Goal: Answer question/provide support: Share knowledge or assist other users

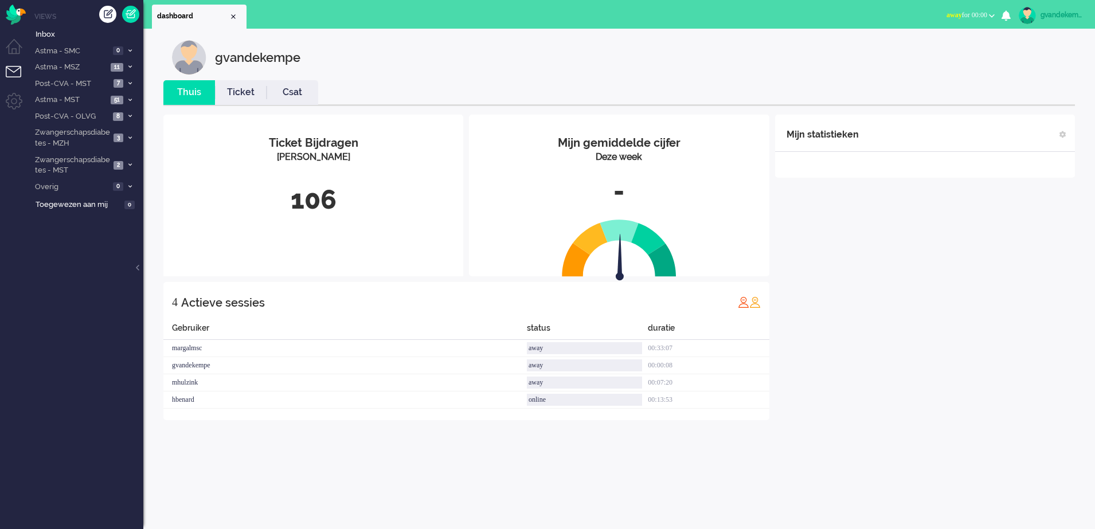
click at [986, 17] on button "away for 00:00" at bounding box center [970, 15] width 62 height 17
click at [918, 52] on label "Online" at bounding box center [947, 51] width 91 height 10
click at [852, 222] on div "Mijn statistieken + Statistieken toevoegen Bel tijd (gemiddelde dag) Wrapup tij…" at bounding box center [925, 268] width 300 height 306
click at [128, 65] on icon at bounding box center [129, 67] width 3 height 4
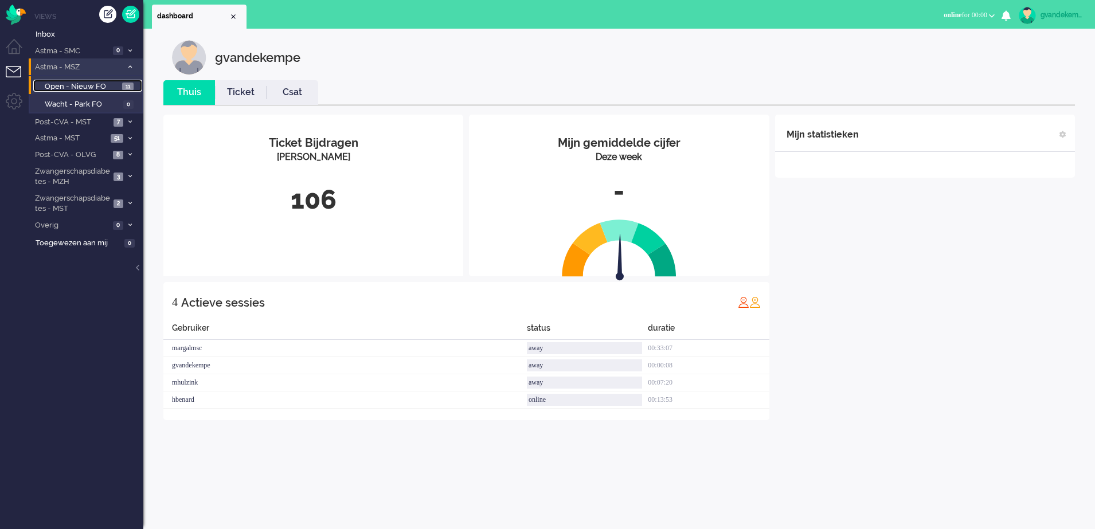
click at [97, 81] on span "Open - Nieuw FO" at bounding box center [82, 86] width 75 height 11
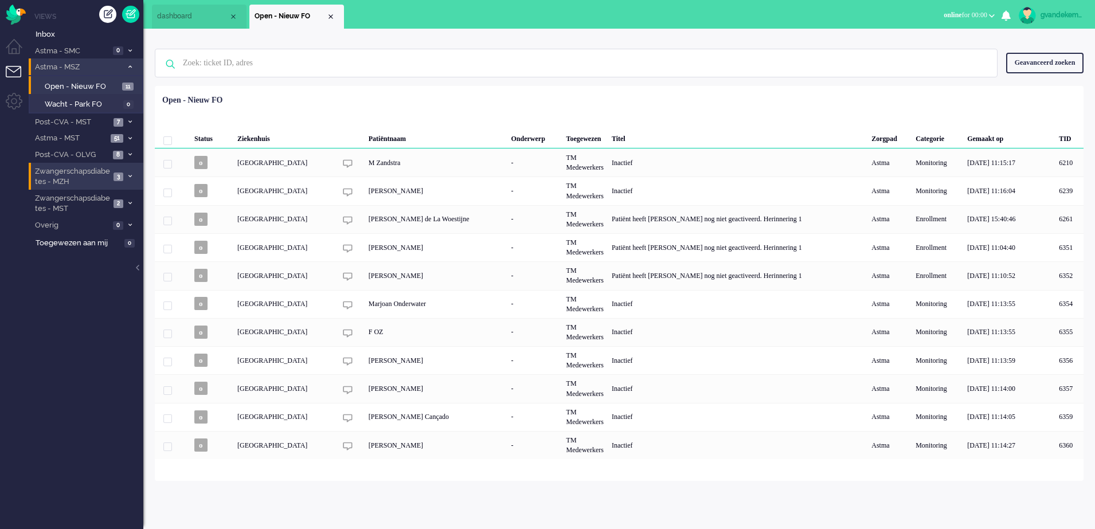
click at [128, 174] on icon at bounding box center [129, 176] width 3 height 4
click at [105, 202] on span "Open - Nieuw FO" at bounding box center [83, 201] width 76 height 11
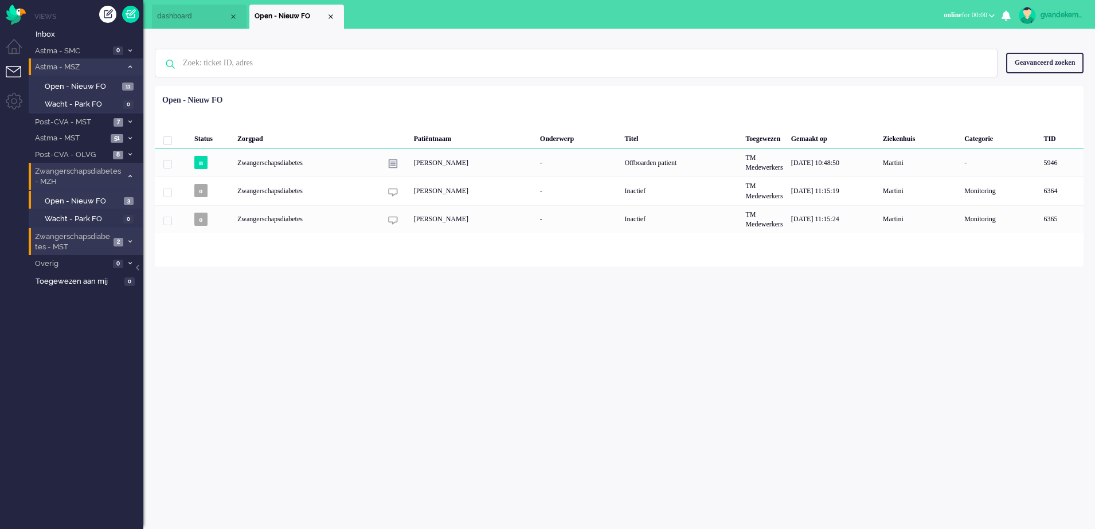
click at [131, 241] on icon at bounding box center [129, 242] width 3 height 4
click at [90, 266] on span "Open - Nieuw FO" at bounding box center [83, 266] width 76 height 11
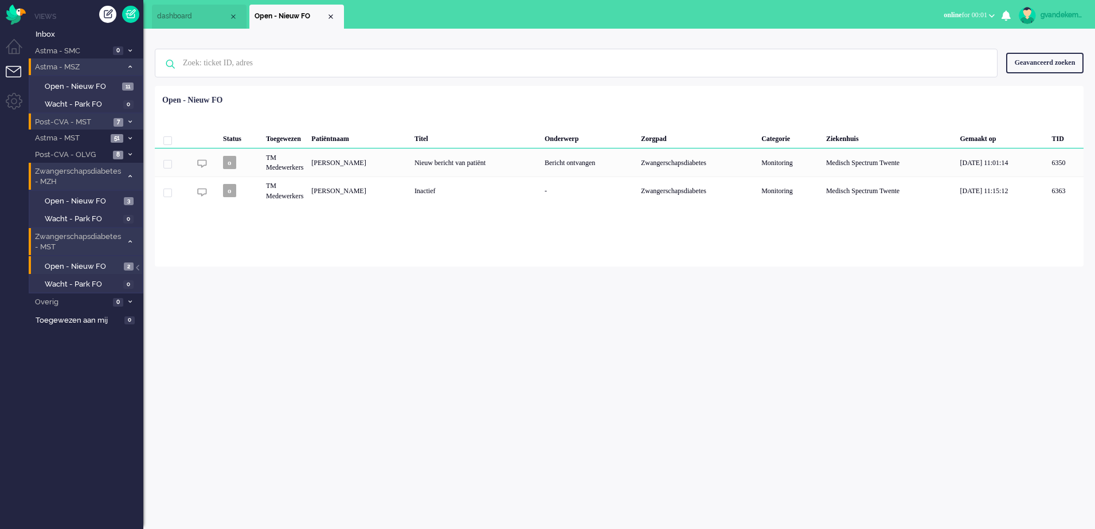
click at [128, 123] on icon at bounding box center [129, 122] width 3 height 4
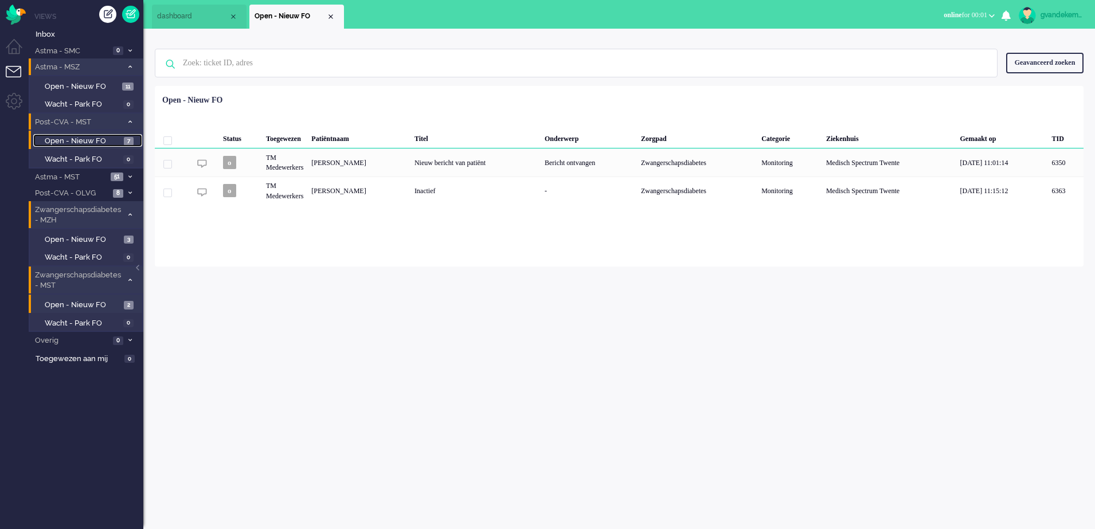
click at [116, 142] on span "Open - Nieuw FO" at bounding box center [83, 141] width 76 height 11
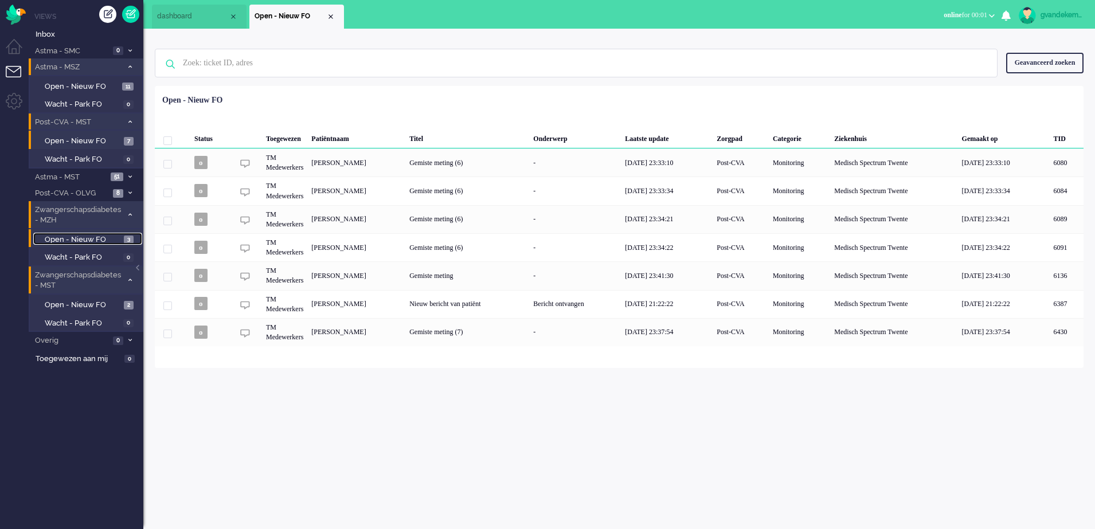
click at [108, 239] on span "Open - Nieuw FO" at bounding box center [83, 239] width 76 height 11
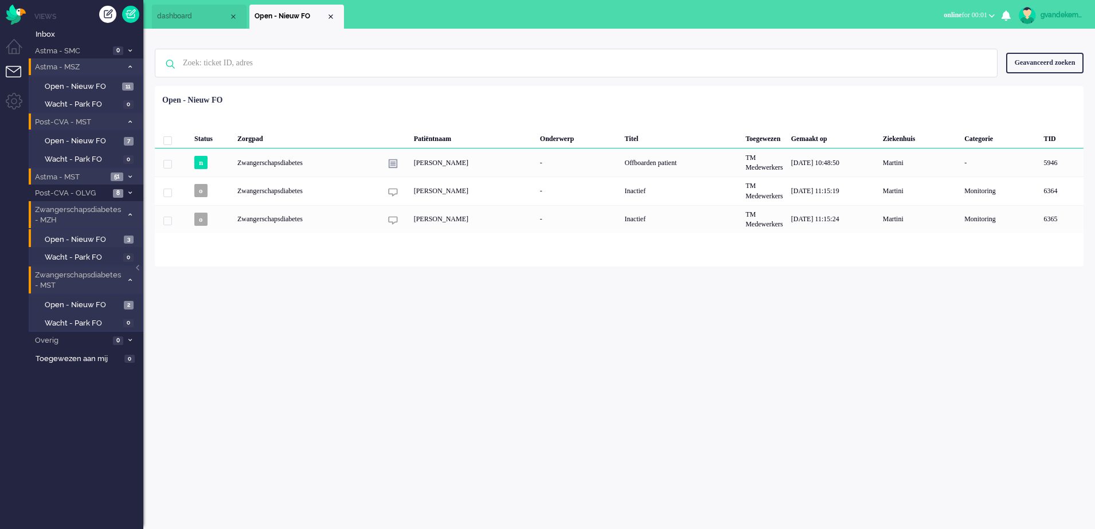
click at [129, 180] on li "Astma - MST 51" at bounding box center [86, 177] width 115 height 17
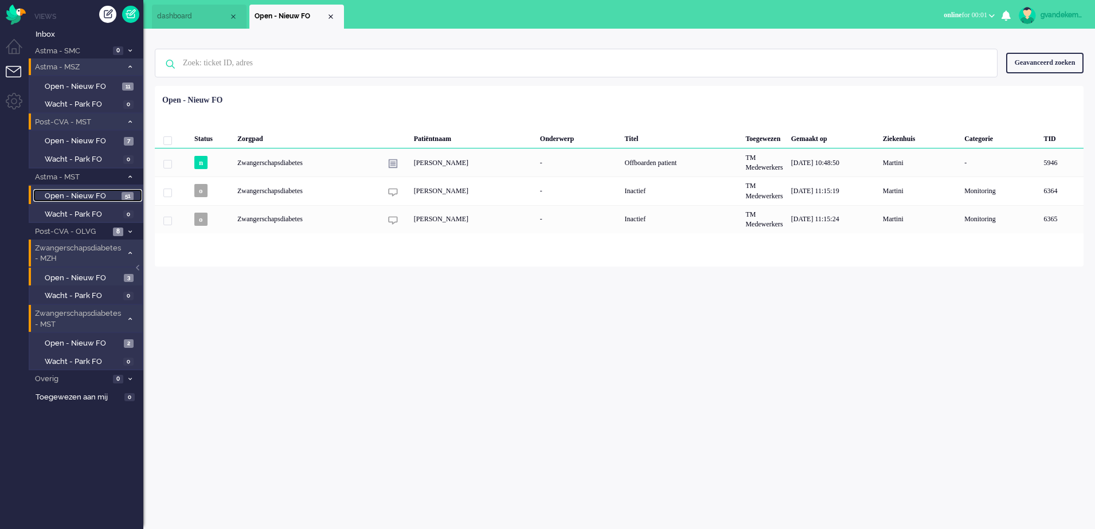
click at [128, 199] on span "51" at bounding box center [128, 196] width 12 height 9
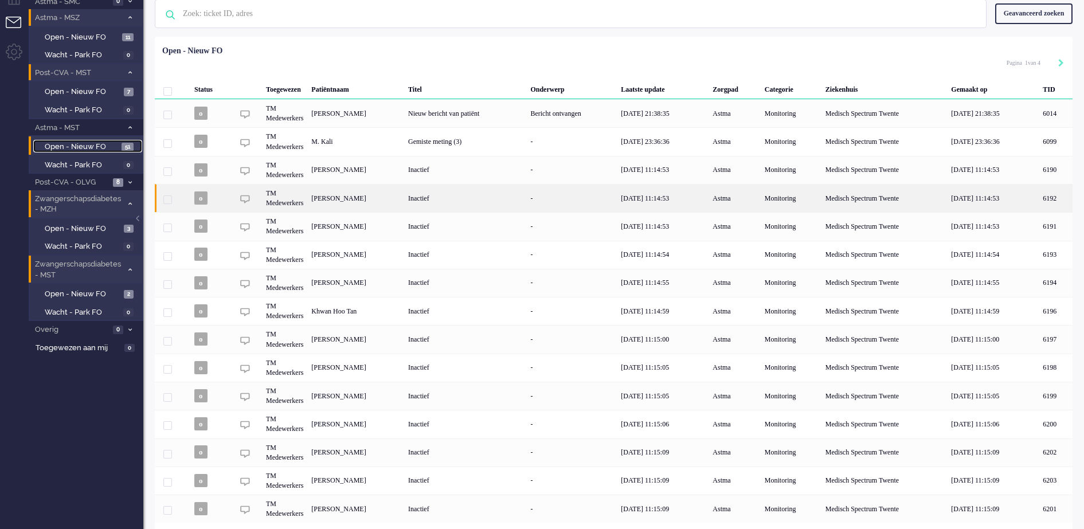
scroll to position [84, 0]
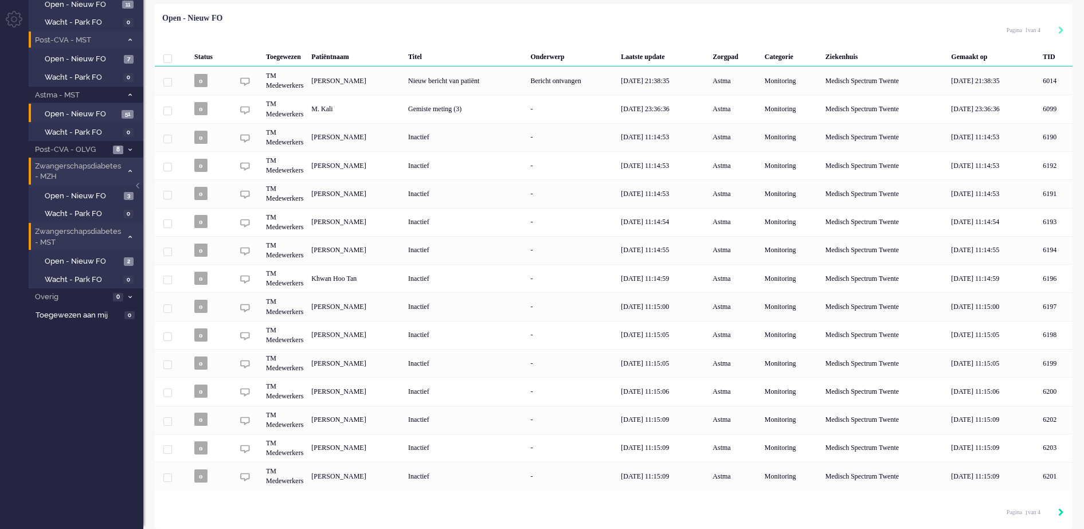
click at [1063, 514] on icon "Next" at bounding box center [1061, 512] width 6 height 8
type input "2"
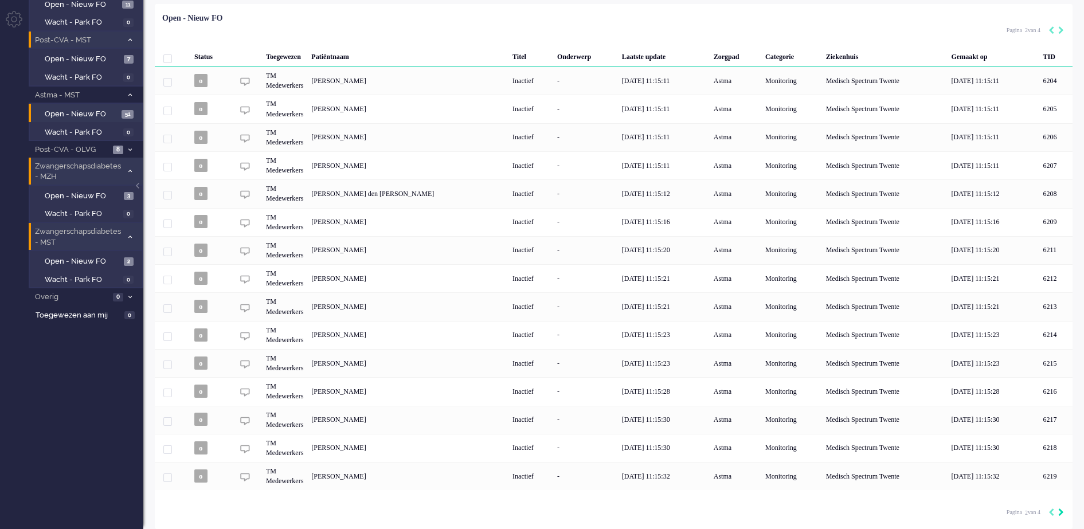
click at [1063, 514] on icon "Next" at bounding box center [1061, 512] width 6 height 8
type input "3"
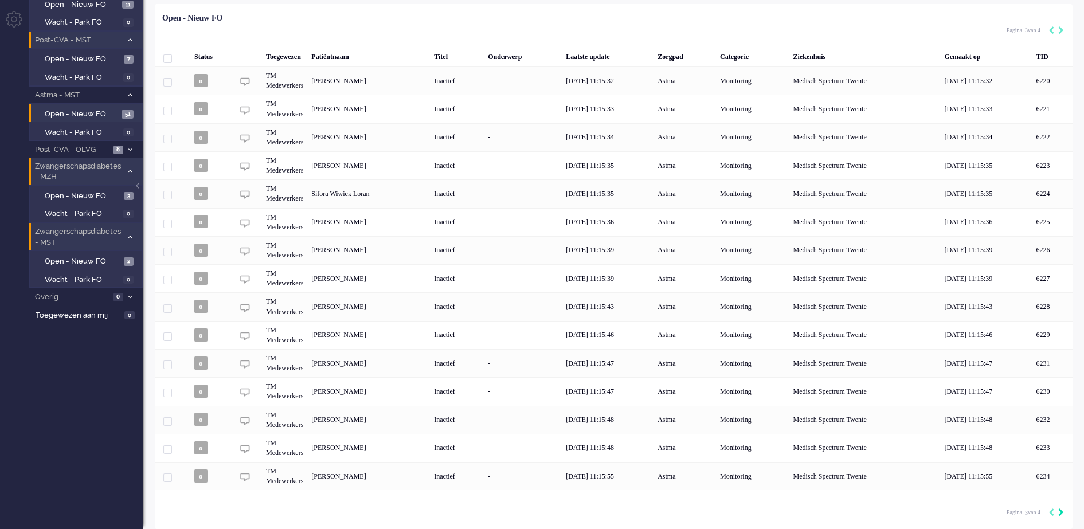
click at [1063, 514] on icon "Next" at bounding box center [1061, 512] width 6 height 8
type input "4"
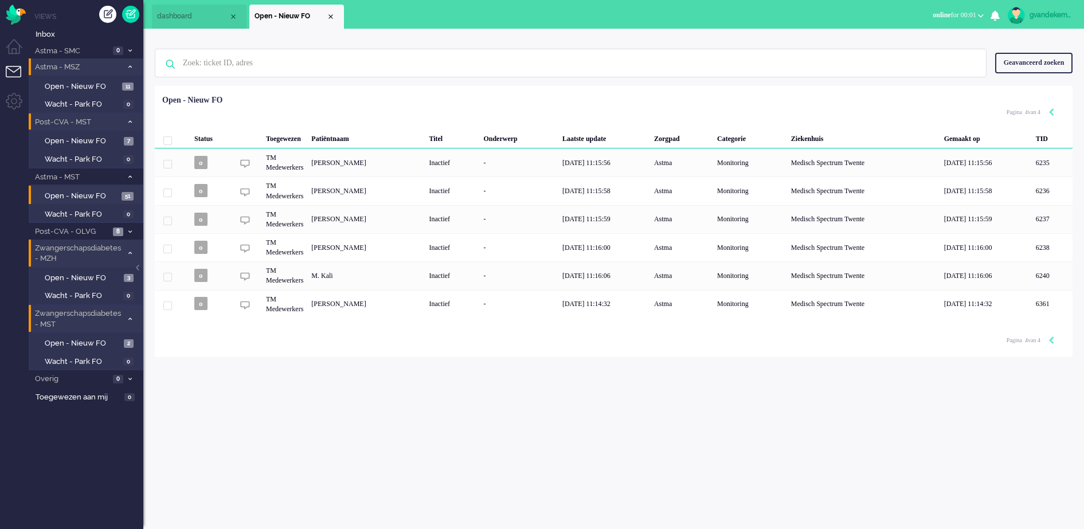
scroll to position [0, 0]
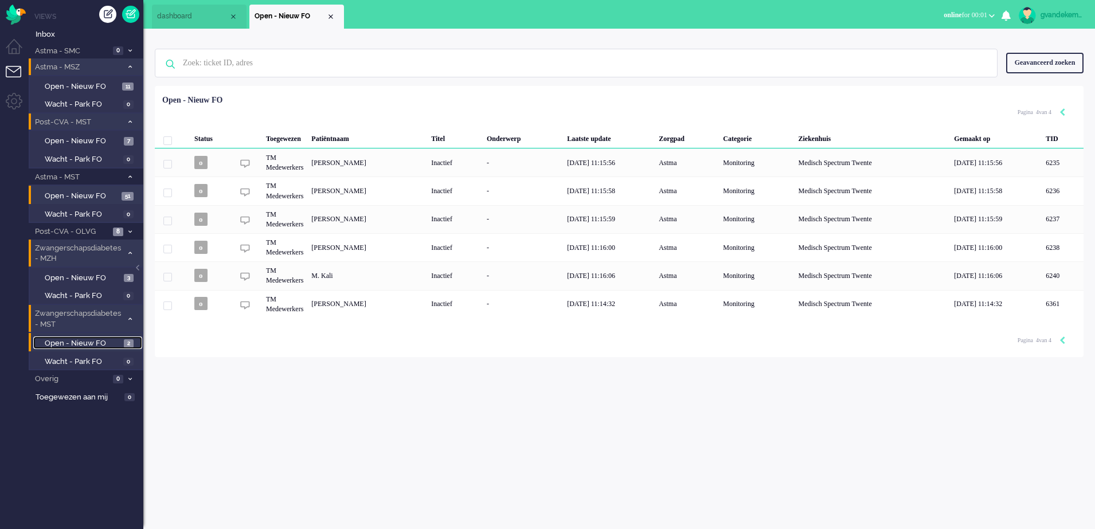
click at [109, 342] on span "Open - Nieuw FO" at bounding box center [83, 343] width 76 height 11
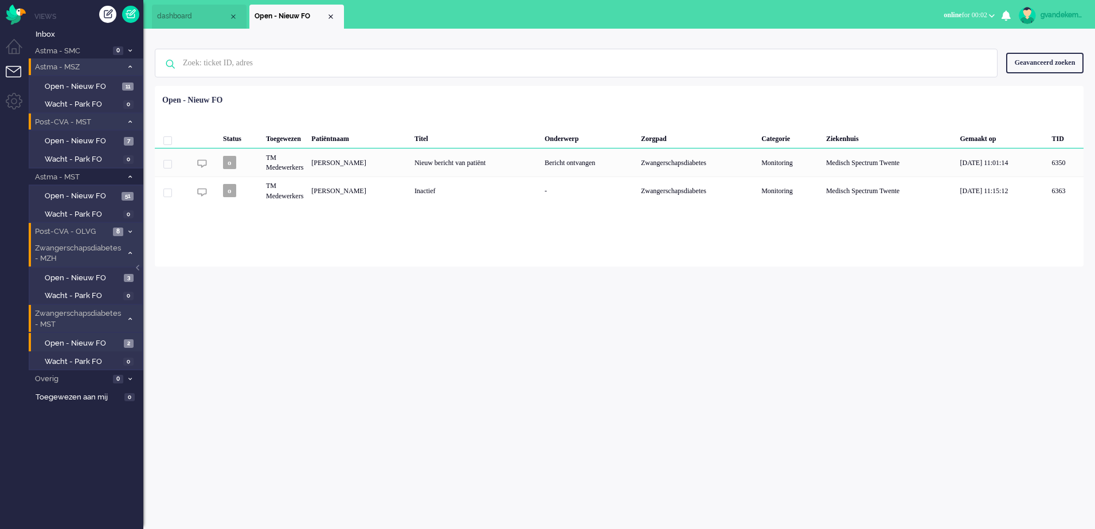
click at [123, 231] on span "8" at bounding box center [118, 232] width 10 height 9
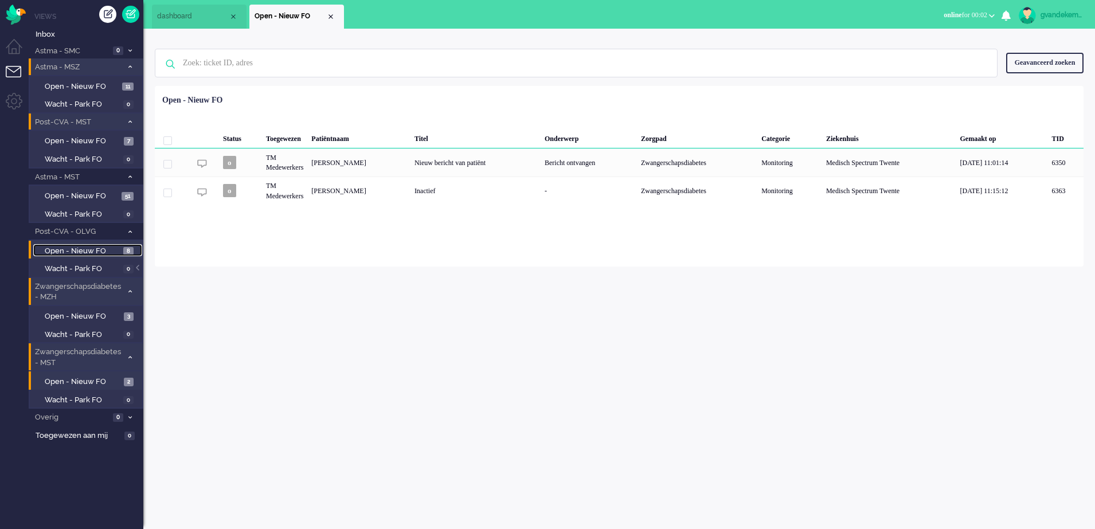
click at [126, 250] on span "8" at bounding box center [128, 251] width 10 height 9
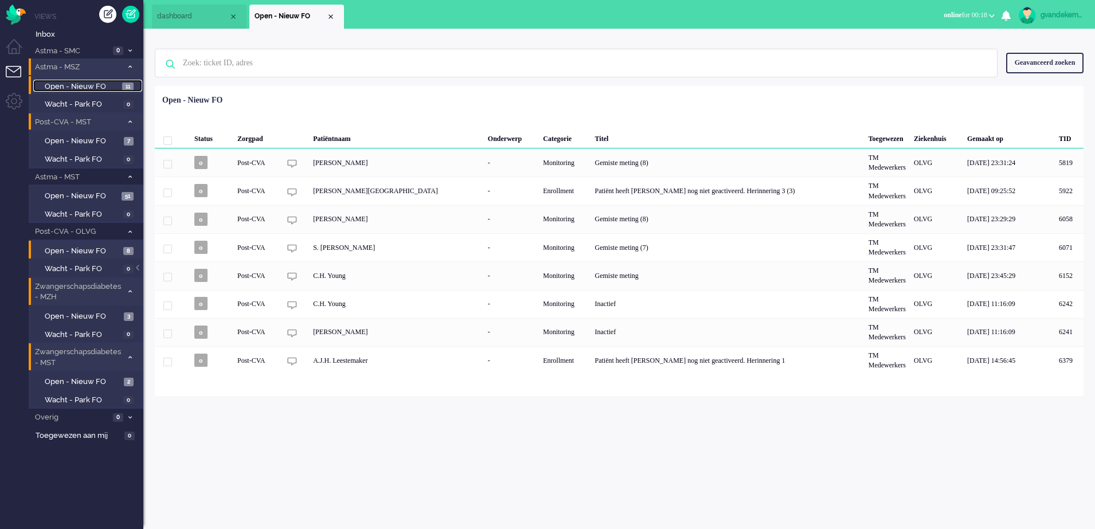
click at [92, 84] on span "Open - Nieuw FO" at bounding box center [82, 86] width 75 height 11
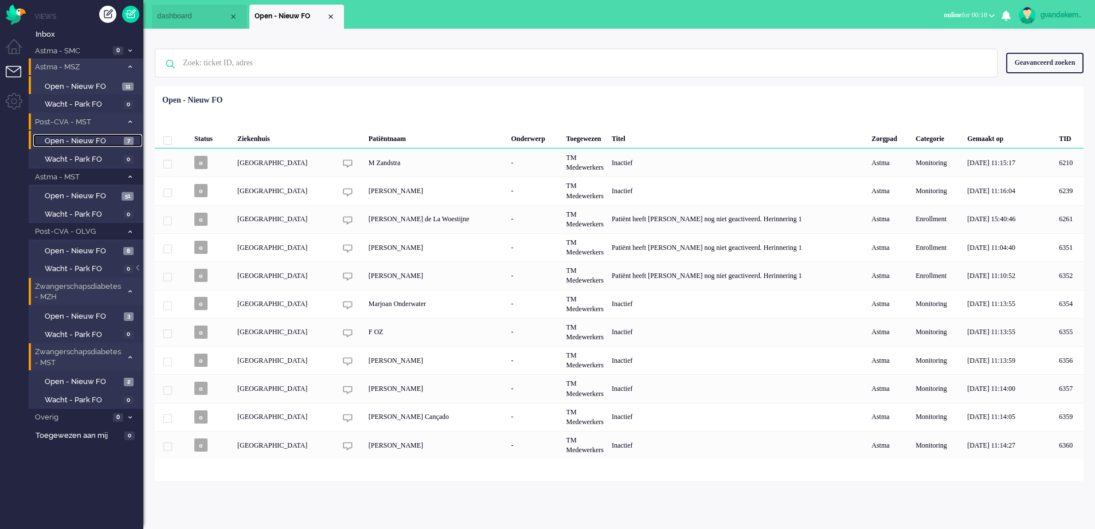
click at [94, 142] on span "Open - Nieuw FO" at bounding box center [83, 141] width 76 height 11
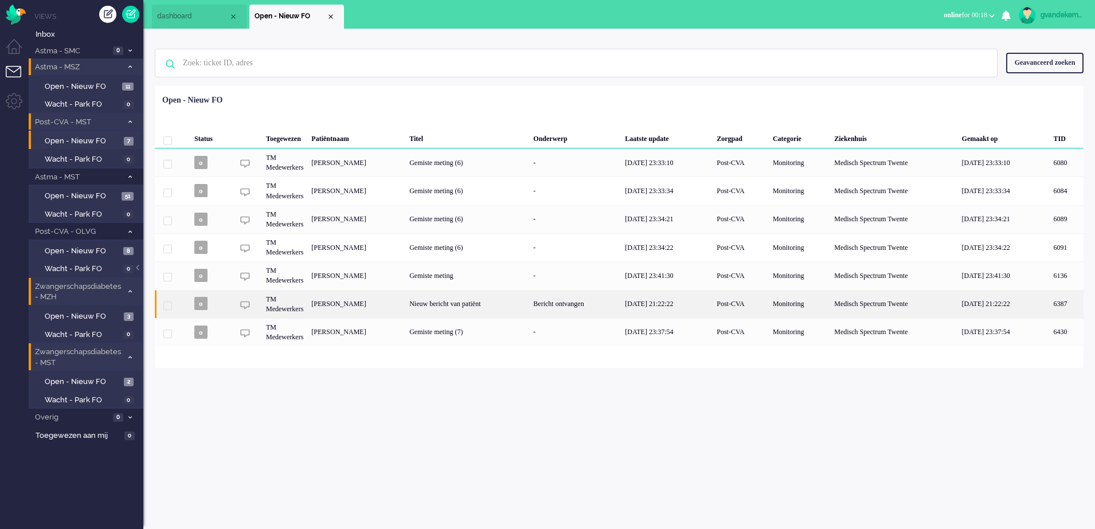
click at [529, 307] on div "Nieuw bericht van patiënt" at bounding box center [467, 304] width 124 height 28
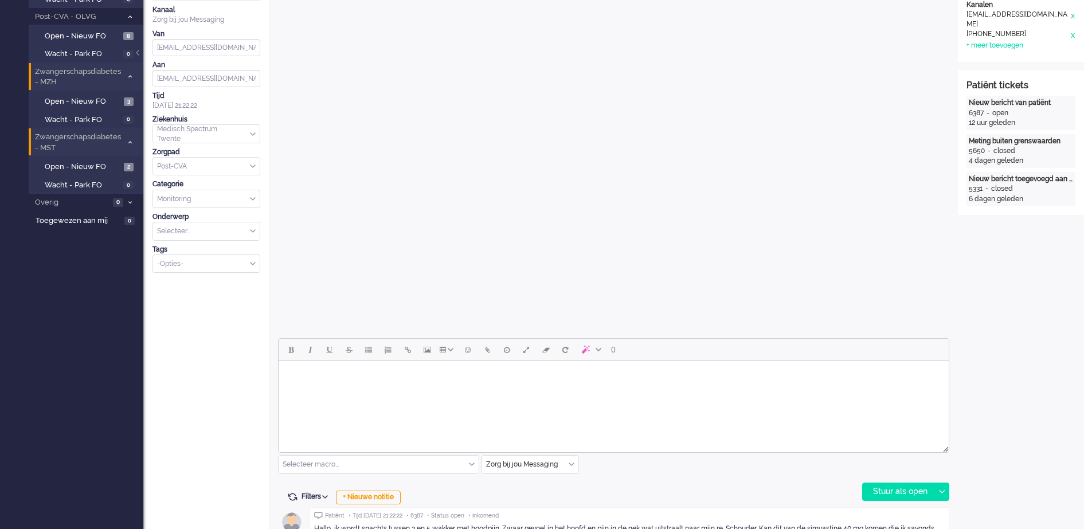
scroll to position [393, 0]
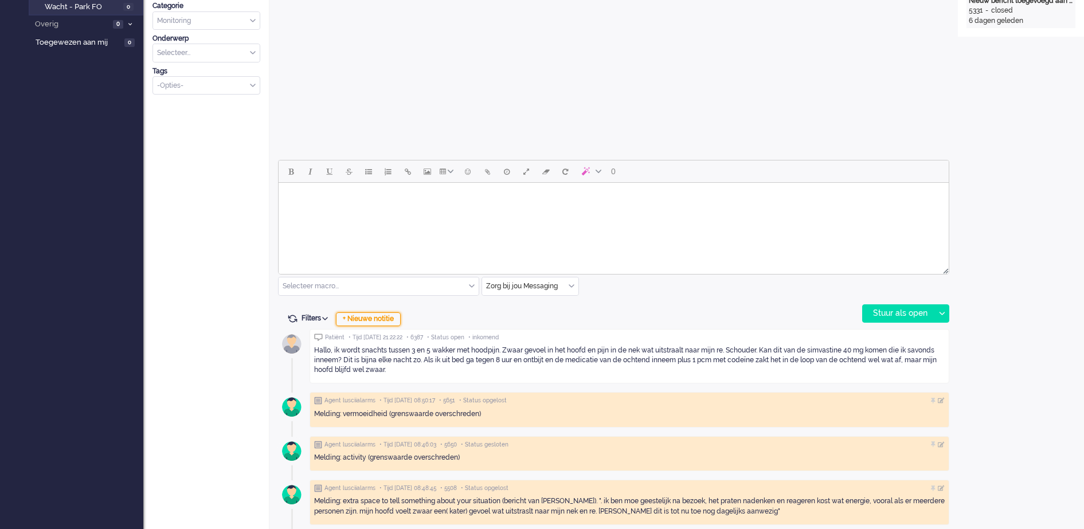
click at [401, 322] on div "+ Nieuwe notitie" at bounding box center [368, 319] width 65 height 14
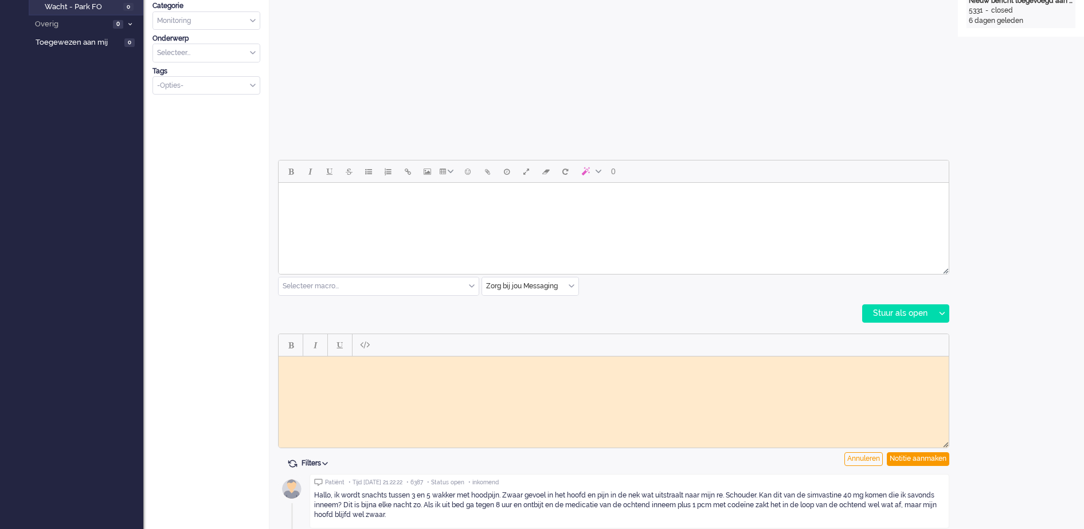
scroll to position [0, 0]
click at [914, 460] on div "Notitie aanmaken" at bounding box center [918, 459] width 62 height 14
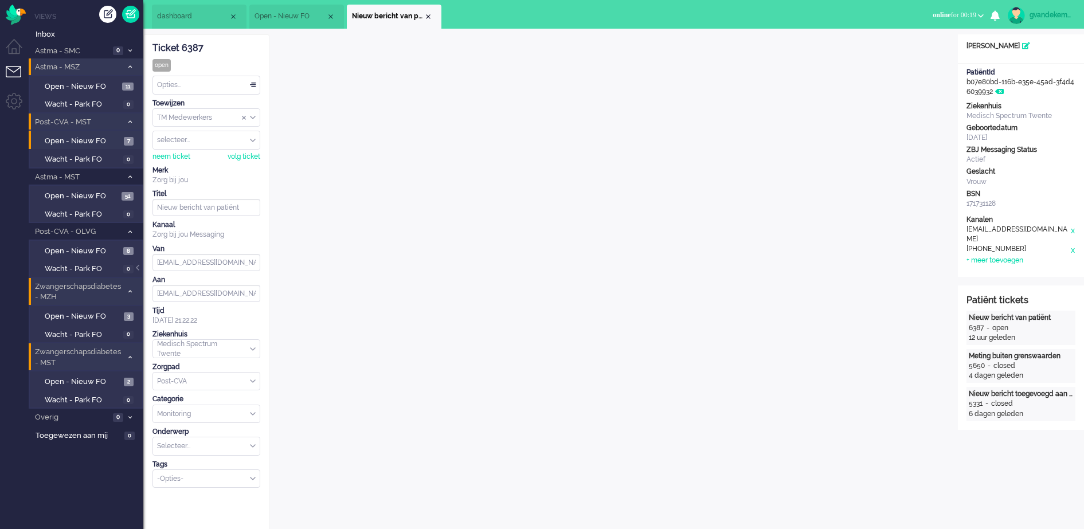
click at [251, 116] on div "TM Medewerkers" at bounding box center [206, 118] width 107 height 18
click at [215, 152] on span "TM Verpleegkundigen" at bounding box center [192, 152] width 69 height 10
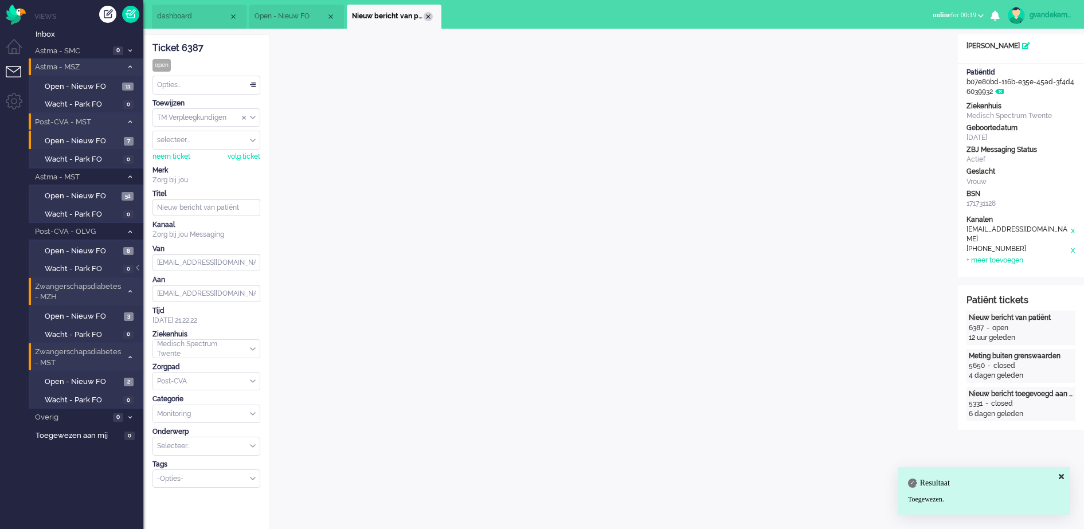
click at [428, 18] on div "Close tab" at bounding box center [428, 16] width 9 height 9
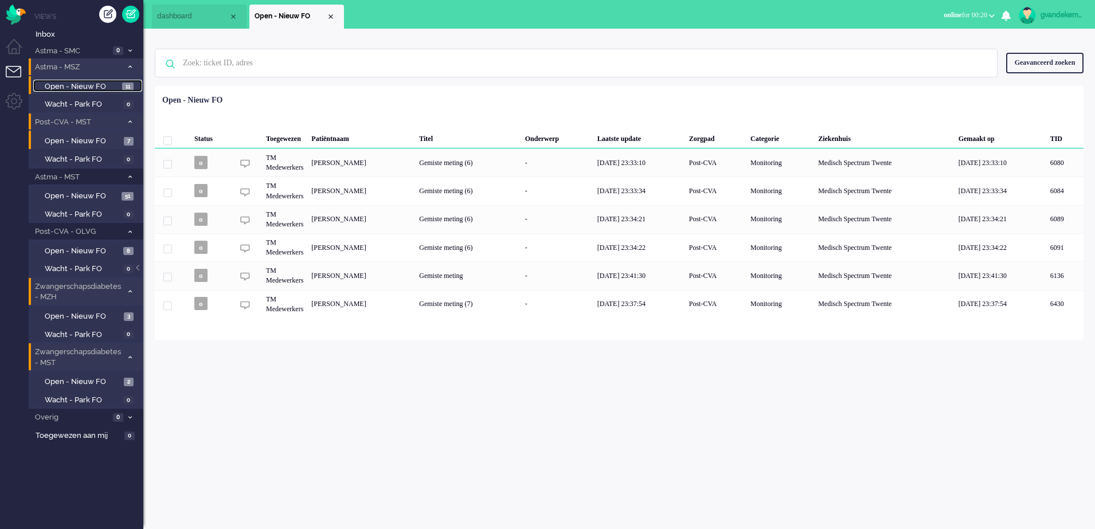
click at [104, 87] on span "Open - Nieuw FO" at bounding box center [82, 86] width 75 height 11
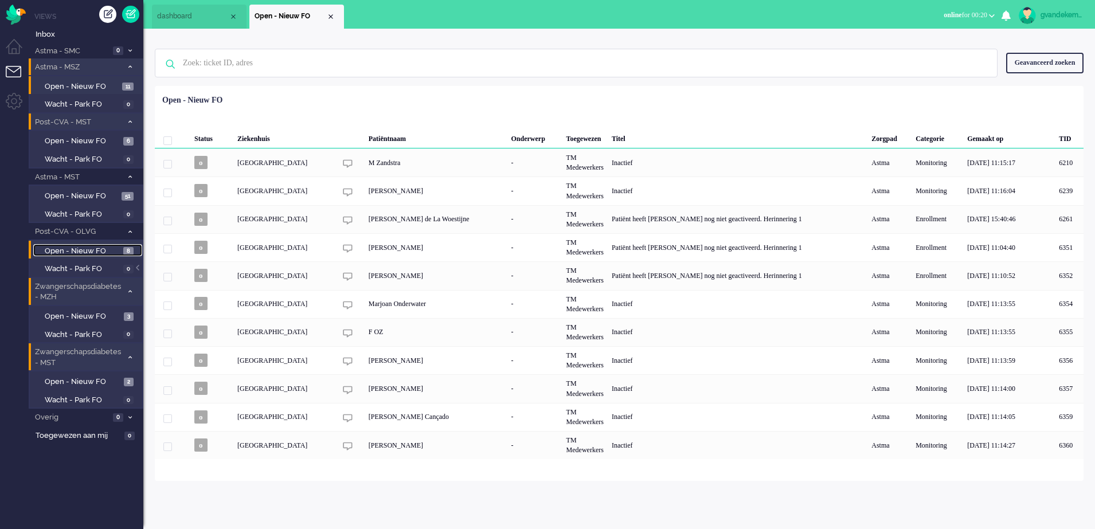
click at [127, 252] on span "8" at bounding box center [128, 251] width 10 height 9
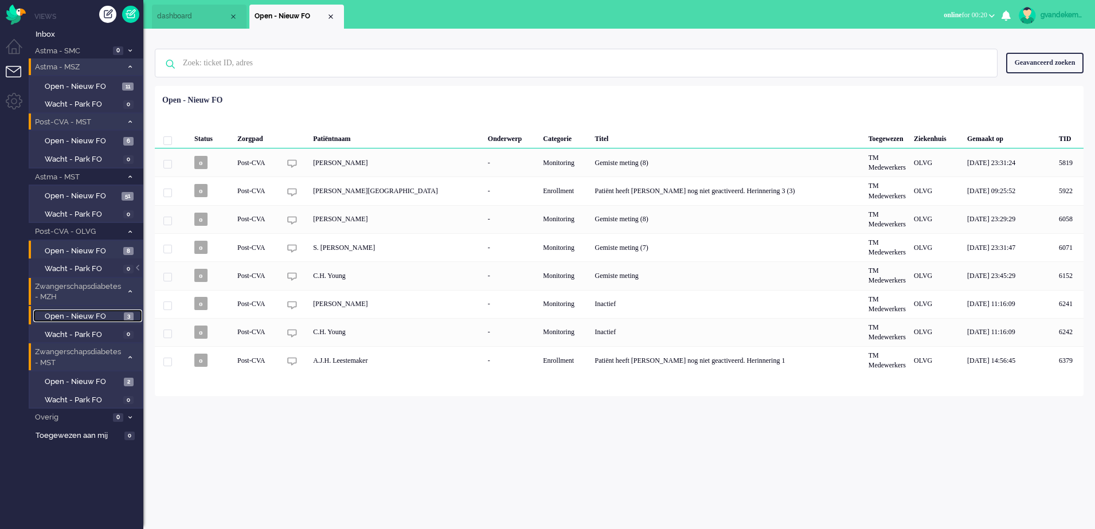
click at [124, 316] on span "3" at bounding box center [129, 316] width 10 height 9
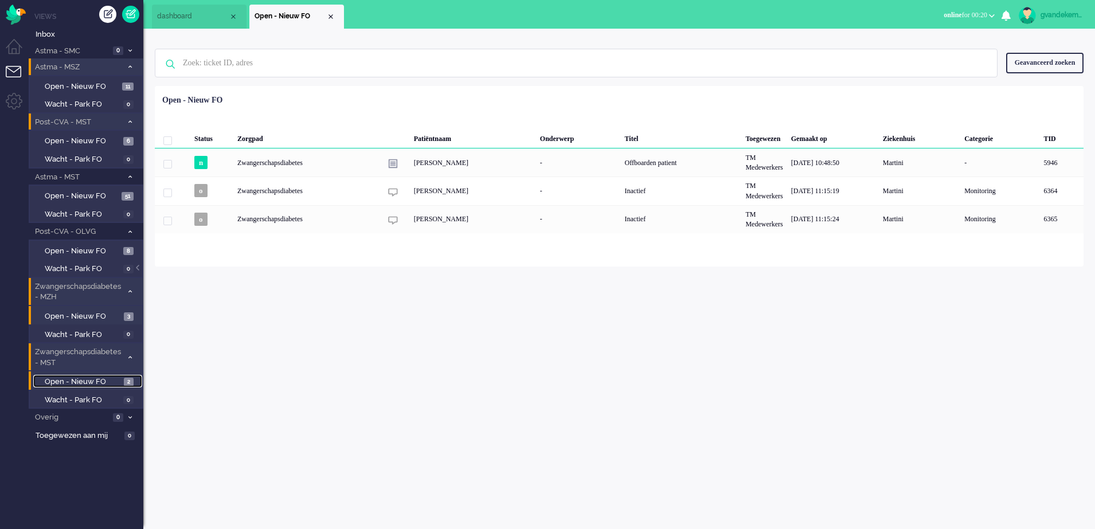
click at [113, 381] on span "Open - Nieuw FO" at bounding box center [83, 382] width 76 height 11
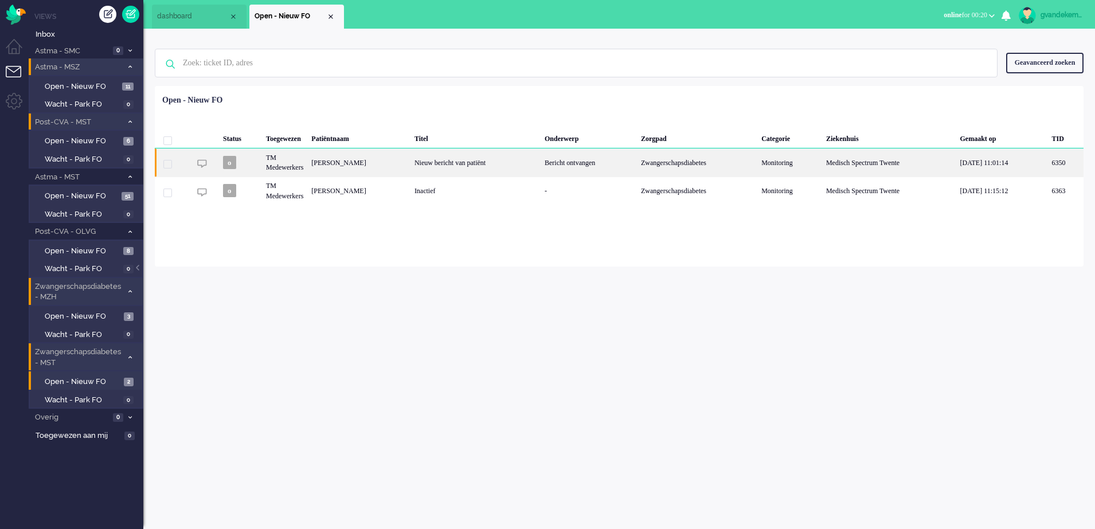
click at [393, 166] on div "[PERSON_NAME]" at bounding box center [358, 162] width 103 height 28
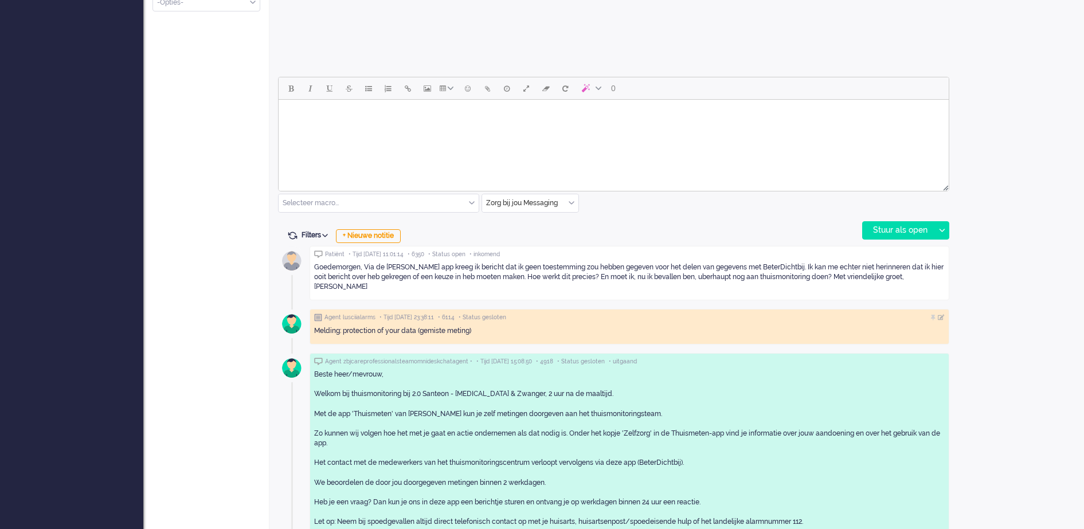
scroll to position [502, 0]
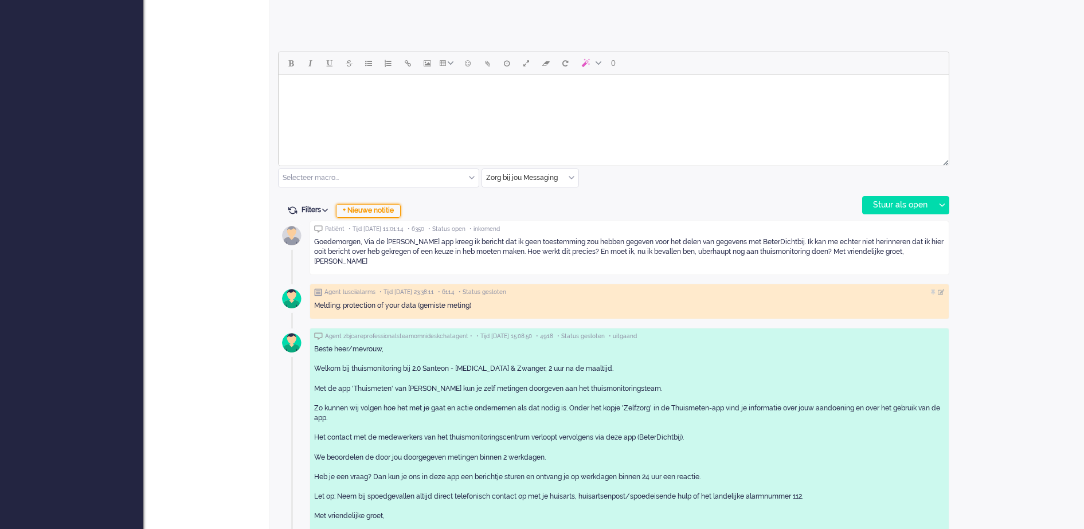
click at [386, 210] on div "+ Nieuwe notitie" at bounding box center [368, 211] width 65 height 14
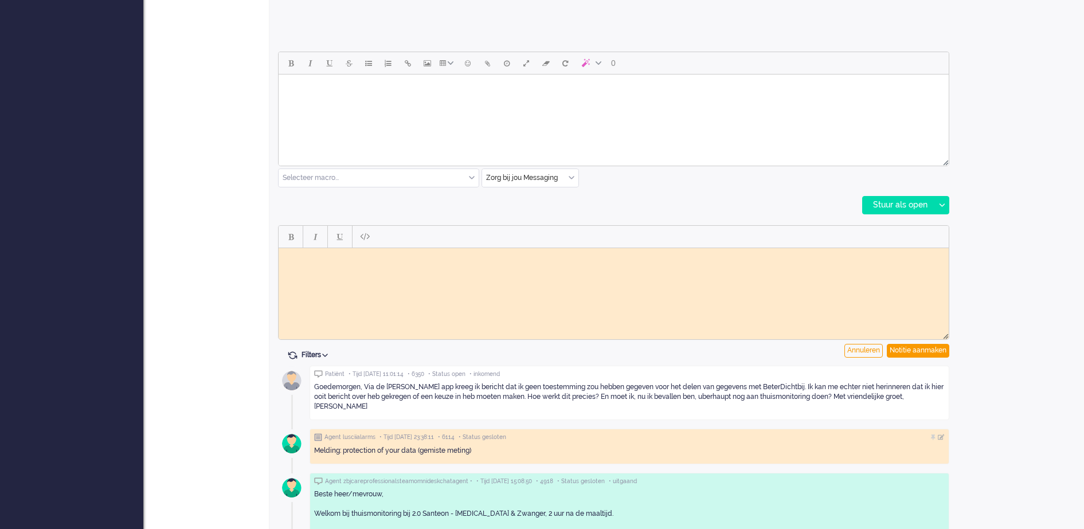
scroll to position [0, 0]
click at [383, 263] on html at bounding box center [614, 257] width 670 height 18
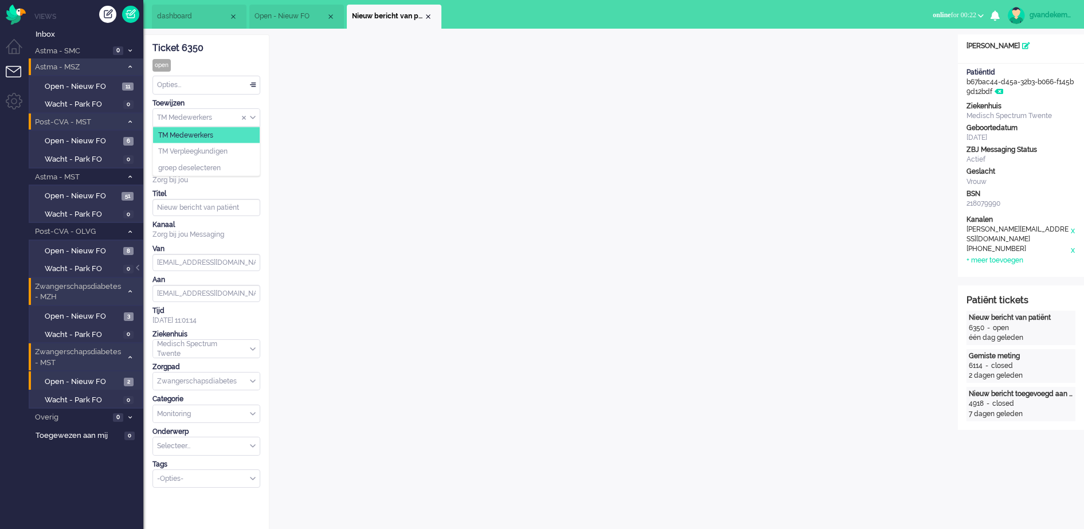
click at [252, 115] on div "TM Medewerkers" at bounding box center [206, 118] width 107 height 18
click at [230, 150] on li "TM Verpleegkundigen" at bounding box center [206, 151] width 107 height 17
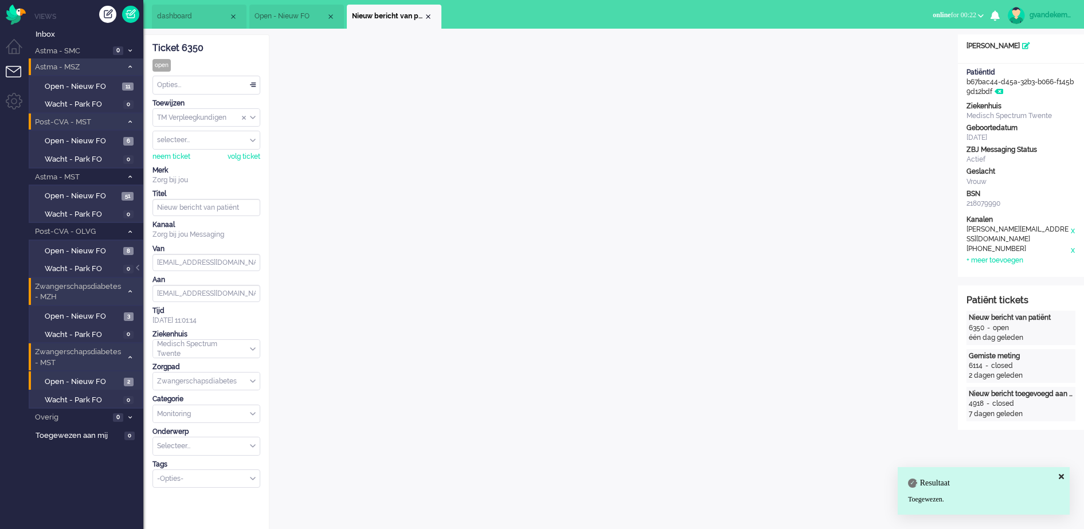
click at [428, 22] on li "Nieuw bericht van patiënt" at bounding box center [394, 17] width 95 height 24
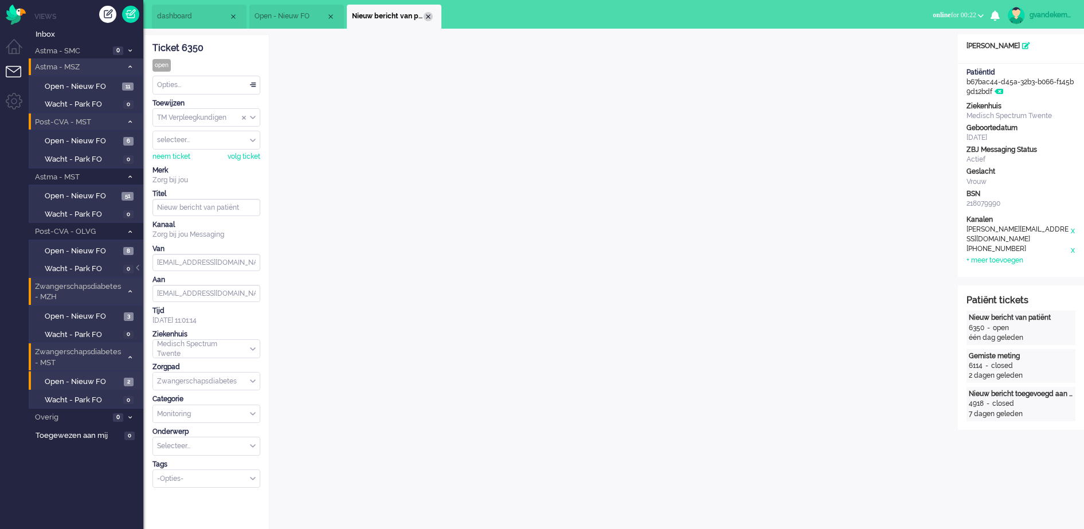
click at [425, 19] on div "Close tab" at bounding box center [428, 16] width 9 height 9
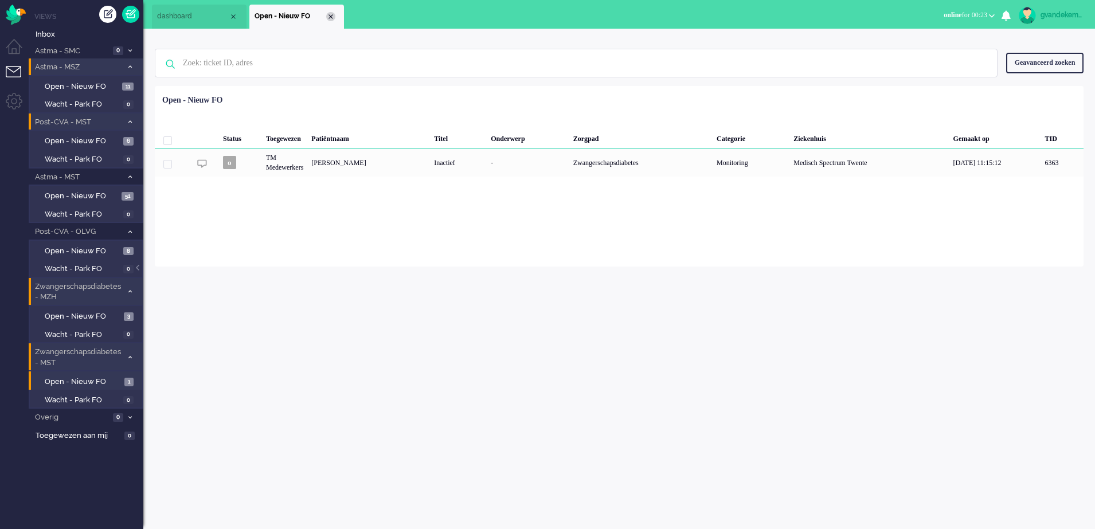
click at [331, 18] on div "Close tab" at bounding box center [330, 16] width 9 height 9
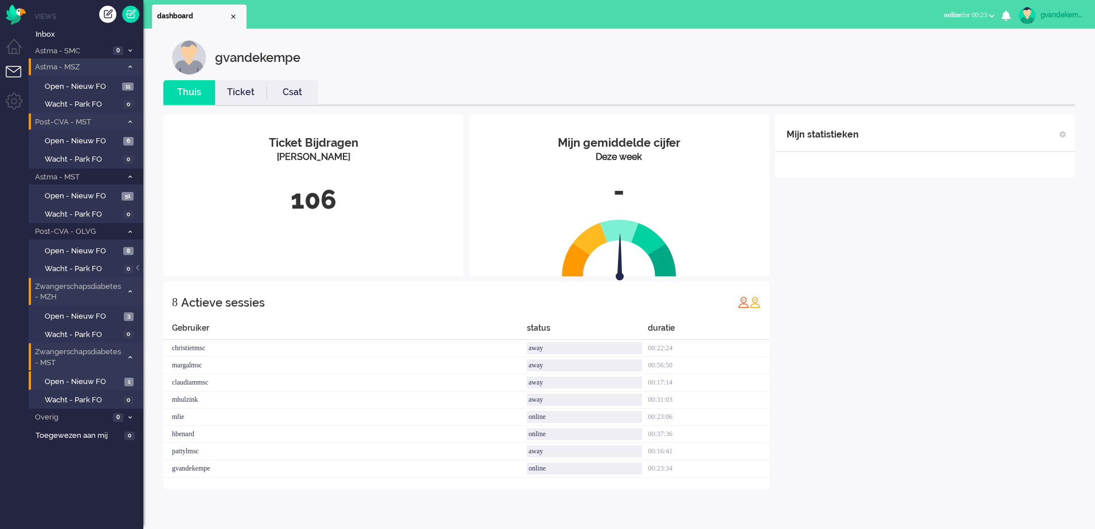
click at [1073, 11] on div "gvandekempe" at bounding box center [1061, 14] width 43 height 11
click at [1016, 77] on link "Instellingen" at bounding box center [1045, 77] width 85 height 11
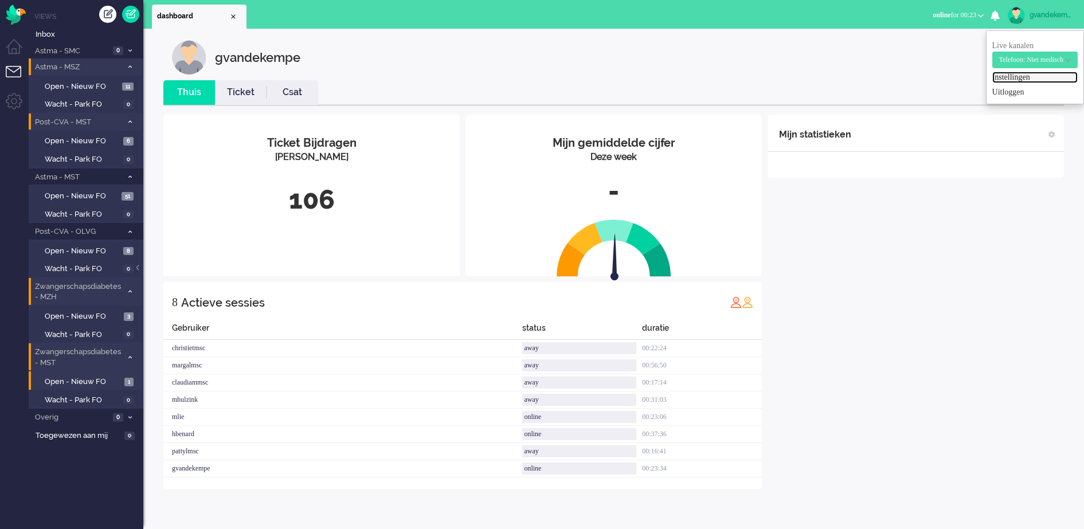
select select "nl"
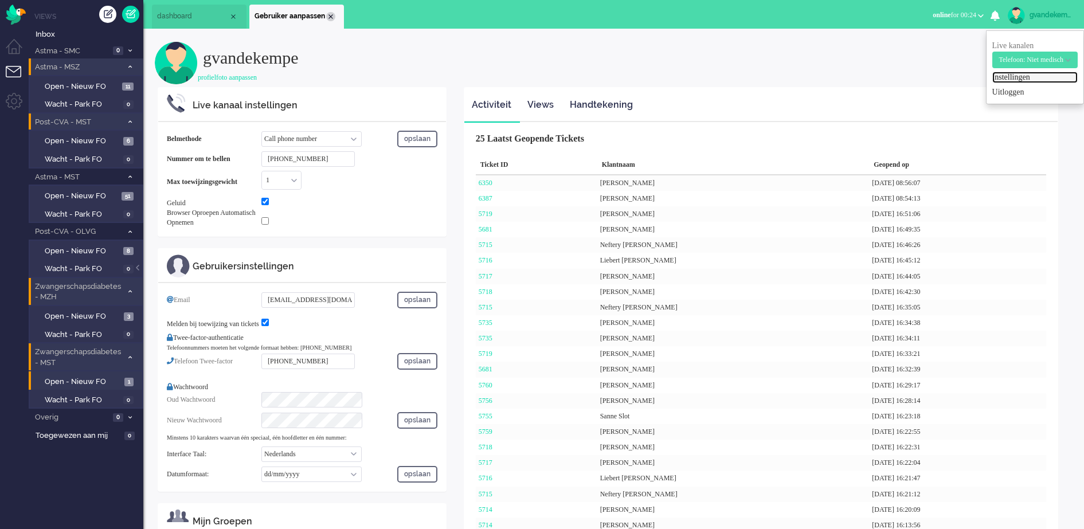
click at [330, 14] on div "Close tab" at bounding box center [330, 16] width 9 height 9
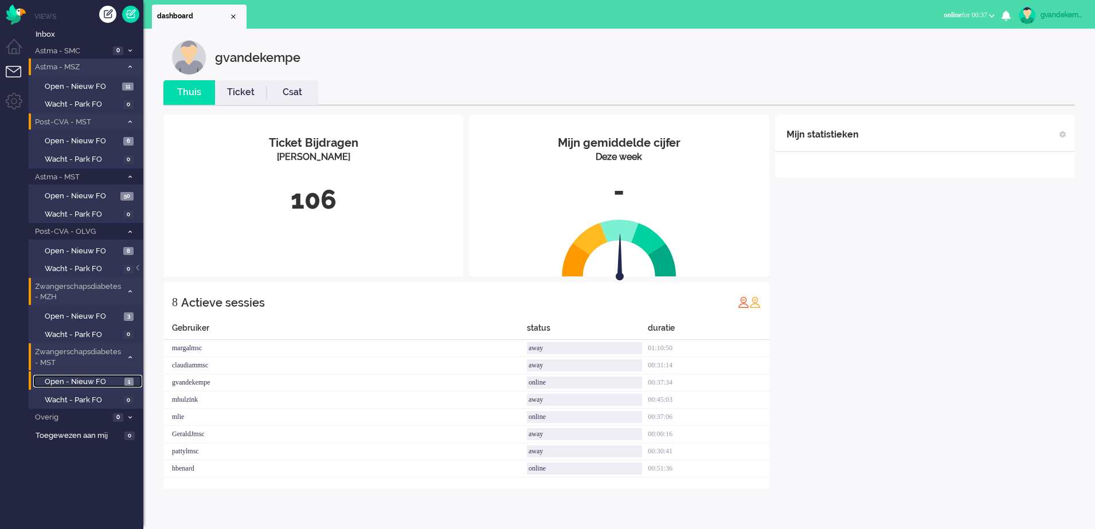
click at [97, 382] on span "Open - Nieuw FO" at bounding box center [83, 382] width 77 height 11
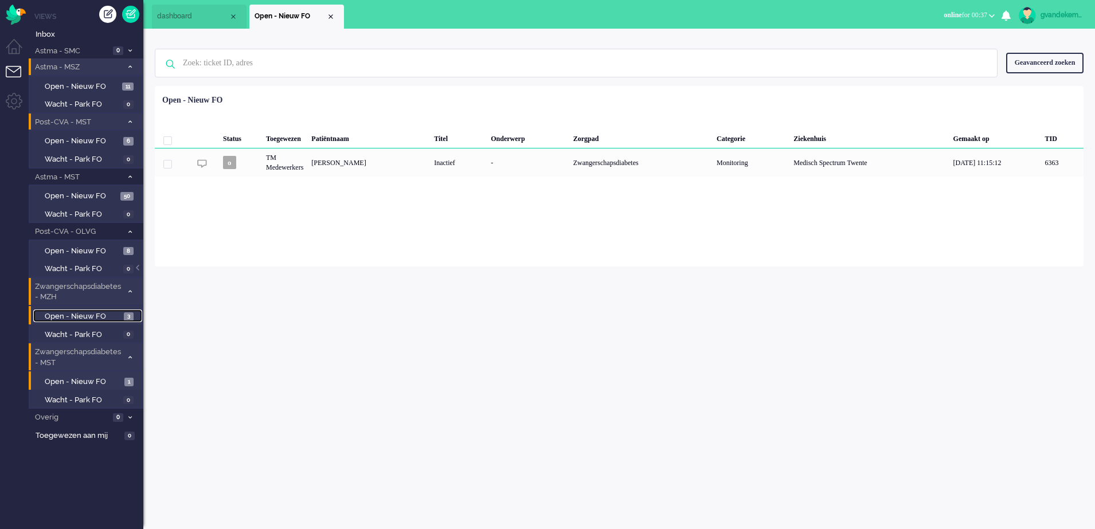
click at [90, 315] on span "Open - Nieuw FO" at bounding box center [83, 316] width 76 height 11
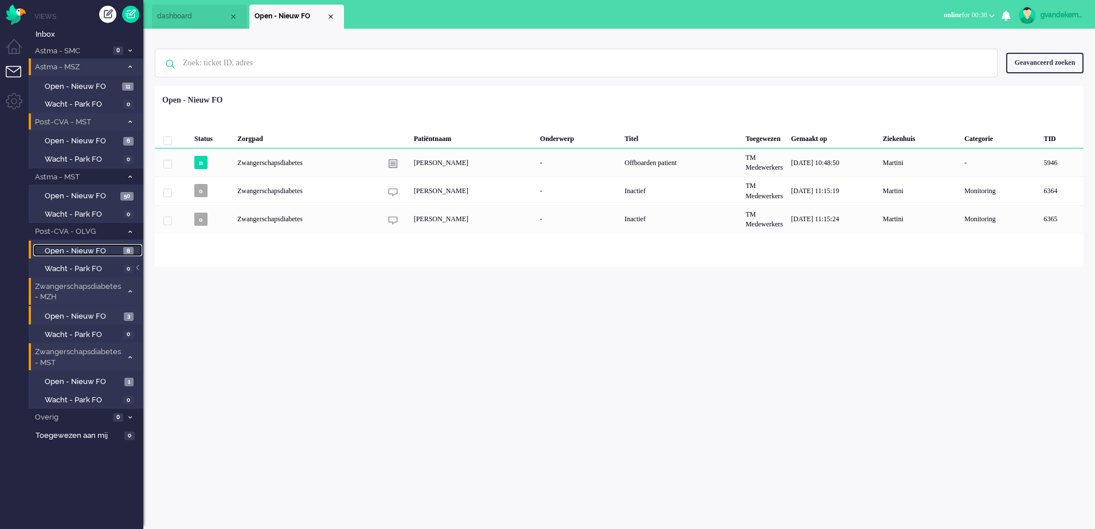
click at [108, 249] on span "Open - Nieuw FO" at bounding box center [83, 251] width 76 height 11
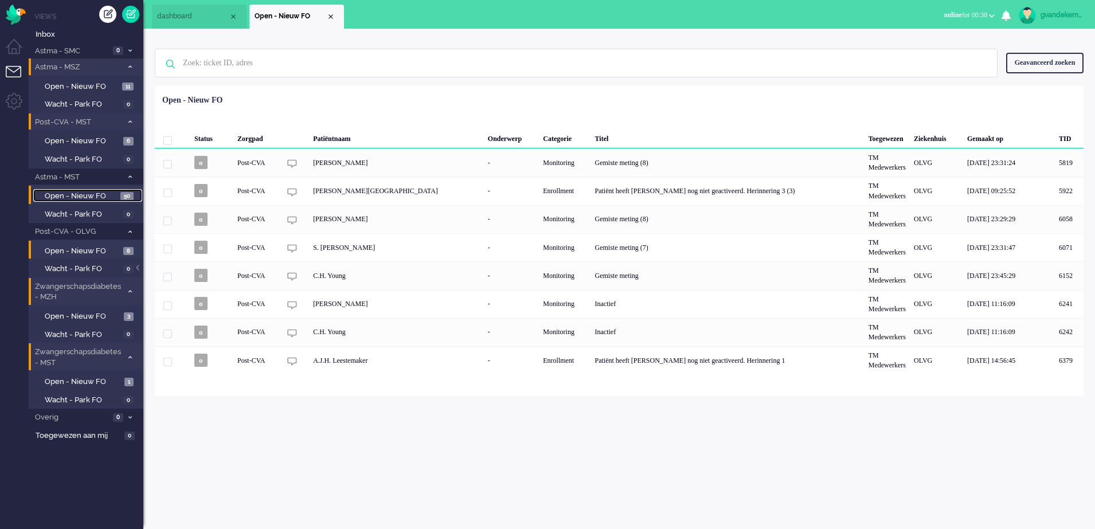
click at [108, 195] on span "Open - Nieuw FO" at bounding box center [81, 196] width 73 height 11
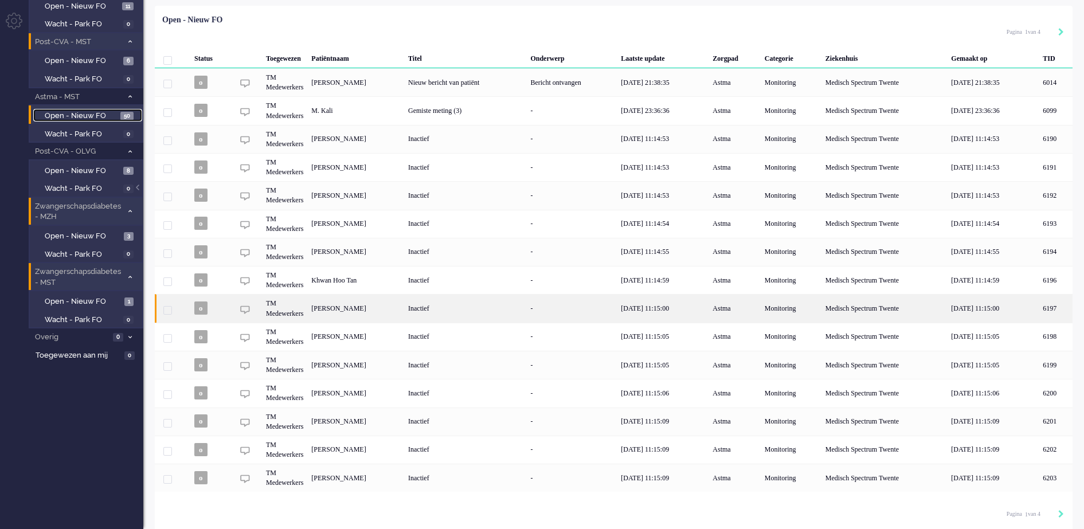
scroll to position [84, 0]
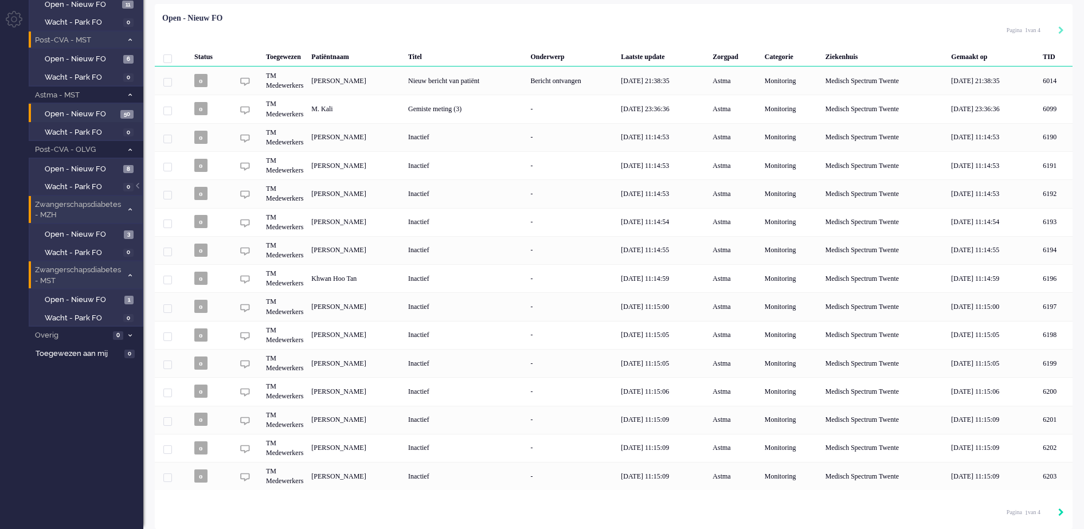
click at [1063, 516] on icon "Next" at bounding box center [1061, 512] width 6 height 8
type input "2"
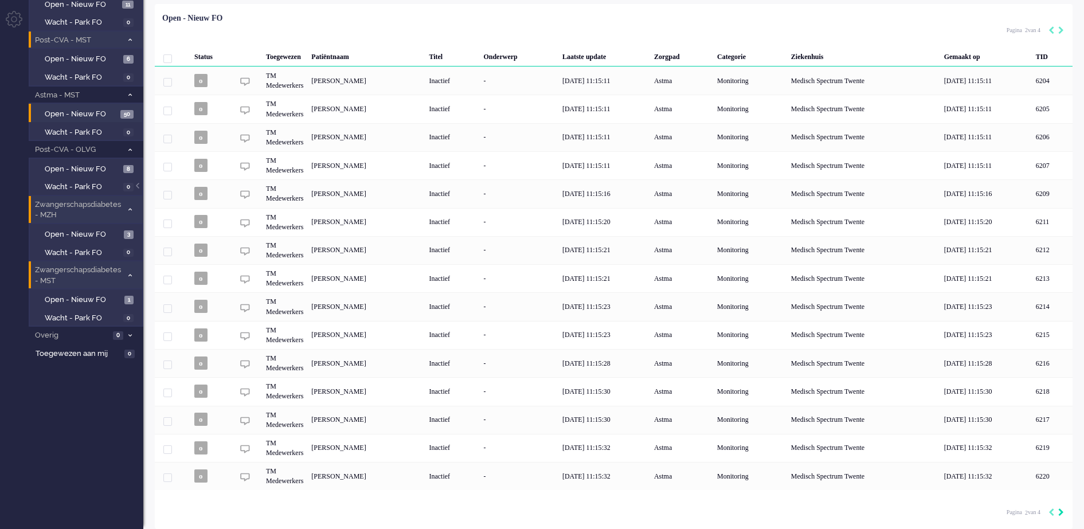
click at [1063, 516] on icon "Next" at bounding box center [1061, 512] width 6 height 8
type input "3"
click at [1063, 516] on icon "Next" at bounding box center [1061, 512] width 6 height 8
type input "4"
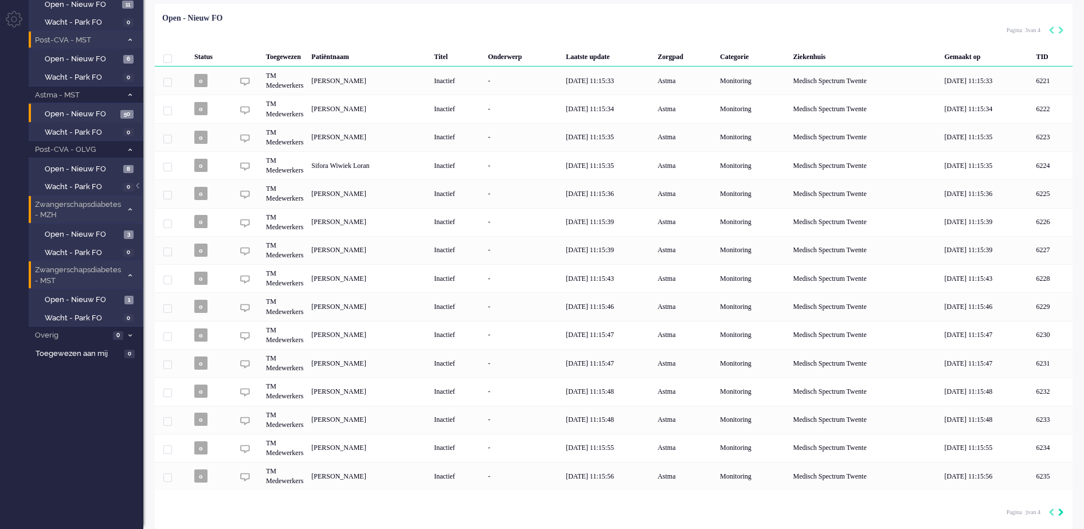
type input "4"
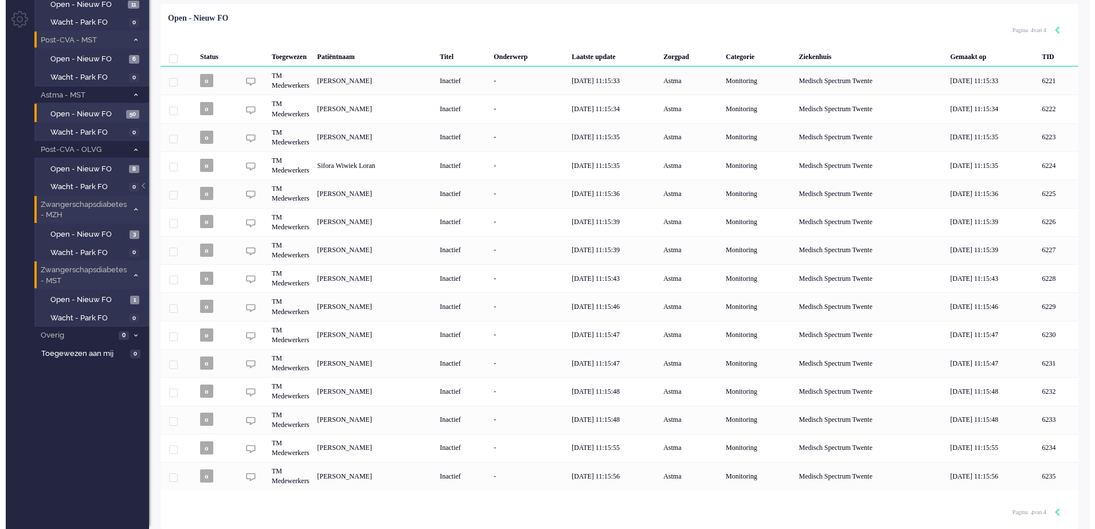
scroll to position [0, 0]
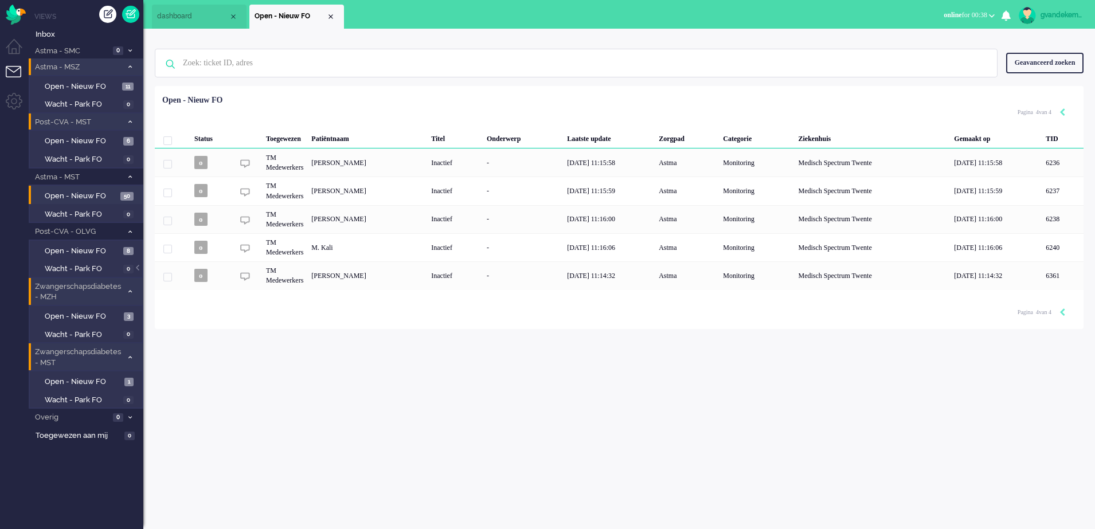
click at [1051, 315] on div "Pagina 4 van 4" at bounding box center [1045, 311] width 57 height 17
click at [1050, 315] on div "Pagina 4 van 4" at bounding box center [1045, 311] width 57 height 17
click at [1059, 314] on icon "Previous" at bounding box center [1062, 312] width 6 height 8
type input "3"
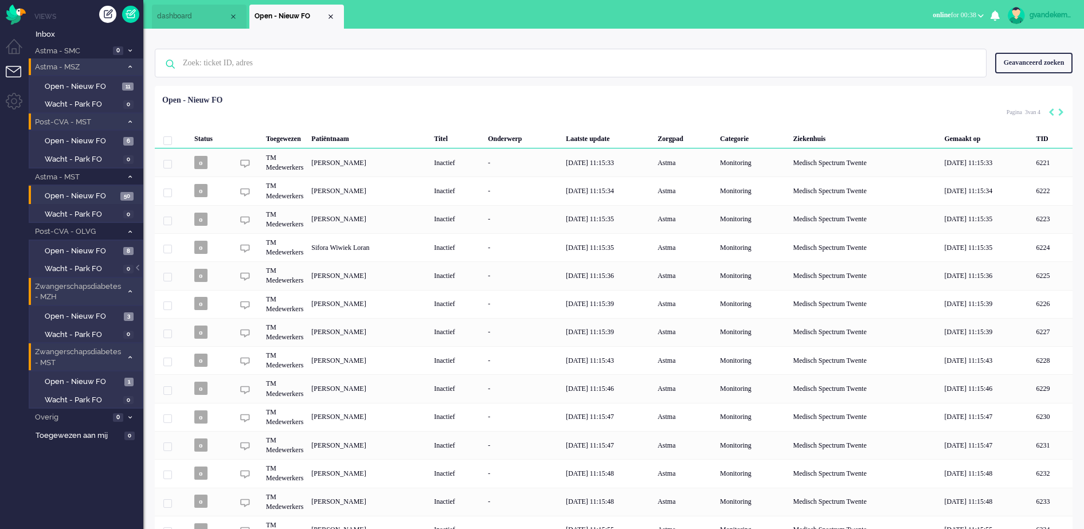
click at [1059, 314] on div "6226" at bounding box center [1052, 304] width 41 height 28
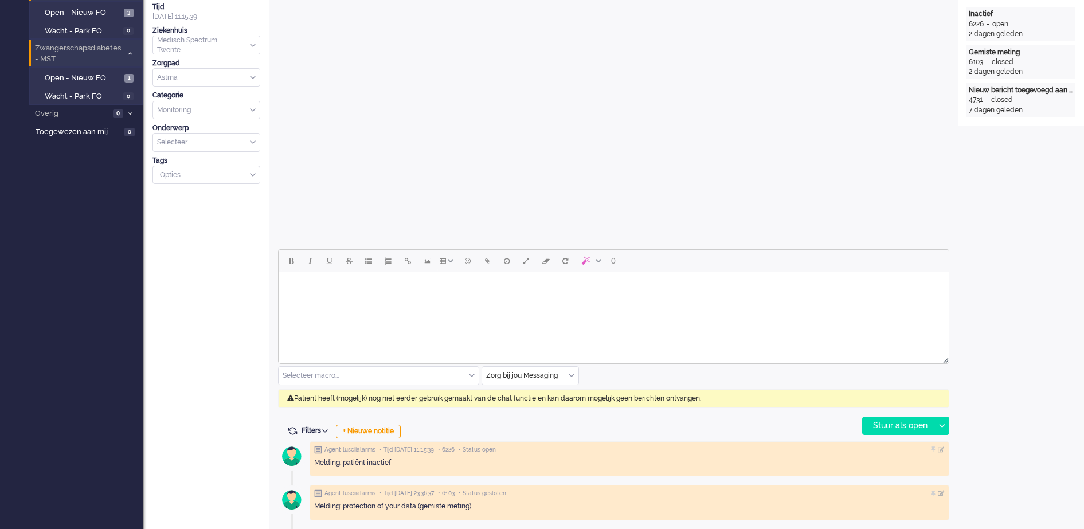
scroll to position [35, 0]
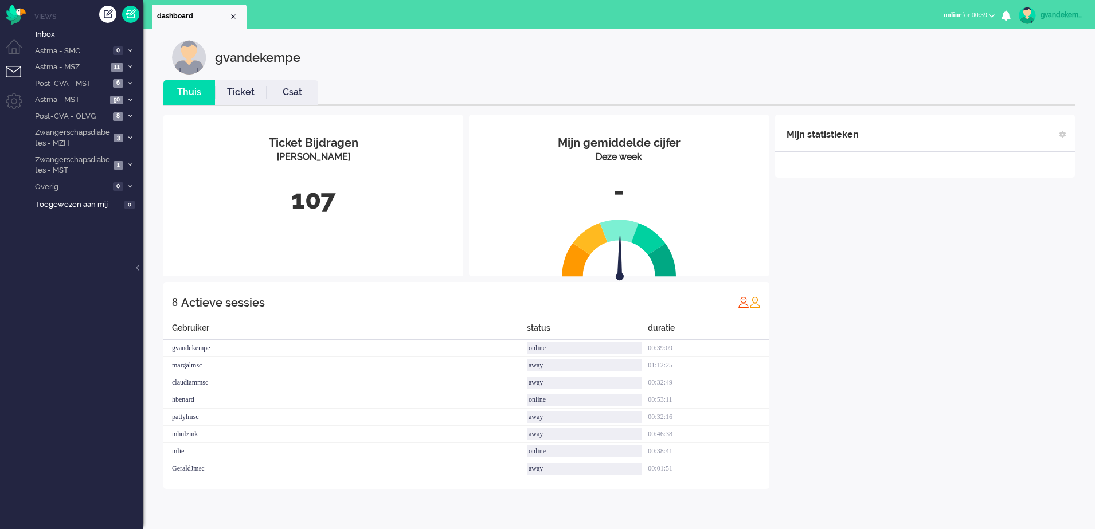
click at [926, 304] on div "Mijn statistieken + Statistieken toevoegen Bel tijd (gemiddelde dag) Wrapup tij…" at bounding box center [925, 302] width 300 height 374
click at [77, 64] on span "Astma - MSZ" at bounding box center [70, 67] width 74 height 11
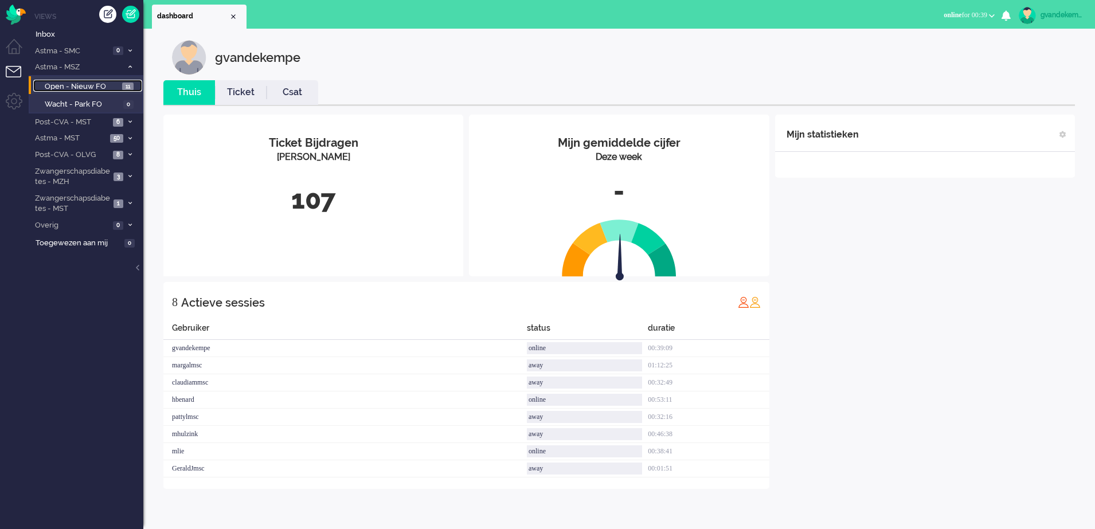
click at [85, 86] on span "Open - Nieuw FO" at bounding box center [82, 86] width 75 height 11
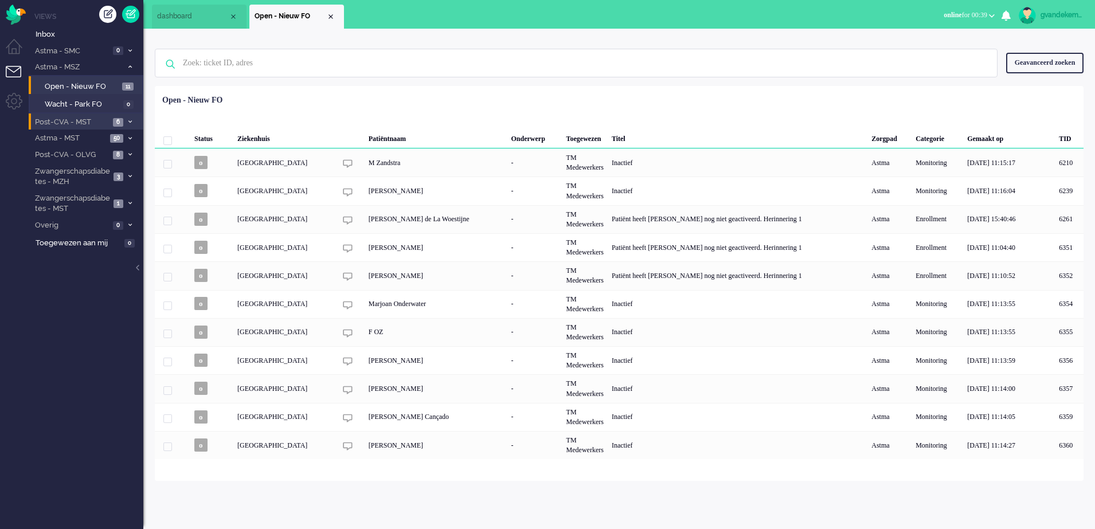
click at [120, 123] on span "6" at bounding box center [118, 122] width 10 height 9
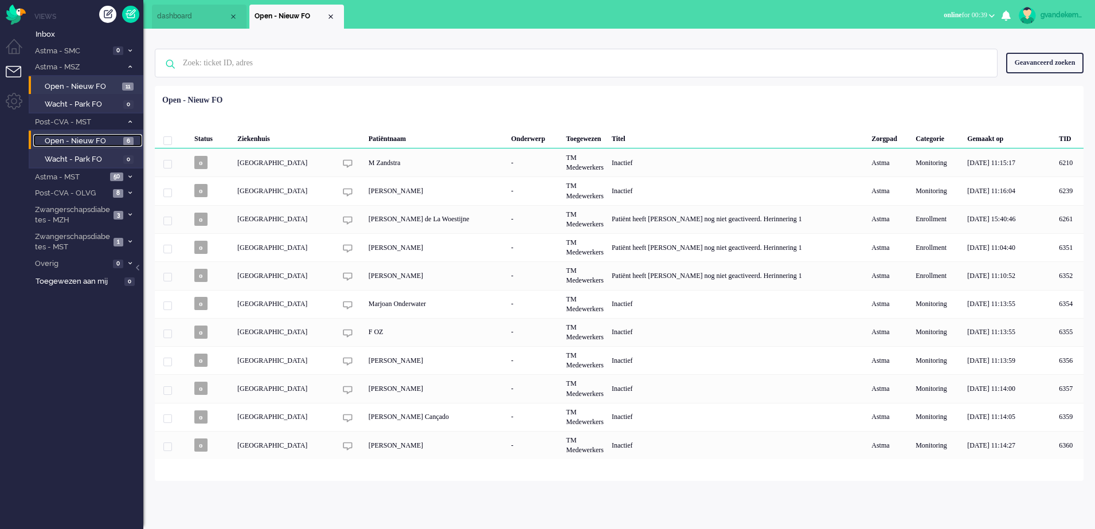
click at [100, 139] on span "Open - Nieuw FO" at bounding box center [83, 141] width 76 height 11
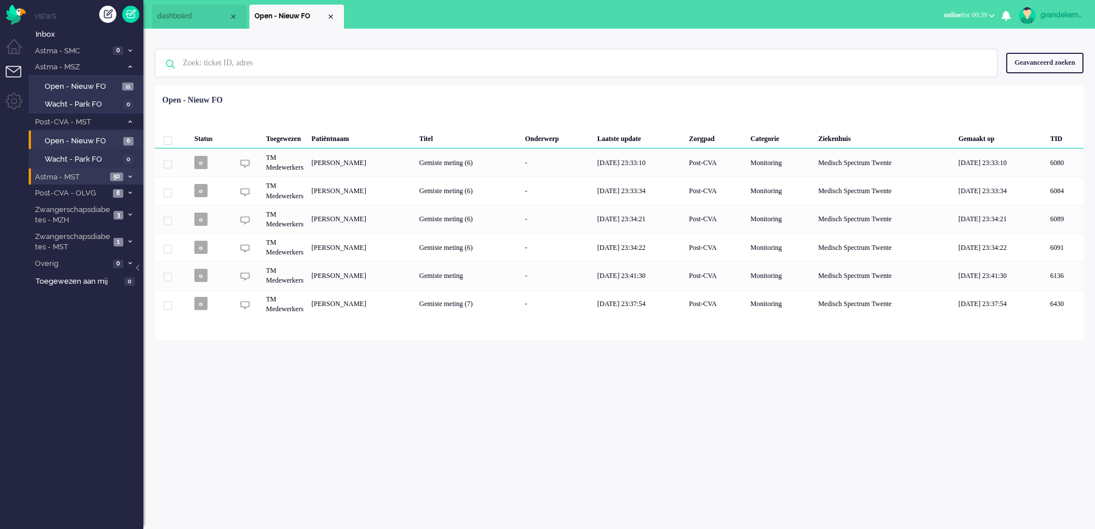
click at [127, 174] on span at bounding box center [130, 177] width 9 height 6
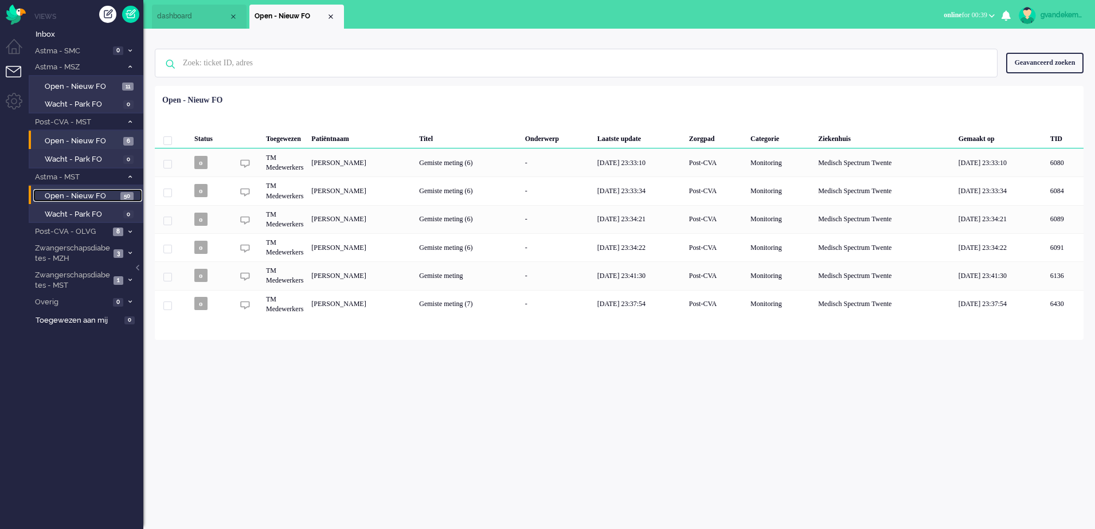
click at [89, 195] on span "Open - Nieuw FO" at bounding box center [81, 196] width 73 height 11
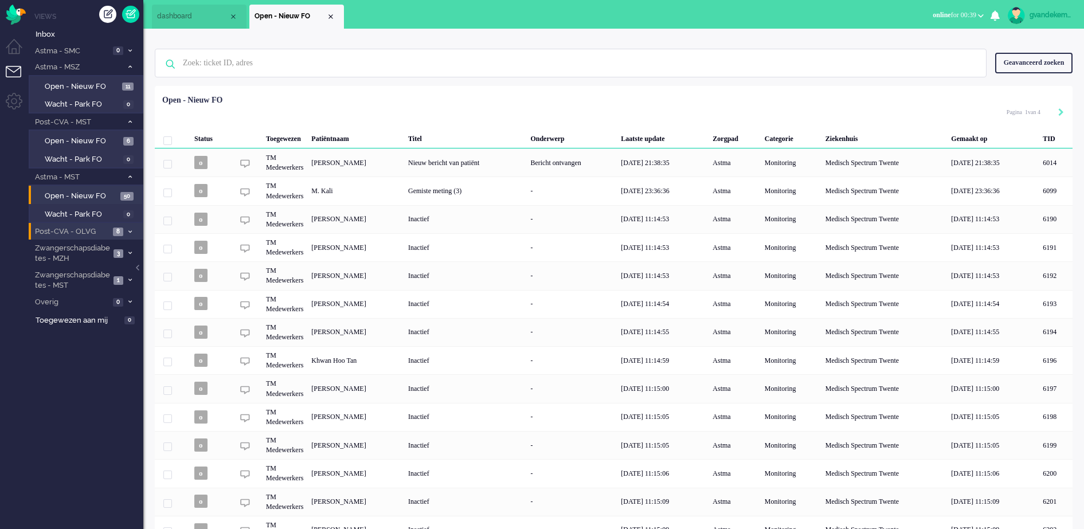
click at [130, 232] on icon at bounding box center [129, 232] width 3 height 4
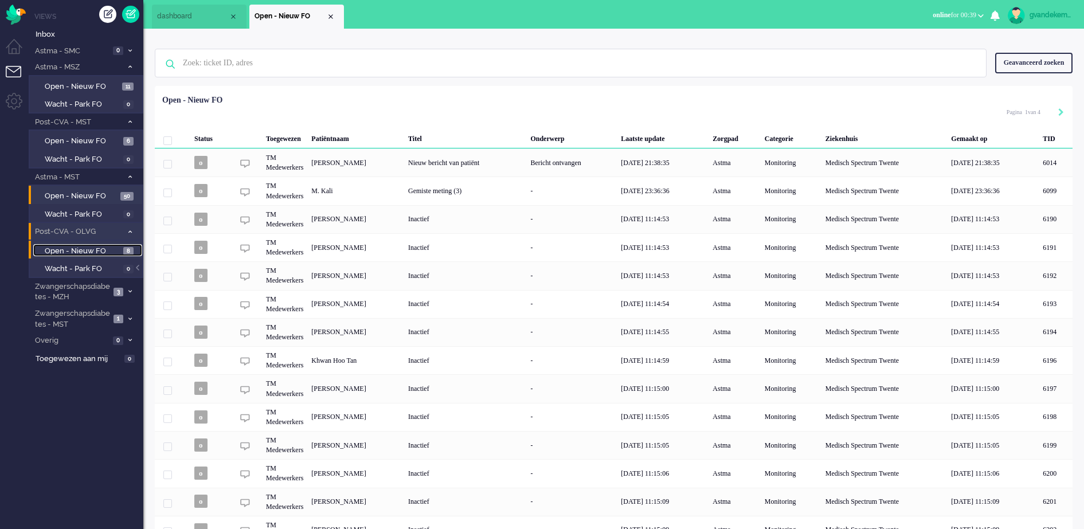
click at [92, 253] on span "Open - Nieuw FO" at bounding box center [83, 251] width 76 height 11
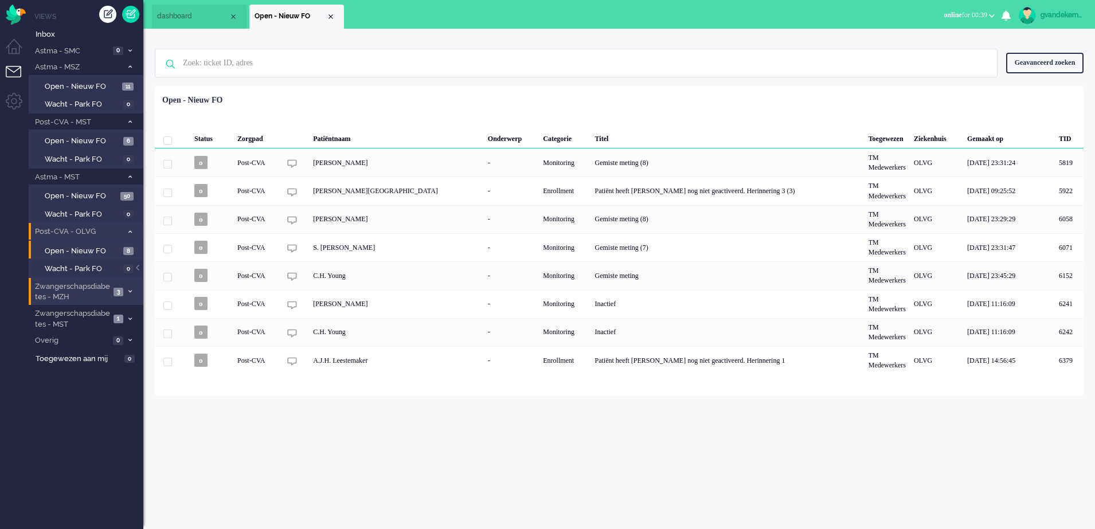
click at [123, 290] on span "3" at bounding box center [118, 292] width 10 height 9
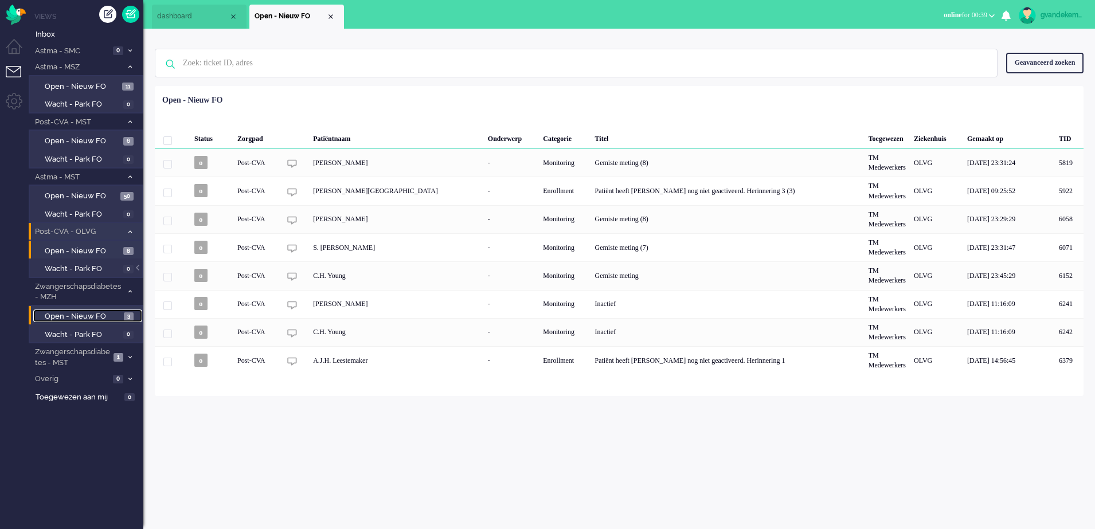
click at [100, 319] on span "Open - Nieuw FO" at bounding box center [83, 316] width 76 height 11
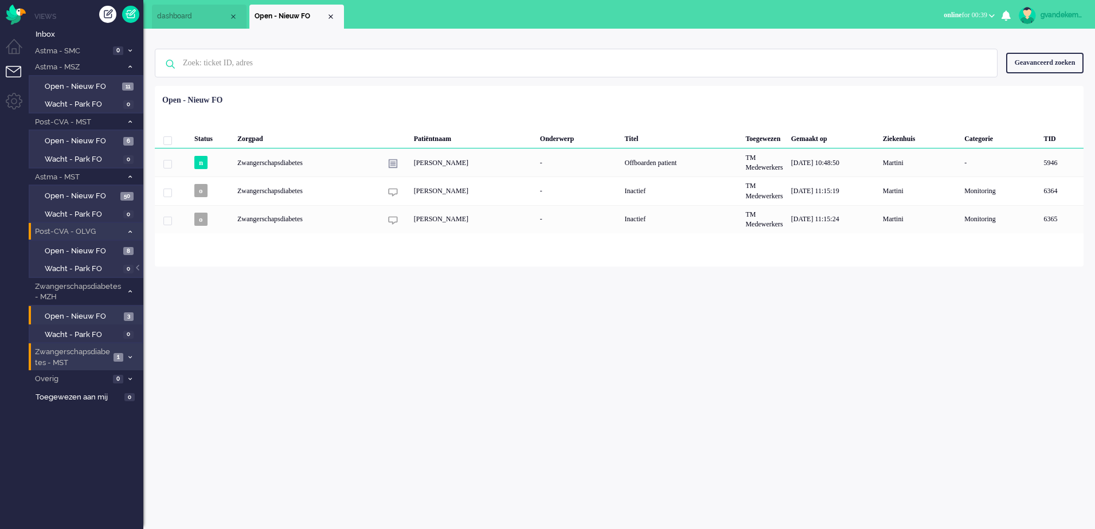
click at [120, 357] on span "1" at bounding box center [118, 357] width 10 height 9
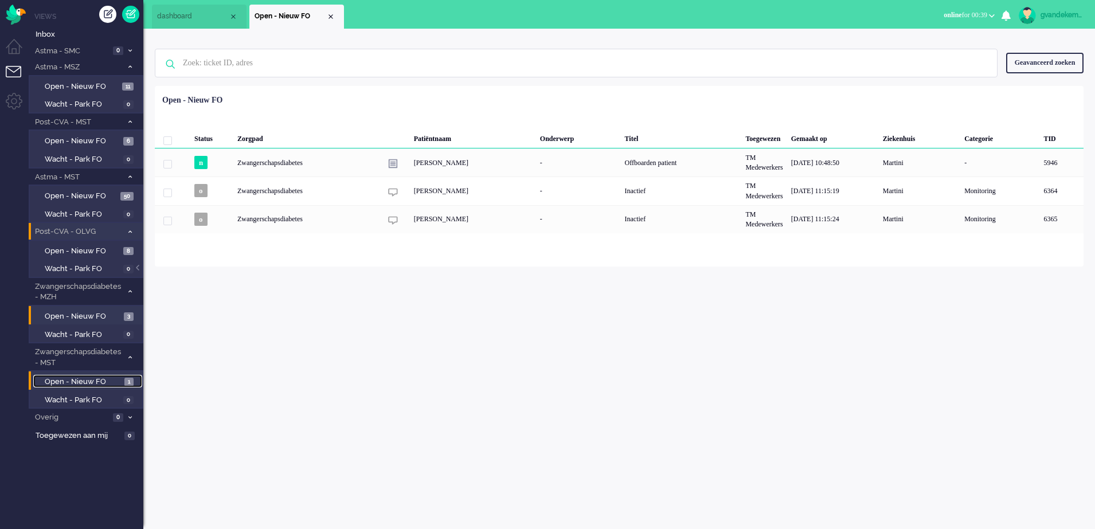
click at [111, 383] on span "Open - Nieuw FO" at bounding box center [83, 382] width 77 height 11
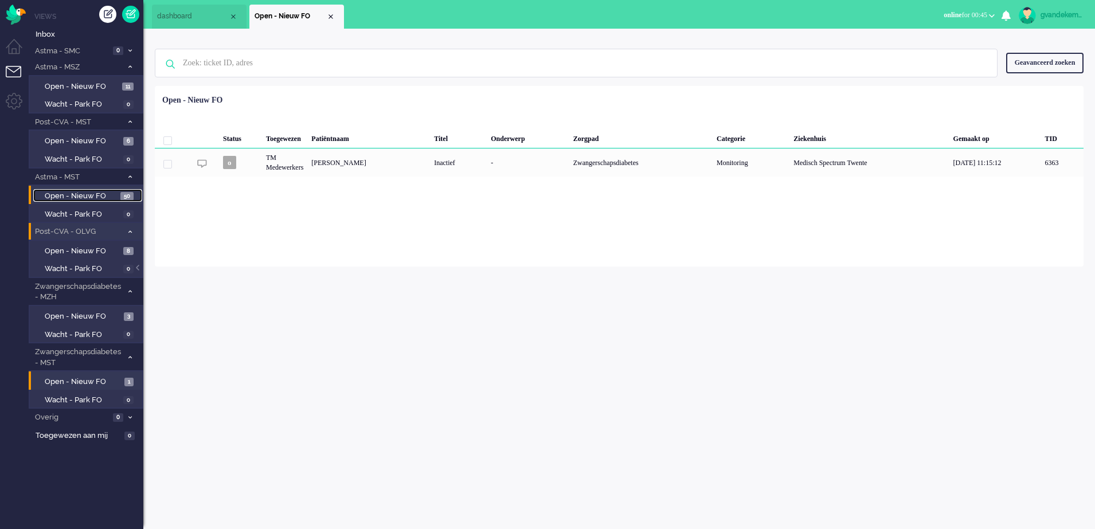
click at [105, 192] on span "Open - Nieuw FO" at bounding box center [81, 196] width 73 height 11
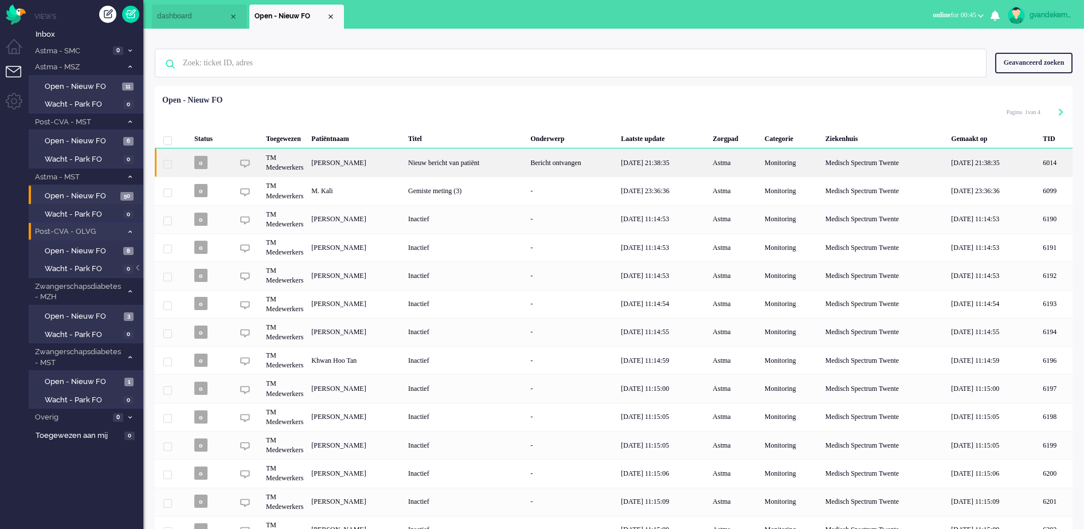
click at [526, 166] on div "Nieuw bericht van patiënt" at bounding box center [465, 162] width 122 height 28
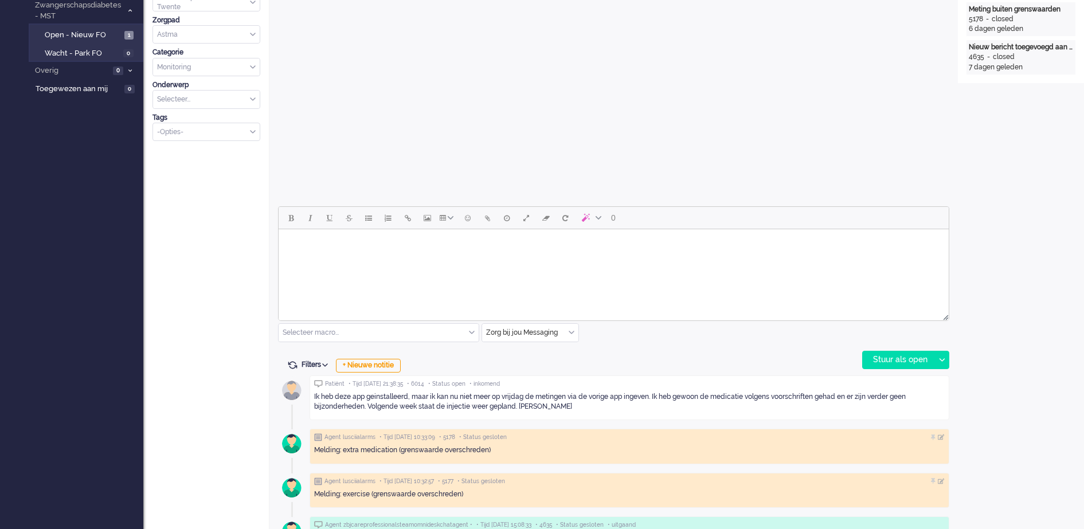
scroll to position [358, 0]
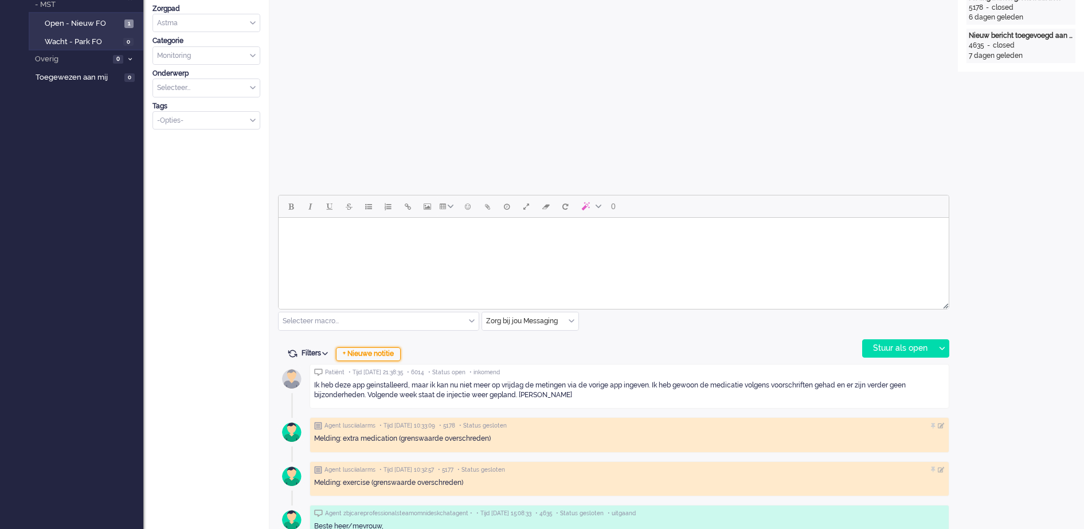
click at [381, 355] on div "+ Nieuwe notitie" at bounding box center [368, 354] width 65 height 14
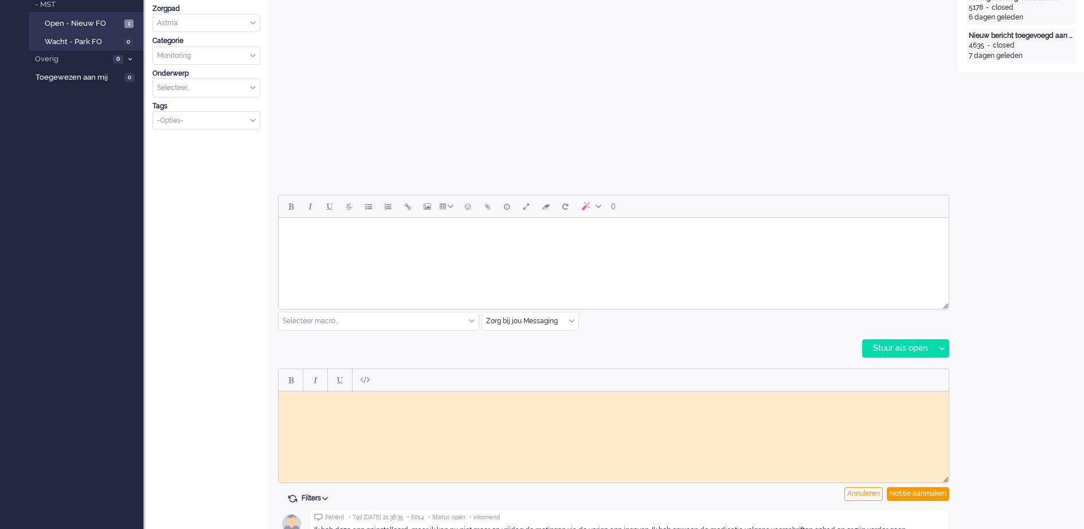
scroll to position [0, 0]
click at [939, 489] on div "Notitie aanmaken" at bounding box center [918, 494] width 62 height 14
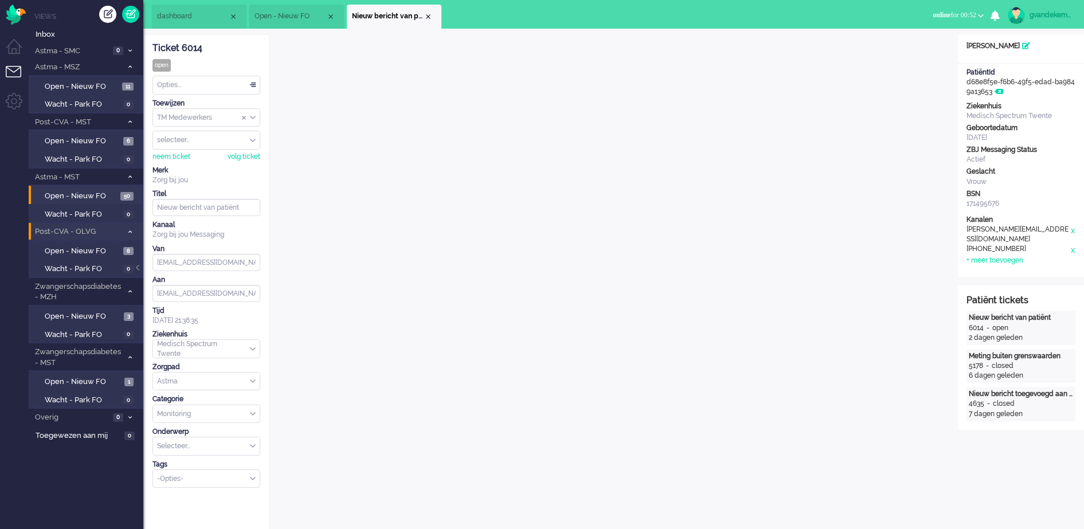
click at [253, 116] on div "TM Medewerkers" at bounding box center [206, 118] width 107 height 18
click at [228, 151] on span "TM Verpleegkundigen" at bounding box center [192, 152] width 69 height 10
click at [427, 17] on div "Close tab" at bounding box center [428, 16] width 9 height 9
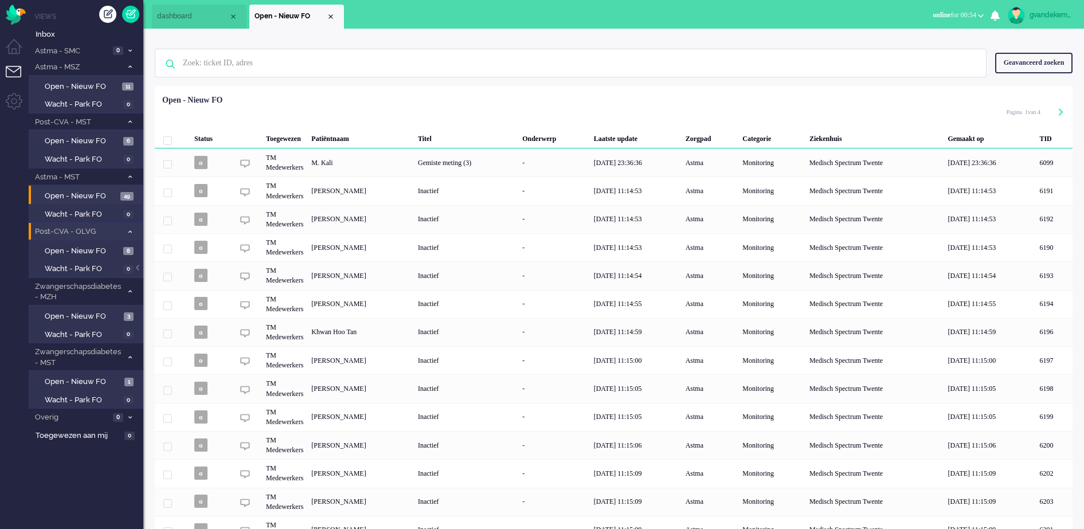
click at [1048, 13] on div "gvandekempe" at bounding box center [1050, 14] width 43 height 11
click at [999, 77] on link "Instellingen" at bounding box center [1034, 77] width 85 height 11
select select "nl"
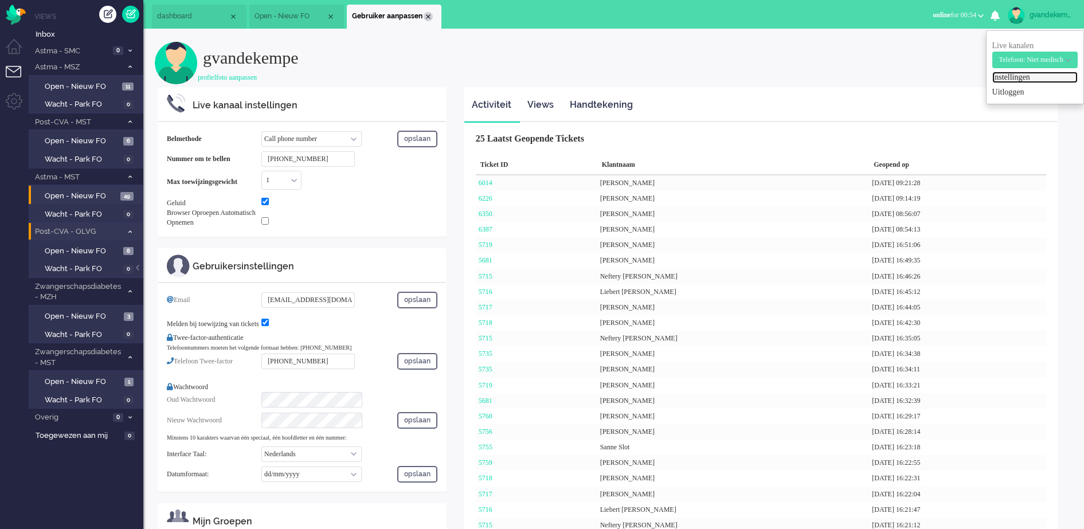
click at [429, 14] on div "Close tab" at bounding box center [428, 16] width 9 height 9
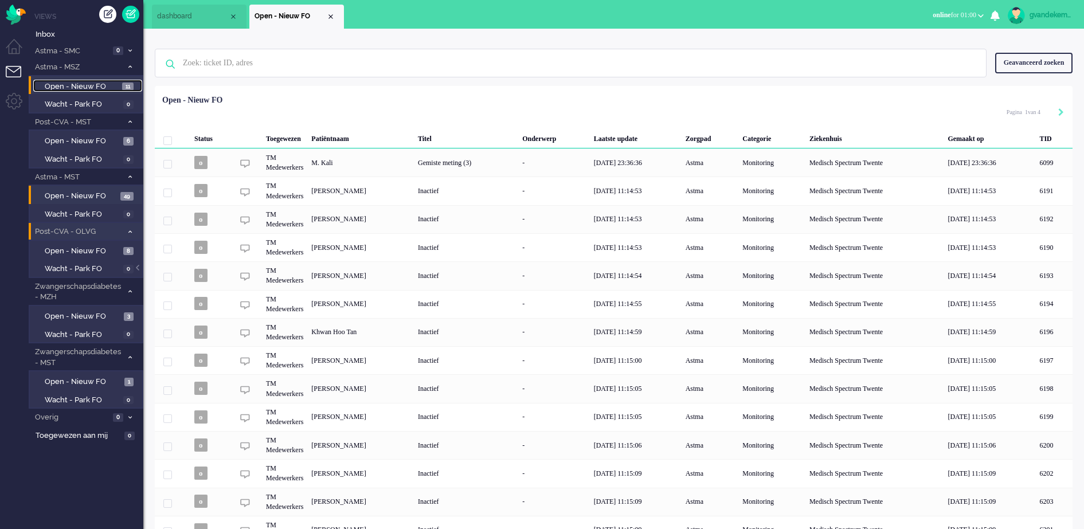
click at [85, 83] on span "Open - Nieuw FO" at bounding box center [82, 86] width 75 height 11
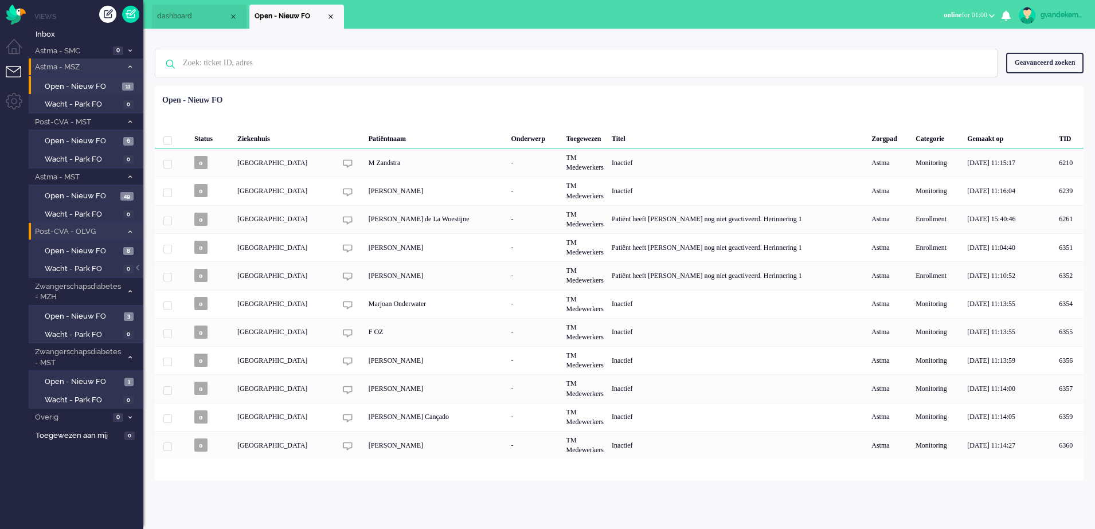
click at [130, 66] on icon at bounding box center [129, 67] width 3 height 4
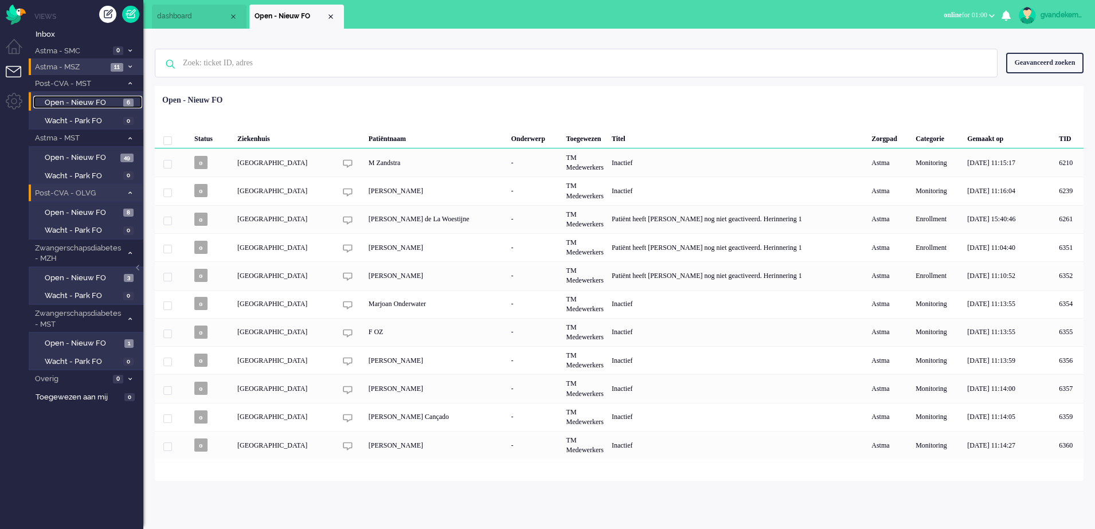
click at [130, 105] on span "6" at bounding box center [128, 103] width 10 height 9
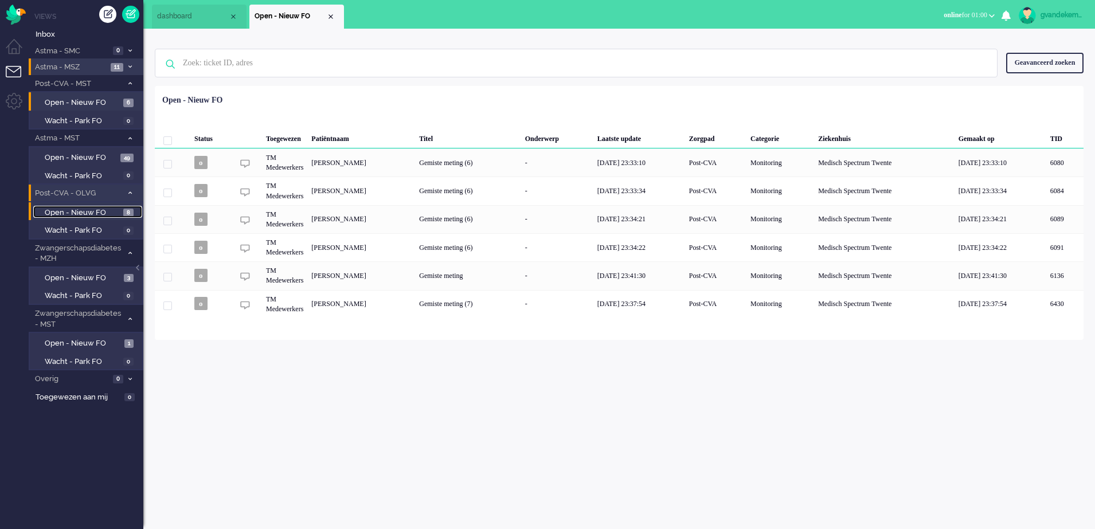
click at [110, 210] on span "Open - Nieuw FO" at bounding box center [83, 213] width 76 height 11
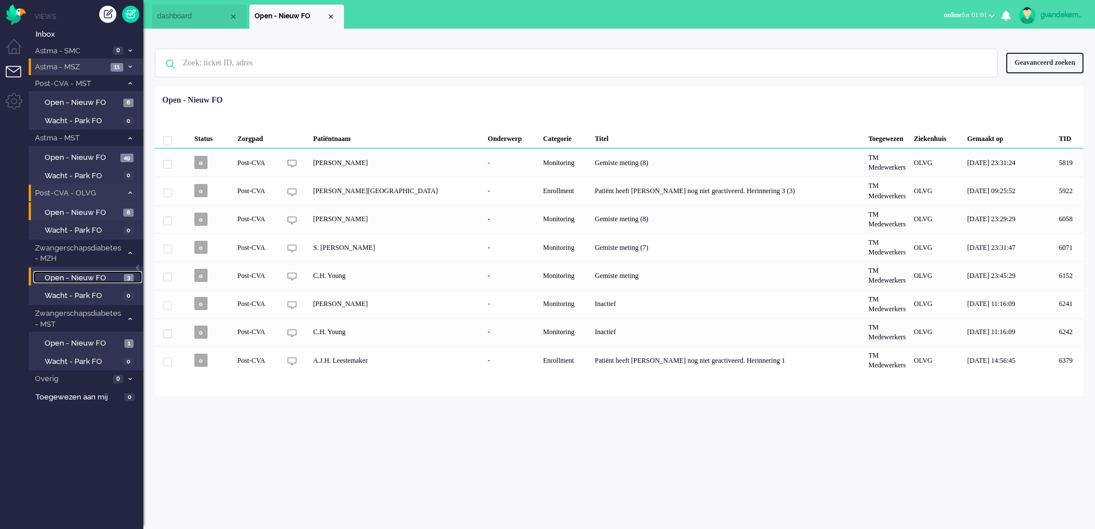
click at [107, 273] on span "Open - Nieuw FO" at bounding box center [83, 278] width 76 height 11
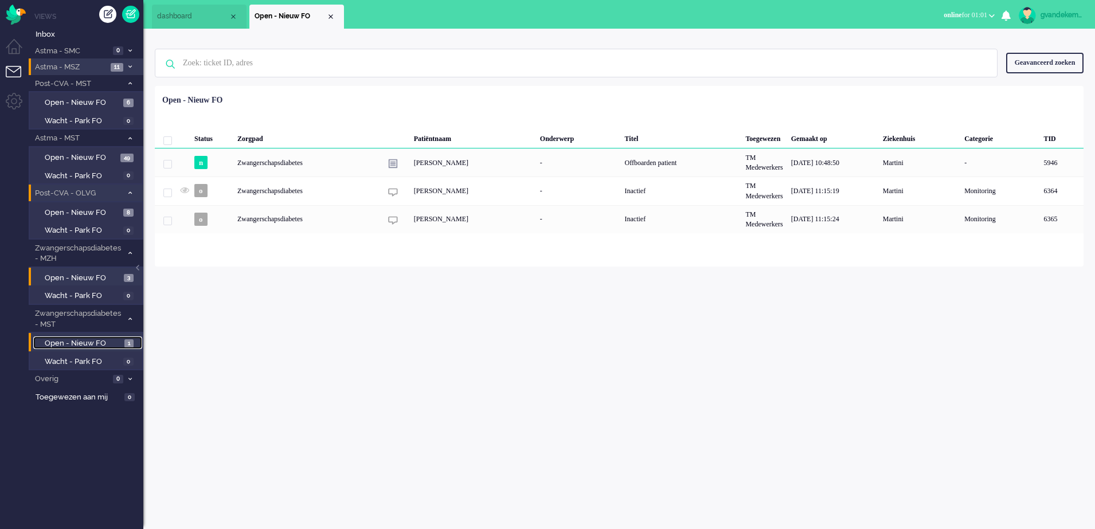
click at [107, 344] on span "Open - Nieuw FO" at bounding box center [83, 343] width 77 height 11
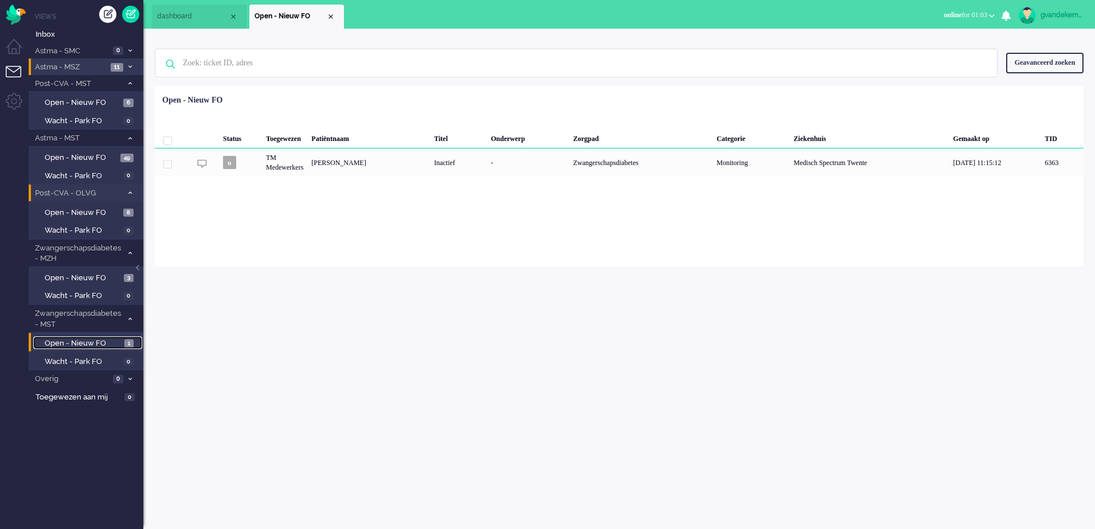
click at [120, 340] on span "Open - Nieuw FO" at bounding box center [83, 343] width 77 height 11
click at [105, 276] on span "Open - Nieuw FO" at bounding box center [83, 278] width 76 height 11
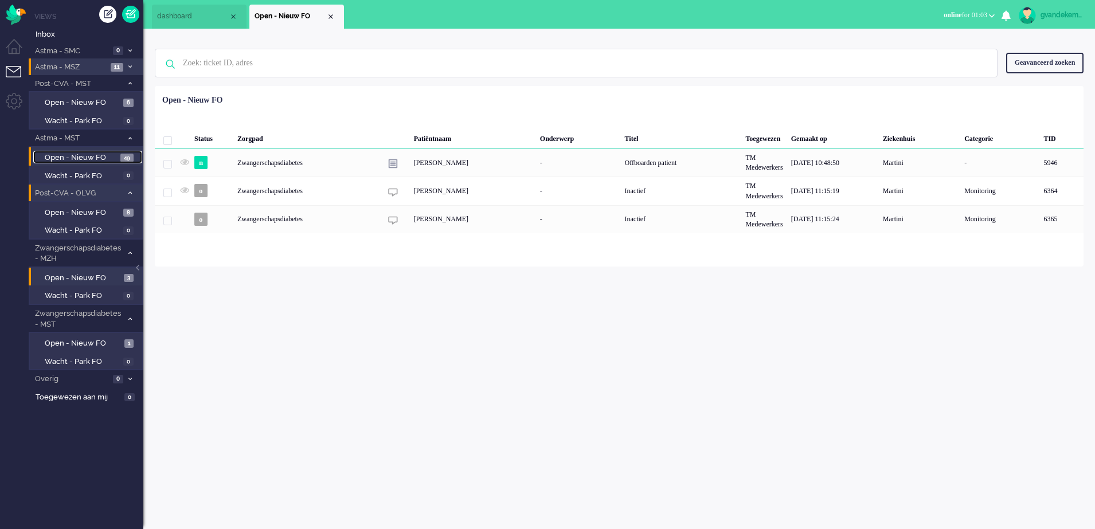
click at [85, 157] on span "Open - Nieuw FO" at bounding box center [81, 157] width 73 height 11
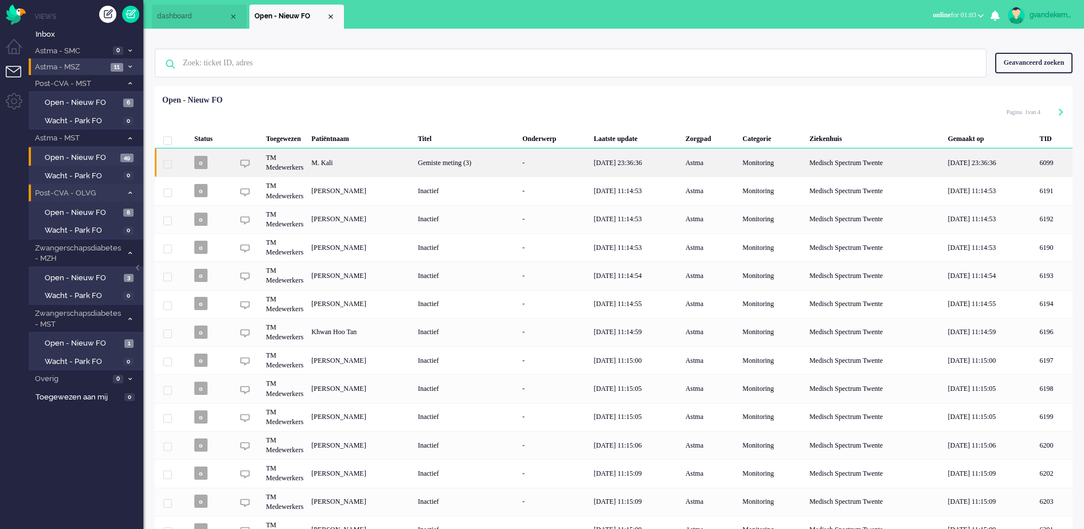
click at [1035, 165] on div "M. Kali" at bounding box center [1053, 162] width 37 height 28
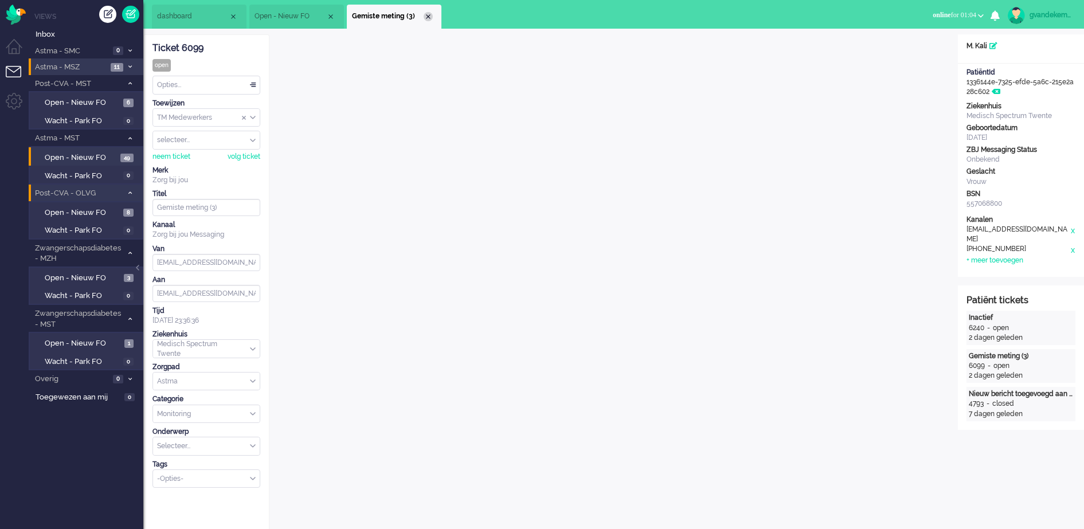
click at [427, 16] on div "Close tab" at bounding box center [428, 16] width 9 height 9
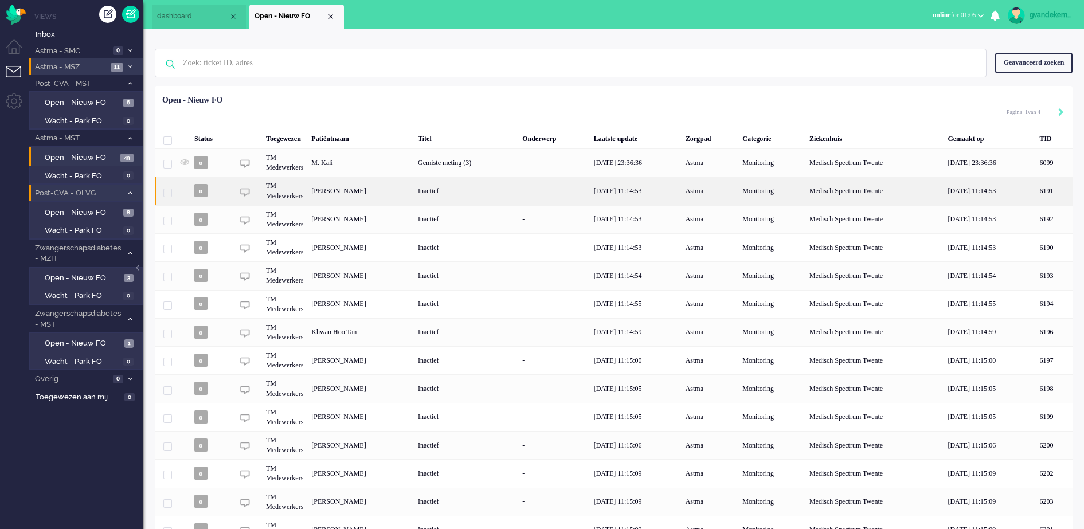
click at [1035, 198] on div "[PERSON_NAME]" at bounding box center [1053, 191] width 37 height 28
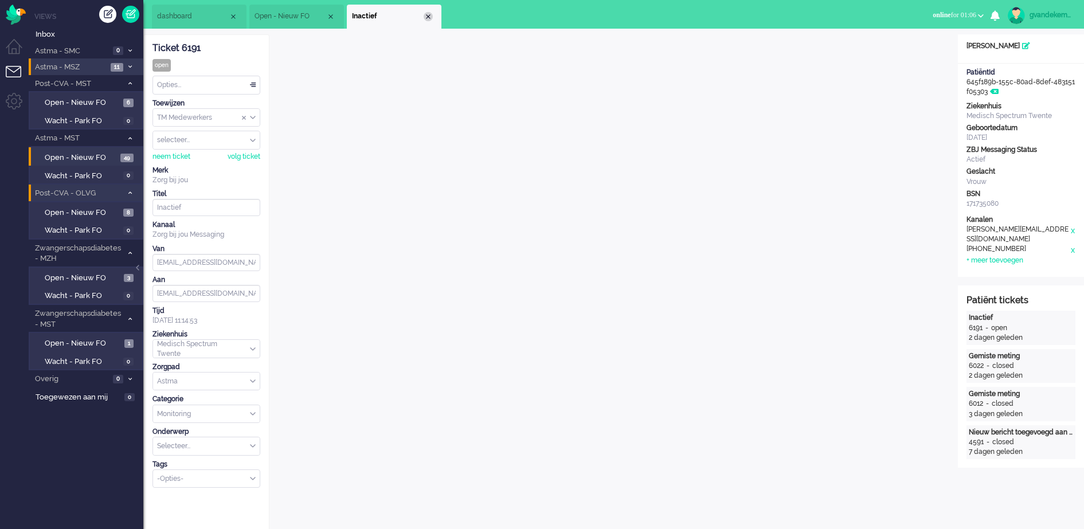
click at [428, 17] on div "Close tab" at bounding box center [428, 16] width 9 height 9
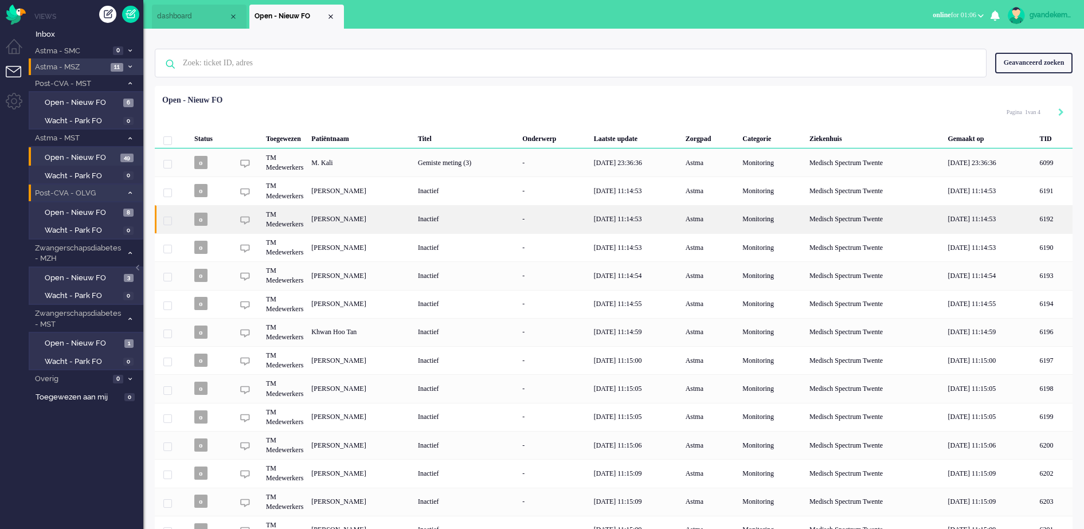
click at [1035, 222] on div "[PERSON_NAME]" at bounding box center [1053, 219] width 37 height 28
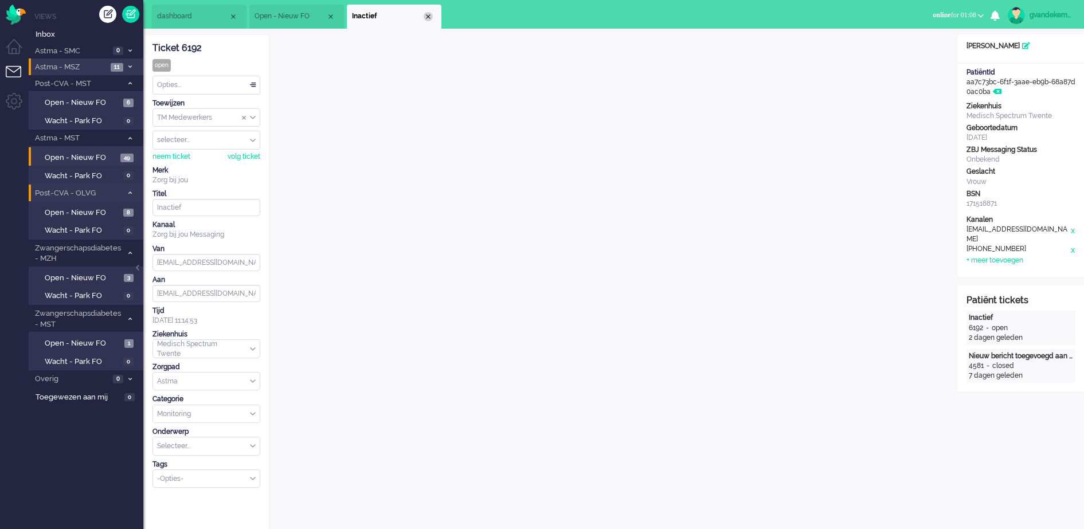
click at [427, 14] on div "Close tab" at bounding box center [428, 16] width 9 height 9
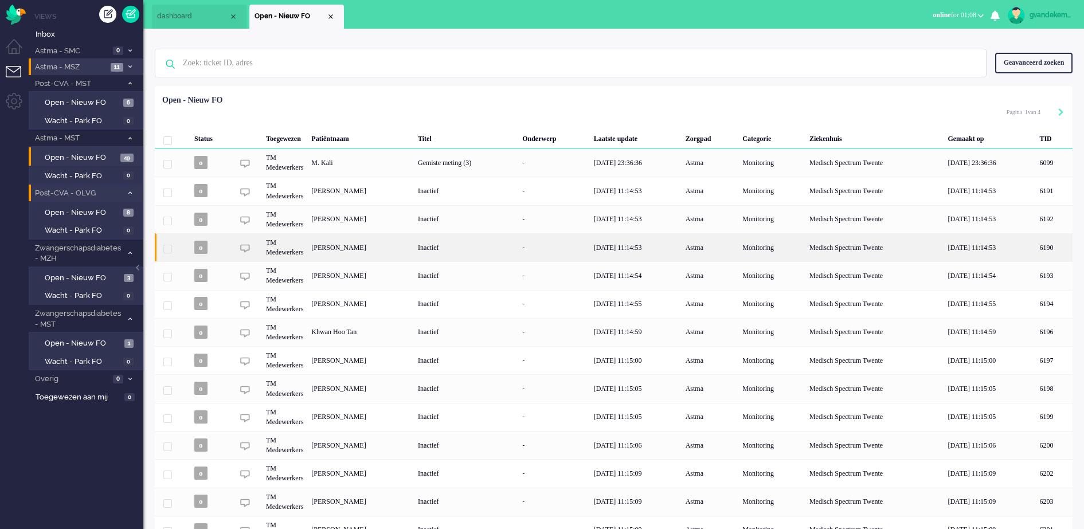
click at [1035, 249] on div "[PERSON_NAME]" at bounding box center [1053, 247] width 37 height 28
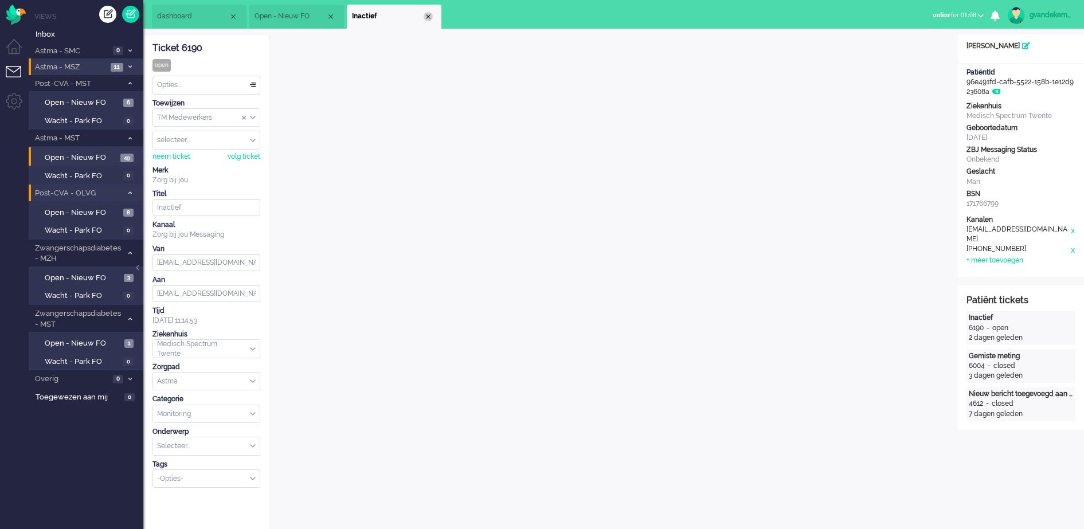
click at [428, 16] on div "Close tab" at bounding box center [428, 16] width 9 height 9
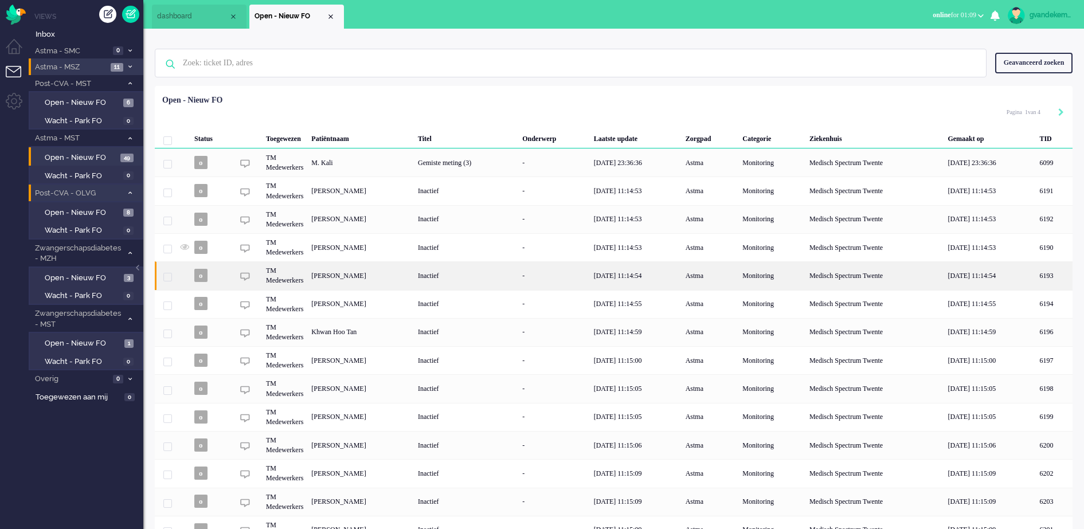
click at [1035, 278] on div "[PERSON_NAME]" at bounding box center [1053, 275] width 37 height 28
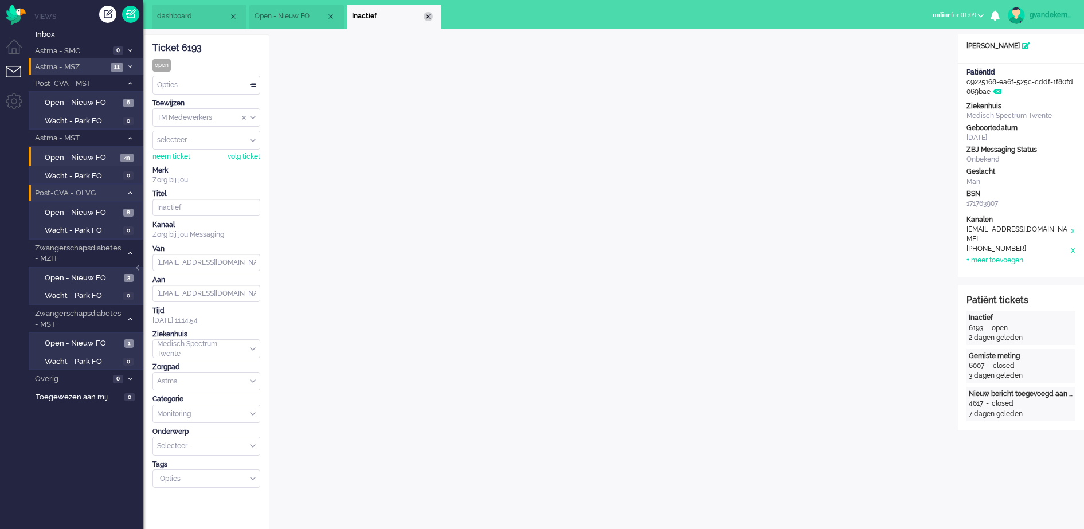
click at [429, 18] on div "Close tab" at bounding box center [428, 16] width 9 height 9
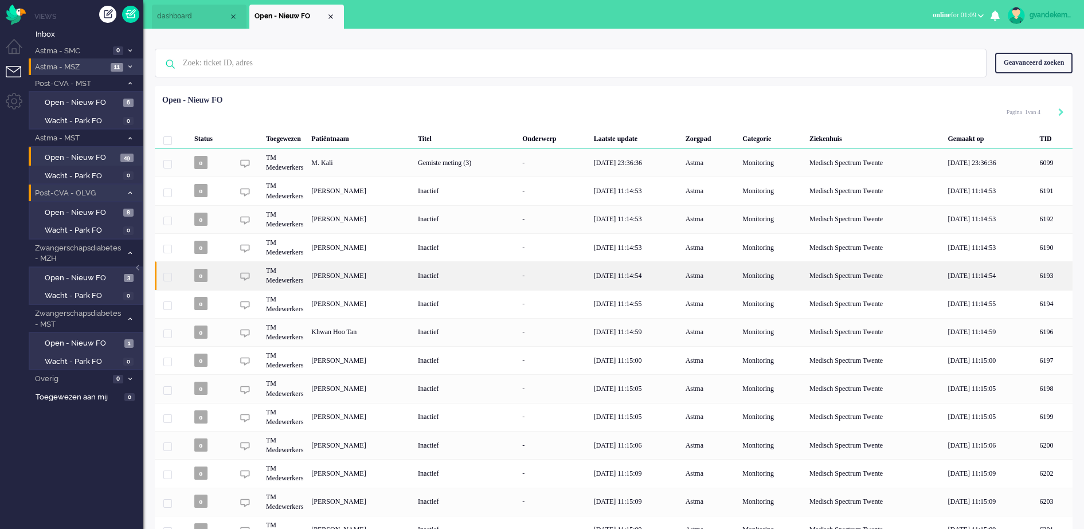
click at [491, 277] on div "Inactief" at bounding box center [466, 275] width 104 height 28
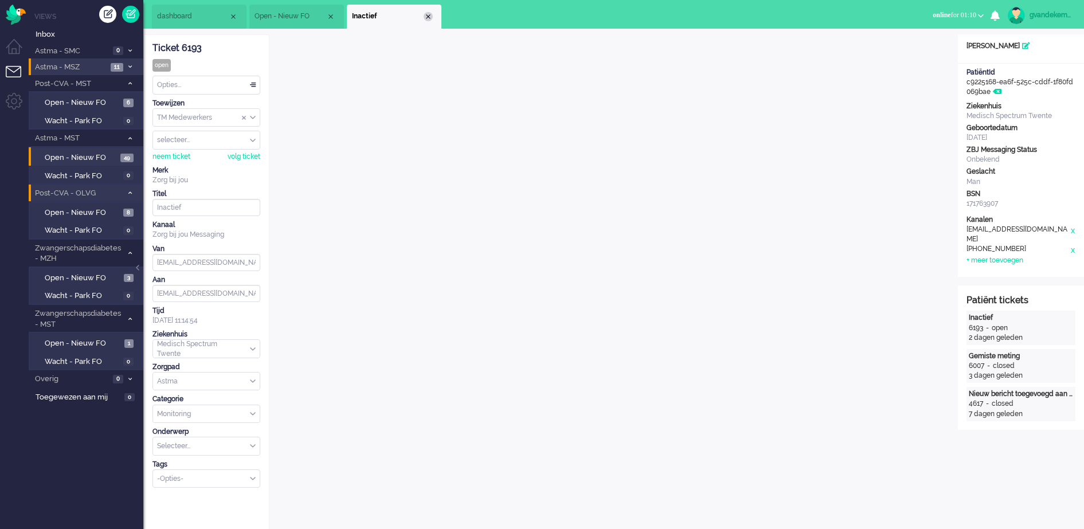
click at [429, 17] on div "Close tab" at bounding box center [428, 16] width 9 height 9
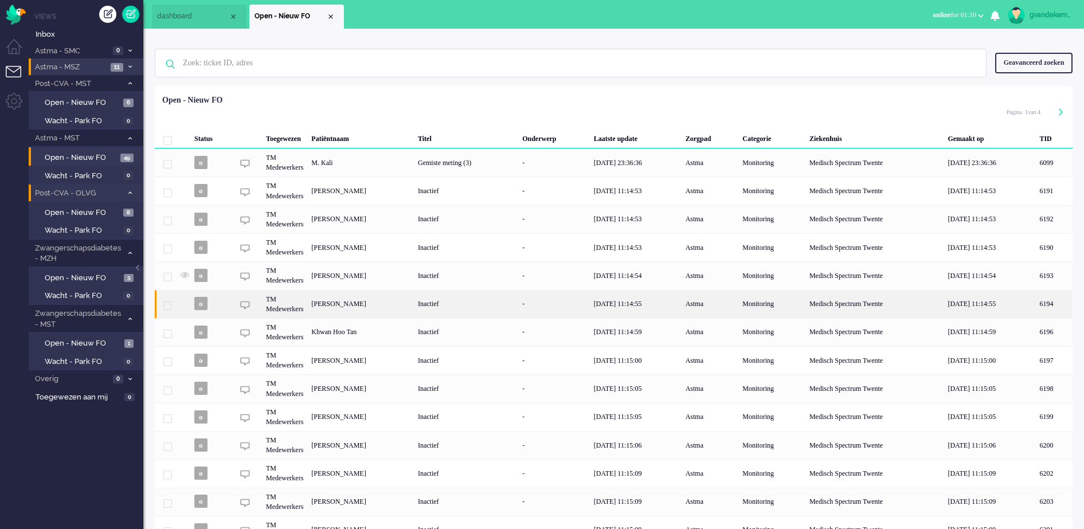
click at [1035, 306] on div "[PERSON_NAME]" at bounding box center [1053, 304] width 37 height 28
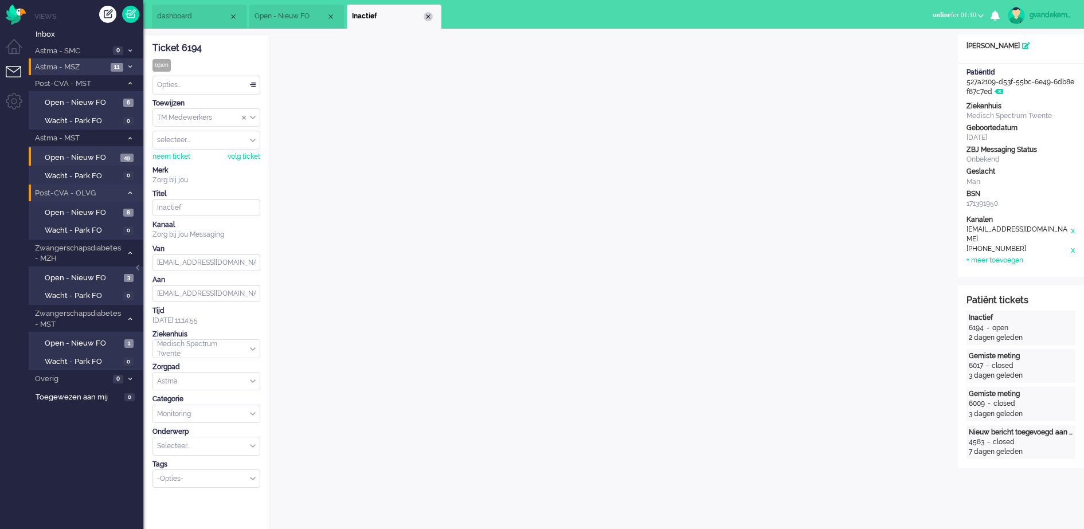
click at [429, 15] on div "Close tab" at bounding box center [428, 16] width 9 height 9
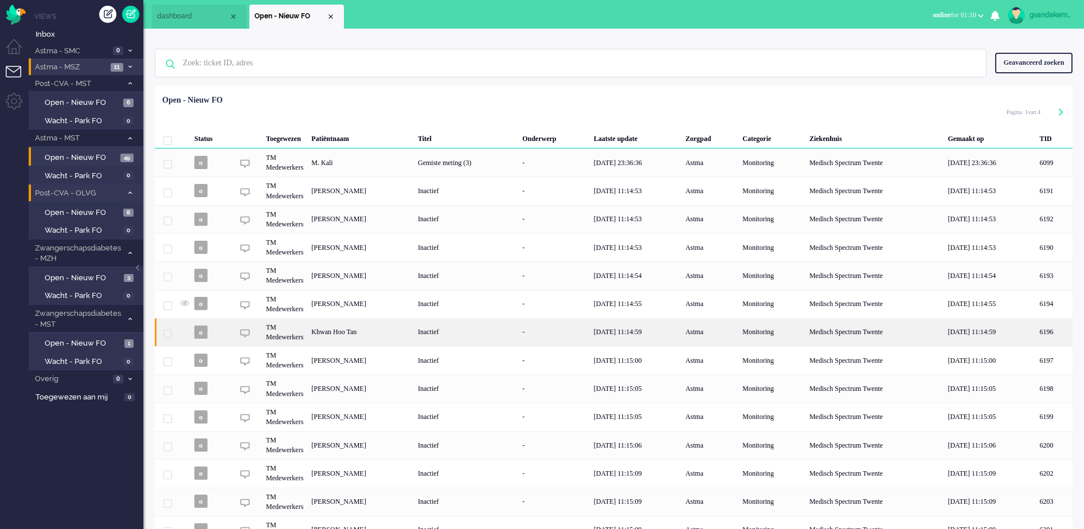
click at [1035, 334] on div "Khwan Hoo Tan" at bounding box center [1053, 332] width 37 height 28
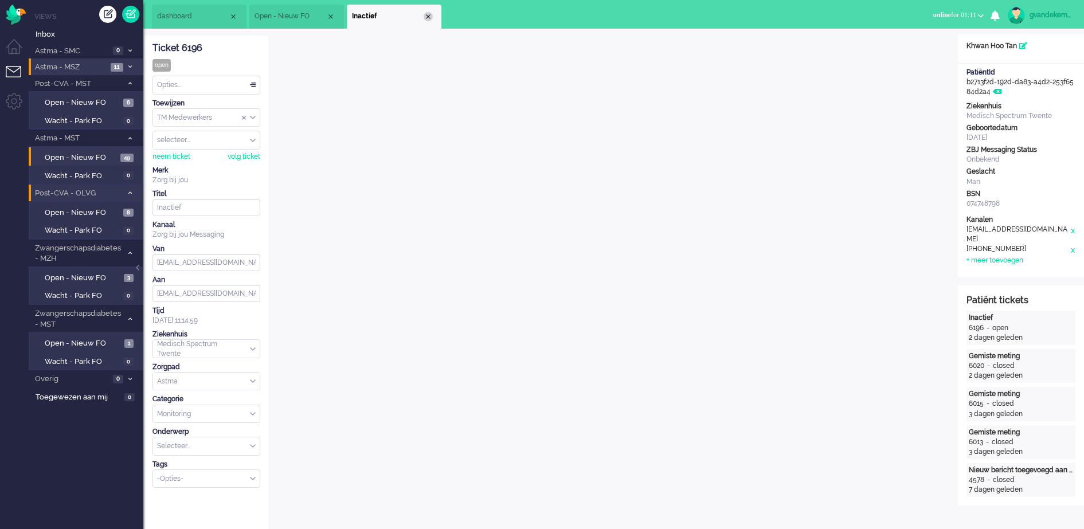
click at [425, 15] on div "Close tab" at bounding box center [428, 16] width 9 height 9
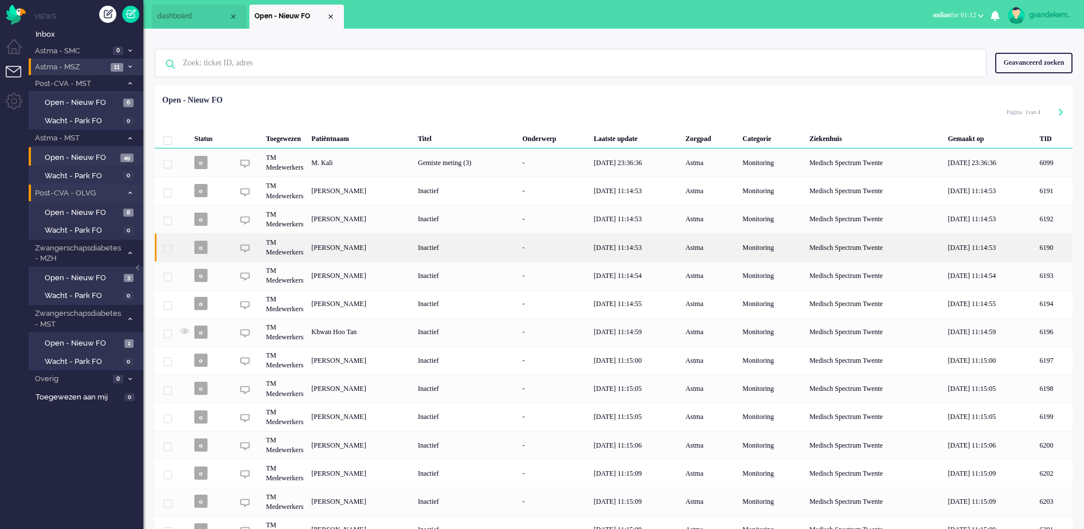
click at [1035, 260] on div "[PERSON_NAME]" at bounding box center [1053, 247] width 37 height 28
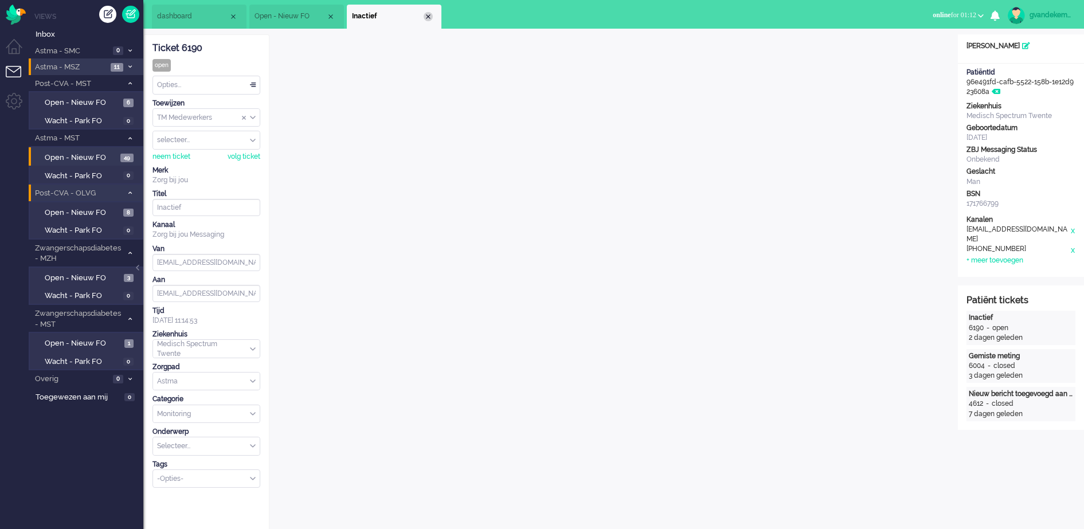
click at [430, 17] on div "Close tab" at bounding box center [428, 16] width 9 height 9
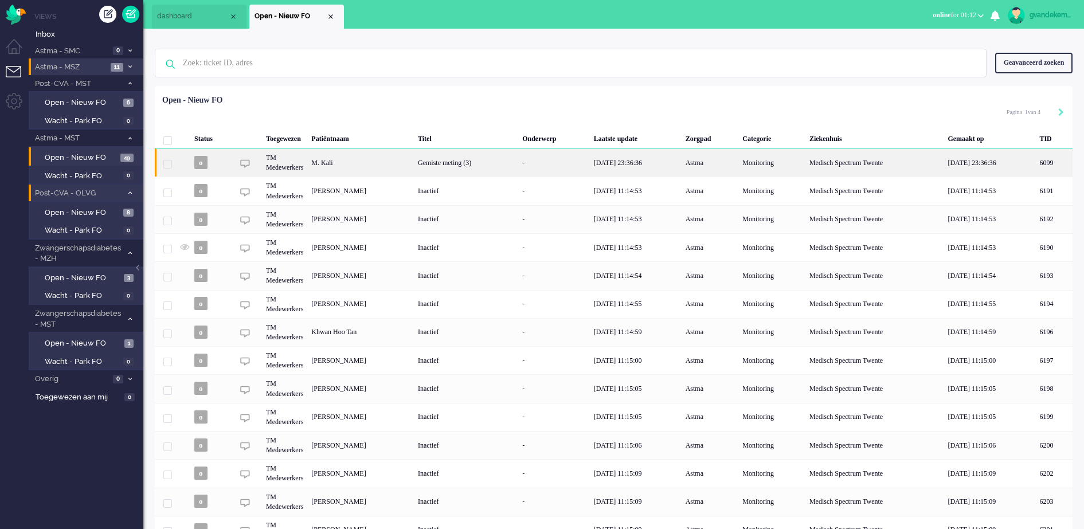
click at [1035, 170] on div "M. Kali" at bounding box center [1053, 162] width 37 height 28
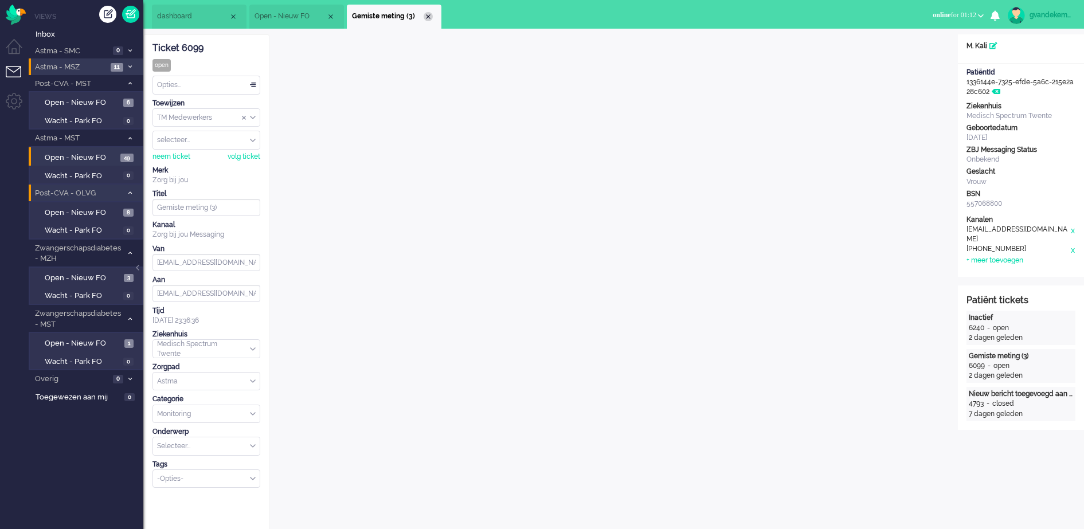
click at [428, 12] on div "Close tab" at bounding box center [428, 16] width 9 height 9
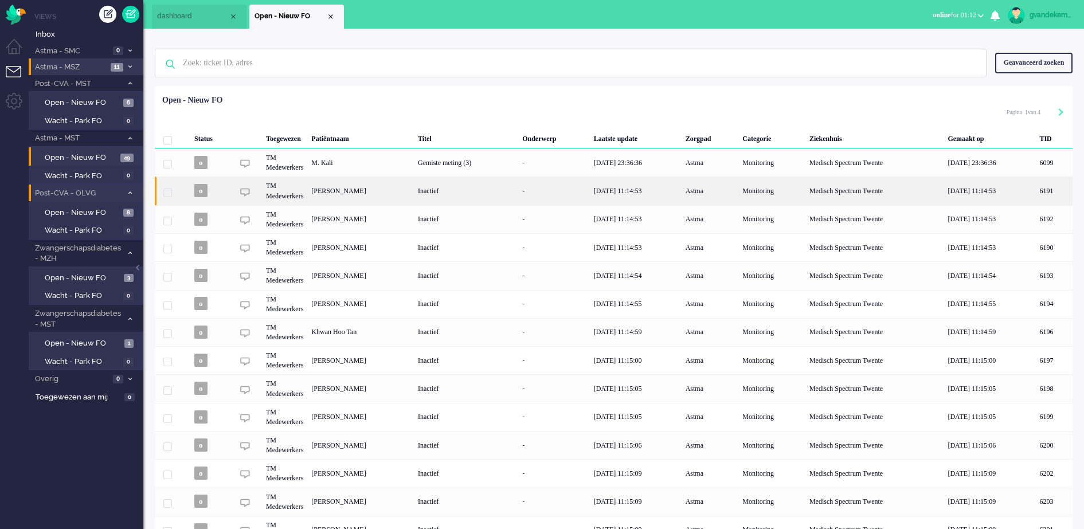
click at [1035, 192] on div "[PERSON_NAME]" at bounding box center [1053, 191] width 37 height 28
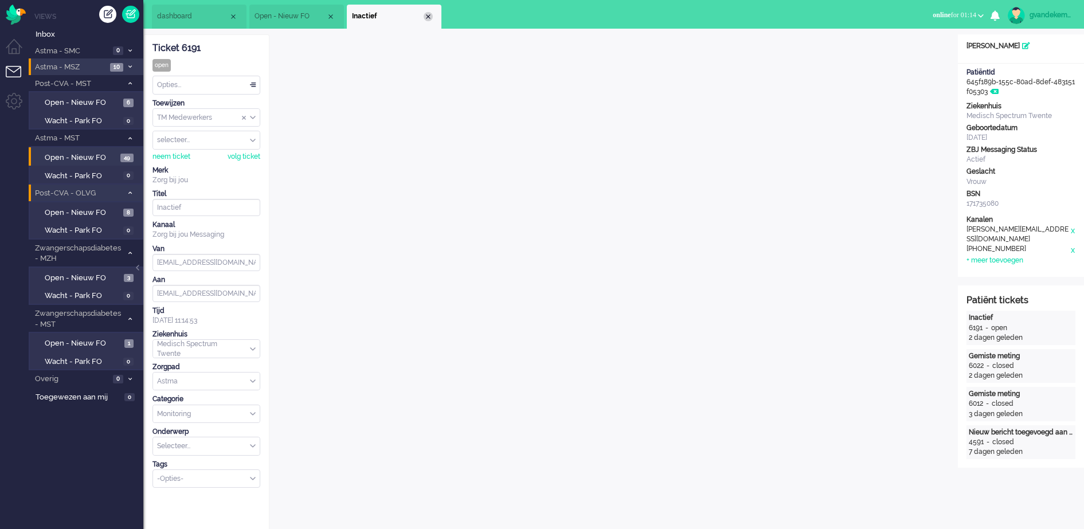
click at [425, 17] on div "Close tab" at bounding box center [428, 16] width 9 height 9
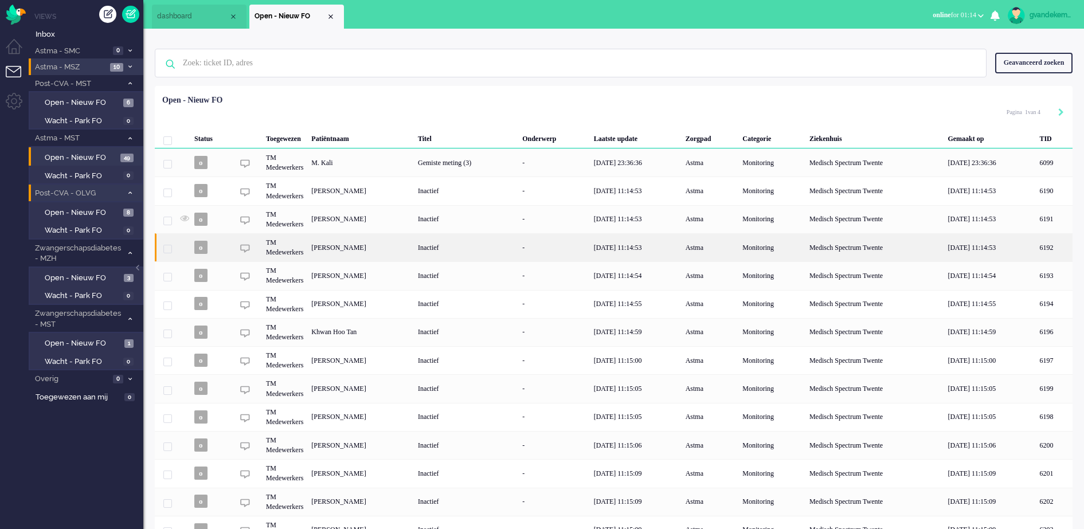
click at [1035, 246] on div "[PERSON_NAME]" at bounding box center [1053, 247] width 37 height 28
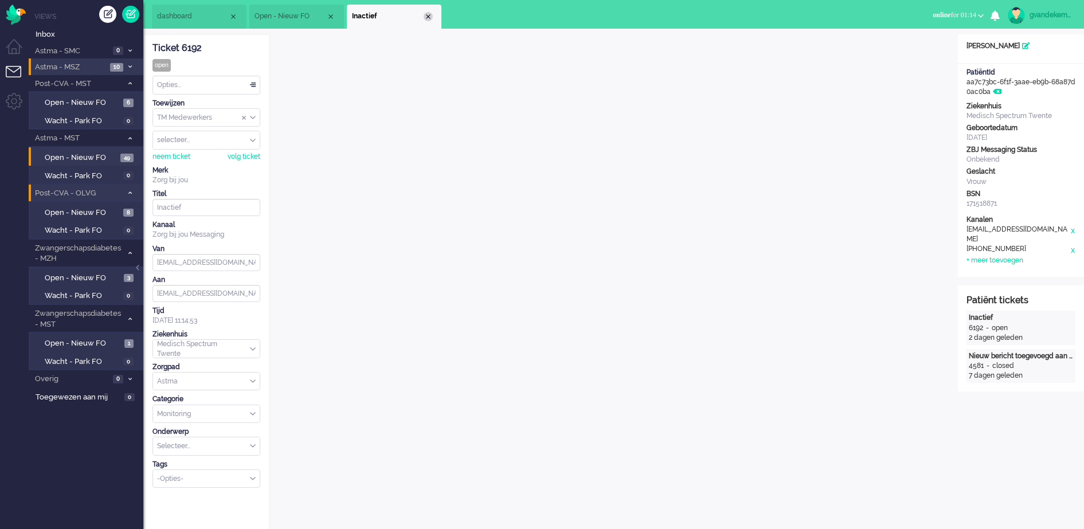
click at [427, 13] on div "Close tab" at bounding box center [428, 16] width 9 height 9
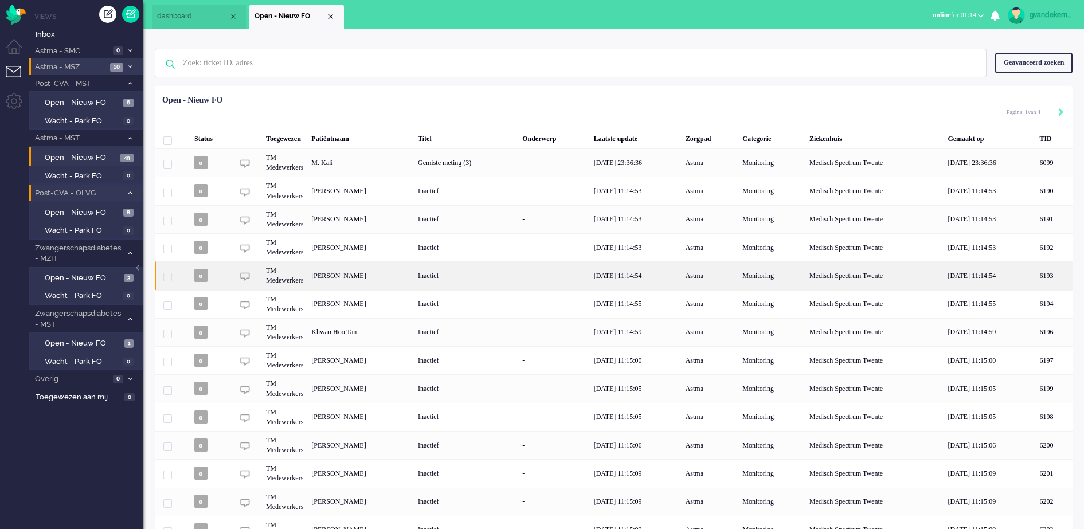
click at [1035, 279] on div "[PERSON_NAME]" at bounding box center [1053, 275] width 37 height 28
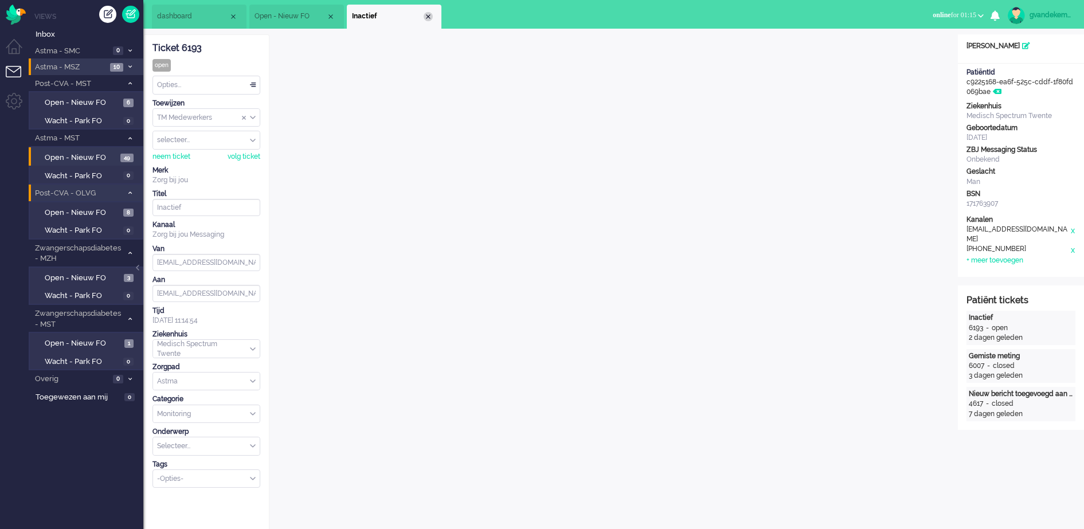
click at [428, 14] on div "Close tab" at bounding box center [428, 16] width 9 height 9
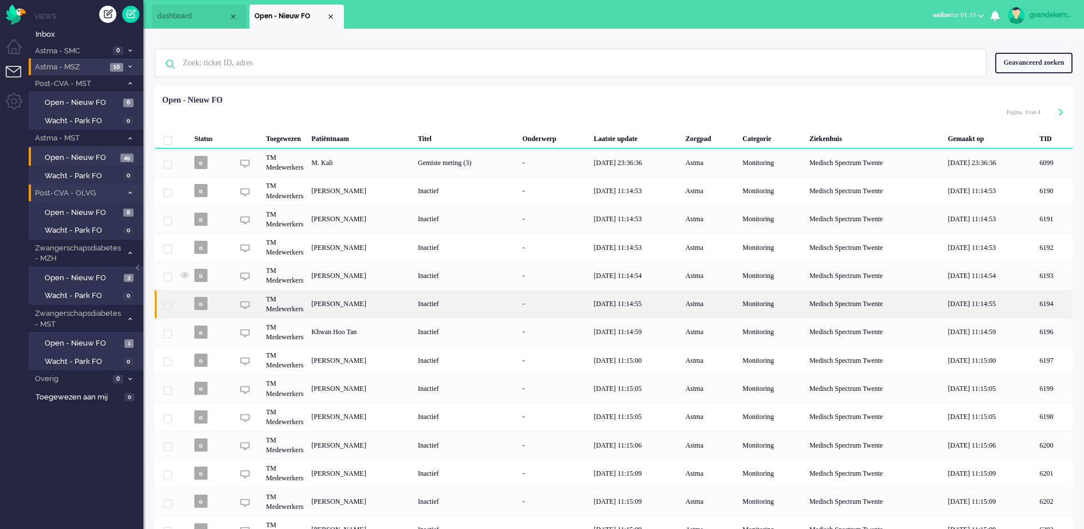
click at [1035, 301] on div "[PERSON_NAME]" at bounding box center [1053, 304] width 37 height 28
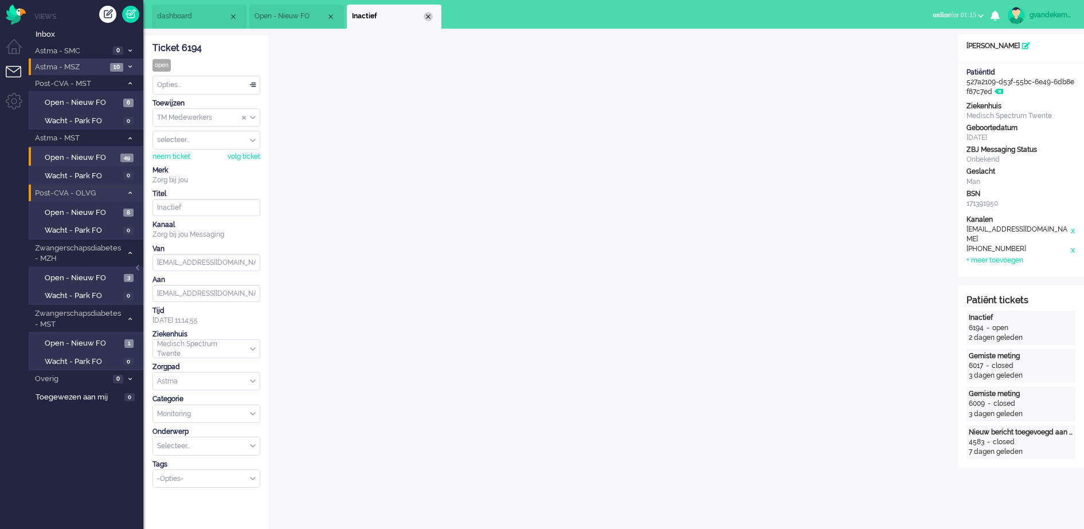
click at [429, 17] on div "Close tab" at bounding box center [428, 16] width 9 height 9
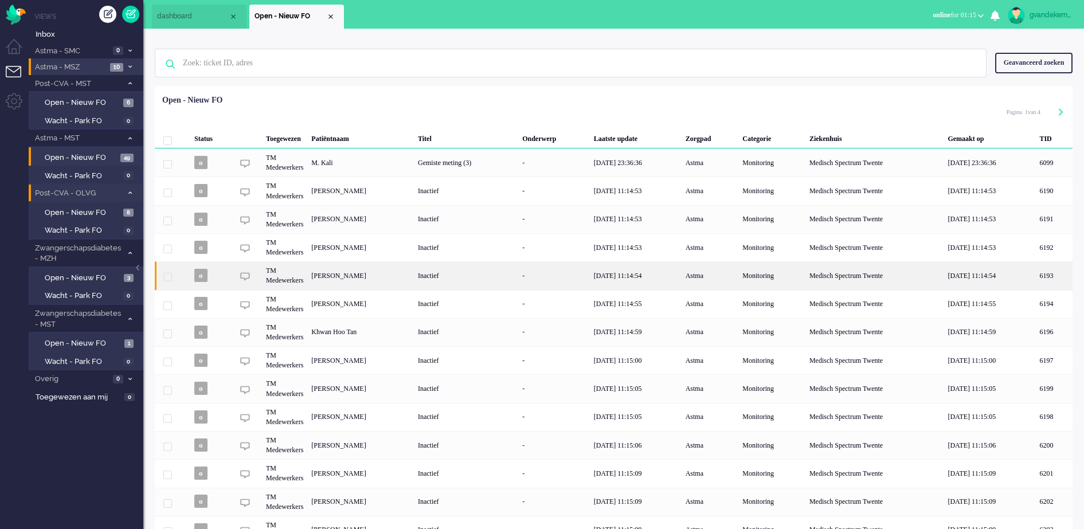
click at [1035, 276] on div "[PERSON_NAME]" at bounding box center [1053, 275] width 37 height 28
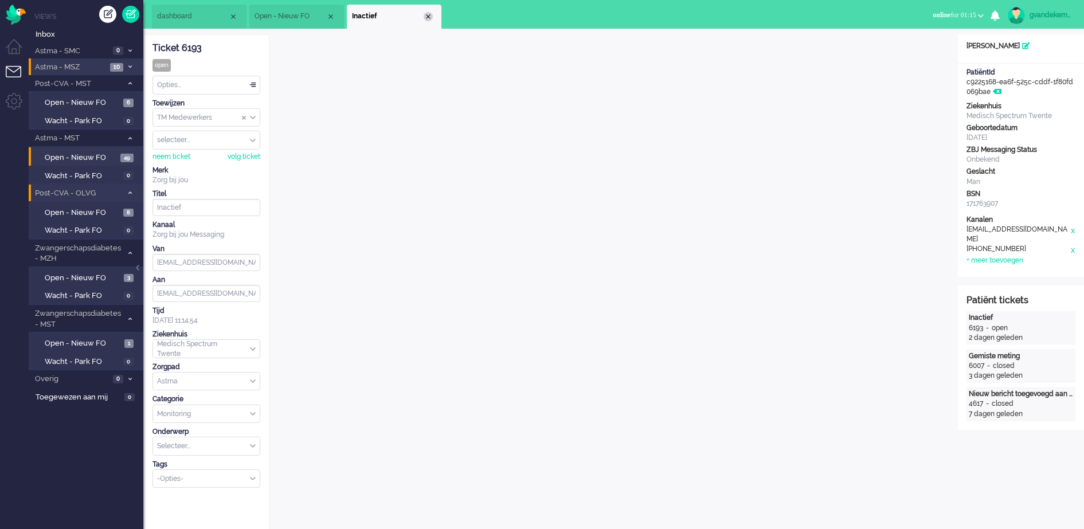
click at [428, 18] on div "Close tab" at bounding box center [428, 16] width 9 height 9
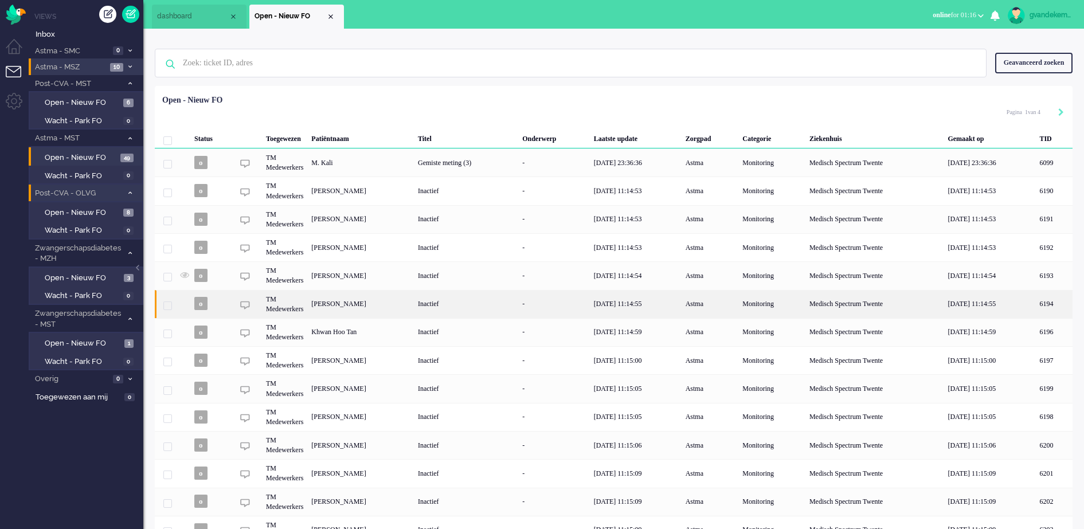
click at [1035, 303] on div "[PERSON_NAME]" at bounding box center [1053, 304] width 37 height 28
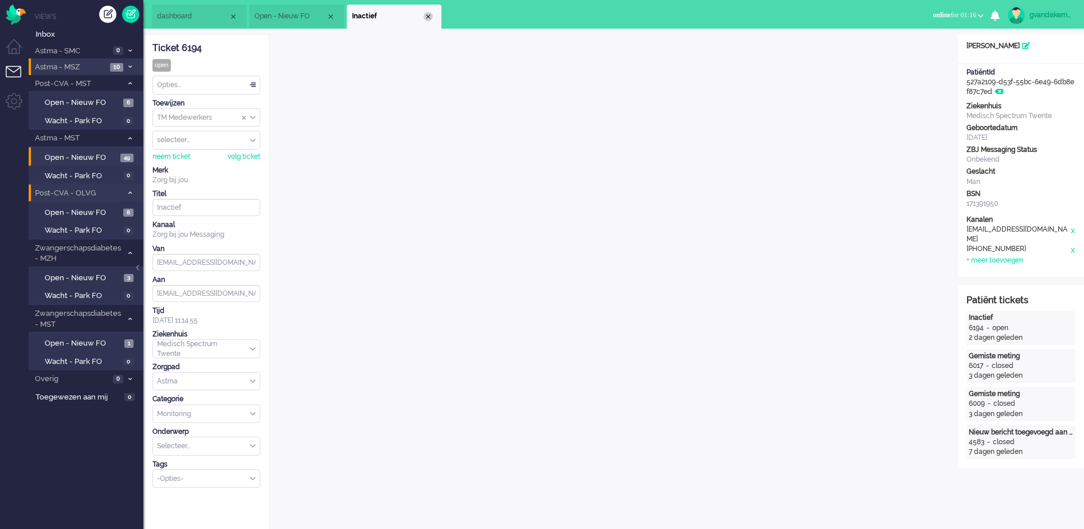
click at [427, 15] on div "Close tab" at bounding box center [428, 16] width 9 height 9
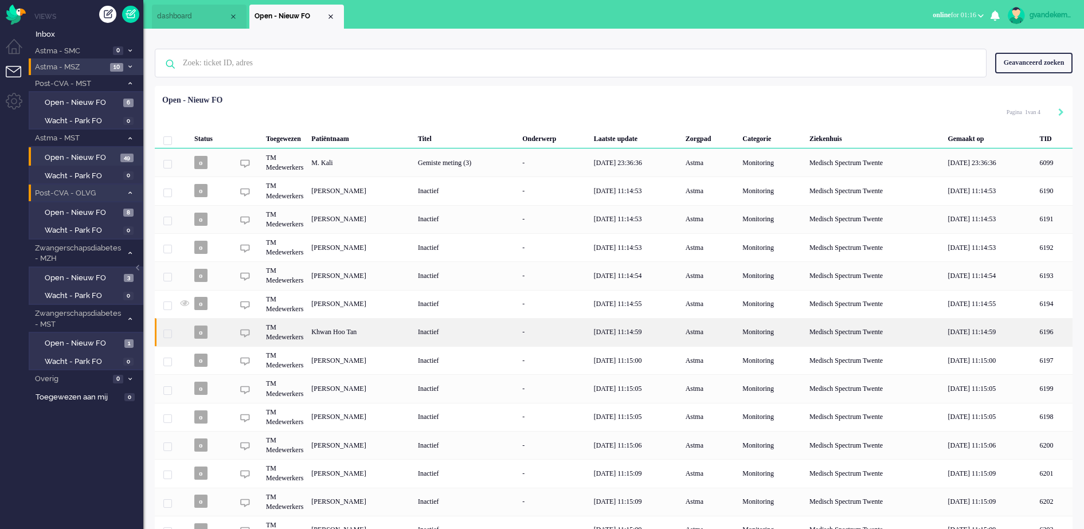
click at [1035, 333] on div "Khwan Hoo Tan" at bounding box center [1053, 332] width 37 height 28
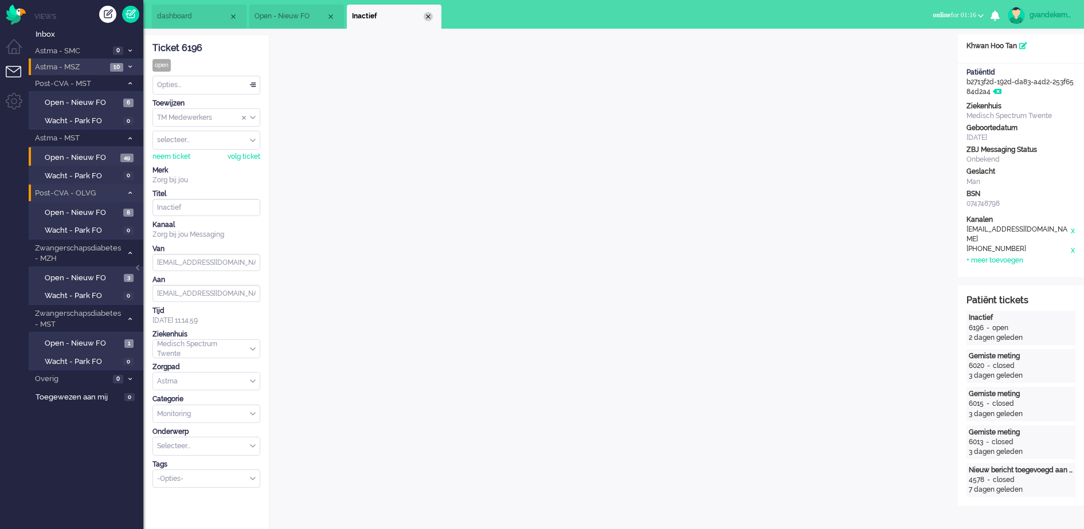
click at [431, 15] on div "Close tab" at bounding box center [428, 16] width 9 height 9
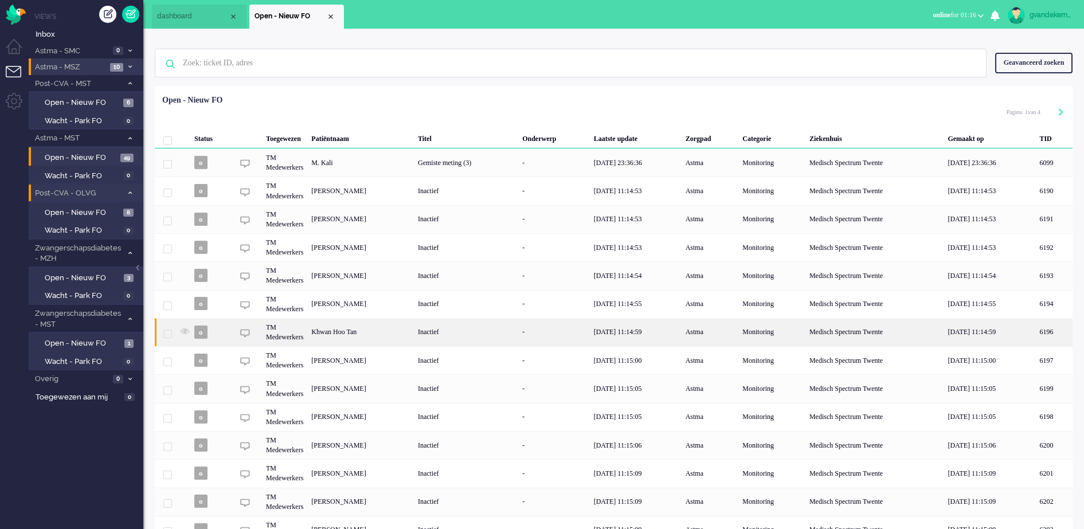
click at [1035, 327] on div "Khwan Hoo Tan" at bounding box center [1053, 332] width 37 height 28
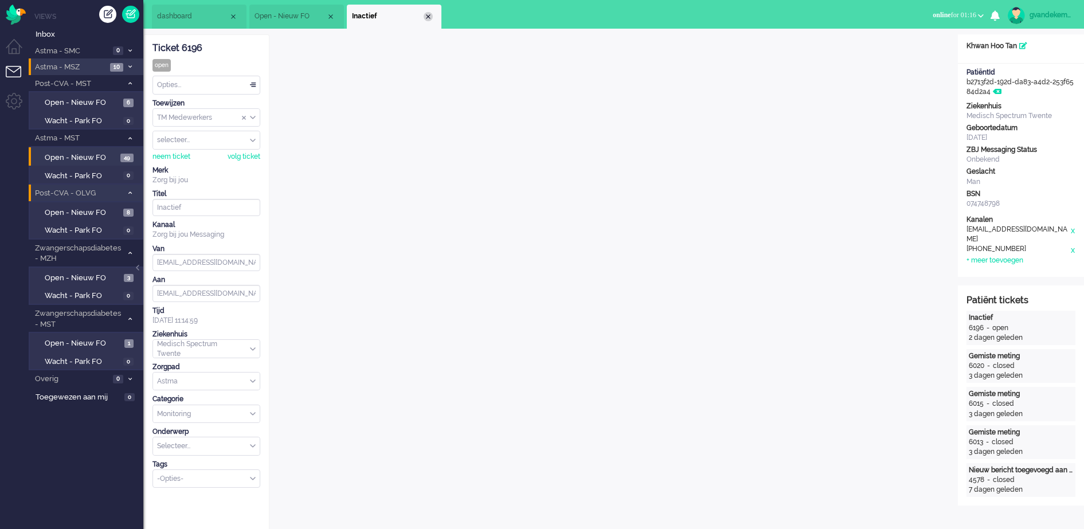
click at [428, 19] on div "Close tab" at bounding box center [428, 16] width 9 height 9
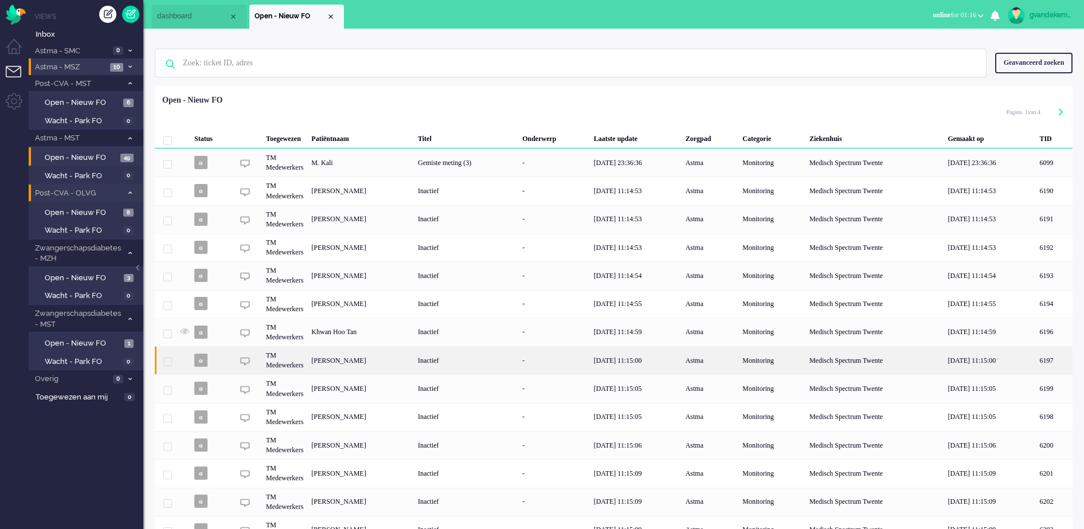
click at [1035, 362] on div "[PERSON_NAME]" at bounding box center [1053, 360] width 37 height 28
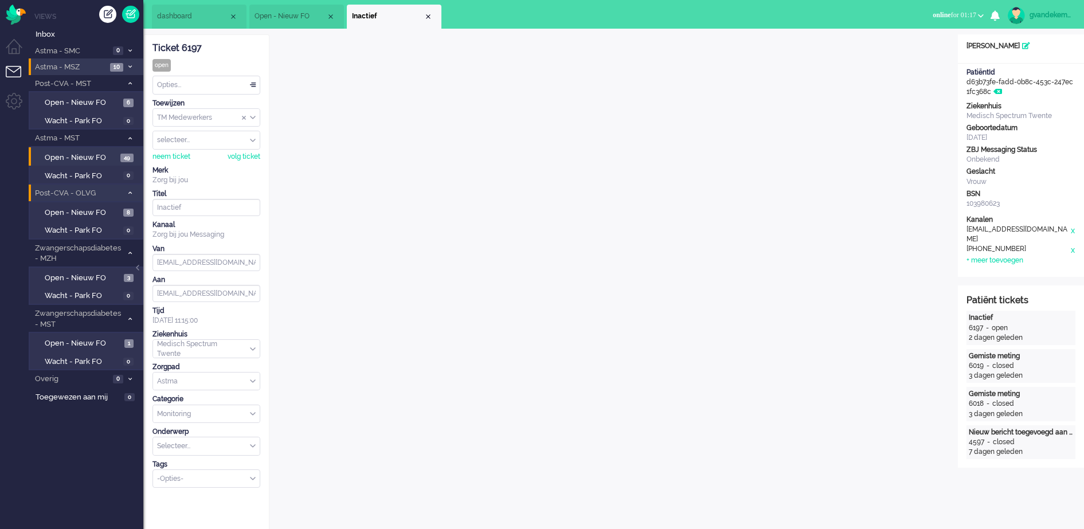
scroll to position [21, 0]
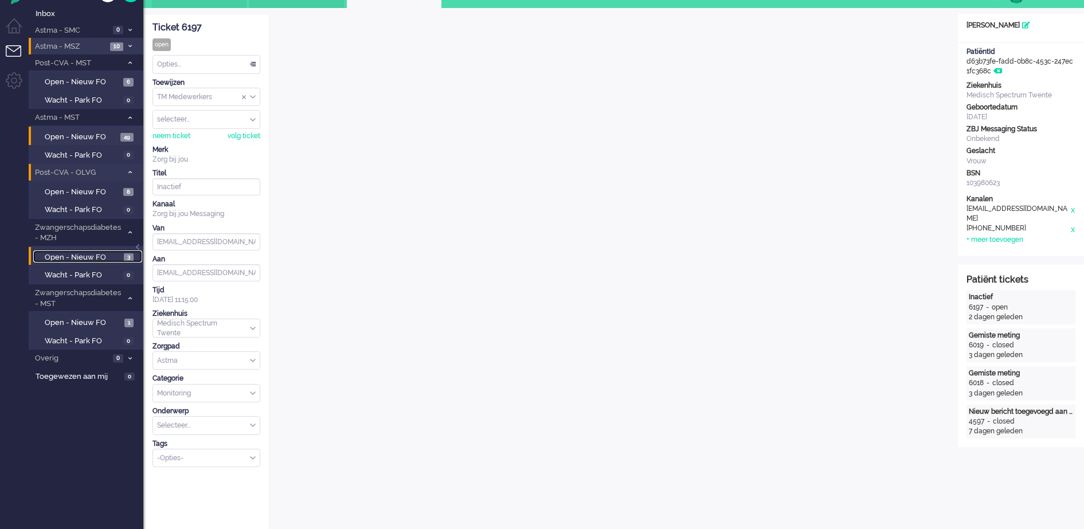
click at [124, 256] on span "3" at bounding box center [129, 257] width 10 height 9
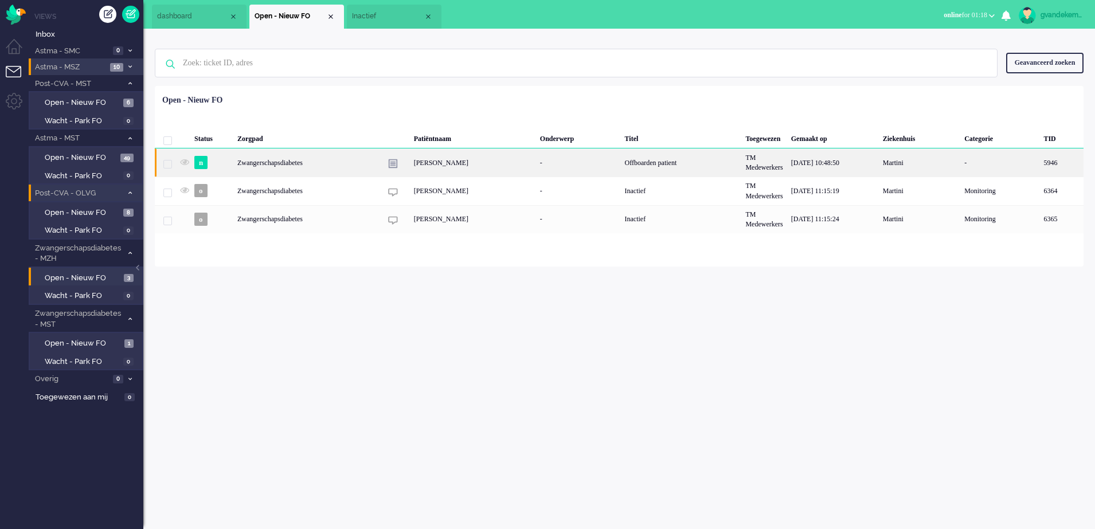
click at [879, 162] on div "5946" at bounding box center [919, 162] width 81 height 28
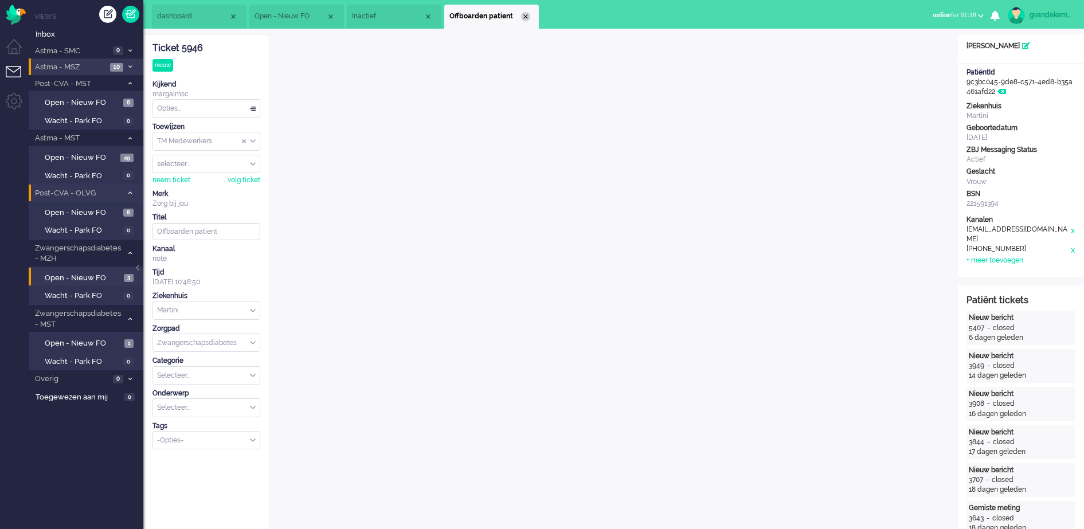
click at [527, 17] on div "Close tab" at bounding box center [525, 16] width 9 height 9
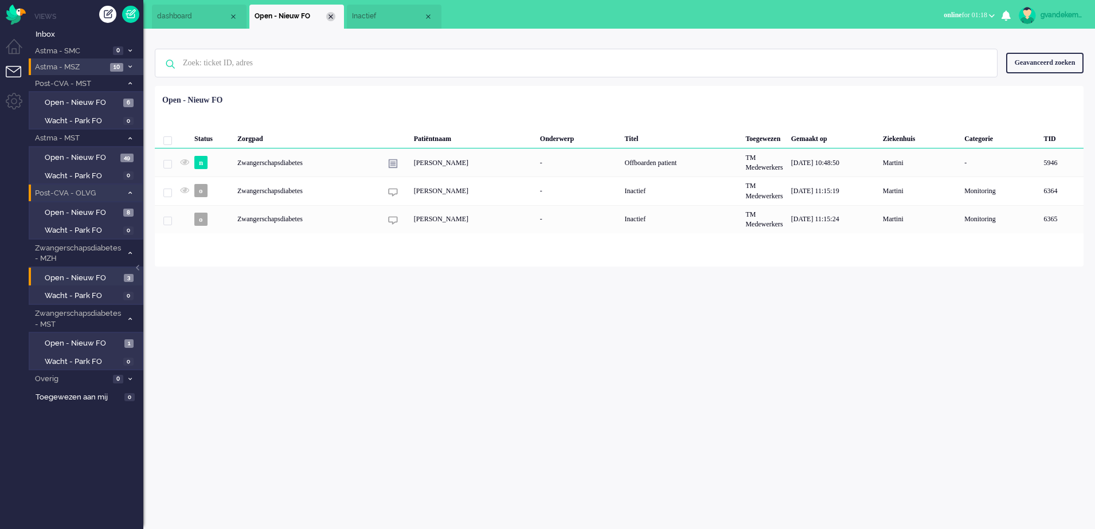
click at [330, 15] on div "Close tab" at bounding box center [330, 16] width 9 height 9
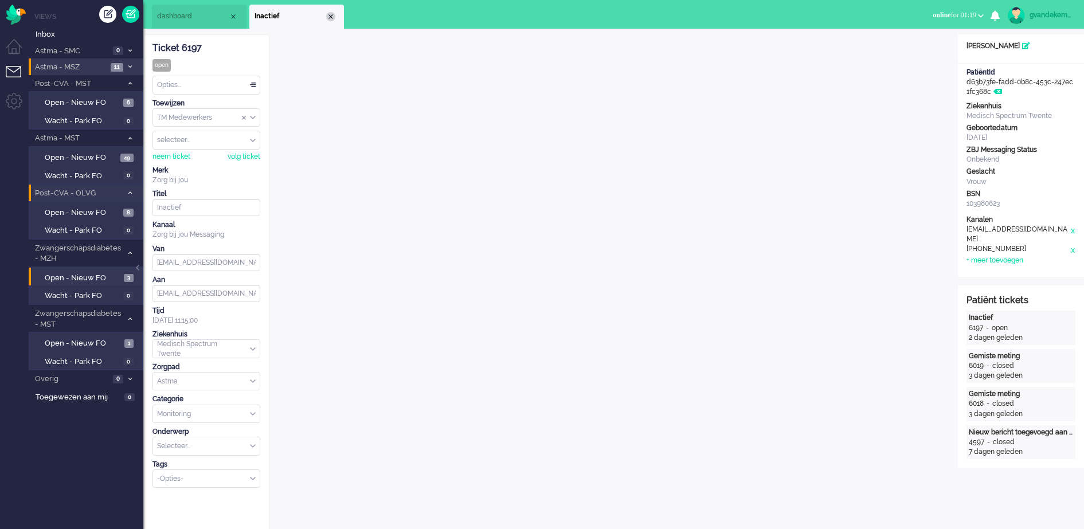
click at [332, 17] on div "Close tab" at bounding box center [330, 16] width 9 height 9
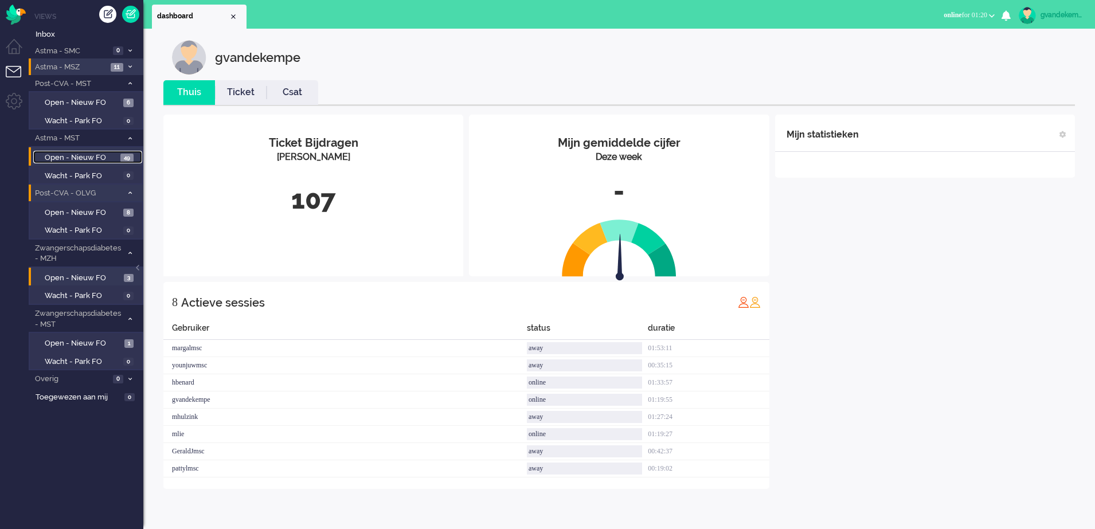
click at [109, 156] on span "Open - Nieuw FO" at bounding box center [81, 157] width 73 height 11
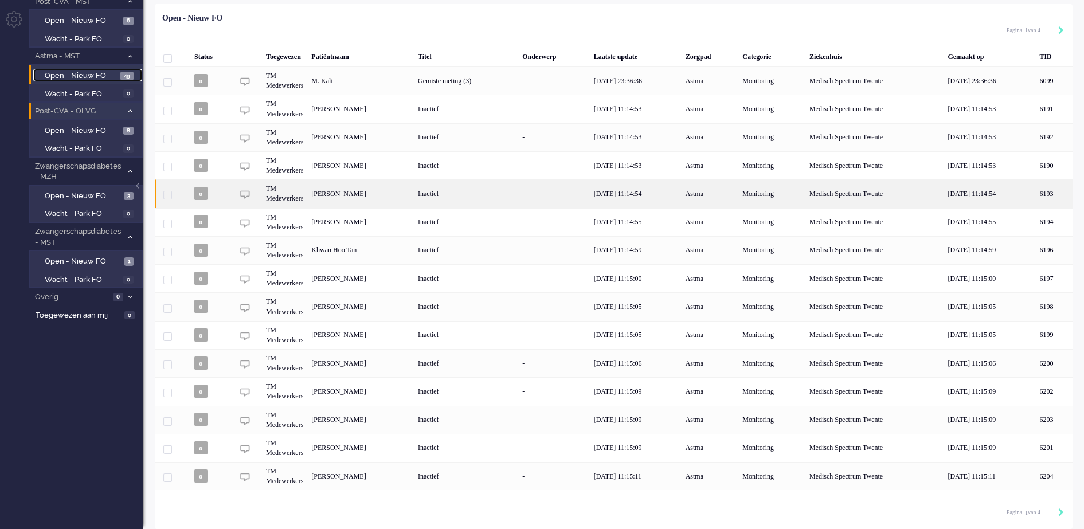
scroll to position [84, 0]
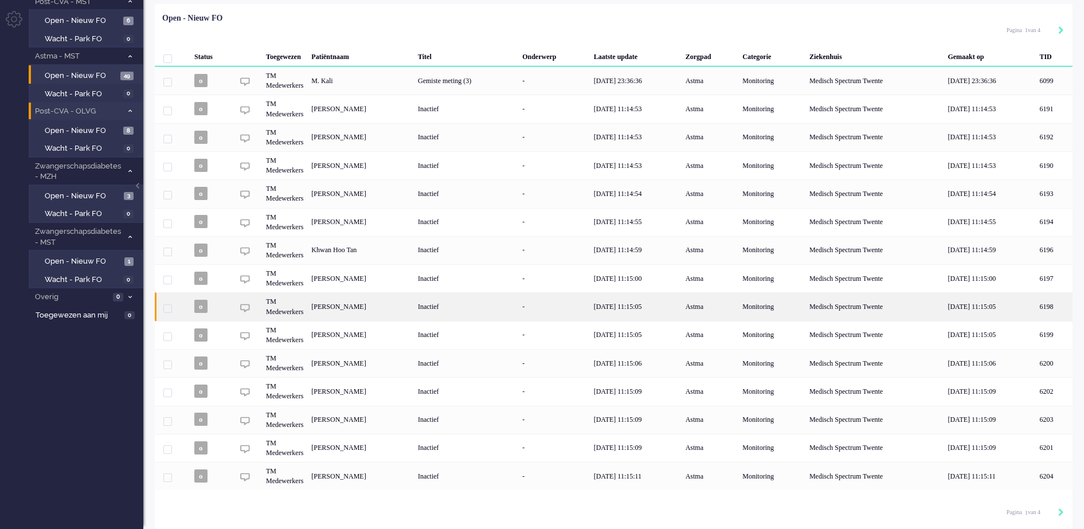
click at [1035, 311] on div "[PERSON_NAME]" at bounding box center [1053, 306] width 37 height 28
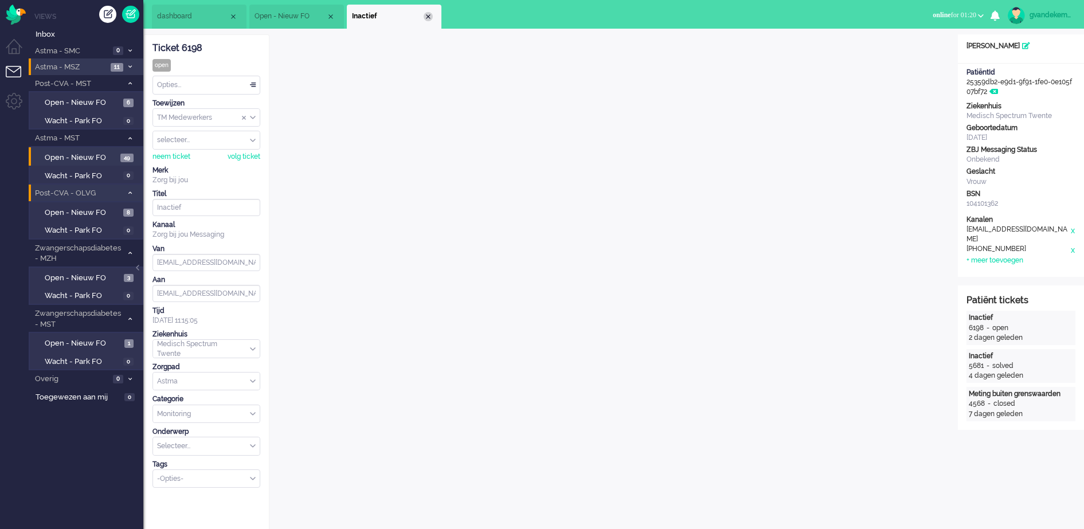
click at [428, 15] on div "Close tab" at bounding box center [428, 16] width 9 height 9
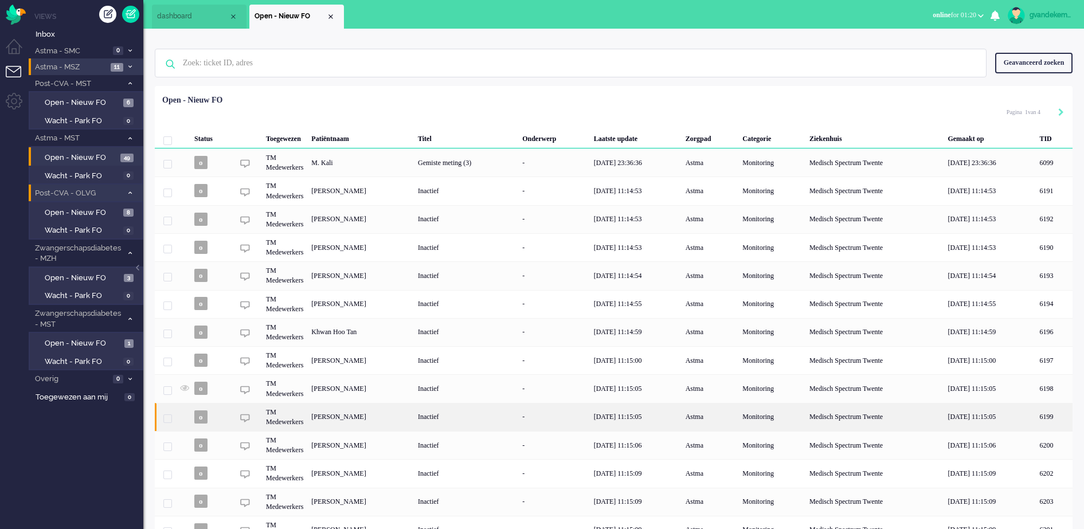
click at [1035, 417] on div "[PERSON_NAME]" at bounding box center [1053, 417] width 37 height 28
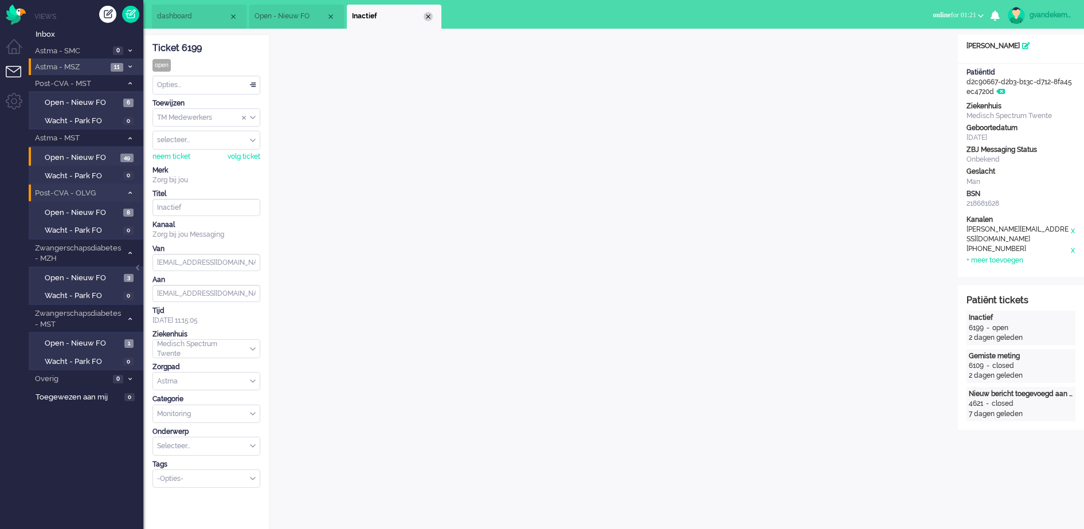
click at [430, 15] on div "Close tab" at bounding box center [428, 16] width 9 height 9
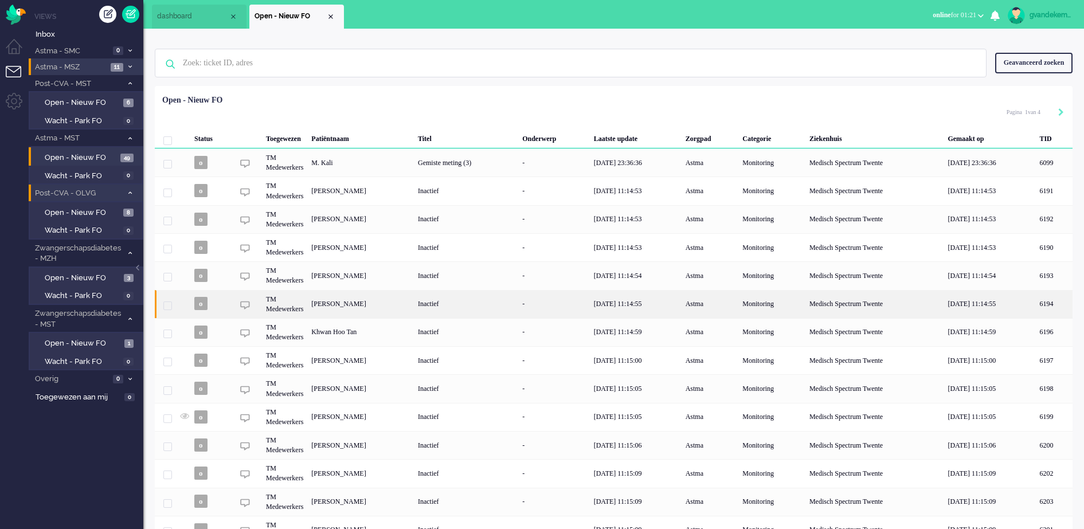
scroll to position [84, 0]
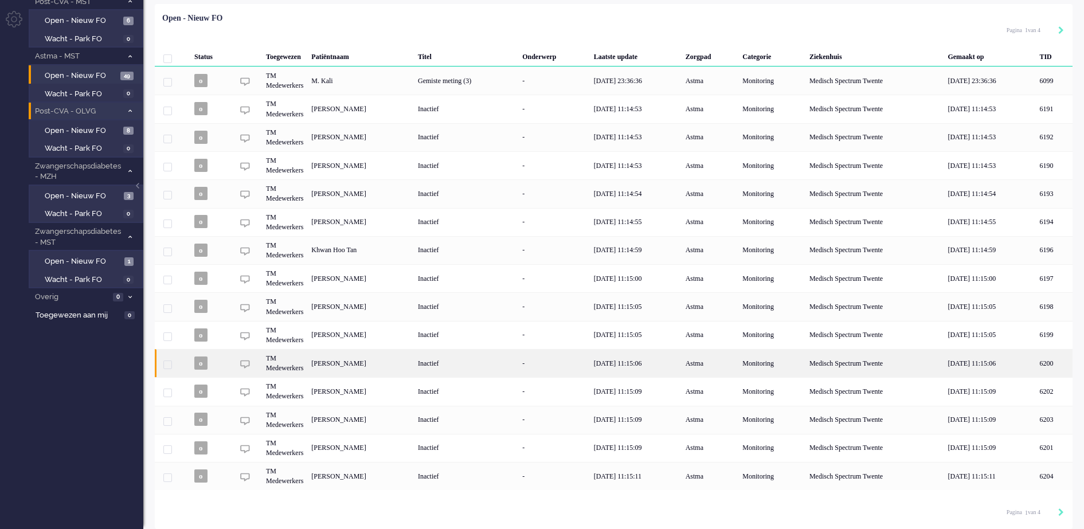
click at [1035, 354] on div "[PERSON_NAME]" at bounding box center [1053, 363] width 37 height 28
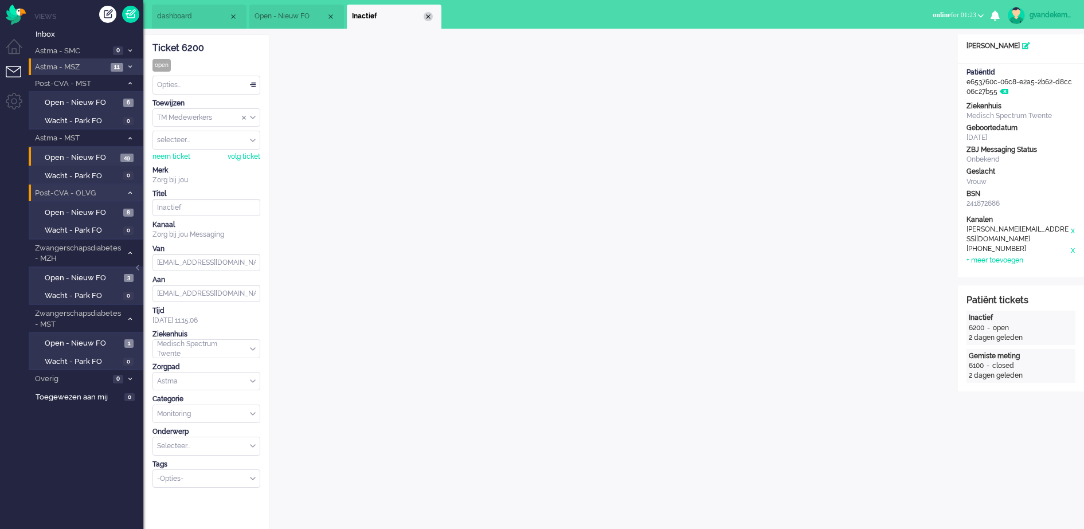
click at [431, 17] on div "Close tab" at bounding box center [428, 16] width 9 height 9
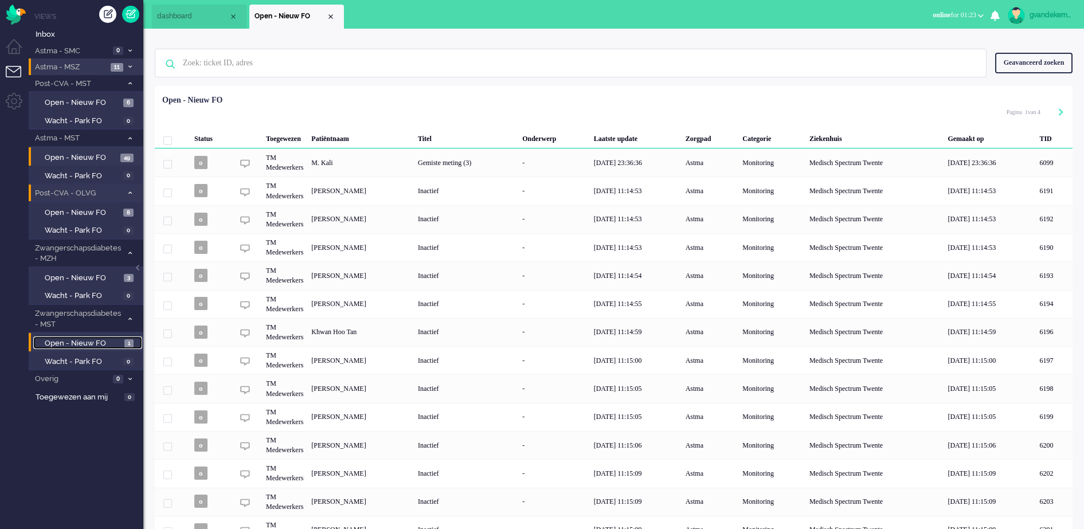
click at [85, 344] on span "Open - Nieuw FO" at bounding box center [83, 343] width 77 height 11
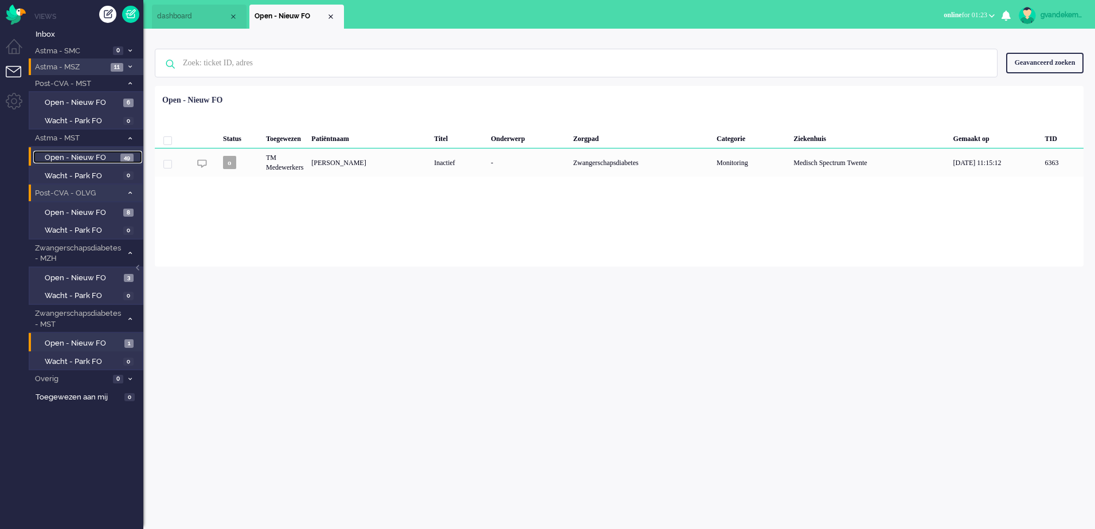
click at [90, 157] on span "Open - Nieuw FO" at bounding box center [81, 157] width 73 height 11
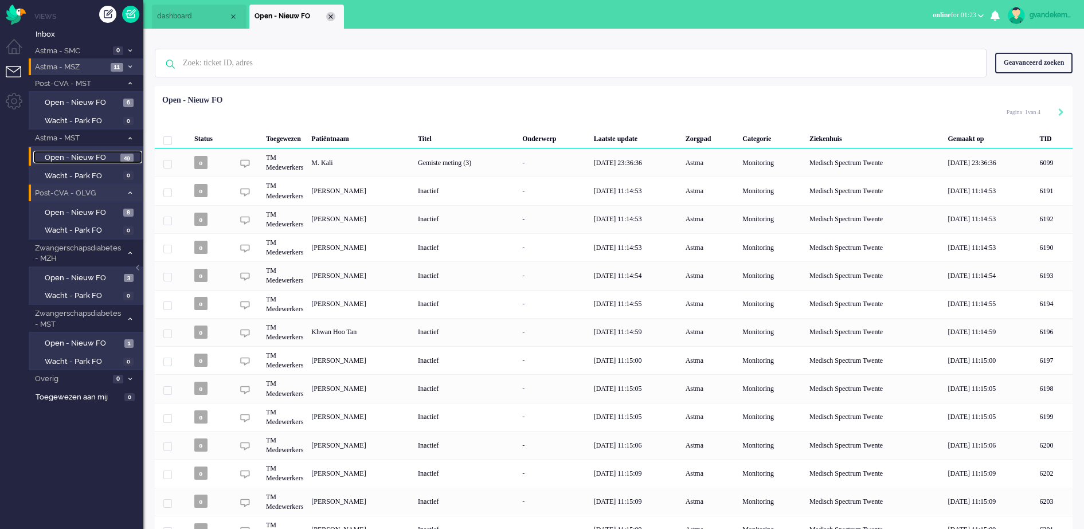
click at [328, 20] on div "Close tab" at bounding box center [330, 16] width 9 height 9
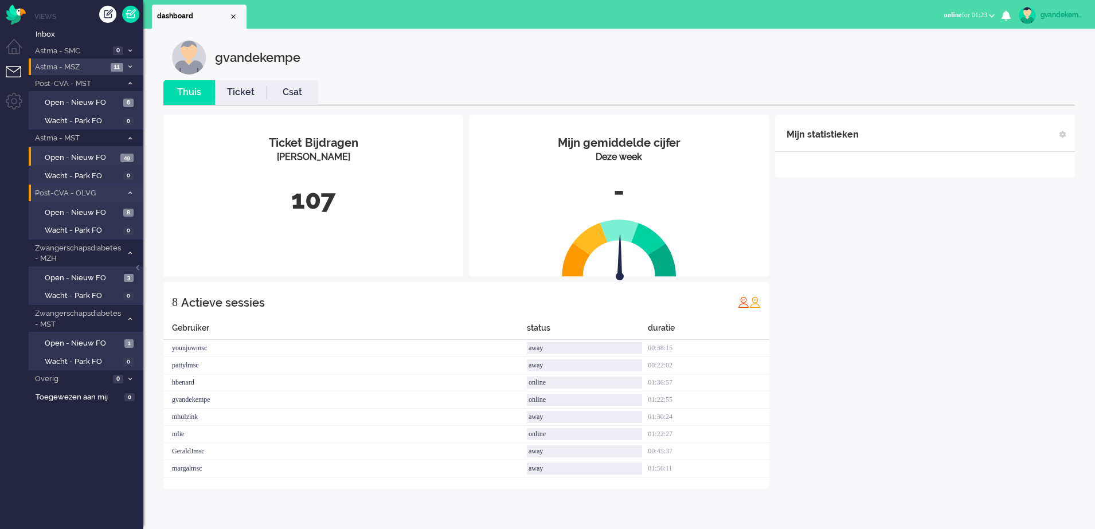
click at [883, 287] on div "Mijn statistieken + Statistieken toevoegen Bel tijd (gemiddelde dag) Wrapup tij…" at bounding box center [925, 302] width 300 height 374
click at [84, 101] on span "Open - Nieuw FO" at bounding box center [83, 102] width 76 height 11
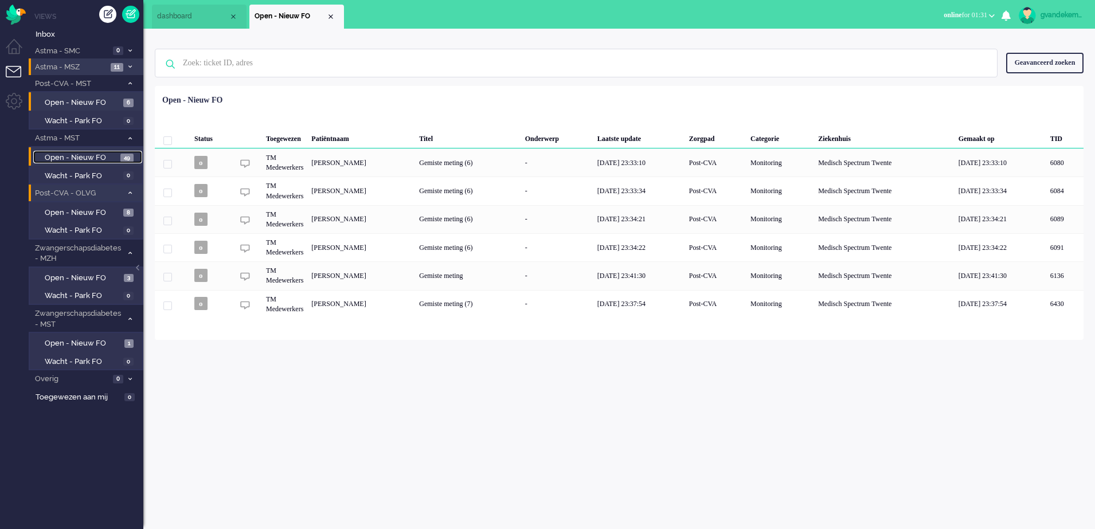
click at [104, 156] on span "Open - Nieuw FO" at bounding box center [81, 157] width 73 height 11
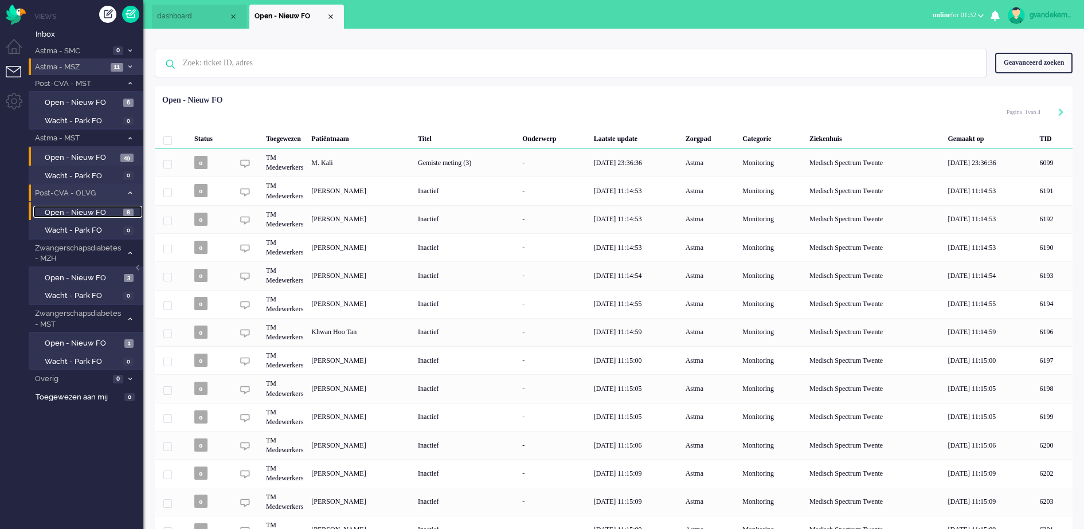
click at [99, 212] on span "Open - Nieuw FO" at bounding box center [83, 213] width 76 height 11
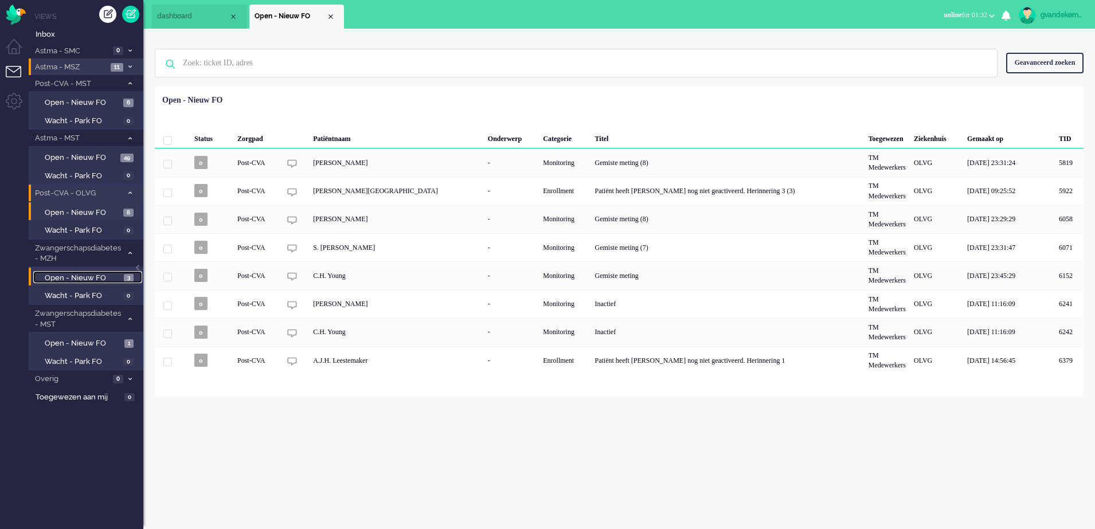
click at [103, 280] on span "Open - Nieuw FO" at bounding box center [83, 278] width 76 height 11
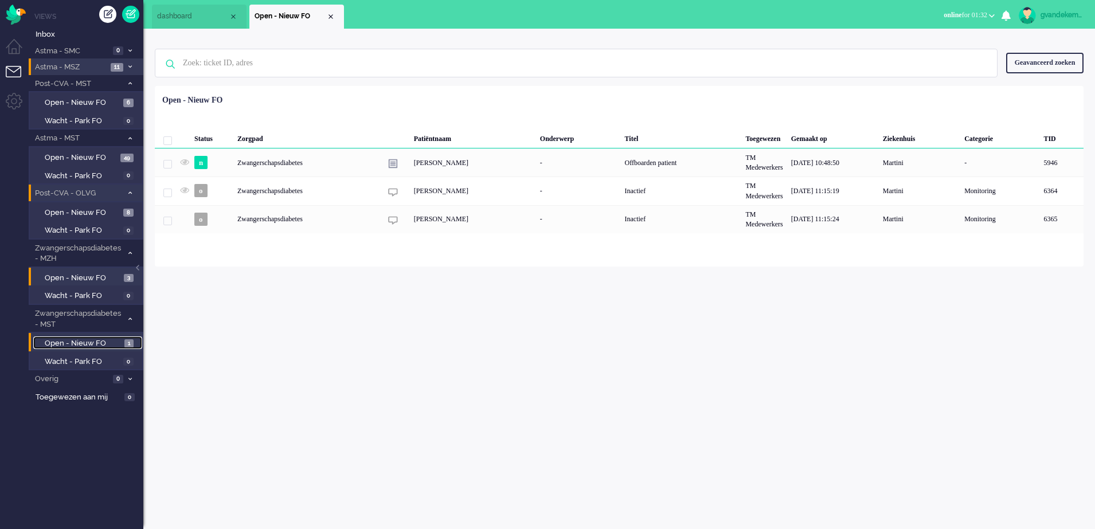
click at [93, 339] on span "Open - Nieuw FO" at bounding box center [83, 343] width 77 height 11
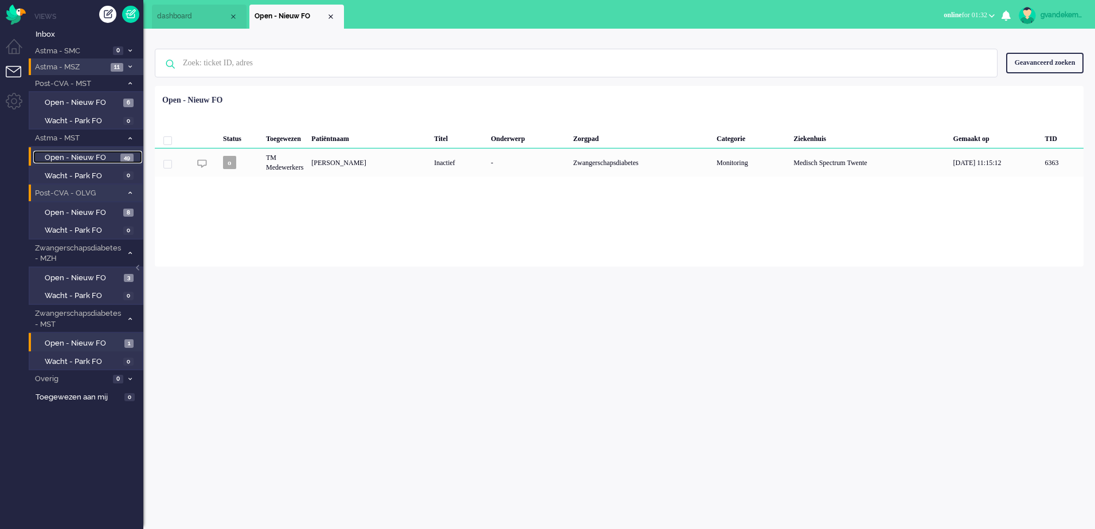
click at [99, 156] on span "Open - Nieuw FO" at bounding box center [81, 157] width 73 height 11
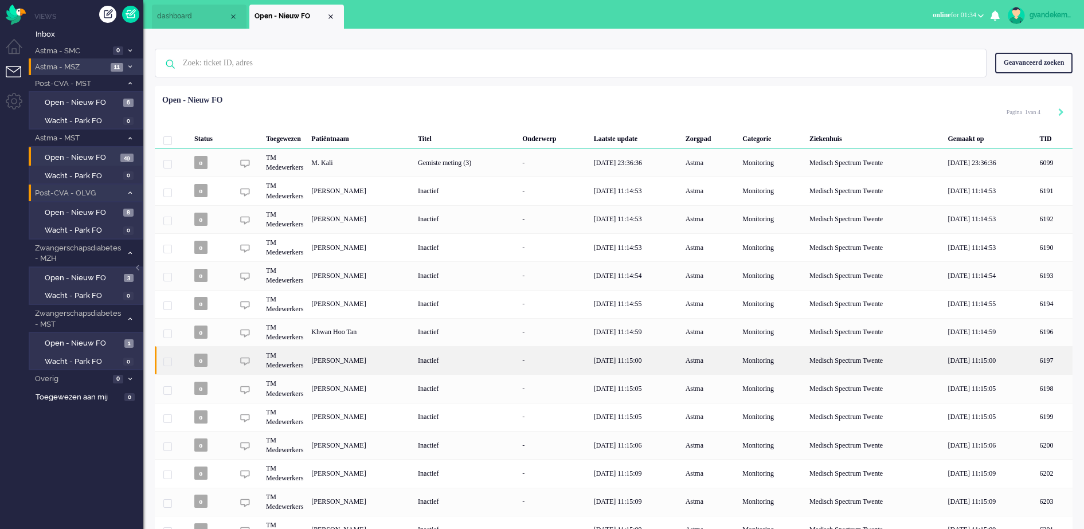
click at [1035, 366] on div "[PERSON_NAME]" at bounding box center [1053, 360] width 37 height 28
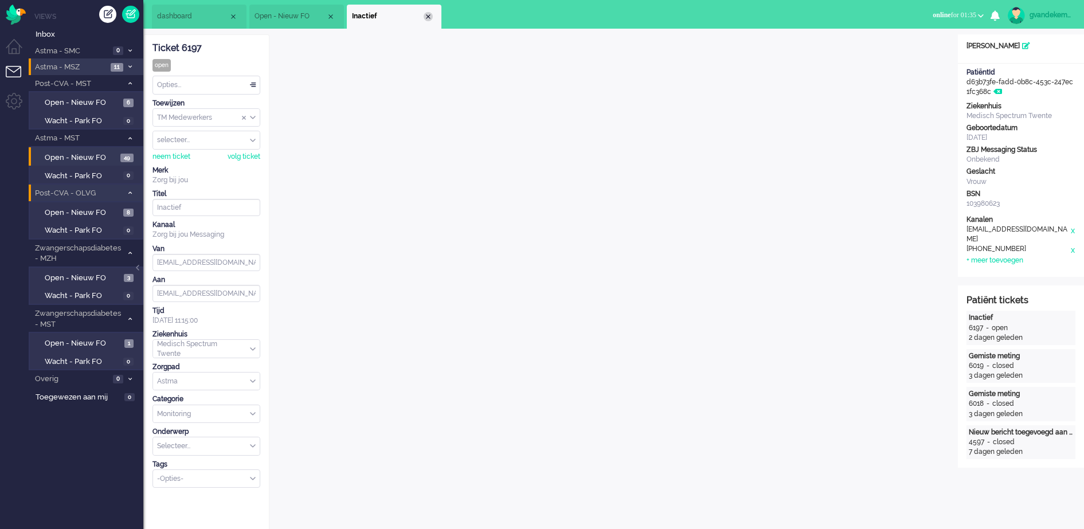
click at [428, 18] on div "Close tab" at bounding box center [428, 16] width 9 height 9
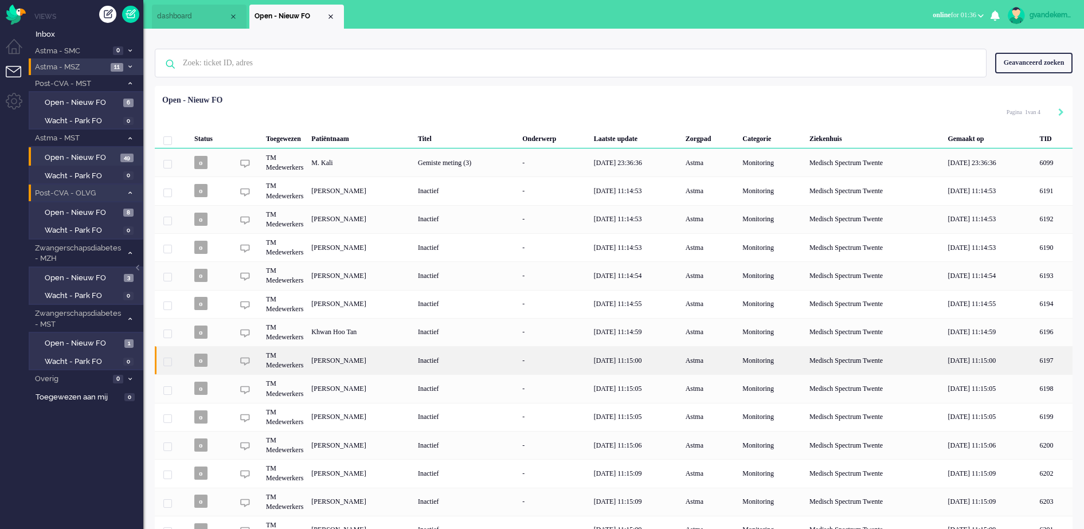
click at [1035, 363] on div "[PERSON_NAME]" at bounding box center [1053, 360] width 37 height 28
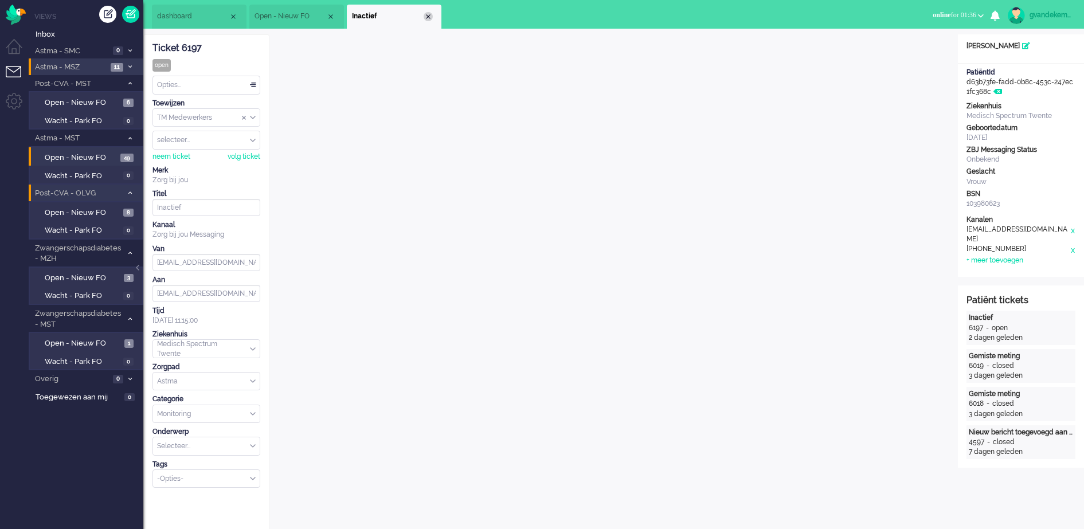
click at [426, 15] on div "Close tab" at bounding box center [428, 16] width 9 height 9
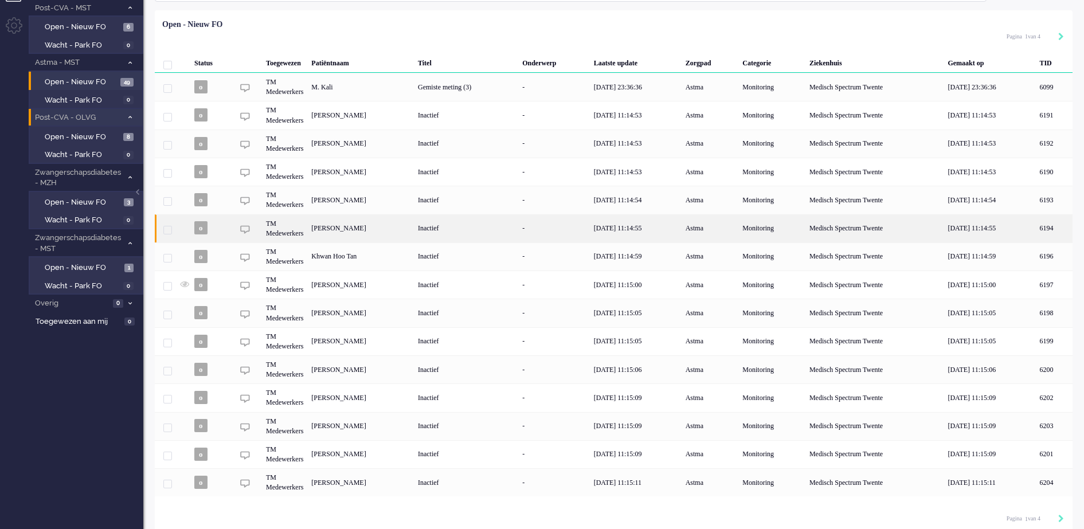
scroll to position [84, 0]
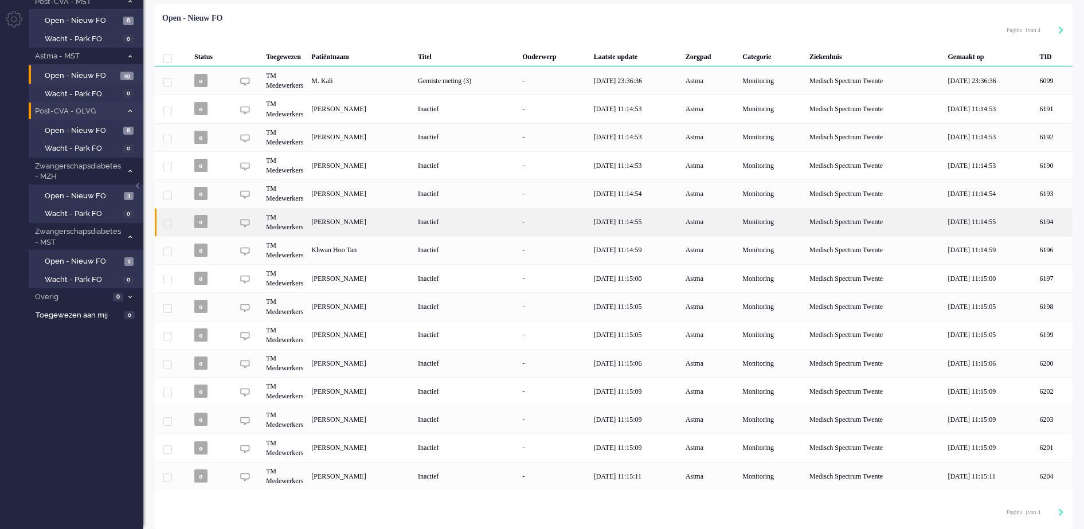
click at [1035, 308] on div "[PERSON_NAME]" at bounding box center [1053, 306] width 37 height 28
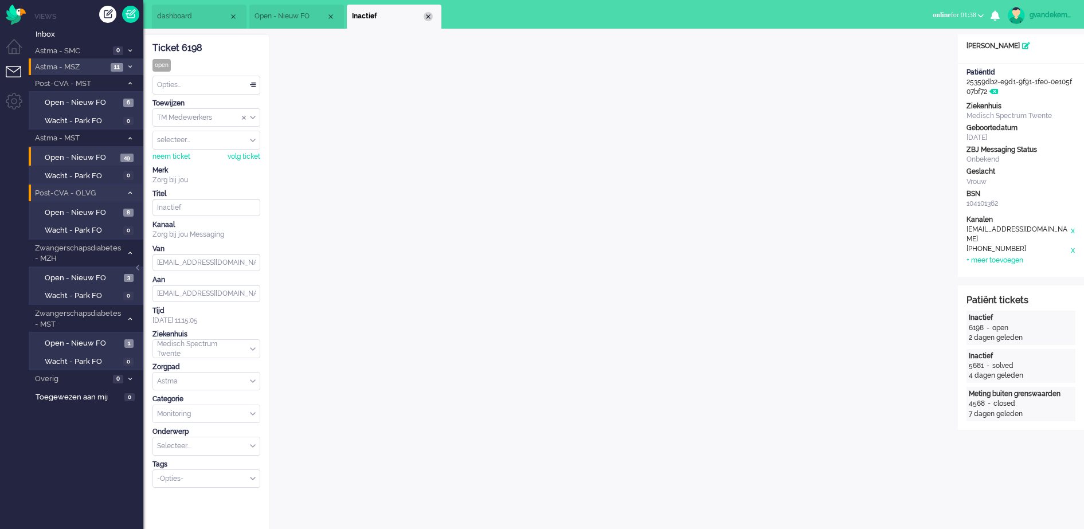
click at [429, 19] on div "Close tab" at bounding box center [428, 16] width 9 height 9
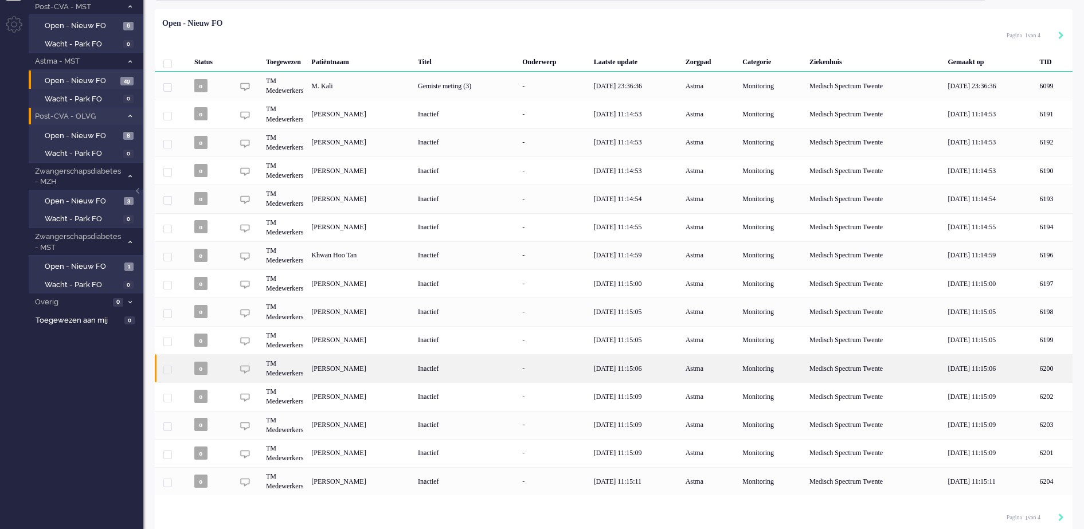
scroll to position [84, 0]
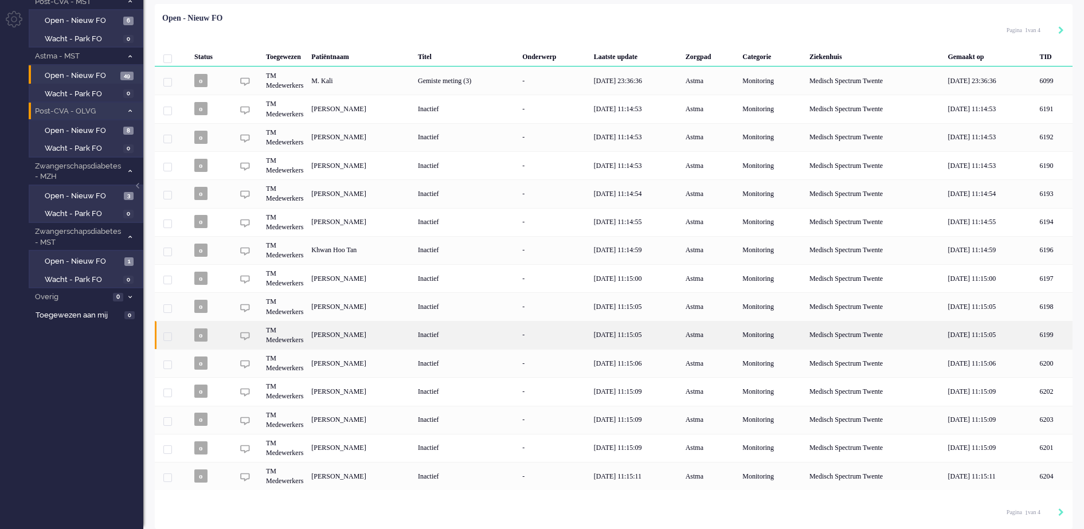
click at [738, 335] on div "TM Medewerkers" at bounding box center [771, 335] width 67 height 28
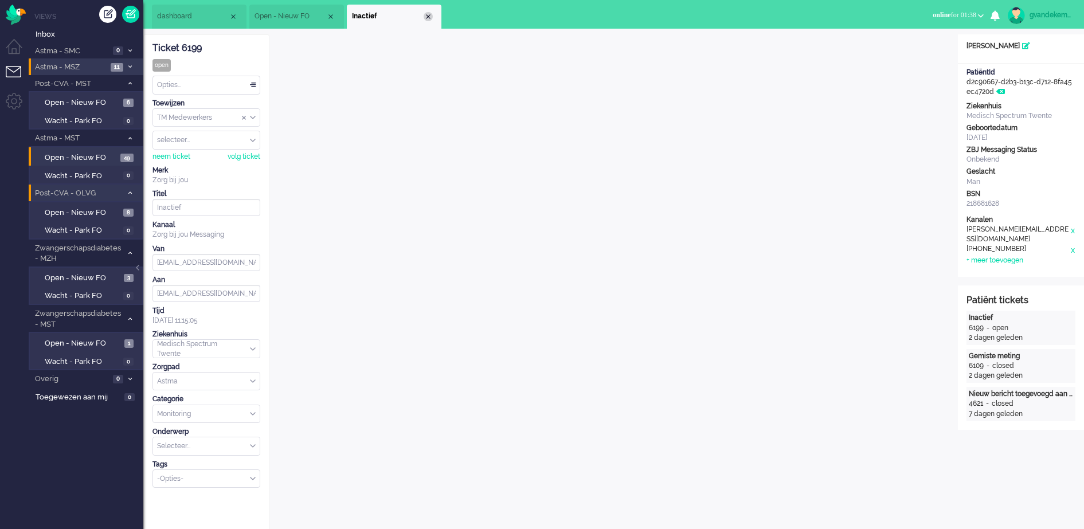
click at [428, 18] on div "Close tab" at bounding box center [428, 16] width 9 height 9
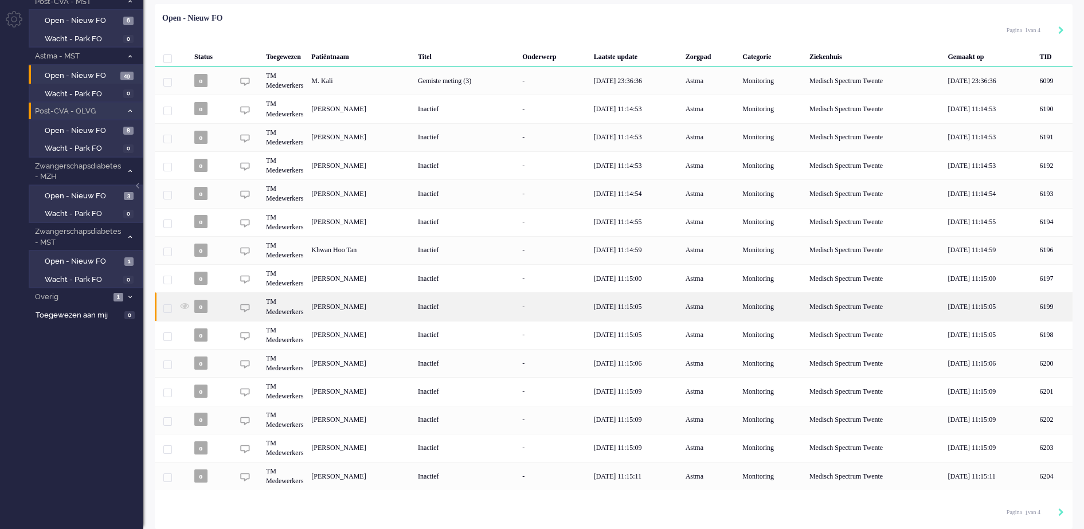
scroll to position [84, 0]
click at [738, 300] on div "TM Medewerkers" at bounding box center [771, 306] width 67 height 28
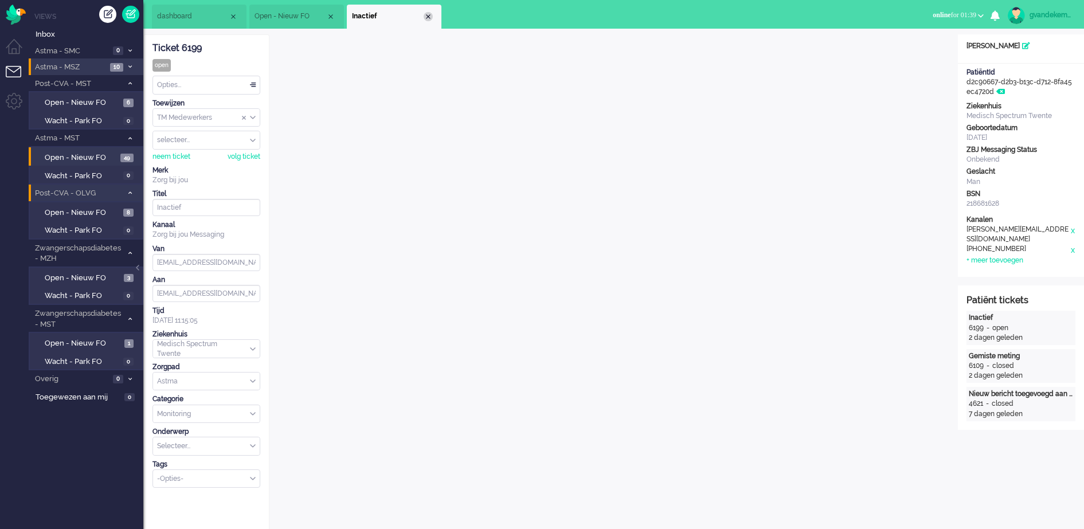
click at [432, 17] on div "Close tab" at bounding box center [428, 16] width 9 height 9
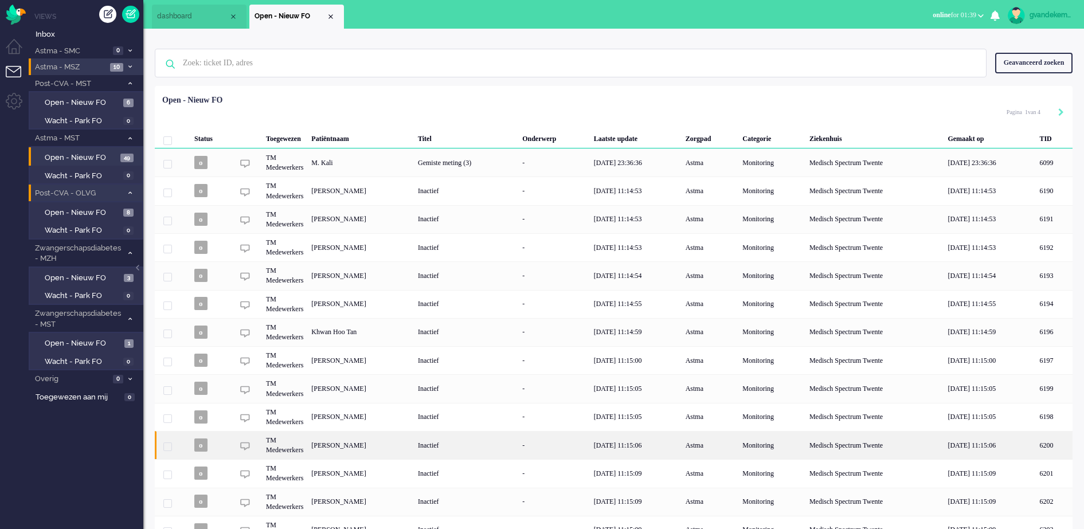
click at [1035, 446] on div "[PERSON_NAME]" at bounding box center [1053, 445] width 37 height 28
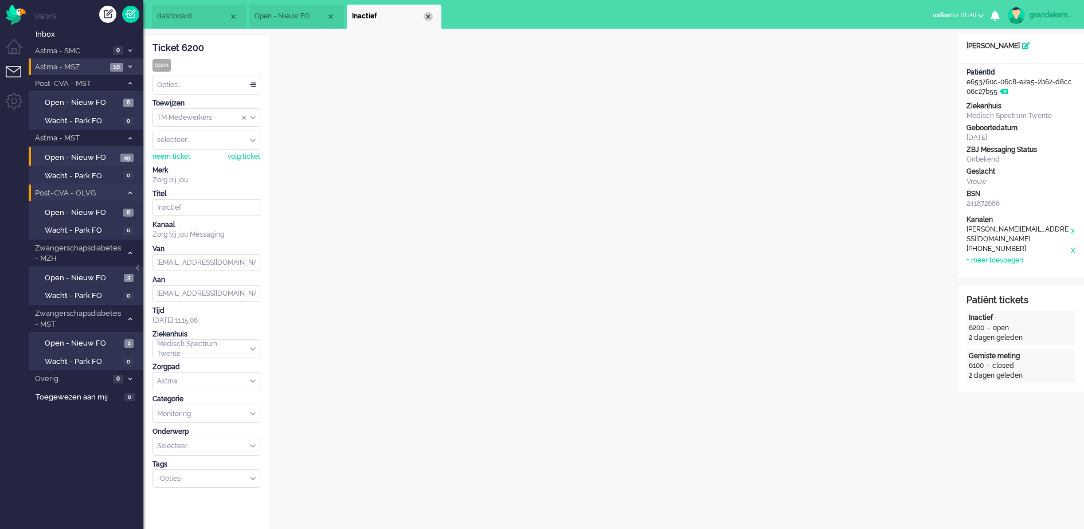
click at [430, 14] on div "Close tab" at bounding box center [428, 16] width 9 height 9
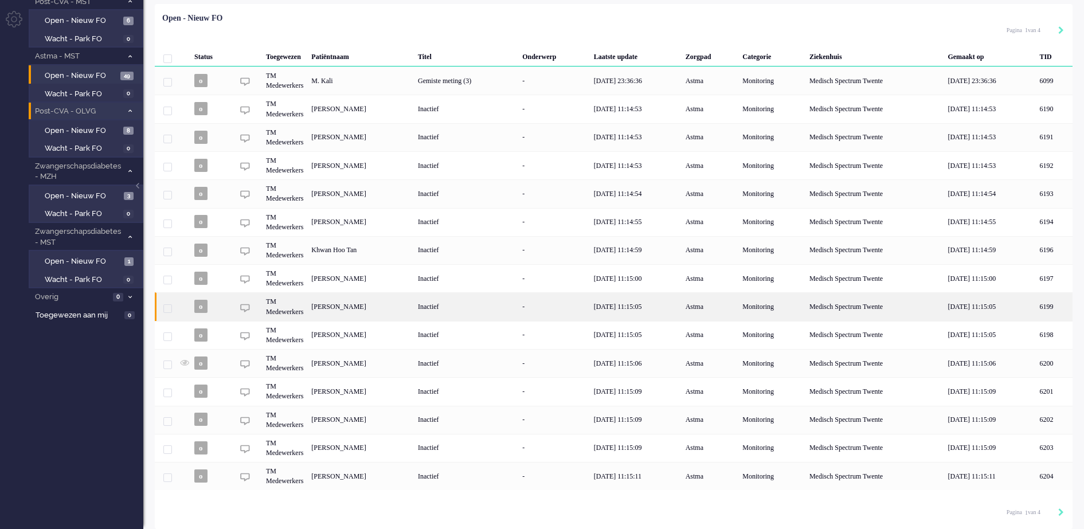
scroll to position [84, 0]
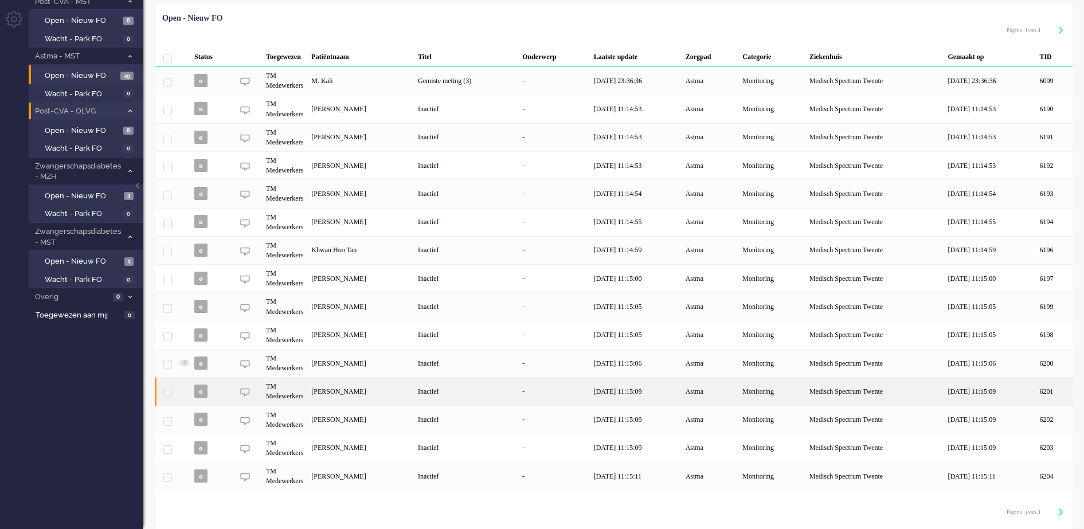
click at [1035, 386] on div "[PERSON_NAME]" at bounding box center [1053, 391] width 37 height 28
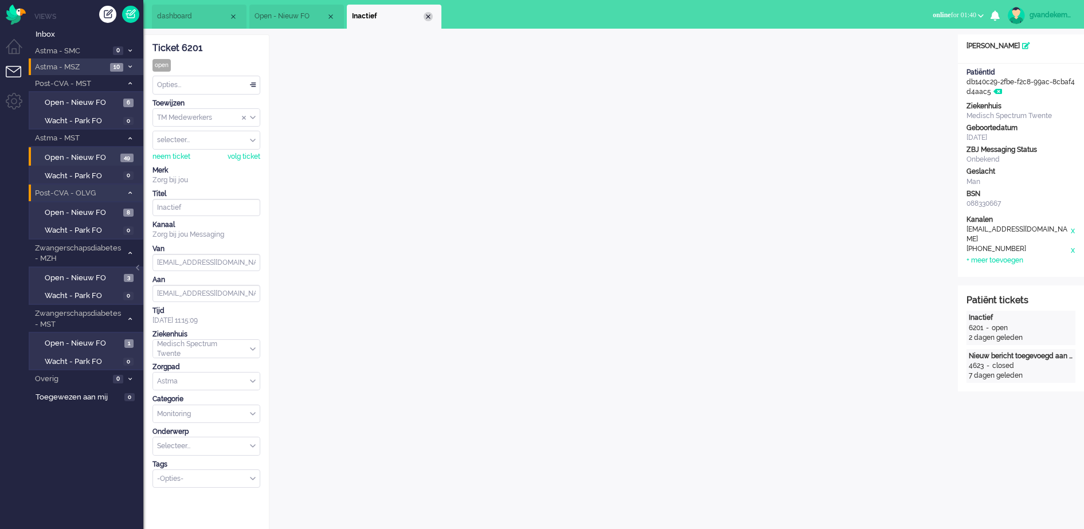
click at [425, 14] on div "Close tab" at bounding box center [428, 16] width 9 height 9
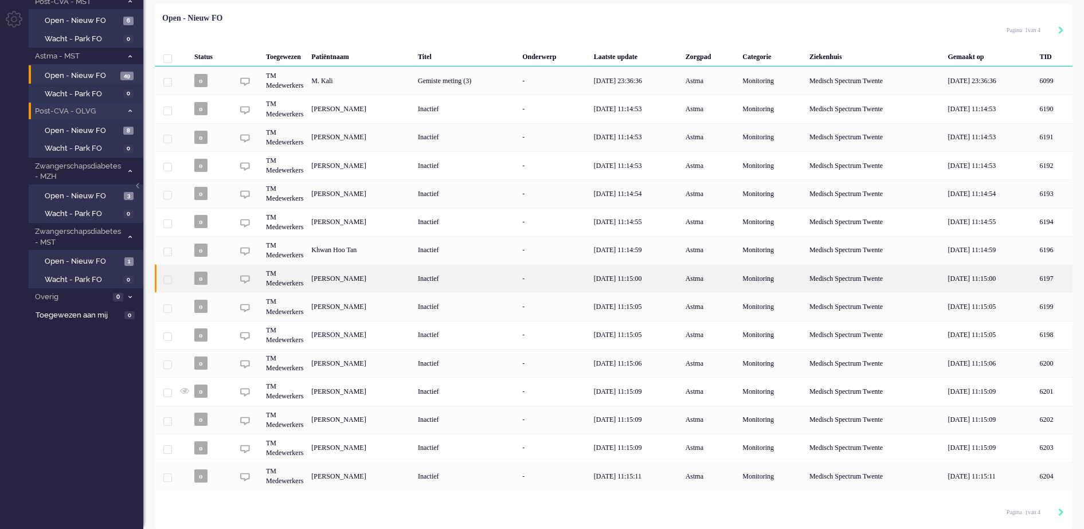
scroll to position [84, 0]
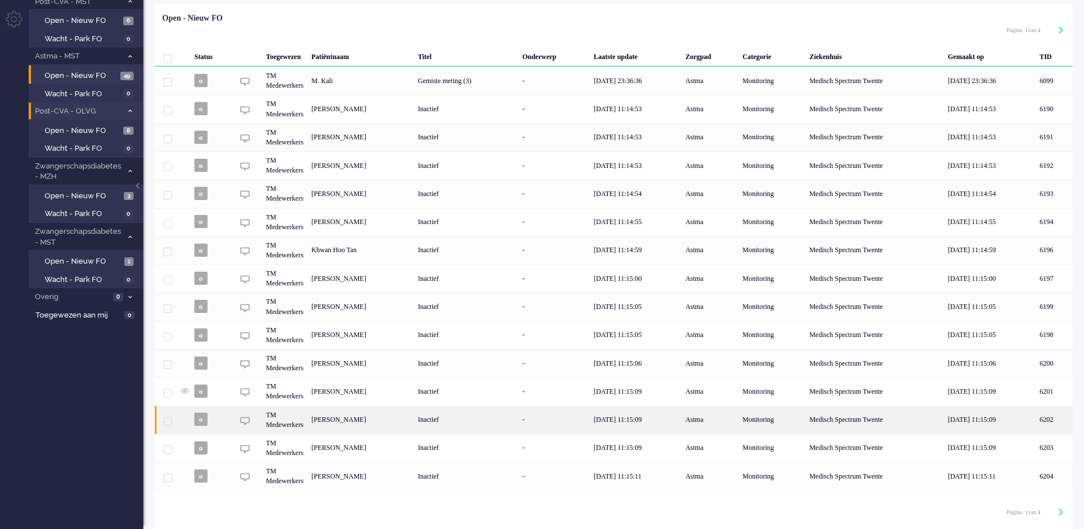
click at [1035, 417] on div "[PERSON_NAME]" at bounding box center [1053, 420] width 37 height 28
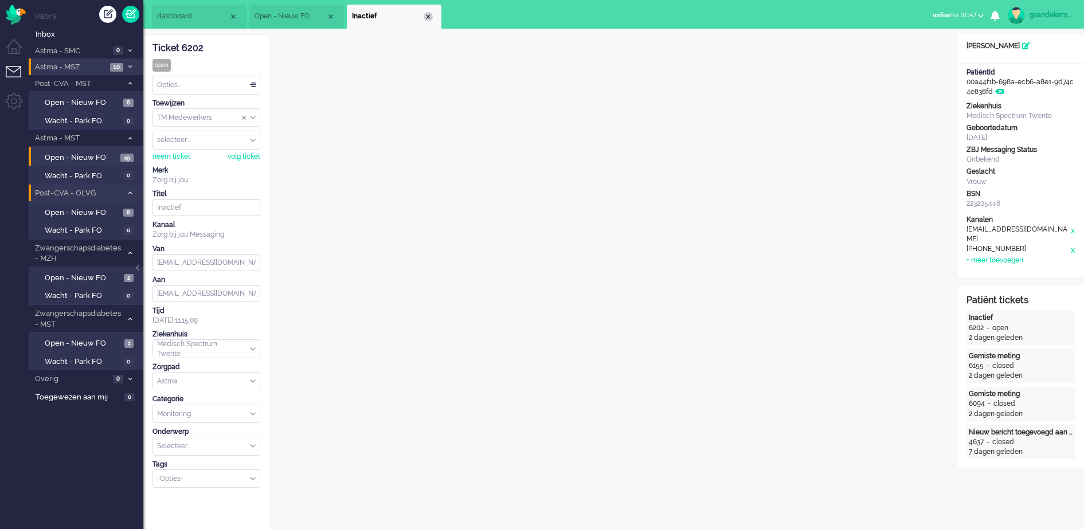
click at [429, 17] on div "Close tab" at bounding box center [428, 16] width 9 height 9
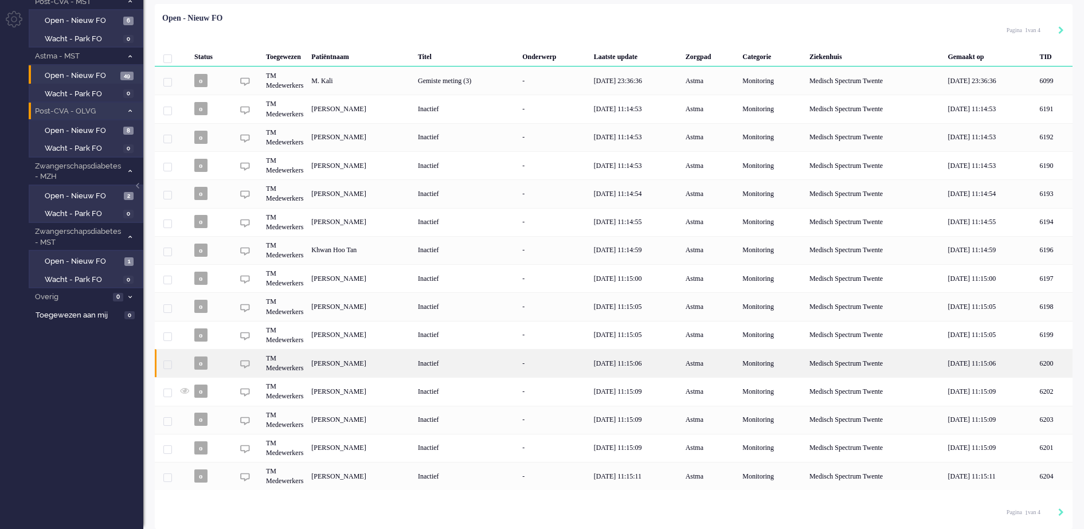
scroll to position [84, 0]
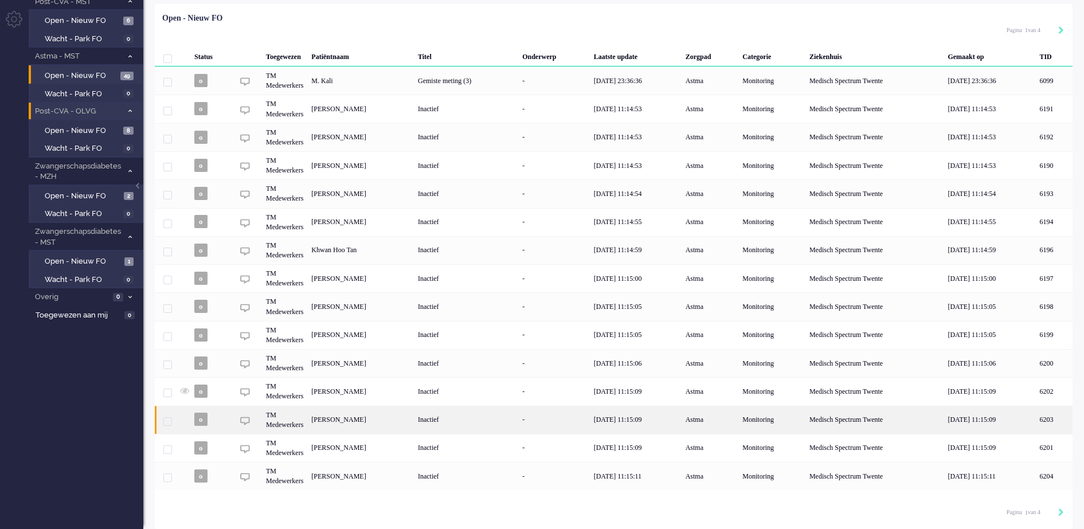
click at [1035, 422] on div "[PERSON_NAME]" at bounding box center [1053, 420] width 37 height 28
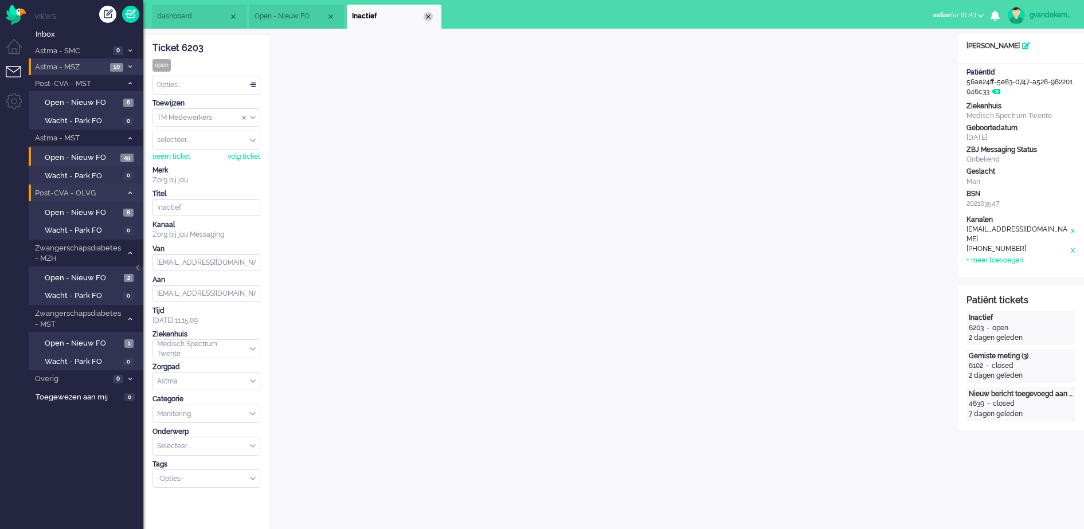
click at [426, 17] on div "Close tab" at bounding box center [428, 16] width 9 height 9
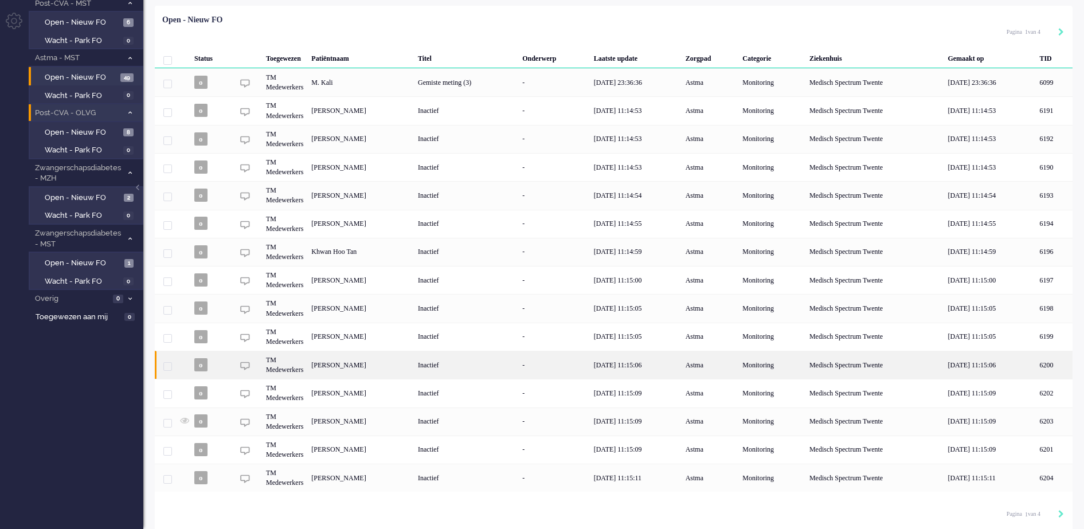
scroll to position [84, 0]
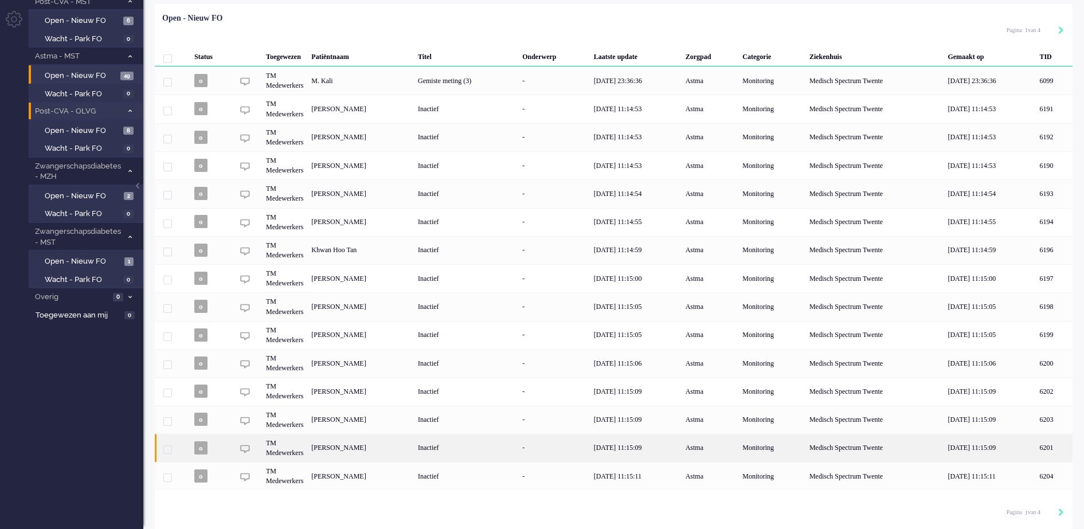
click at [1035, 442] on div "[PERSON_NAME]" at bounding box center [1053, 448] width 37 height 28
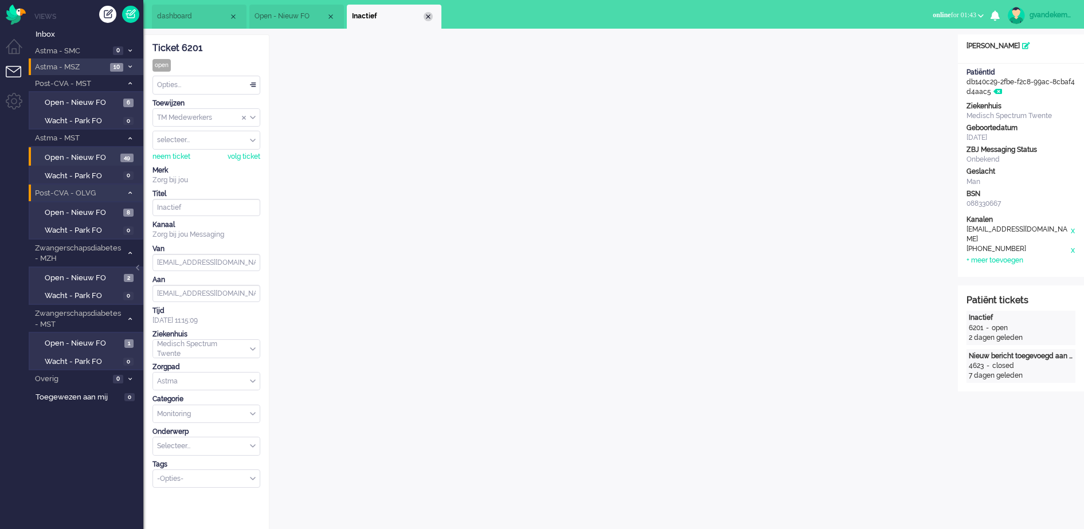
click at [429, 15] on div "Close tab" at bounding box center [428, 16] width 9 height 9
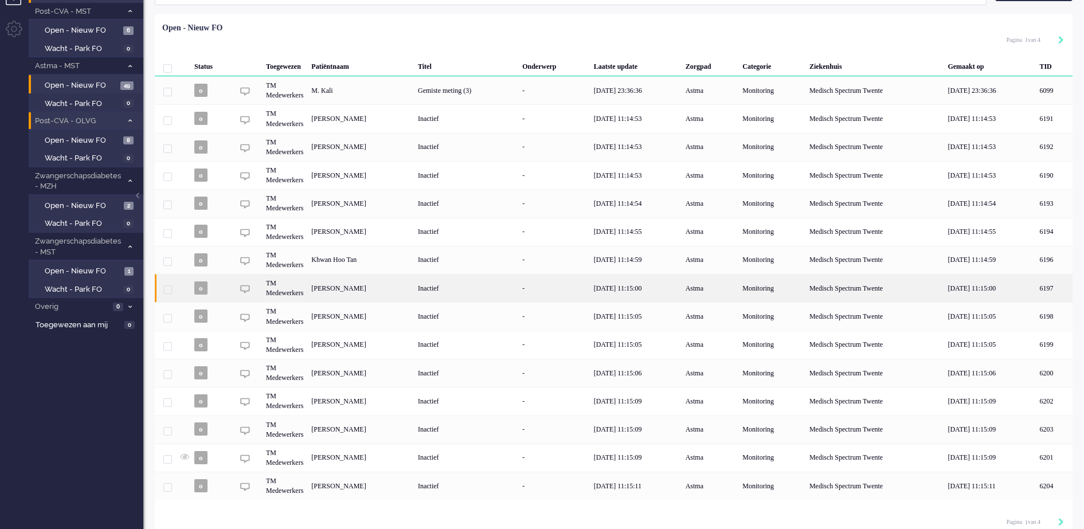
scroll to position [84, 0]
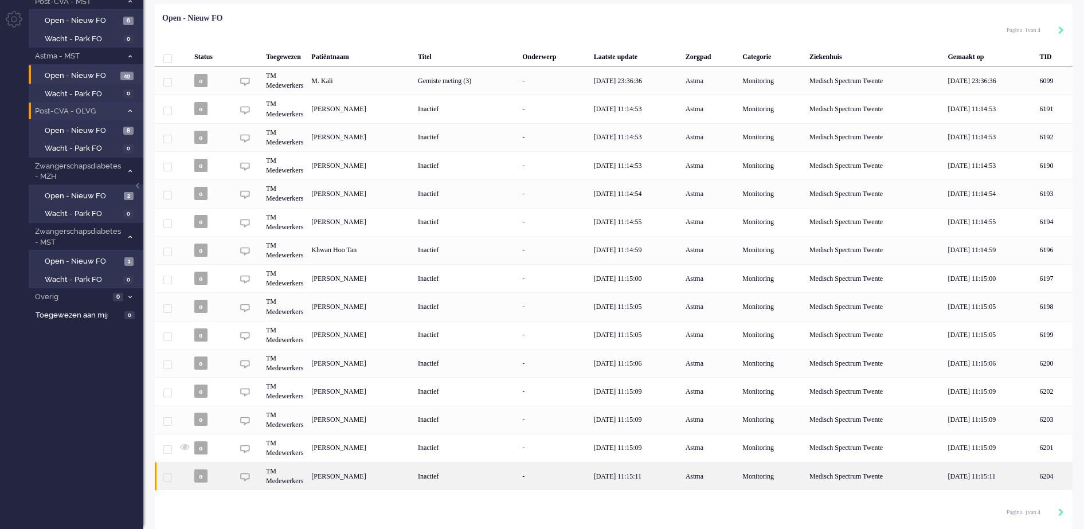
click at [1035, 470] on div "[PERSON_NAME]" at bounding box center [1053, 476] width 37 height 28
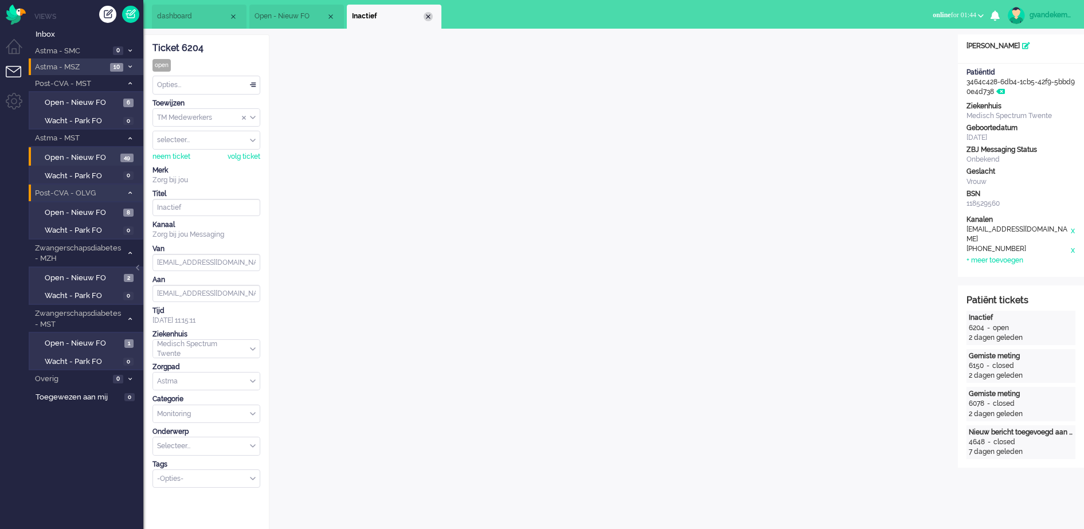
click at [427, 17] on div "Close tab" at bounding box center [428, 16] width 9 height 9
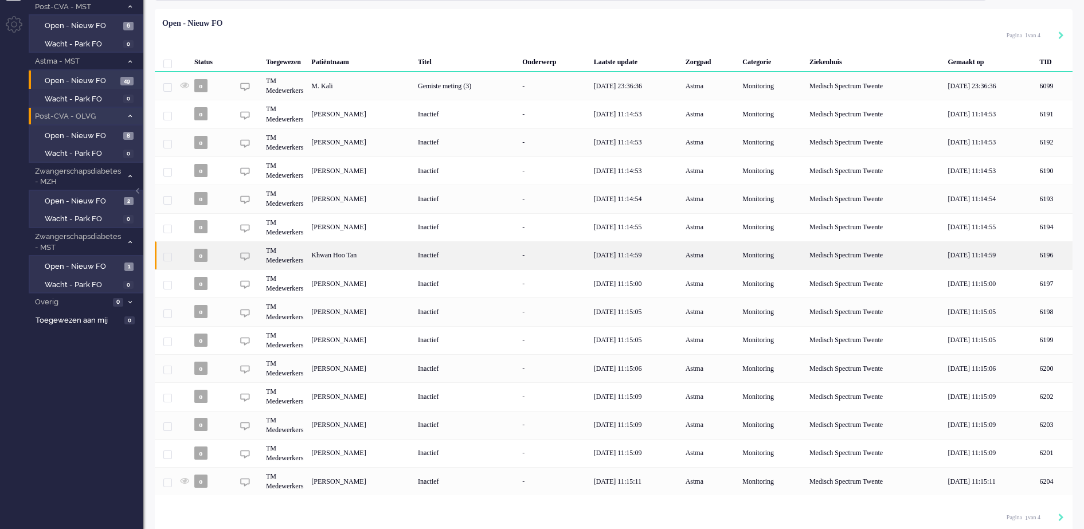
scroll to position [84, 0]
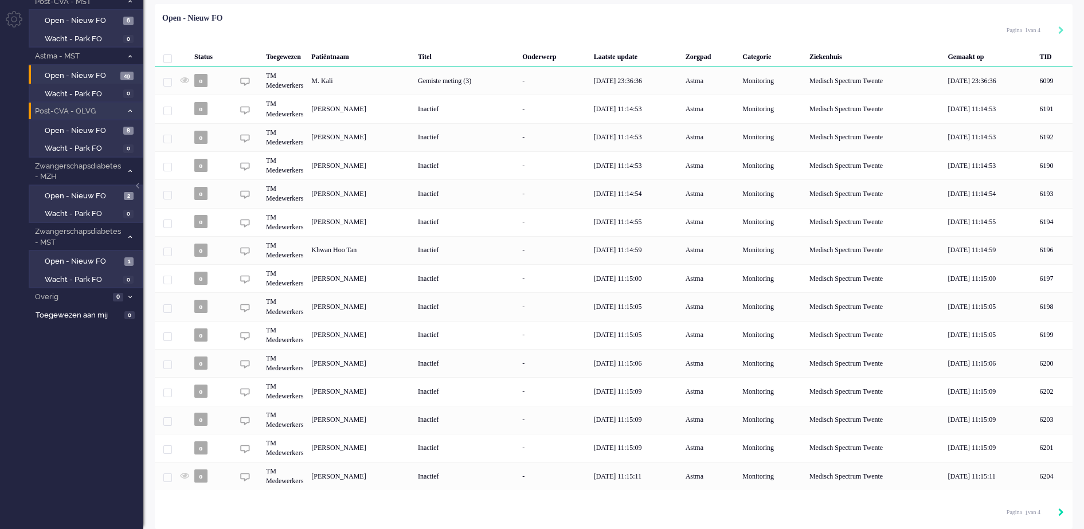
click at [1061, 513] on icon "Next" at bounding box center [1061, 512] width 6 height 8
type input "2"
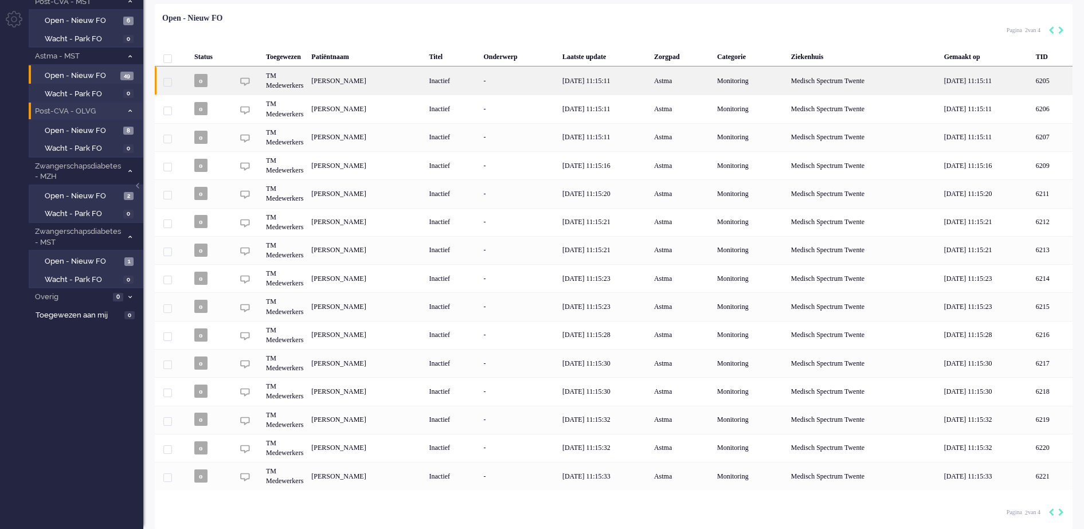
click at [1032, 79] on div "[PERSON_NAME]" at bounding box center [1052, 80] width 41 height 28
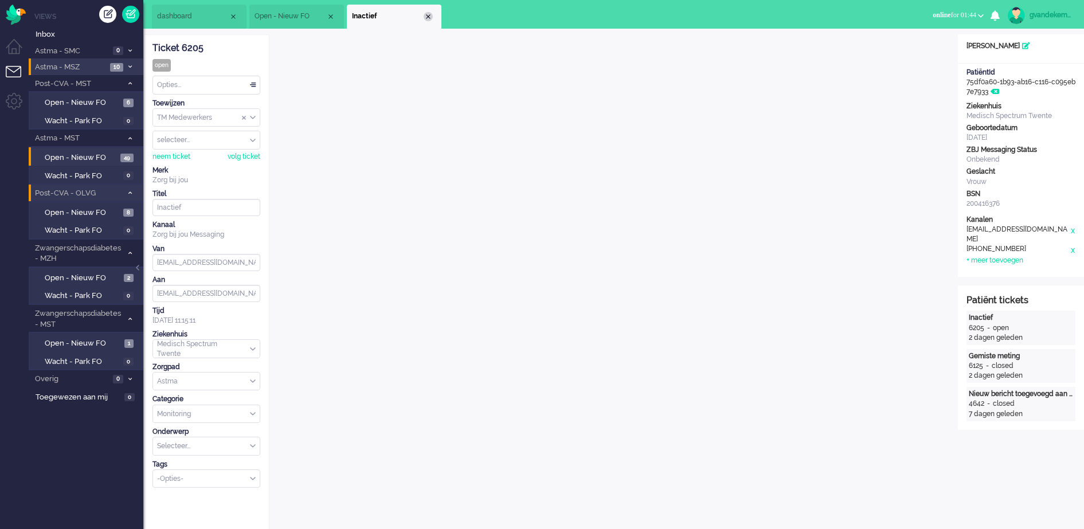
click at [428, 16] on div "Close tab" at bounding box center [428, 16] width 9 height 9
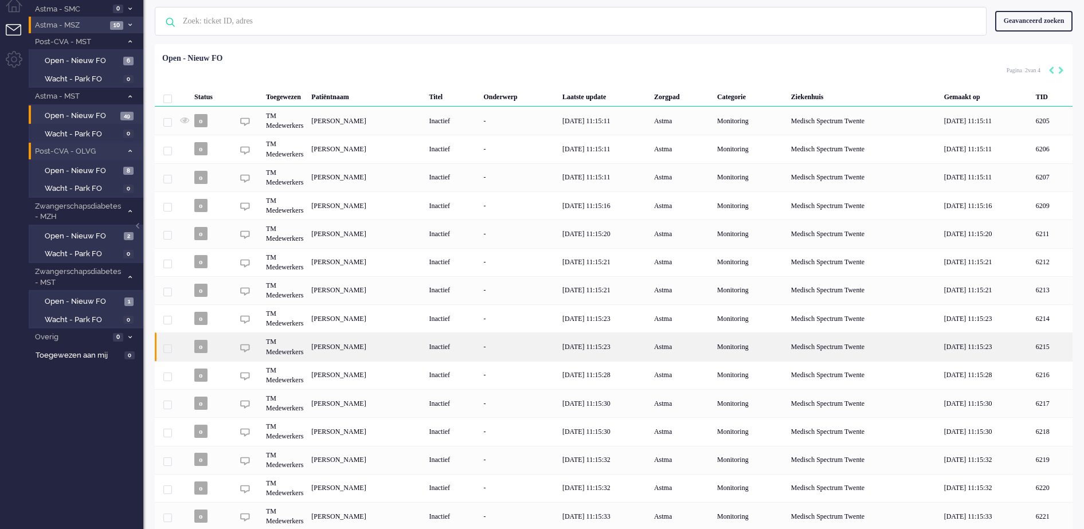
scroll to position [84, 0]
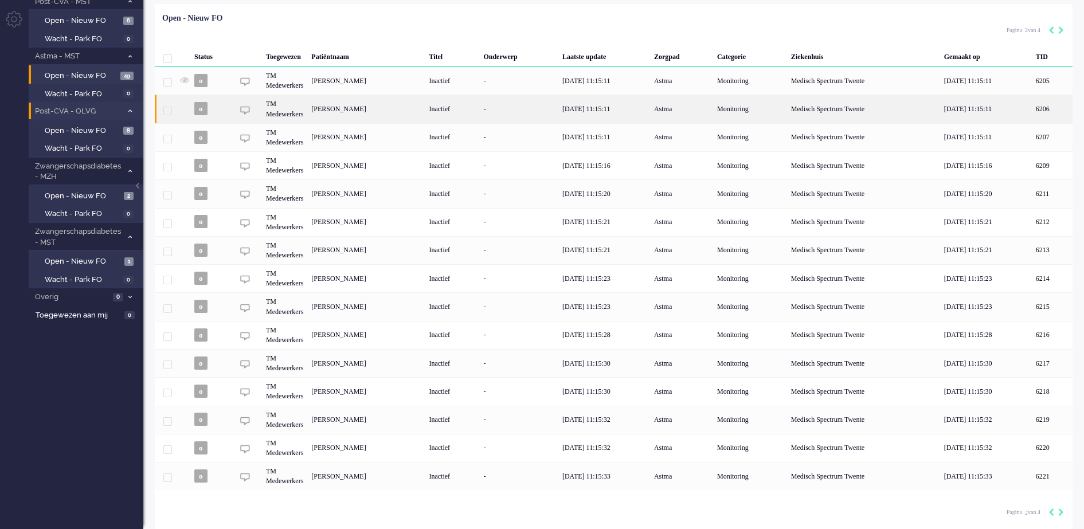
click at [1032, 109] on div "[PERSON_NAME]" at bounding box center [1052, 109] width 41 height 28
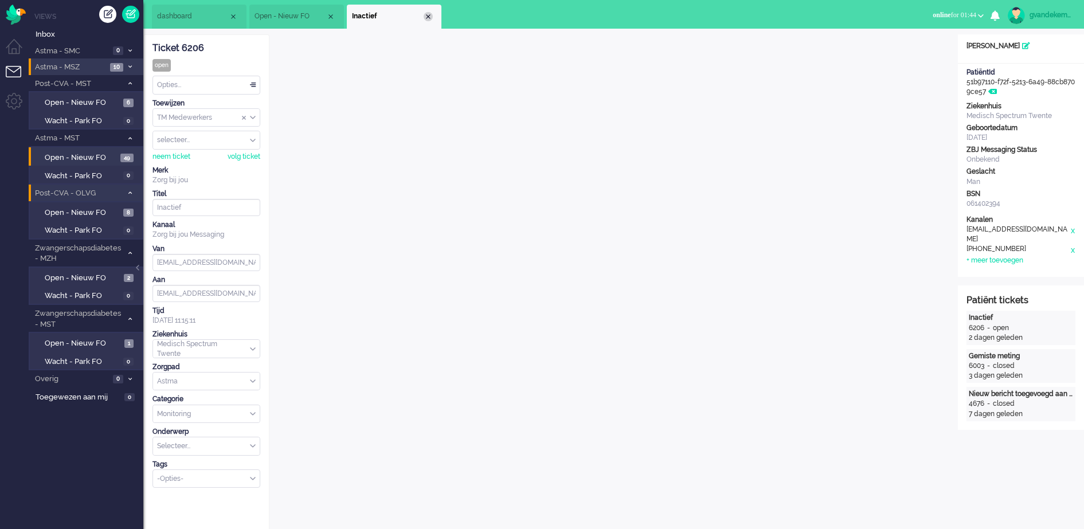
click at [426, 18] on div "Close tab" at bounding box center [428, 16] width 9 height 9
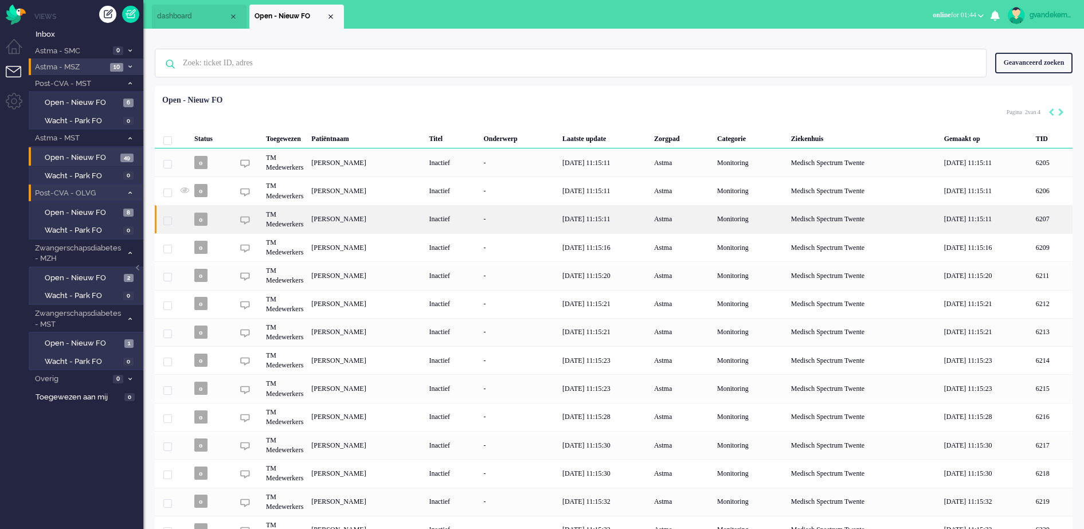
click at [1032, 220] on div "[PERSON_NAME]" at bounding box center [1052, 219] width 41 height 28
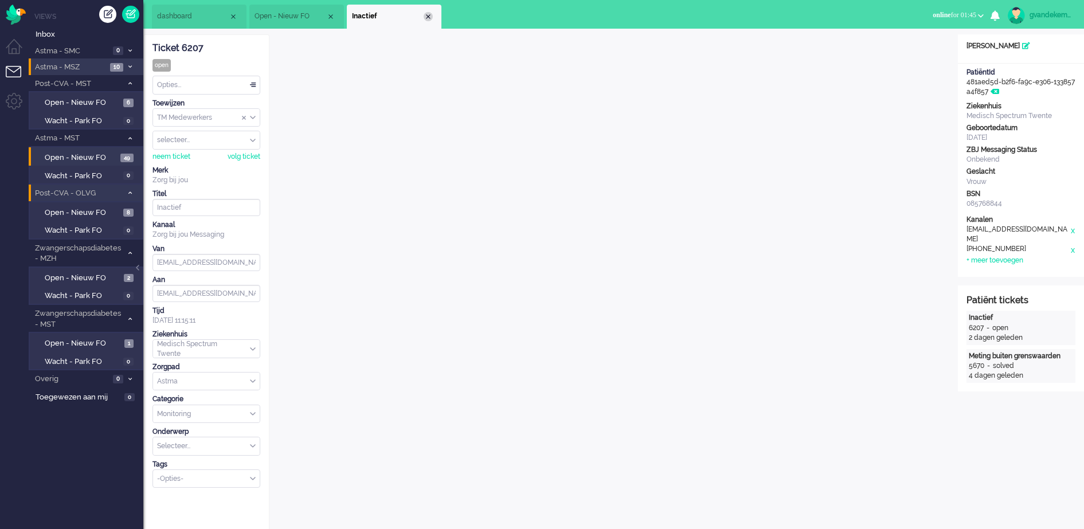
click at [428, 15] on div "Close tab" at bounding box center [428, 16] width 9 height 9
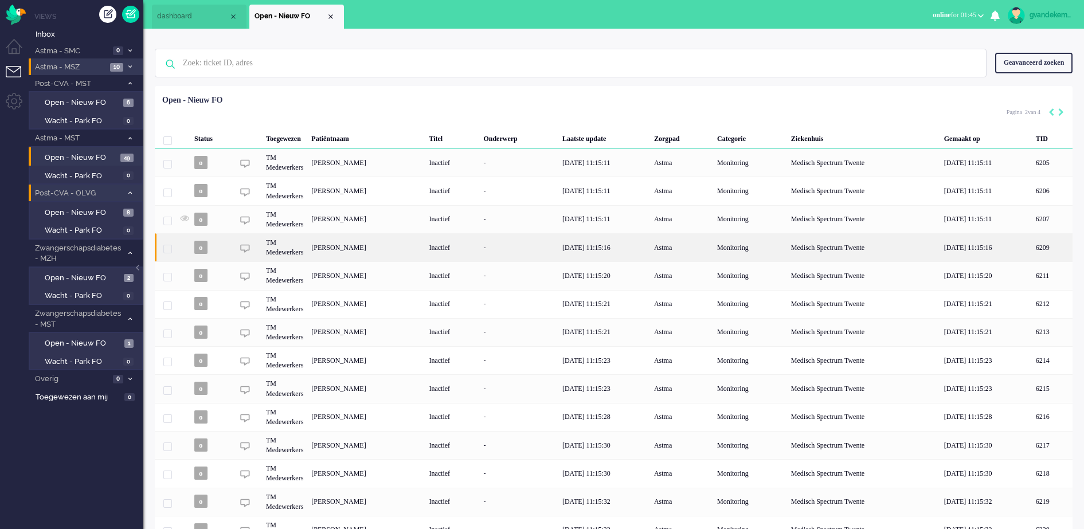
click at [1032, 244] on div "[PERSON_NAME]" at bounding box center [1052, 247] width 41 height 28
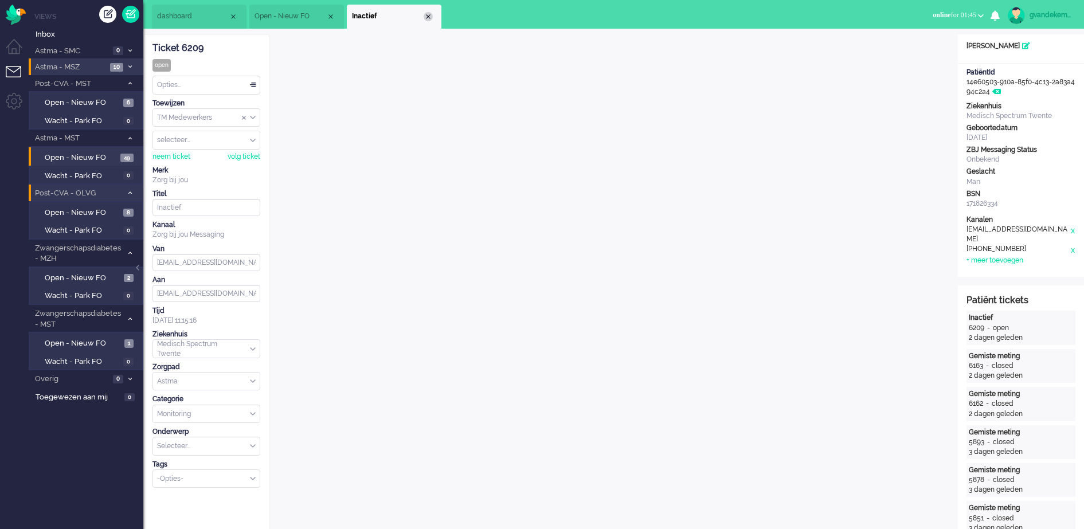
click at [425, 16] on div "Close tab" at bounding box center [428, 16] width 9 height 9
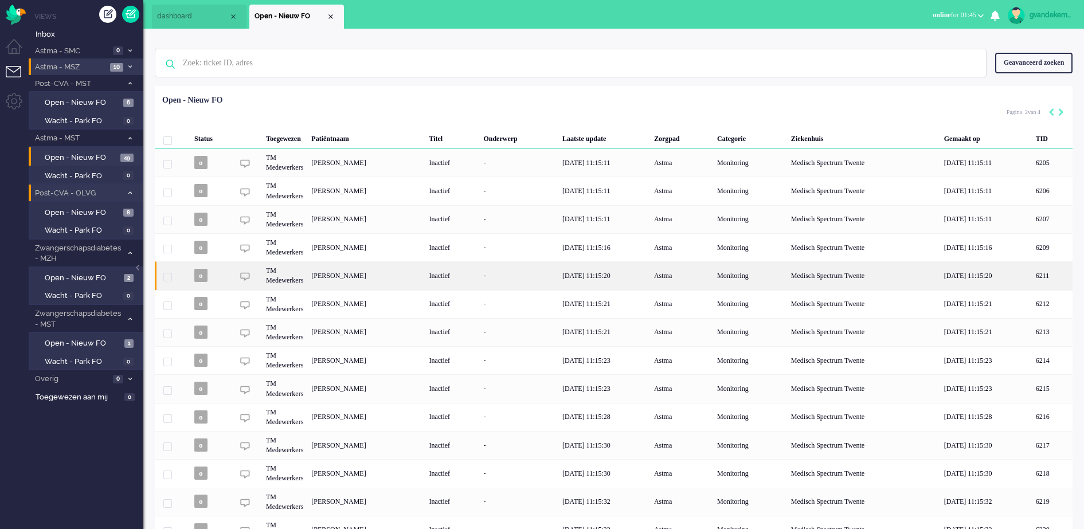
click at [1032, 268] on div "[PERSON_NAME]" at bounding box center [1052, 275] width 41 height 28
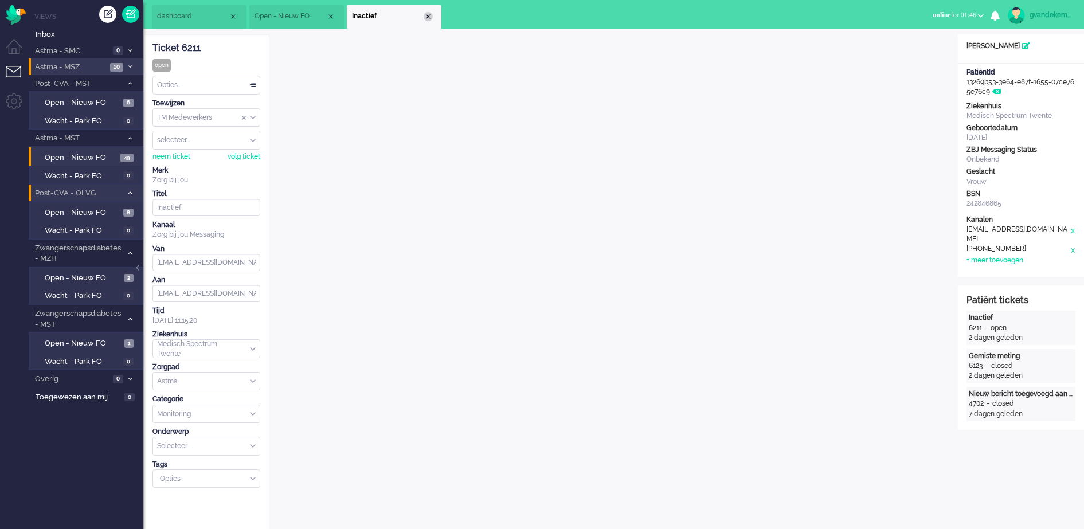
click at [426, 14] on div "Close tab" at bounding box center [428, 16] width 9 height 9
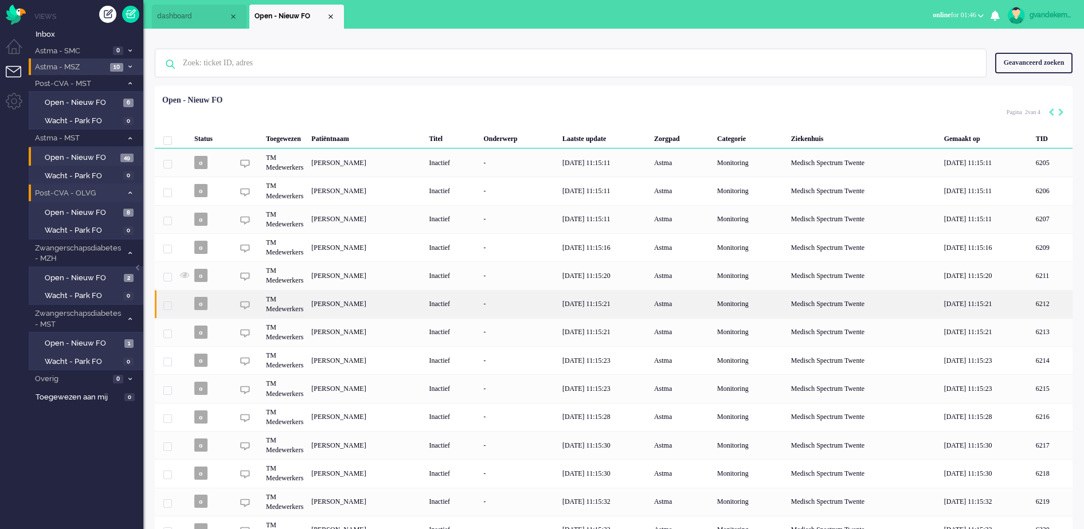
click at [1032, 306] on div "[PERSON_NAME]" at bounding box center [1052, 304] width 41 height 28
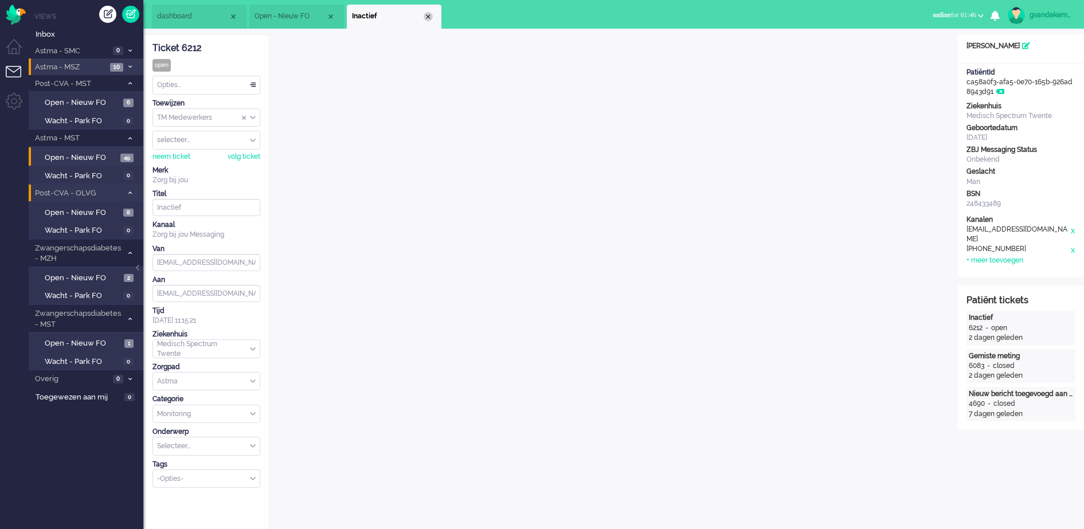
click at [426, 17] on div "Close tab" at bounding box center [428, 16] width 9 height 9
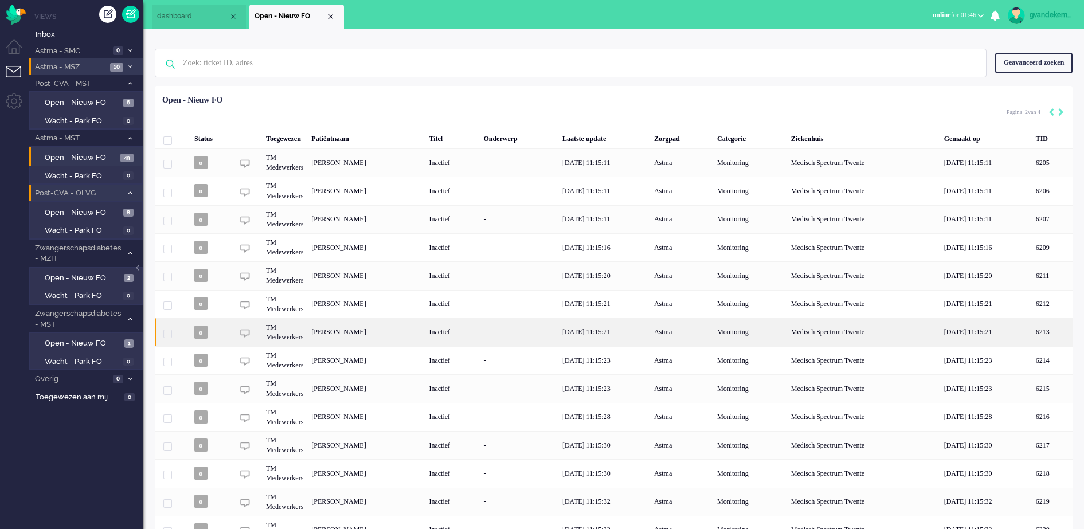
click at [1032, 326] on div "[PERSON_NAME]" at bounding box center [1052, 332] width 41 height 28
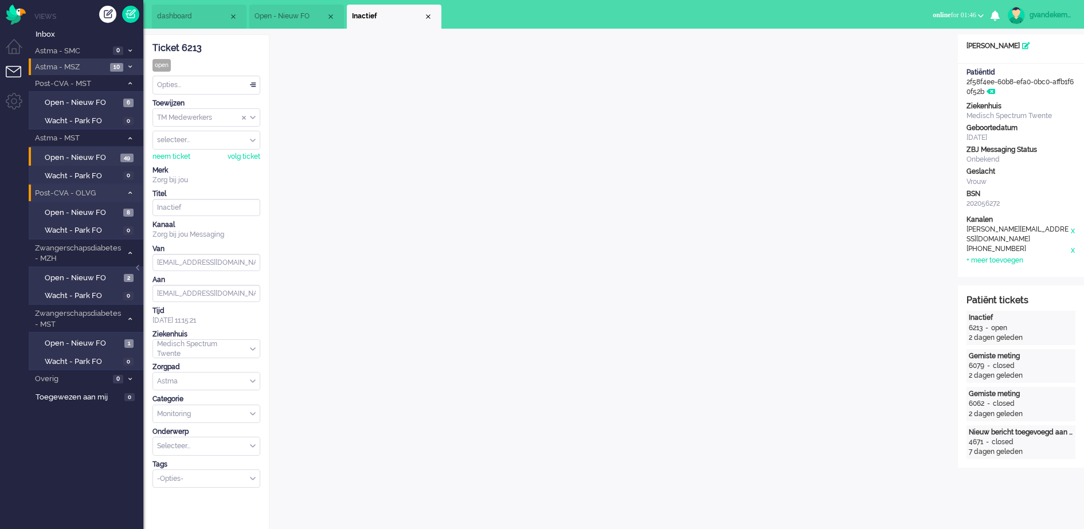
click at [427, 20] on div "Close tab" at bounding box center [428, 16] width 9 height 9
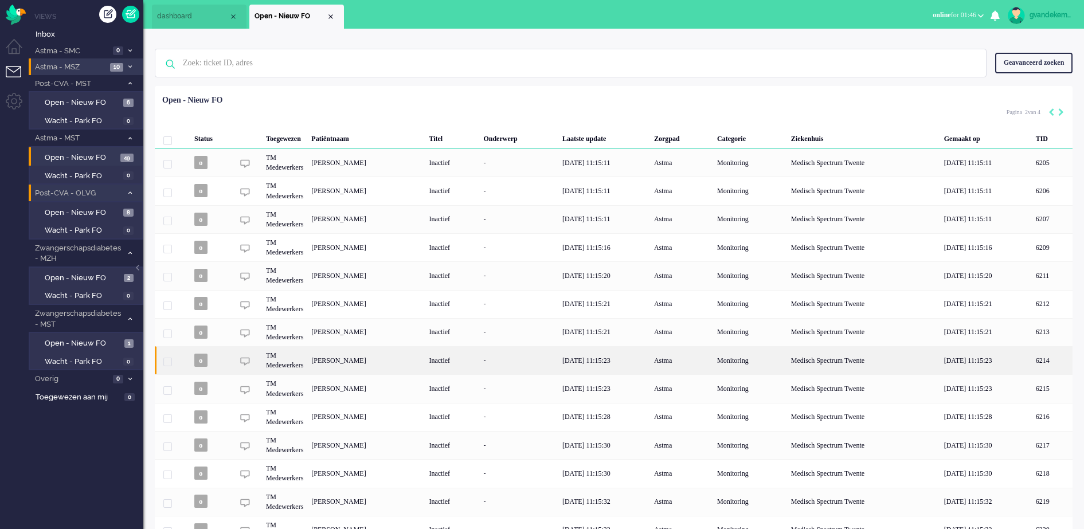
click at [1032, 357] on div "[PERSON_NAME]" at bounding box center [1052, 360] width 41 height 28
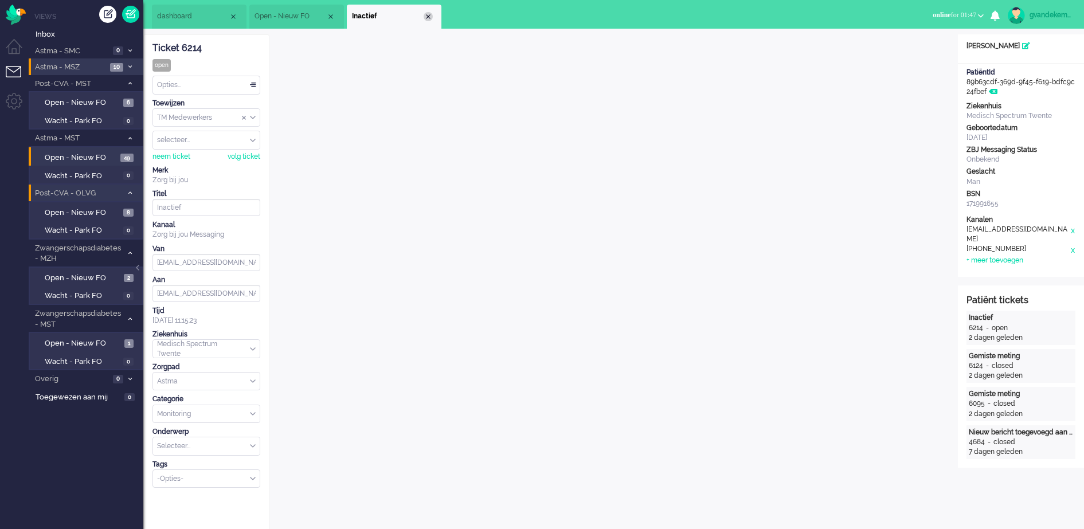
click at [430, 13] on div "Close tab" at bounding box center [428, 16] width 9 height 9
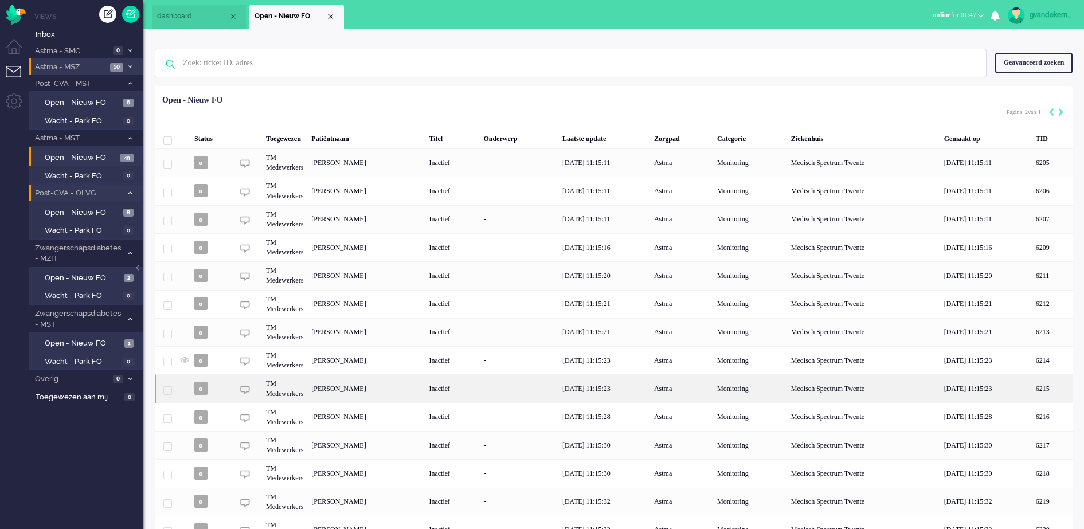
click at [1032, 393] on div "[PERSON_NAME]" at bounding box center [1052, 388] width 41 height 28
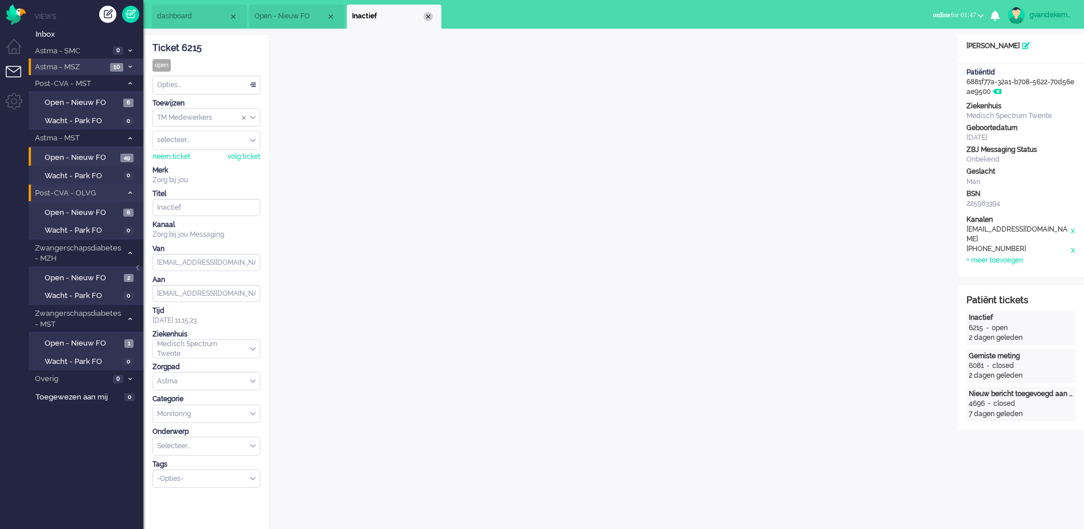
click at [426, 19] on div "Close tab" at bounding box center [428, 16] width 9 height 9
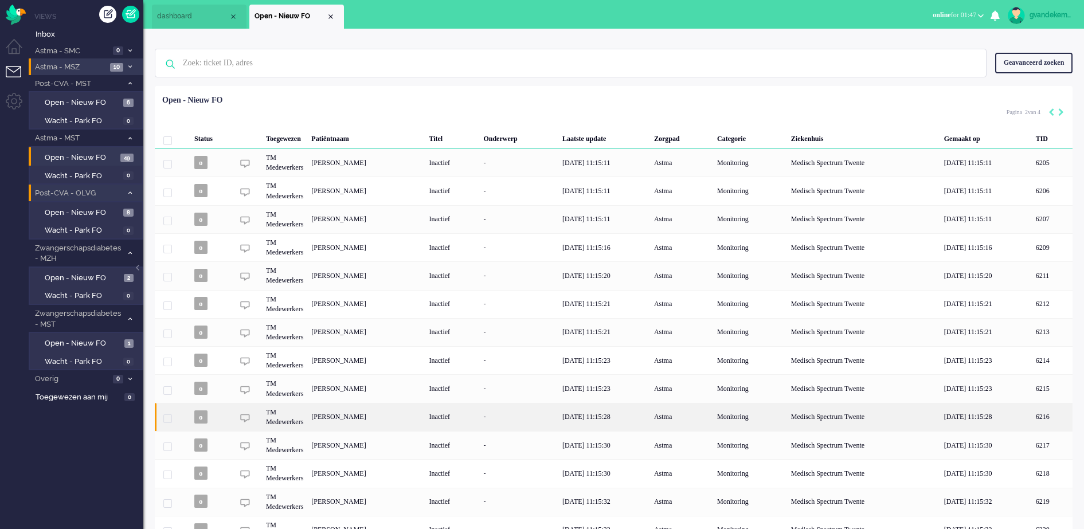
click at [1032, 420] on div "[PERSON_NAME]" at bounding box center [1052, 417] width 41 height 28
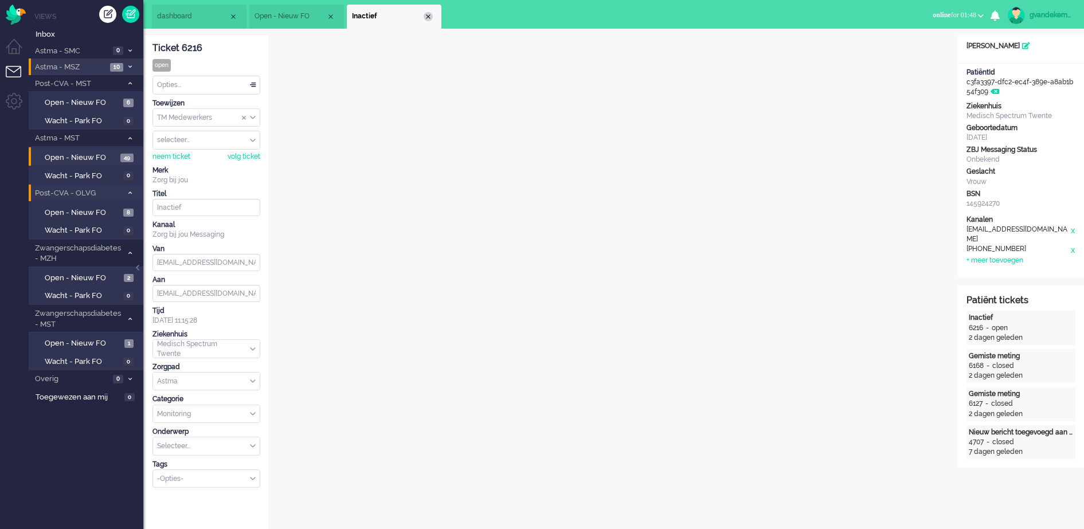
click at [429, 14] on div "Close tab" at bounding box center [428, 16] width 9 height 9
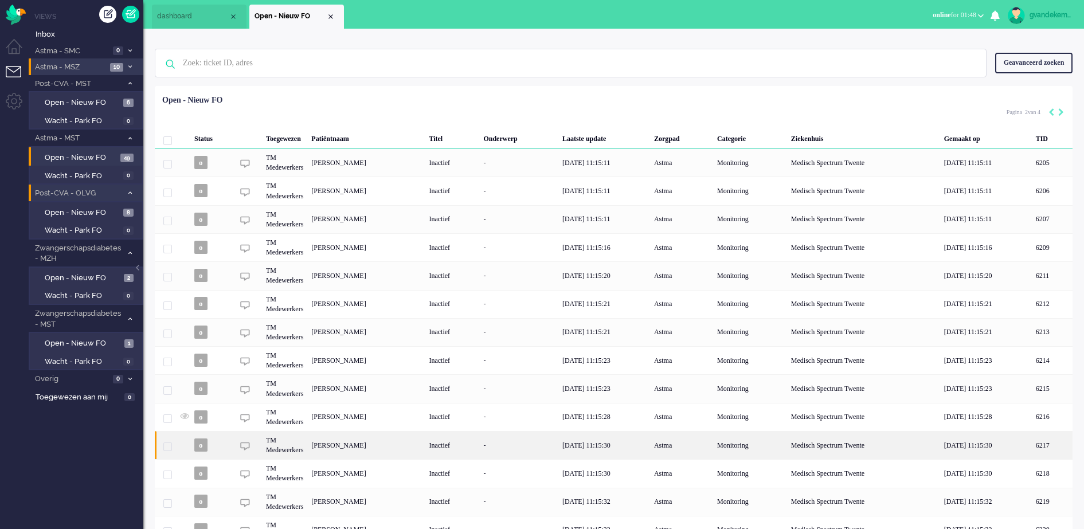
click at [1032, 452] on div "[PERSON_NAME]" at bounding box center [1052, 445] width 41 height 28
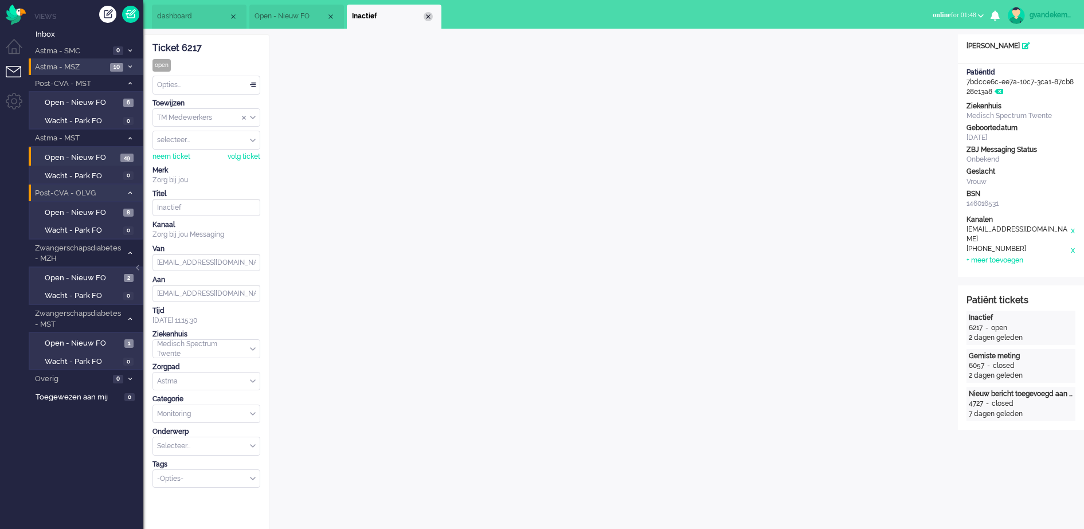
click at [428, 17] on div "Close tab" at bounding box center [428, 16] width 9 height 9
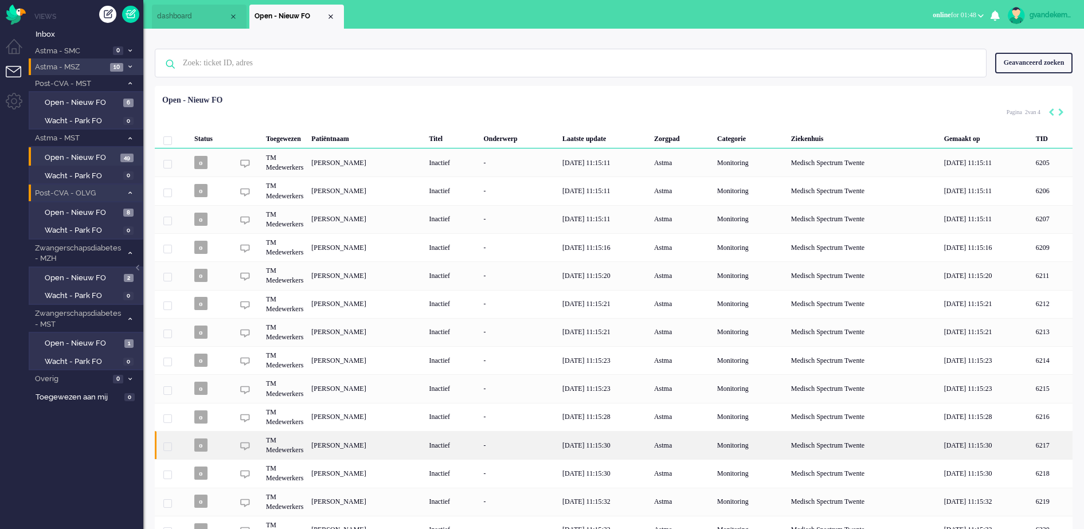
click at [1032, 444] on div "[PERSON_NAME]" at bounding box center [1052, 445] width 41 height 28
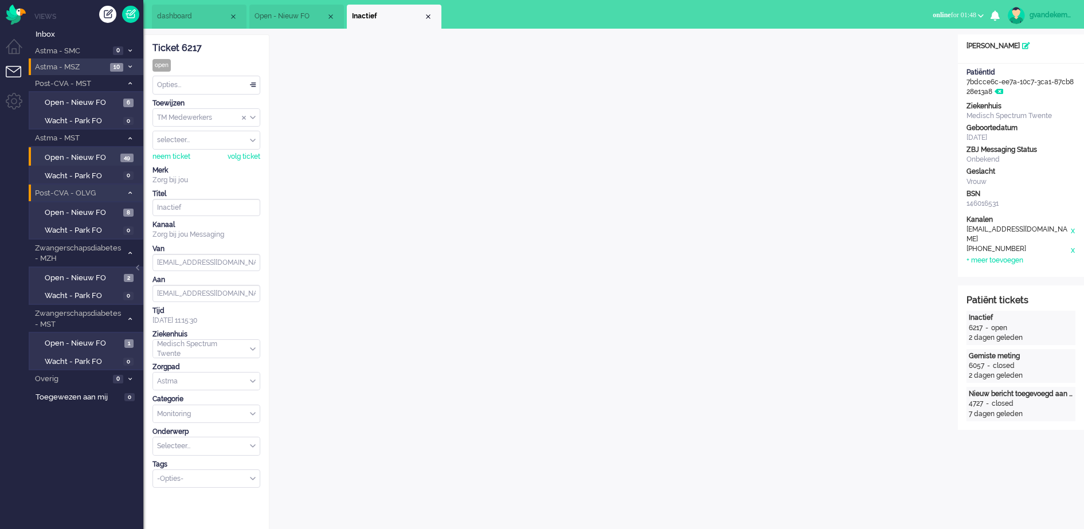
click at [428, 18] on div "Close tab" at bounding box center [428, 16] width 9 height 9
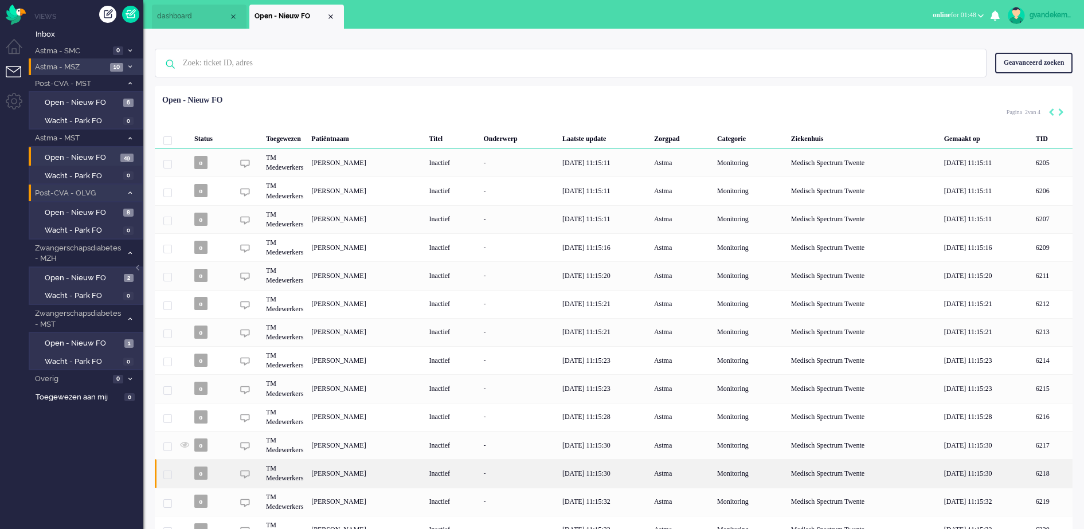
click at [1032, 467] on div "[PERSON_NAME]" at bounding box center [1052, 473] width 41 height 28
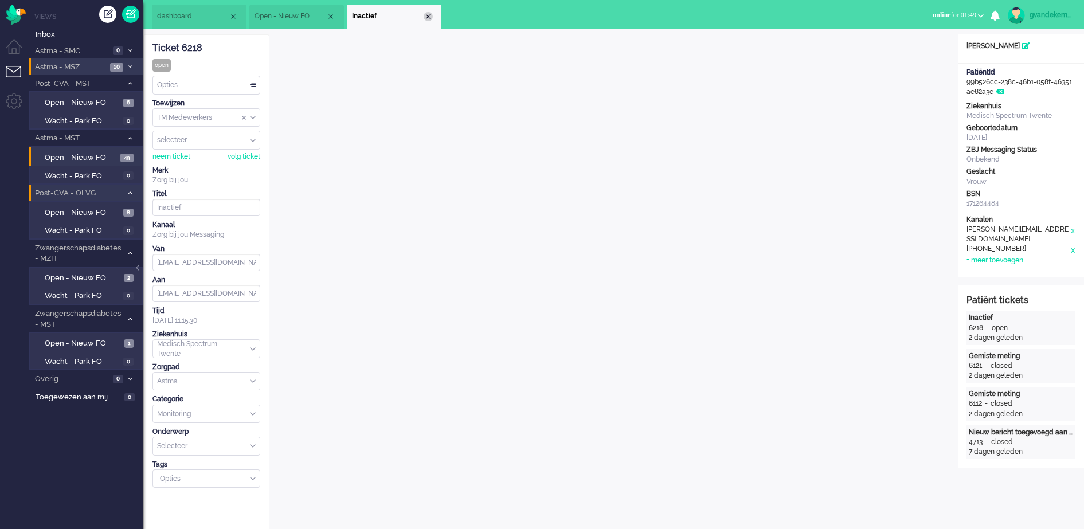
click at [430, 17] on div "Close tab" at bounding box center [428, 16] width 9 height 9
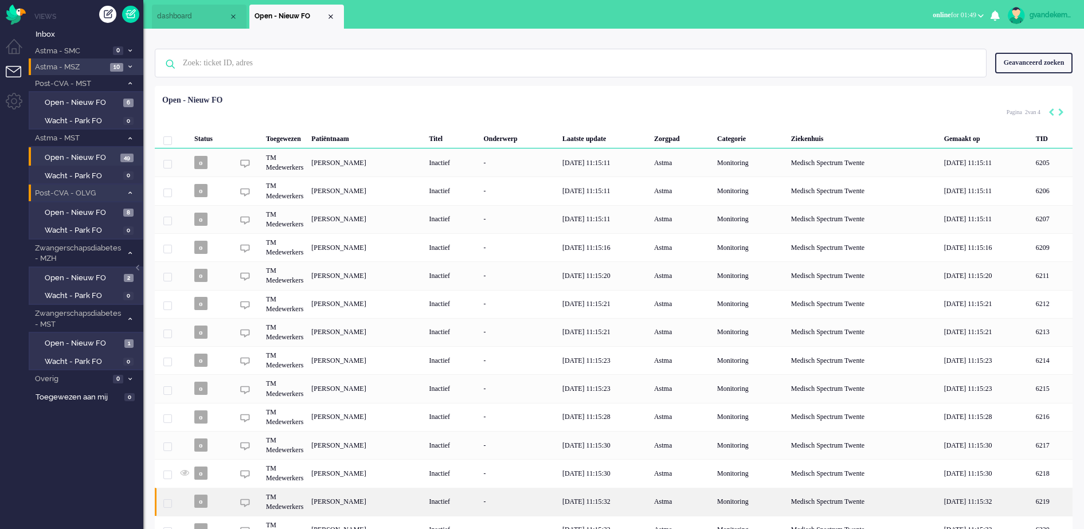
click at [1032, 498] on div "[PERSON_NAME]" at bounding box center [1052, 502] width 41 height 28
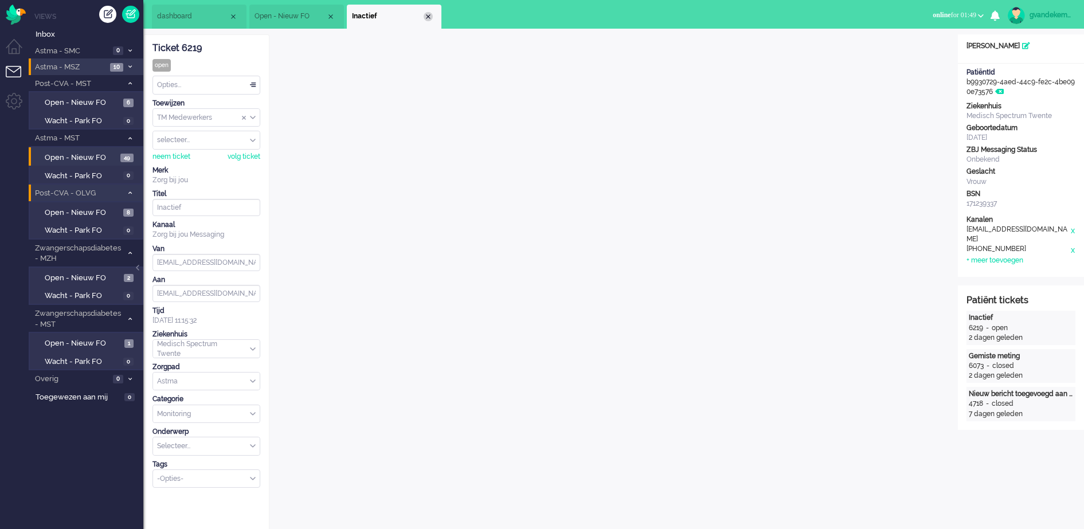
click at [428, 19] on div "Close tab" at bounding box center [428, 16] width 9 height 9
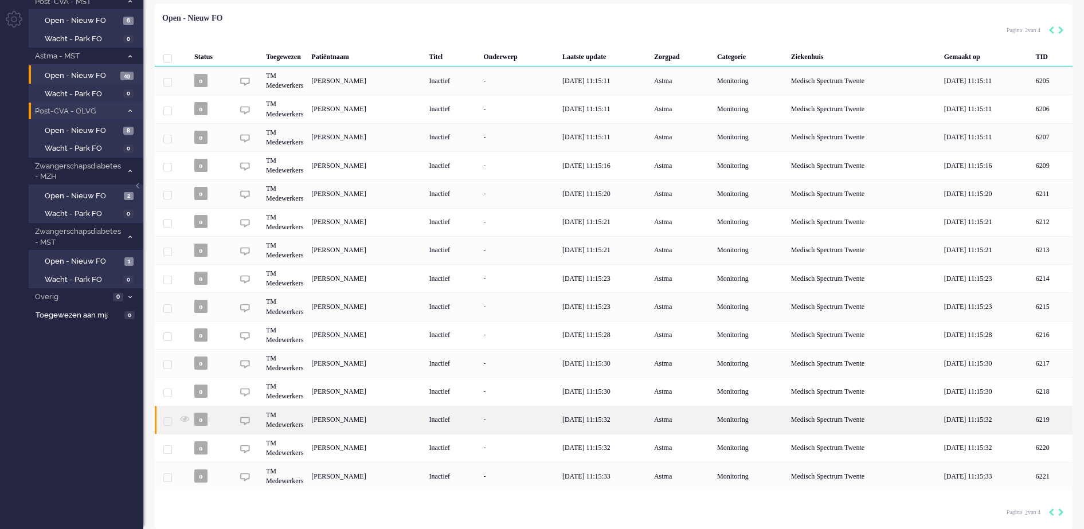
scroll to position [84, 0]
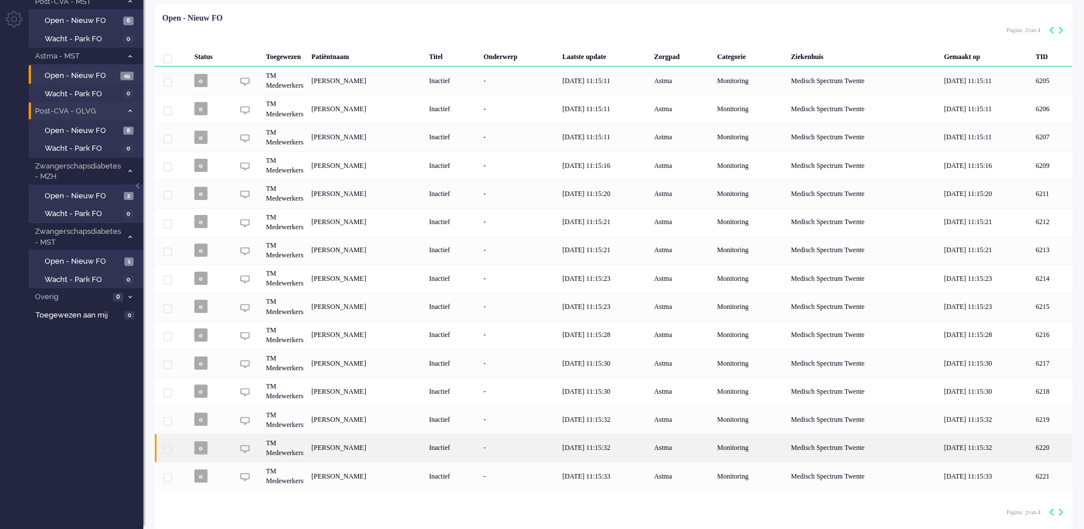
click at [1032, 452] on div "[PERSON_NAME]" at bounding box center [1052, 448] width 41 height 28
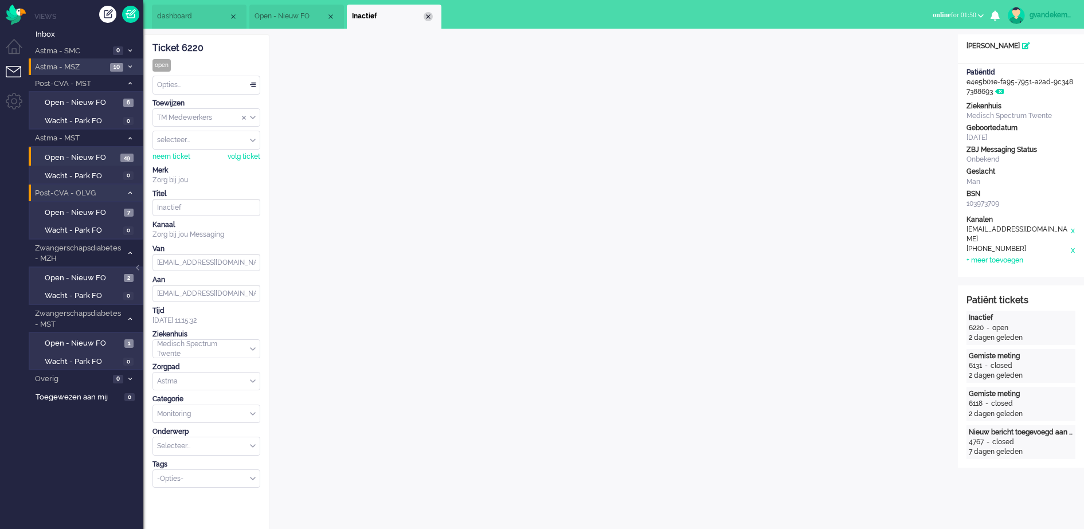
click at [429, 16] on div "Close tab" at bounding box center [428, 16] width 9 height 9
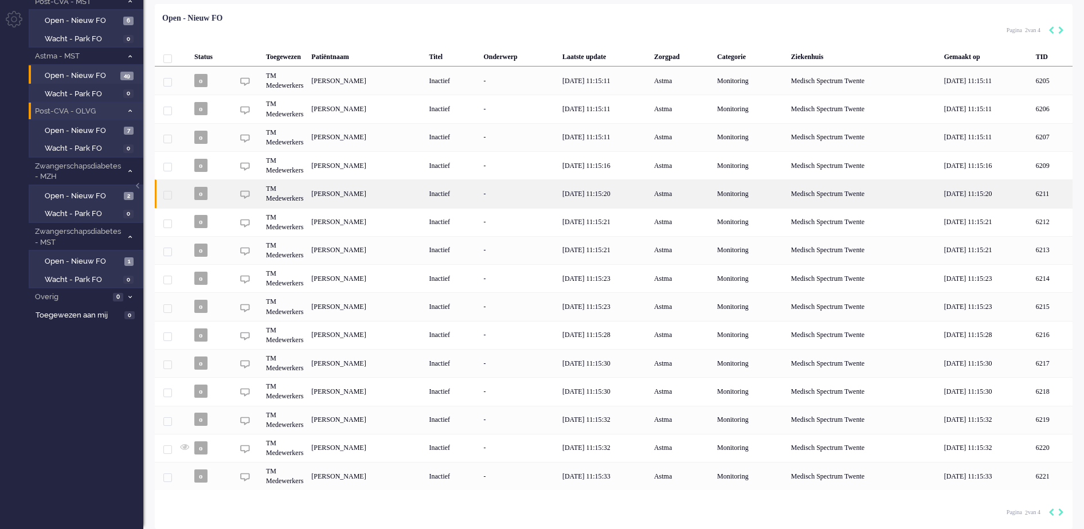
scroll to position [84, 0]
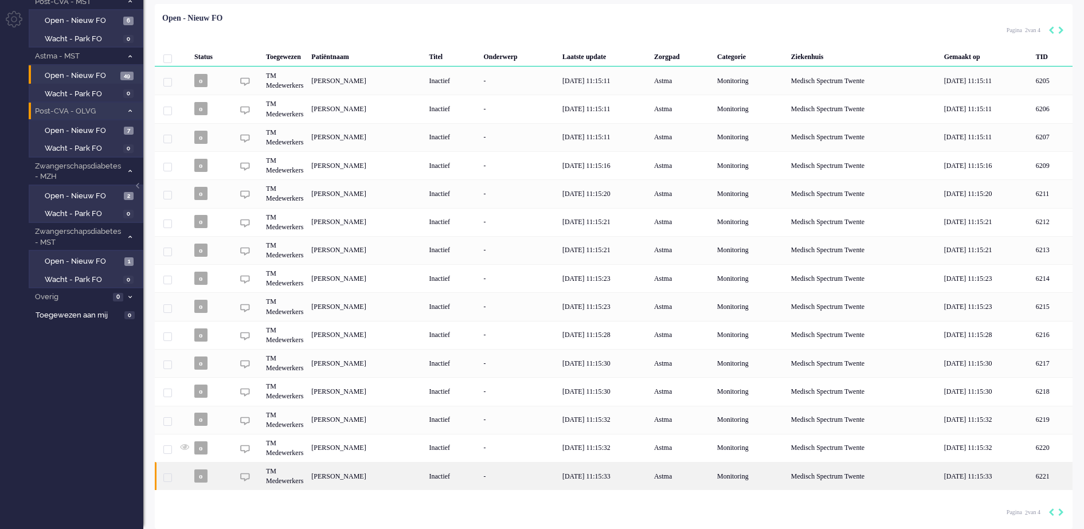
click at [1032, 470] on div "[PERSON_NAME]" at bounding box center [1052, 476] width 41 height 28
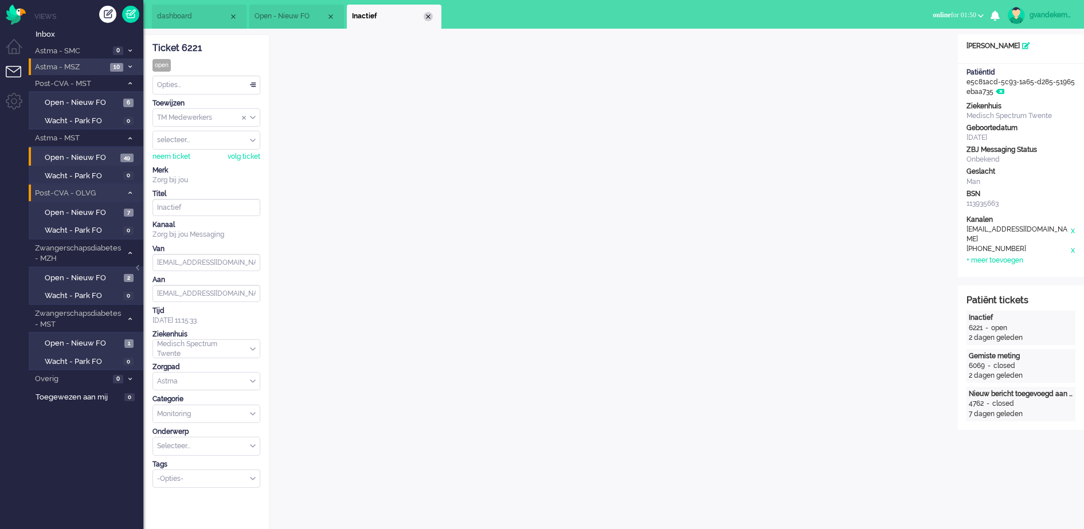
click at [427, 12] on div "Close tab" at bounding box center [428, 16] width 9 height 9
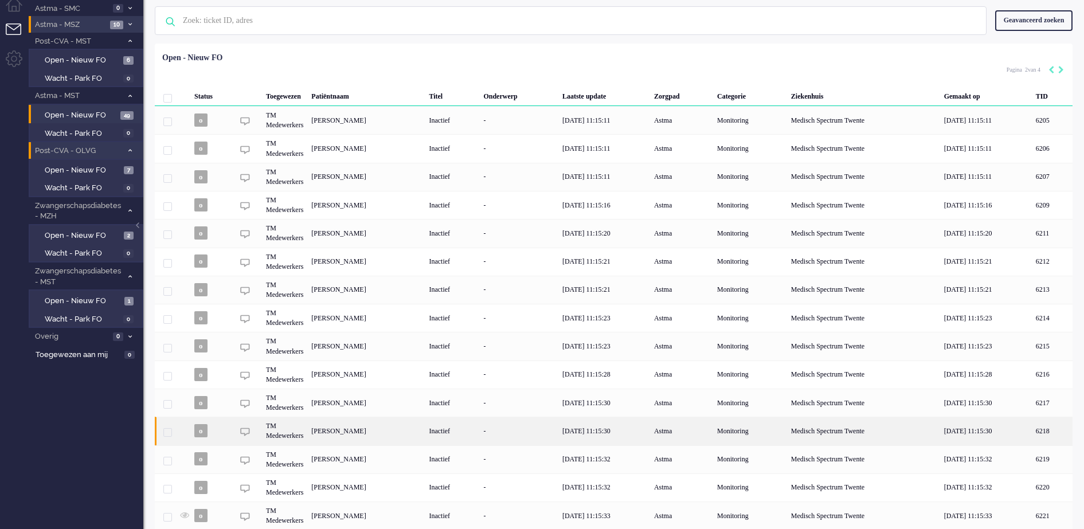
scroll to position [84, 0]
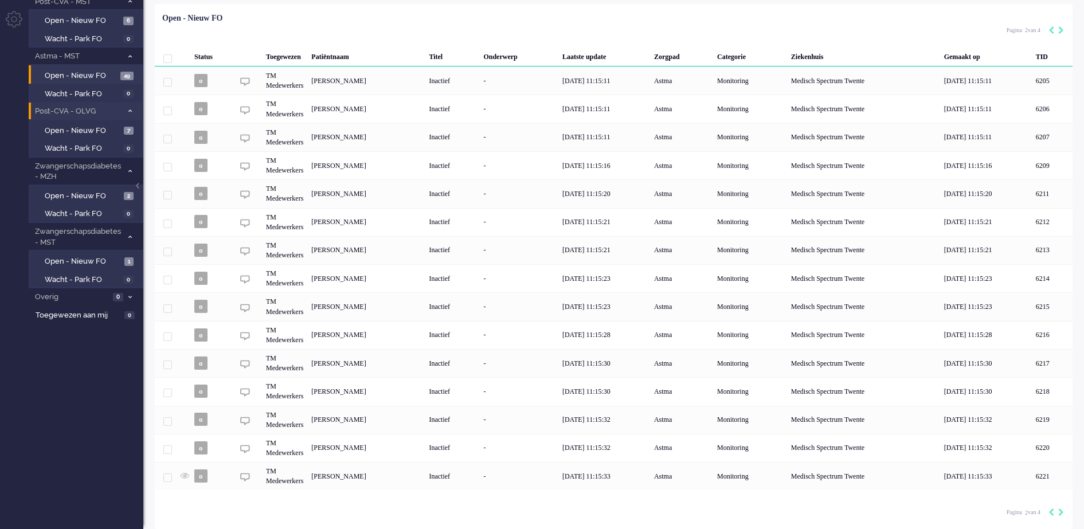
click at [1058, 510] on icon "Next" at bounding box center [1061, 512] width 6 height 8
type input "3"
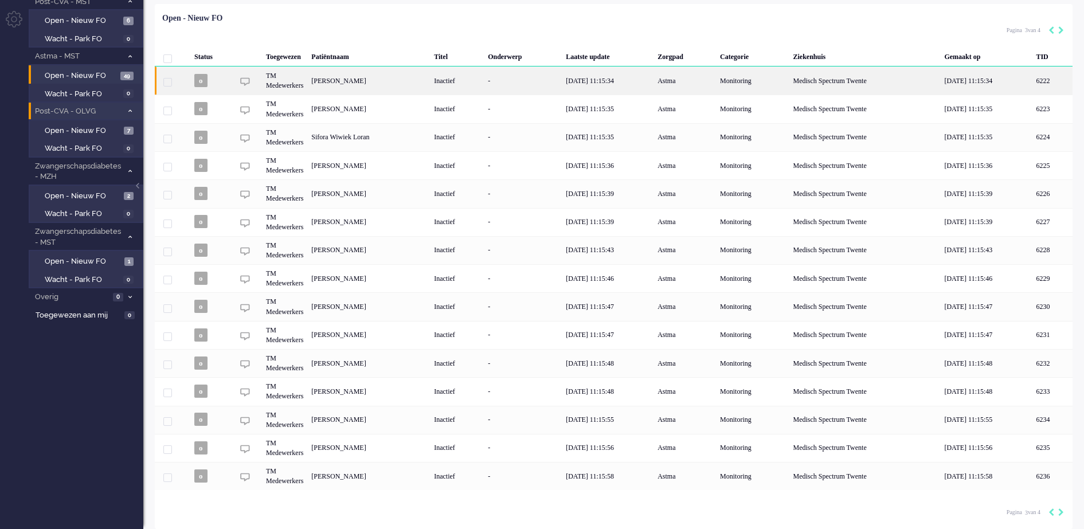
click at [1032, 77] on div "[PERSON_NAME]" at bounding box center [1052, 80] width 41 height 28
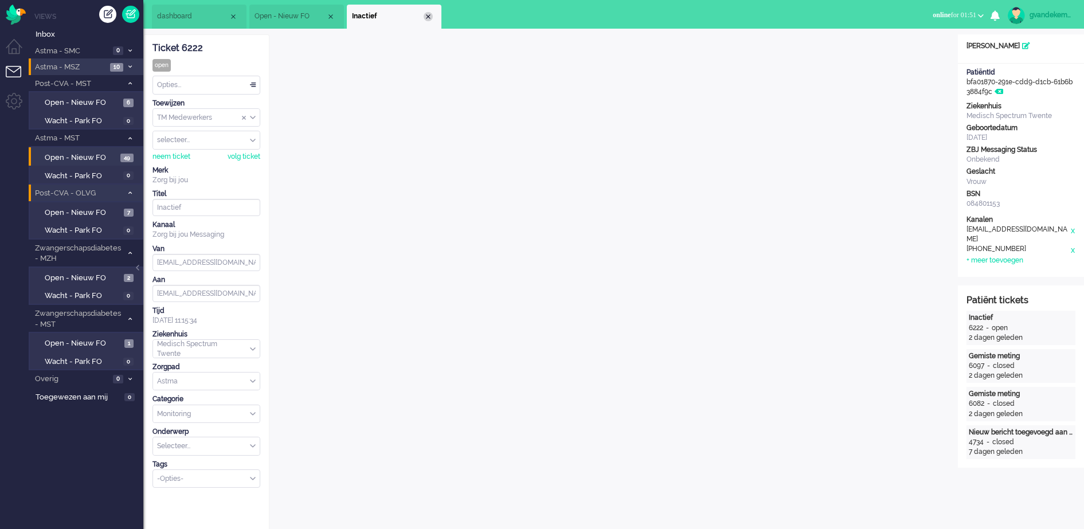
click at [427, 18] on div "Close tab" at bounding box center [428, 16] width 9 height 9
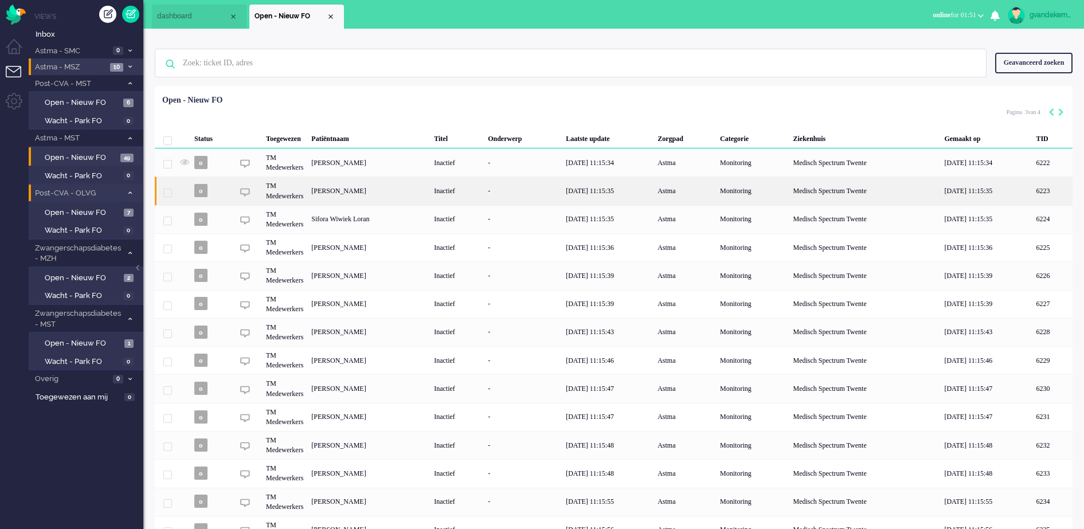
click at [1032, 198] on div "[PERSON_NAME]" at bounding box center [1052, 191] width 41 height 28
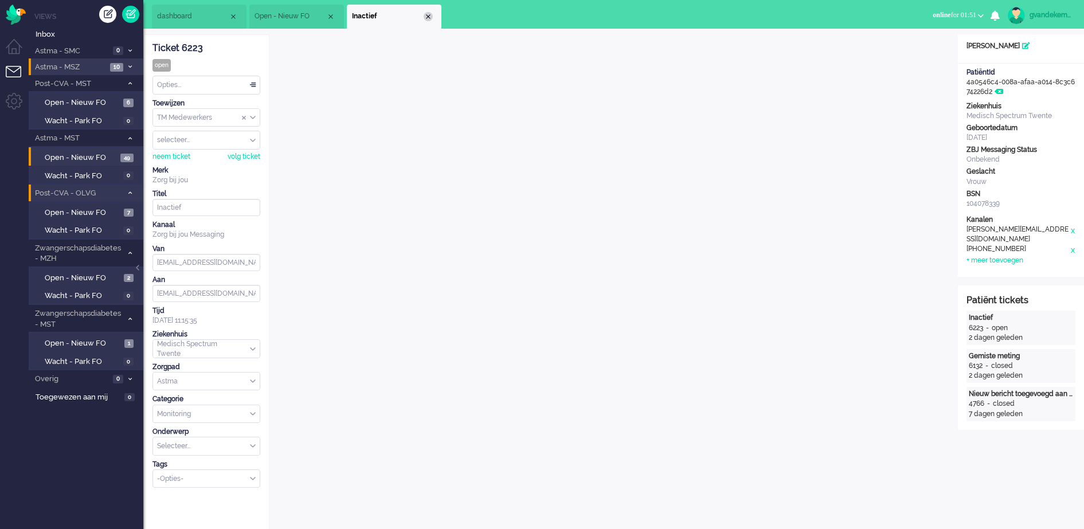
click at [427, 14] on div "Close tab" at bounding box center [428, 16] width 9 height 9
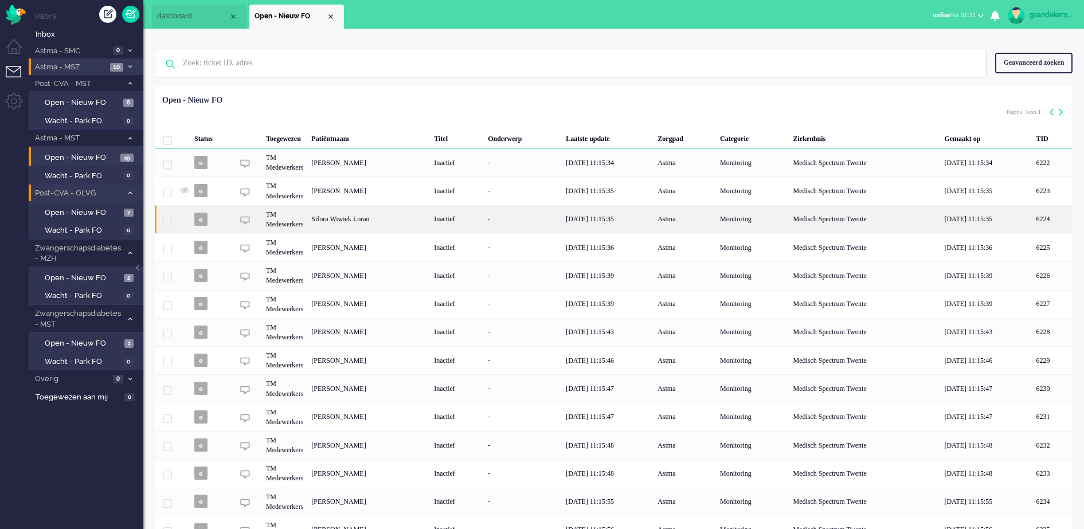
click at [1032, 225] on div "Sifora Wiwiek Loran" at bounding box center [1052, 219] width 41 height 28
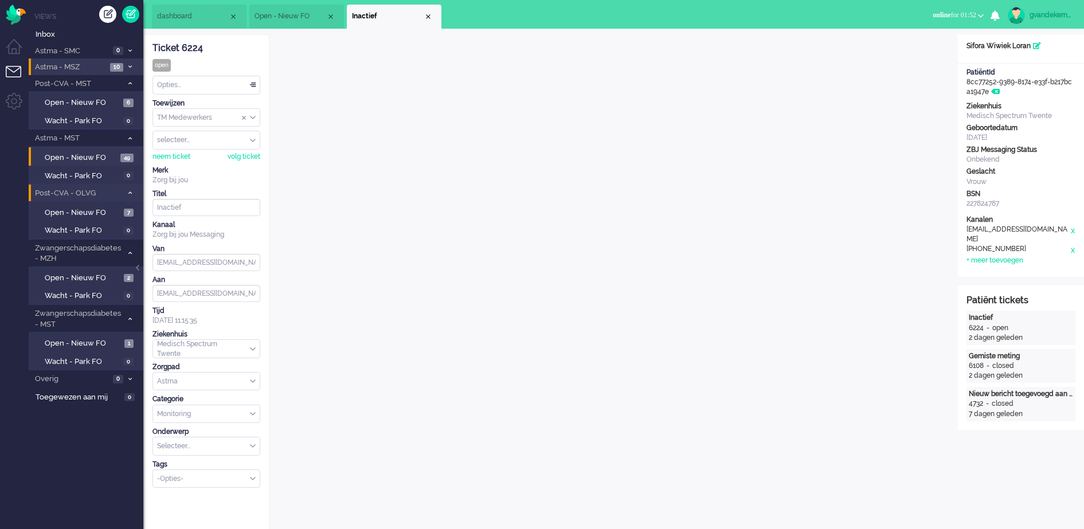
click at [428, 20] on div "Close tab" at bounding box center [428, 16] width 9 height 9
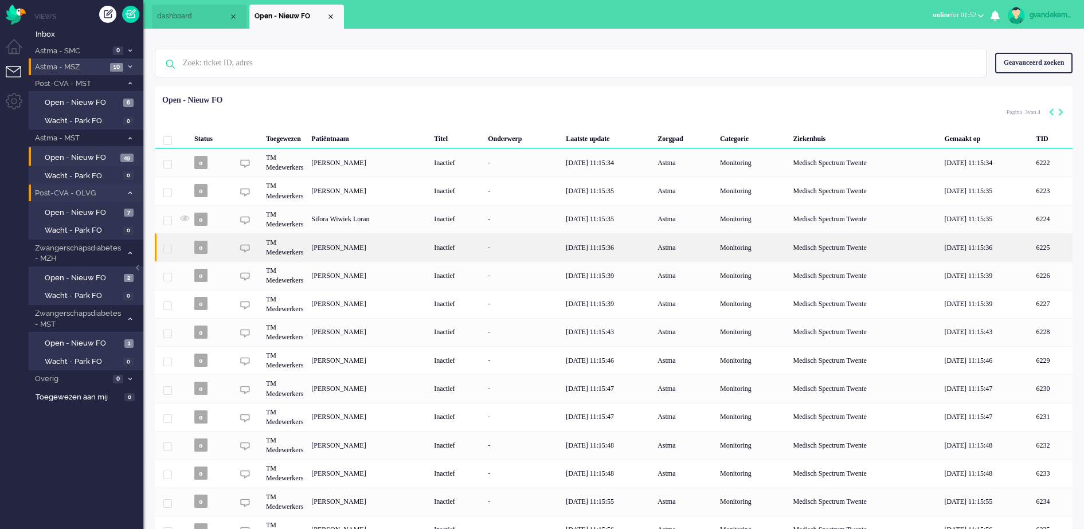
click at [1032, 244] on div "[PERSON_NAME]" at bounding box center [1052, 247] width 41 height 28
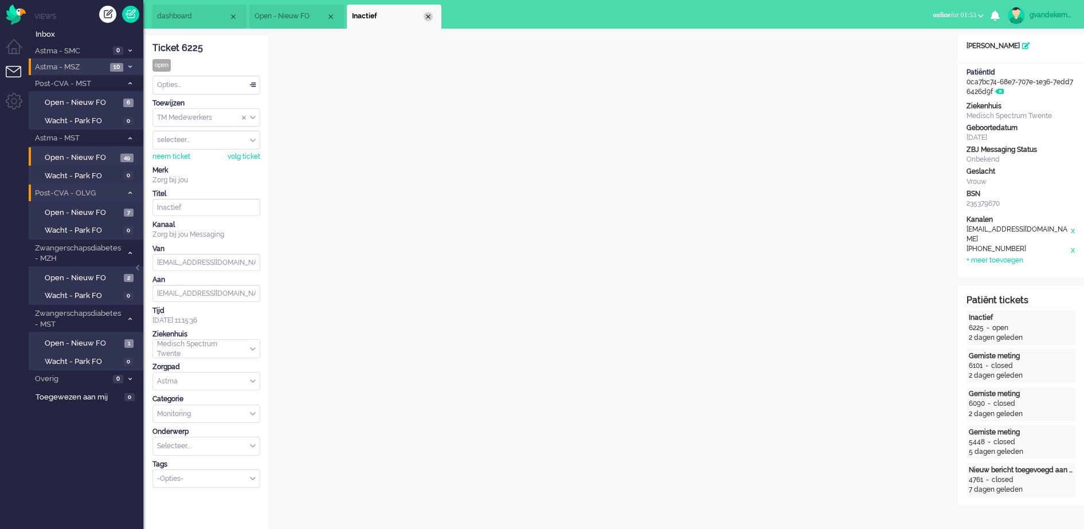
click at [427, 18] on div "Close tab" at bounding box center [428, 16] width 9 height 9
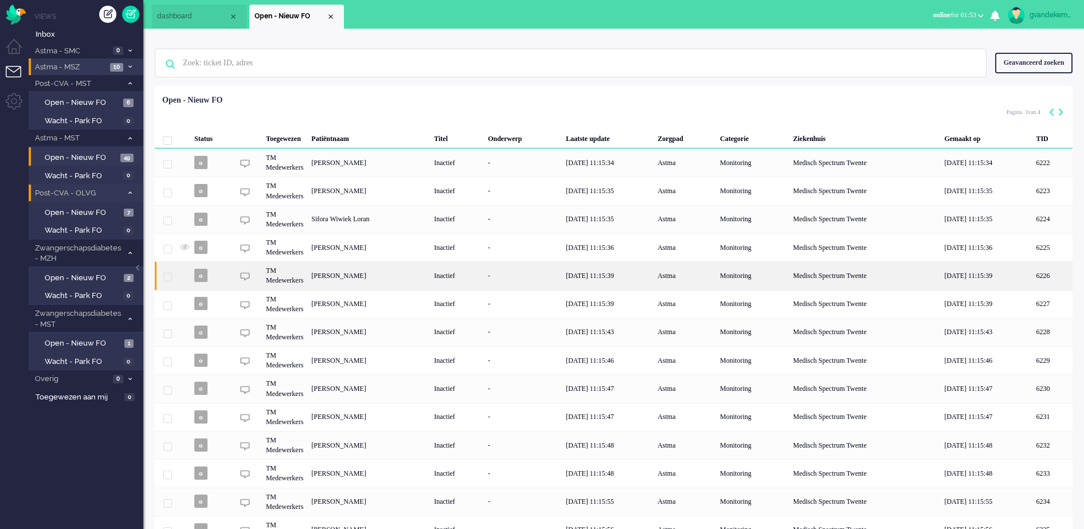
click at [1032, 273] on div "[PERSON_NAME]" at bounding box center [1052, 275] width 41 height 28
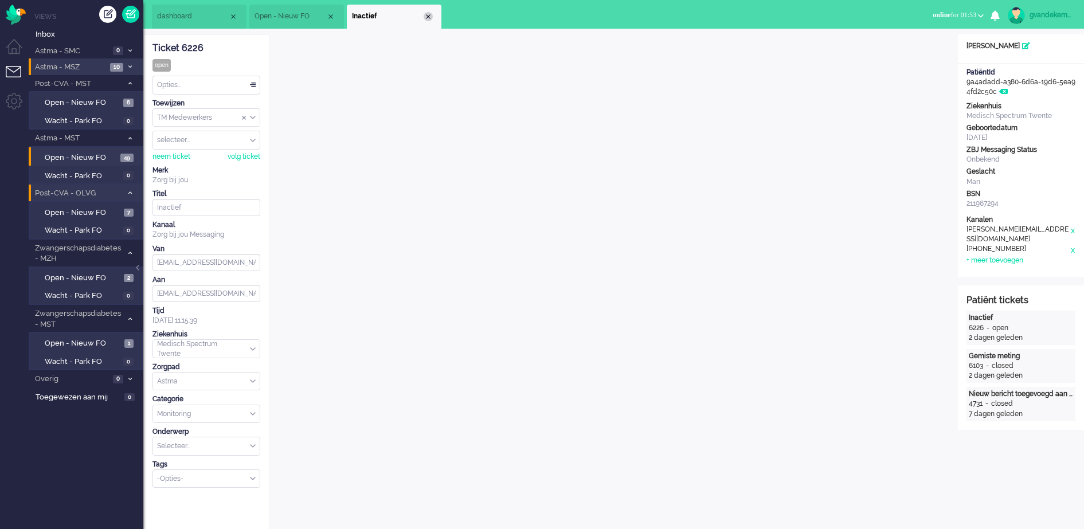
click at [425, 17] on div "Close tab" at bounding box center [428, 16] width 9 height 9
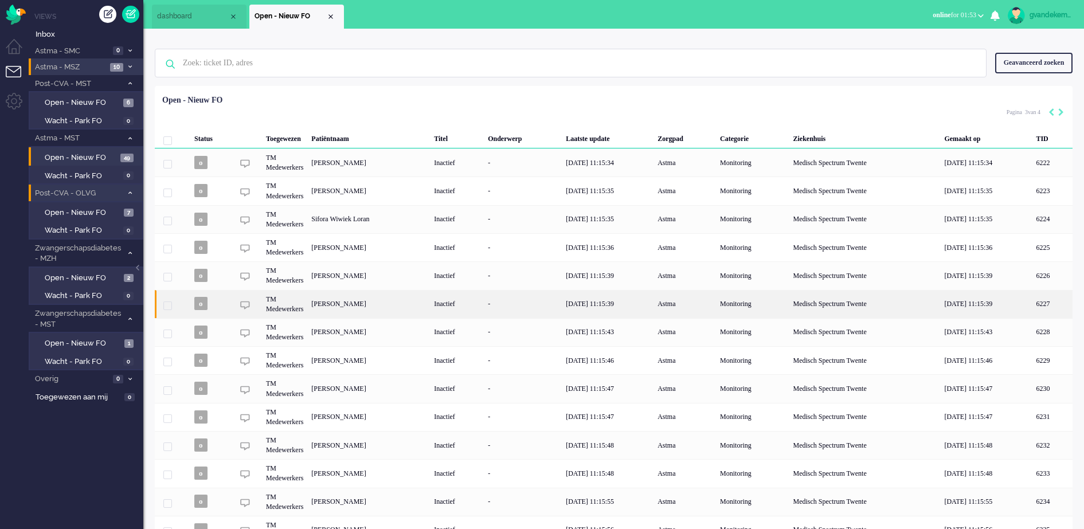
click at [1032, 295] on div "[PERSON_NAME]" at bounding box center [1052, 304] width 41 height 28
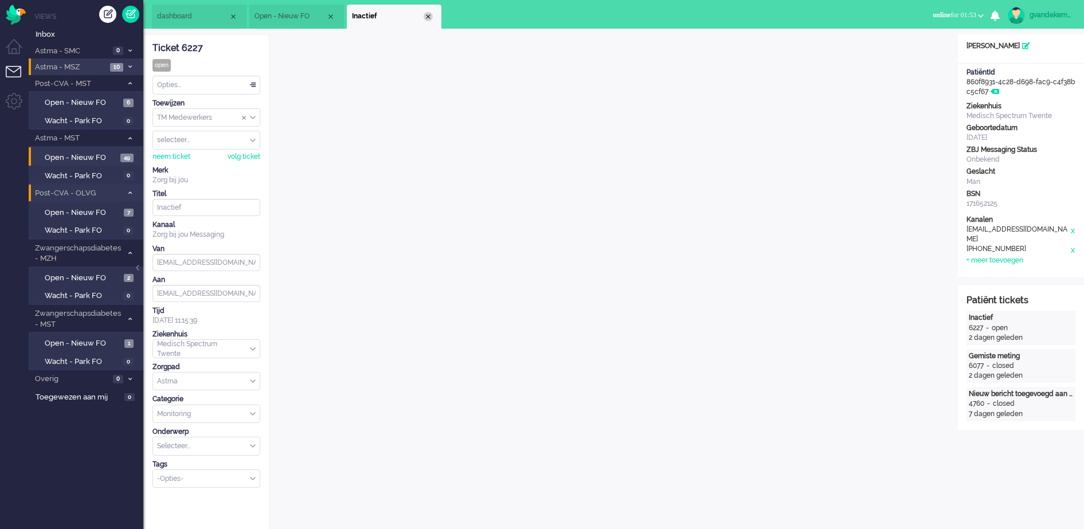
click at [428, 17] on div "Close tab" at bounding box center [428, 16] width 9 height 9
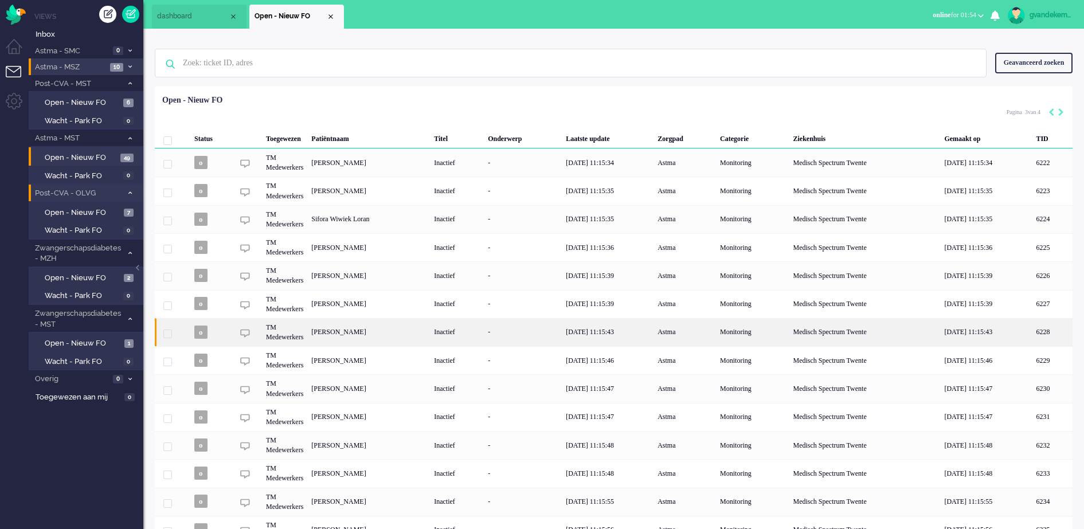
click at [1032, 332] on div "[PERSON_NAME]" at bounding box center [1052, 332] width 41 height 28
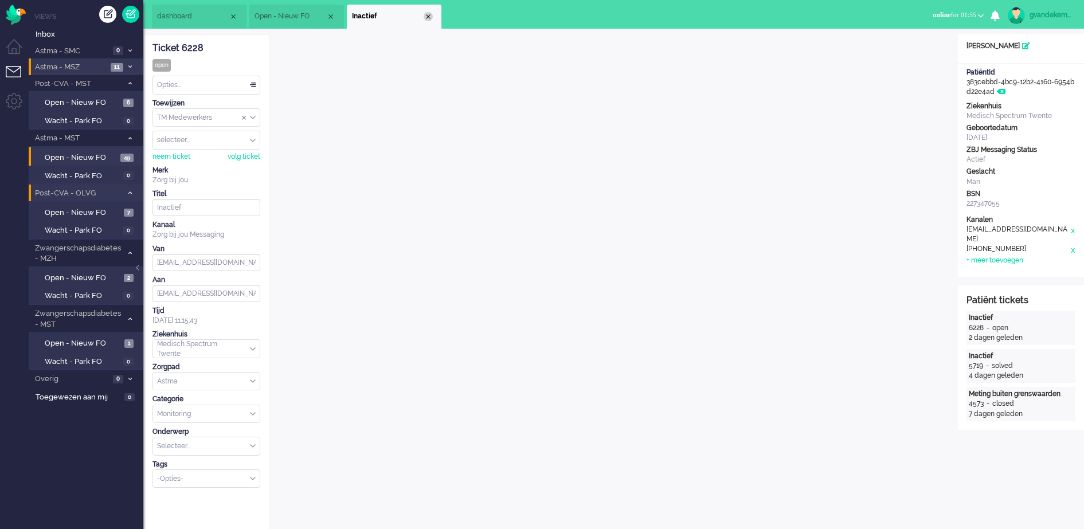
click at [426, 14] on div "Close tab" at bounding box center [428, 16] width 9 height 9
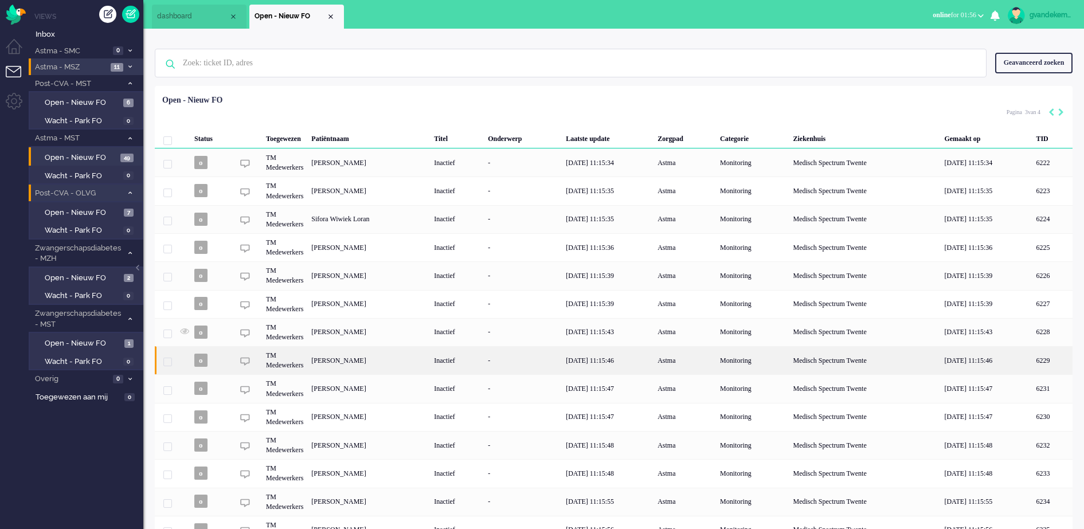
click at [1032, 363] on div "[PERSON_NAME]" at bounding box center [1052, 360] width 41 height 28
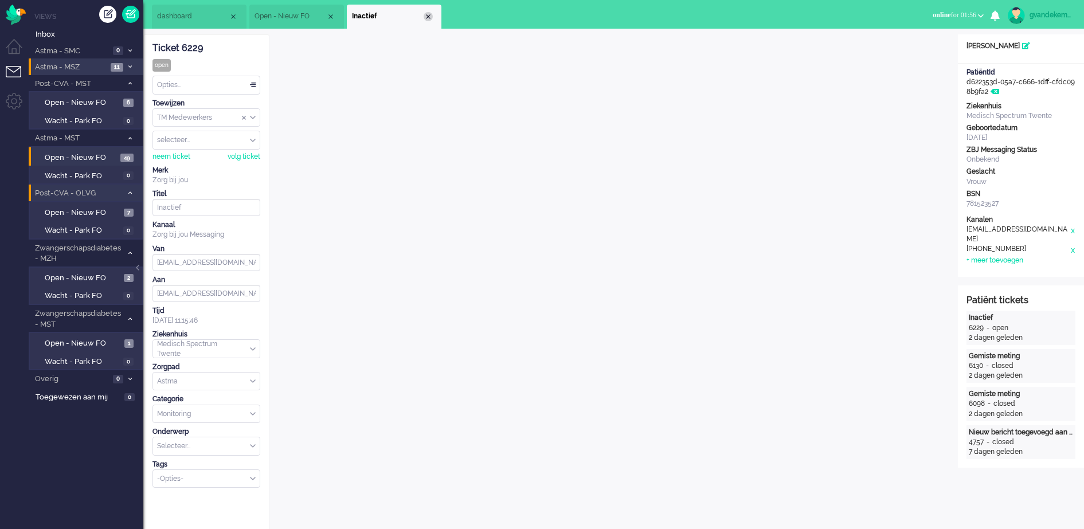
click at [430, 16] on div "Close tab" at bounding box center [428, 16] width 9 height 9
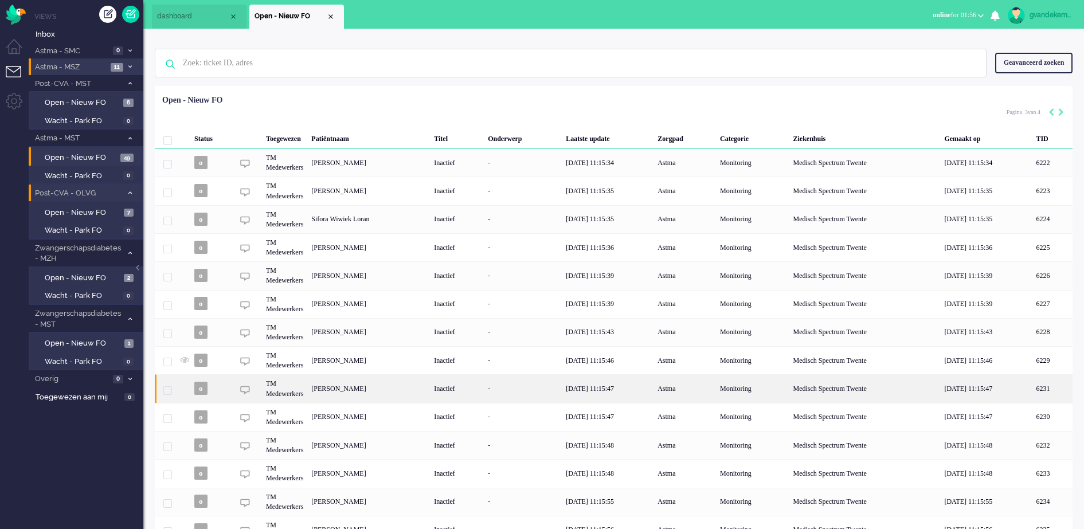
click at [1032, 384] on div "[PERSON_NAME]" at bounding box center [1052, 388] width 41 height 28
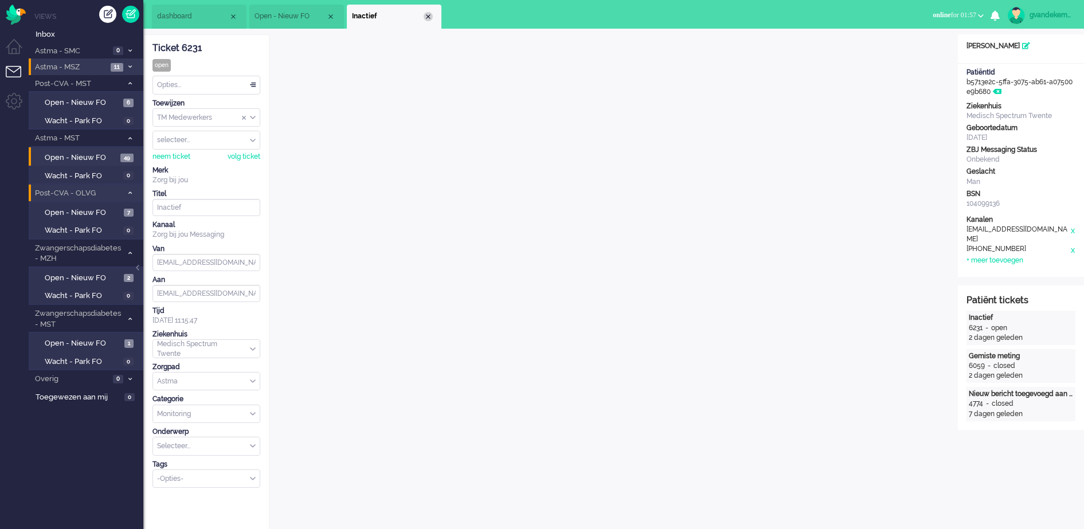
click at [428, 16] on div "Close tab" at bounding box center [428, 16] width 9 height 9
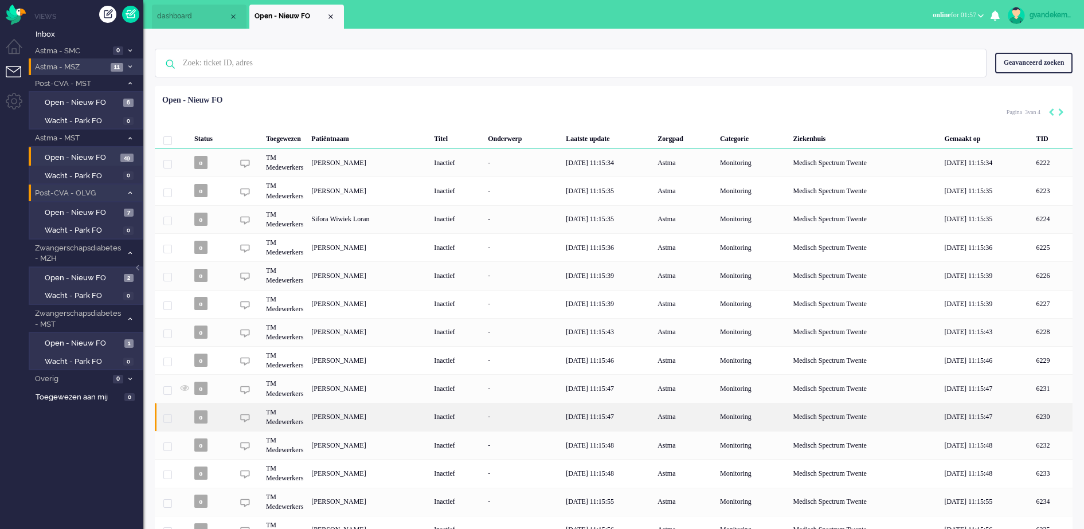
click at [1032, 417] on div "[PERSON_NAME]" at bounding box center [1052, 417] width 41 height 28
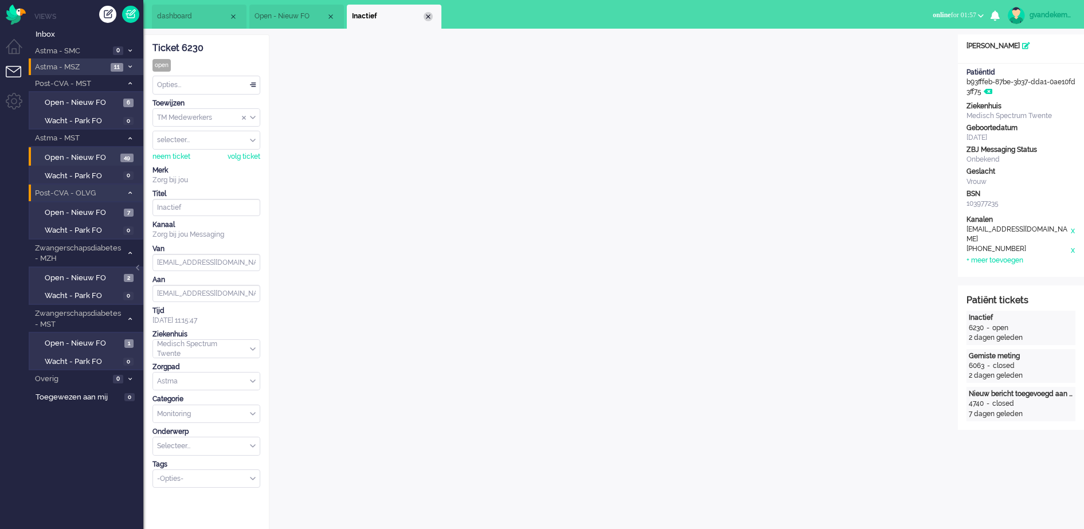
click at [428, 18] on div "Close tab" at bounding box center [428, 16] width 9 height 9
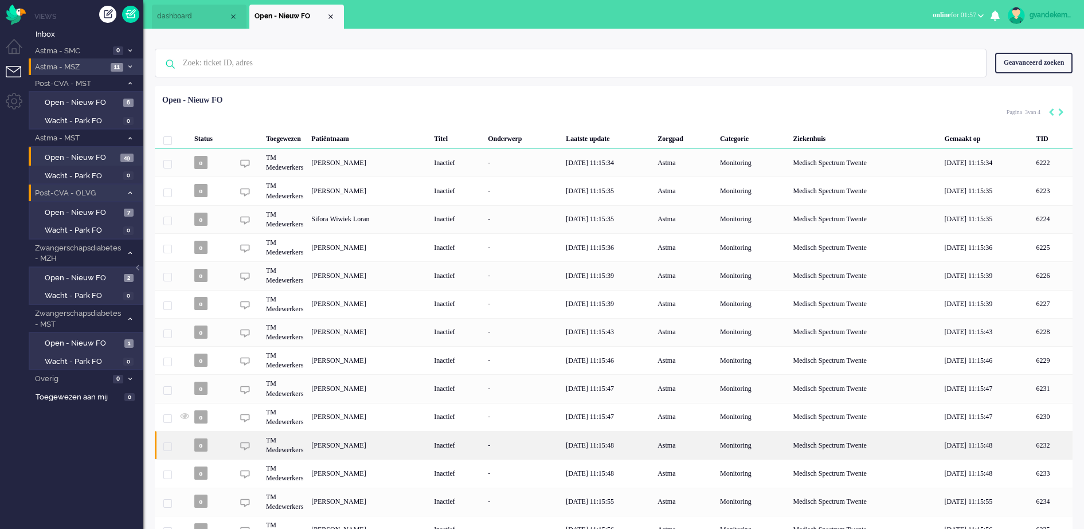
click at [1032, 448] on div "[PERSON_NAME]" at bounding box center [1052, 445] width 41 height 28
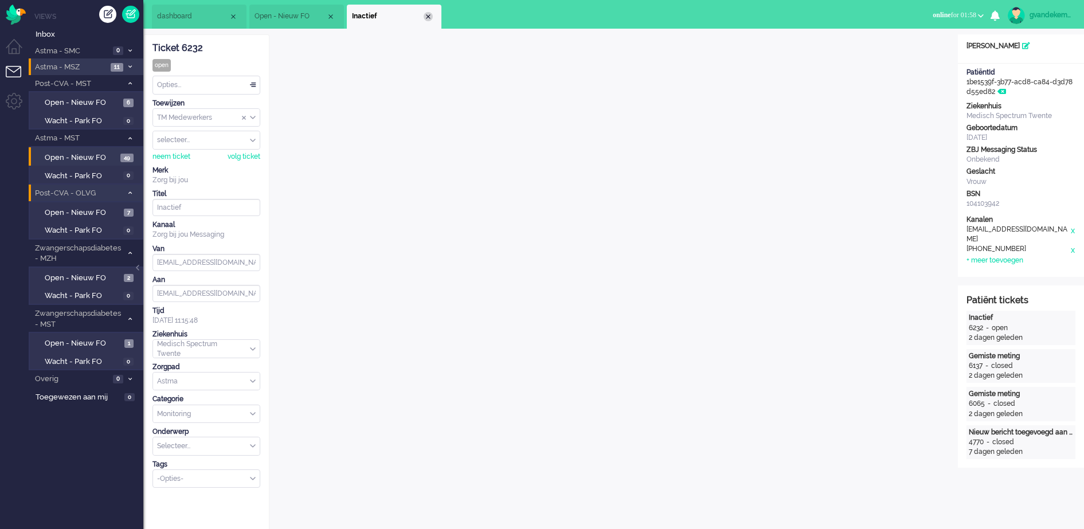
click at [429, 18] on div "Close tab" at bounding box center [428, 16] width 9 height 9
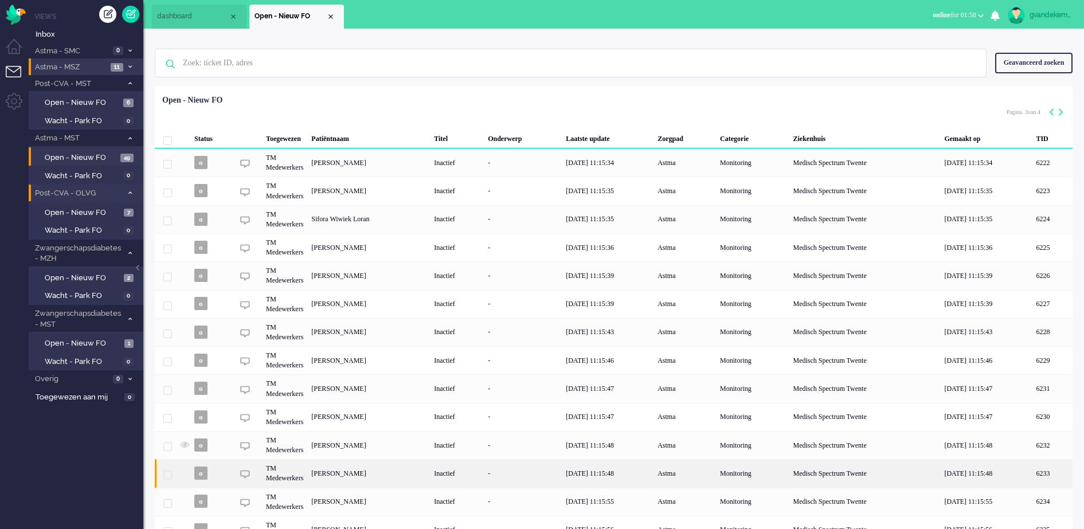
click at [1032, 480] on div "[PERSON_NAME]" at bounding box center [1052, 473] width 41 height 28
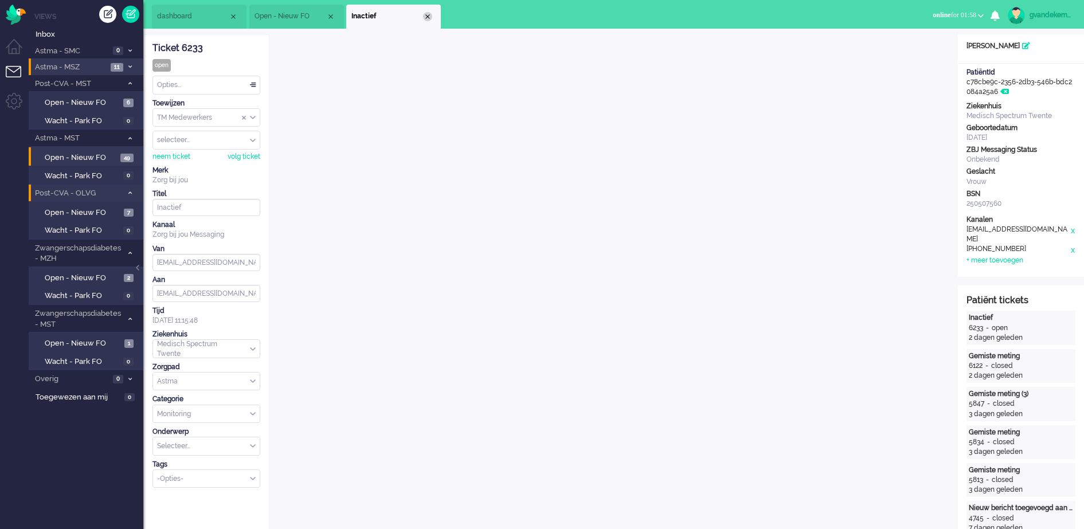
click at [428, 17] on div "Close tab" at bounding box center [427, 16] width 9 height 9
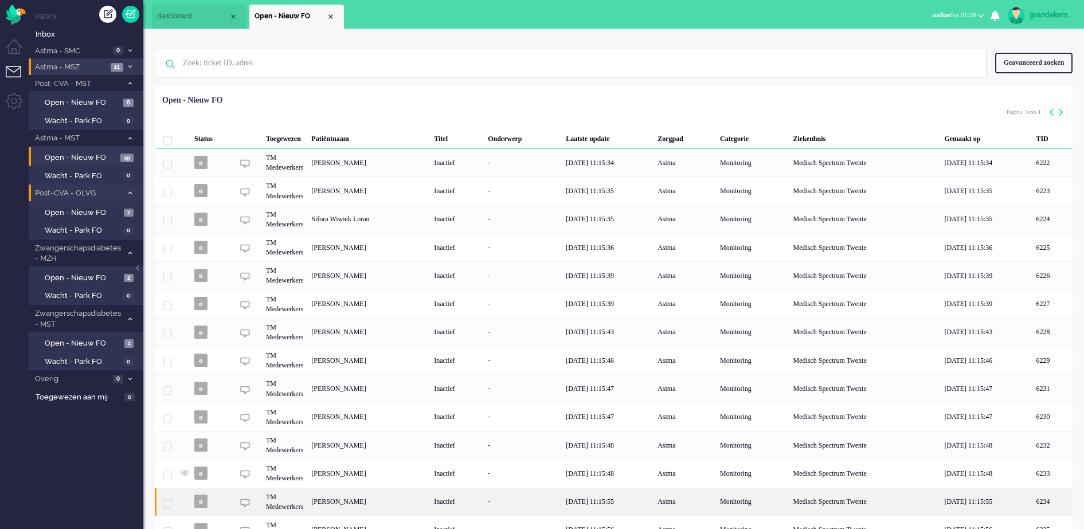
click at [1032, 506] on div "[PERSON_NAME]" at bounding box center [1052, 502] width 41 height 28
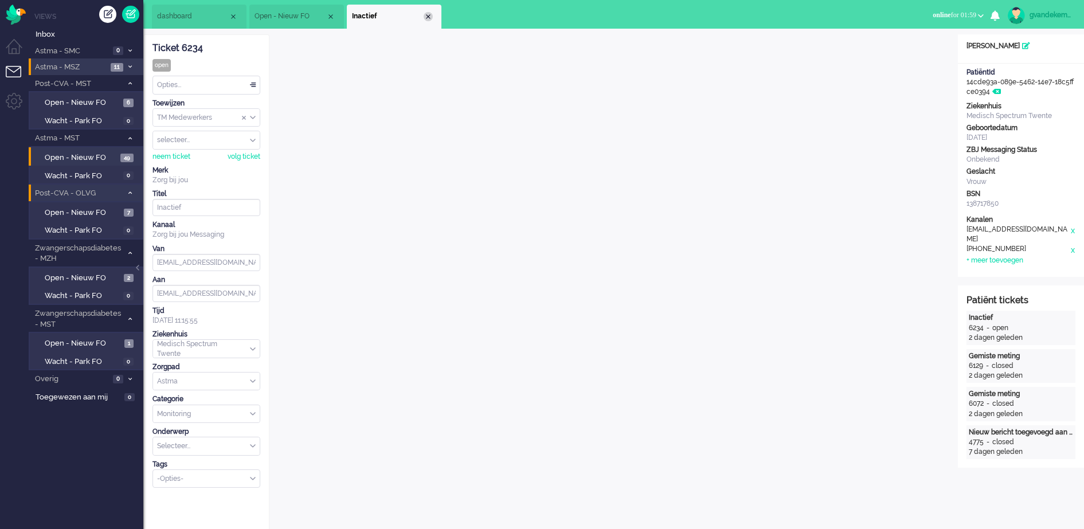
click at [426, 13] on div "Close tab" at bounding box center [428, 16] width 9 height 9
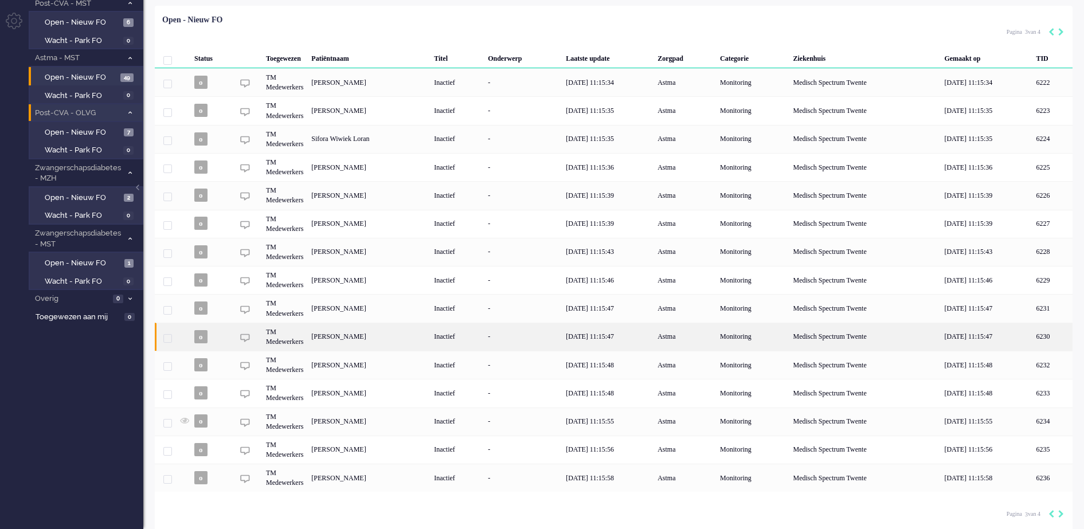
scroll to position [84, 0]
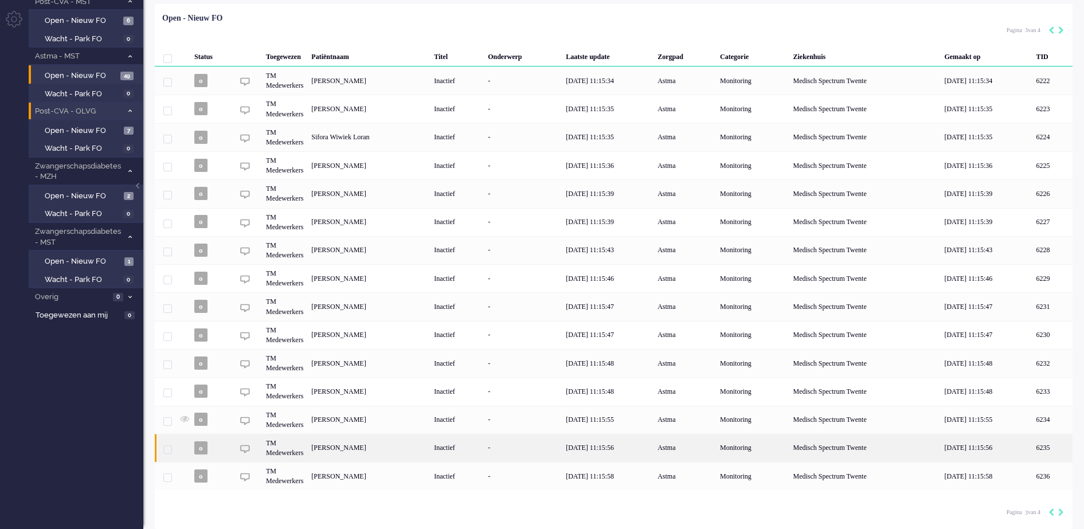
click at [1032, 446] on div "[PERSON_NAME]" at bounding box center [1052, 448] width 41 height 28
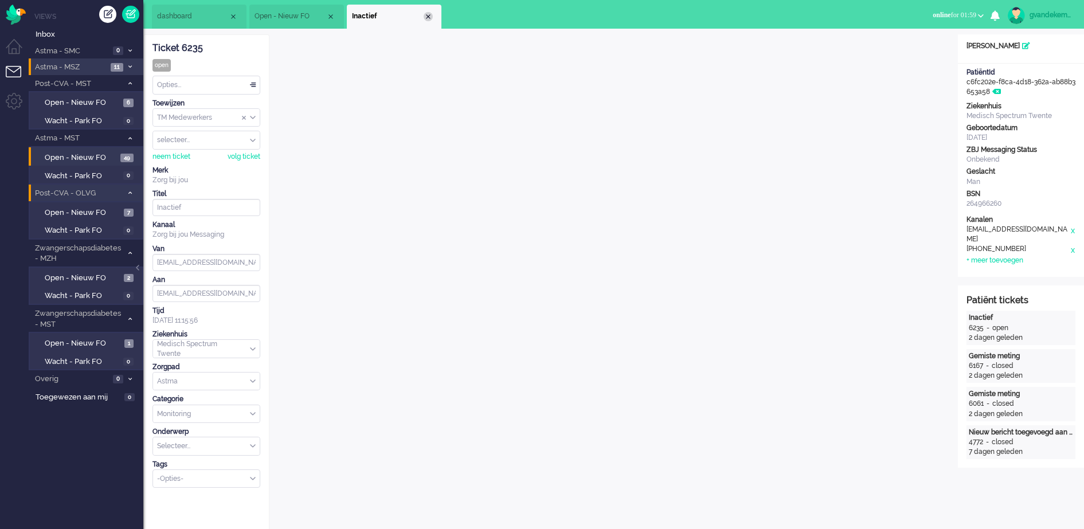
click at [426, 12] on div "Close tab" at bounding box center [428, 16] width 9 height 9
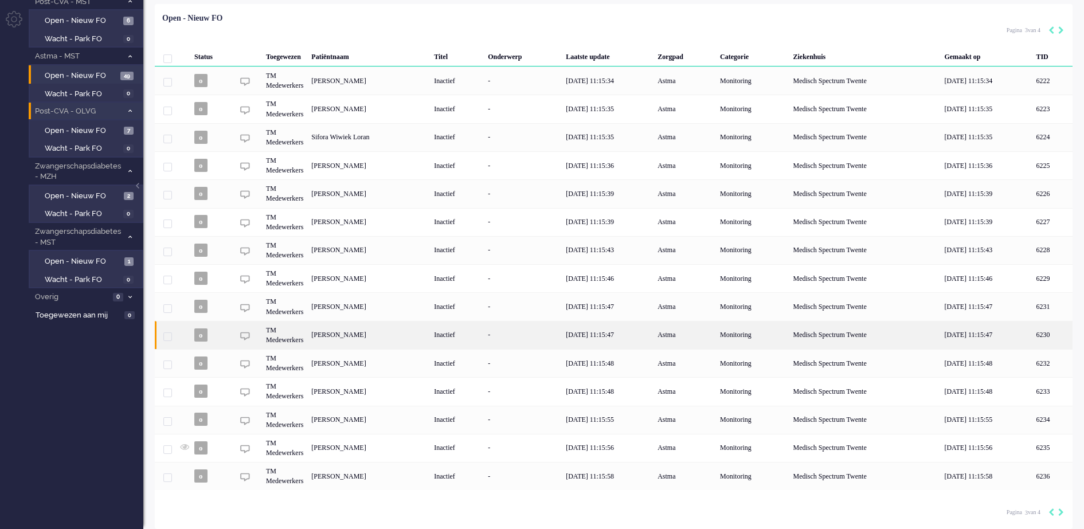
scroll to position [84, 0]
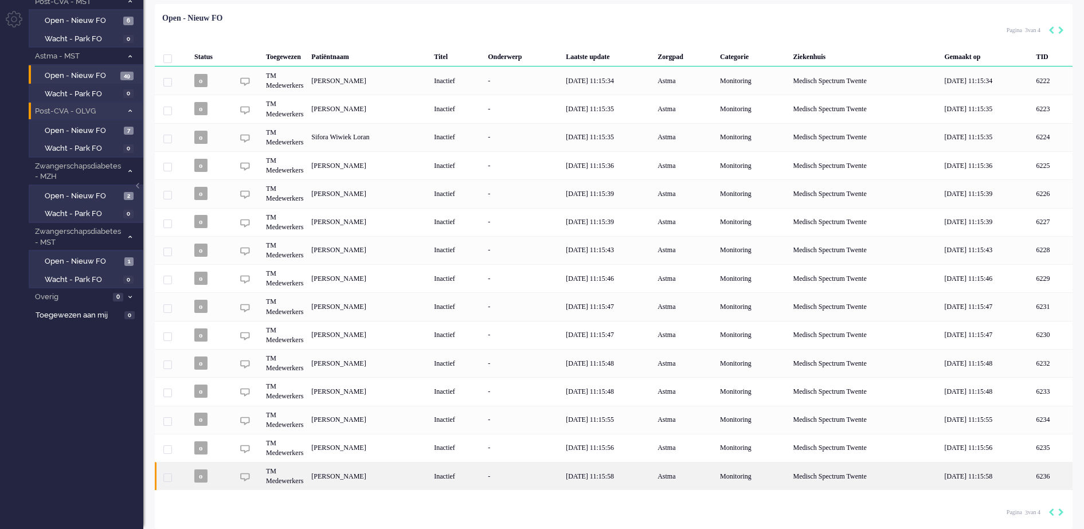
click at [1032, 480] on div "[PERSON_NAME]" at bounding box center [1052, 476] width 41 height 28
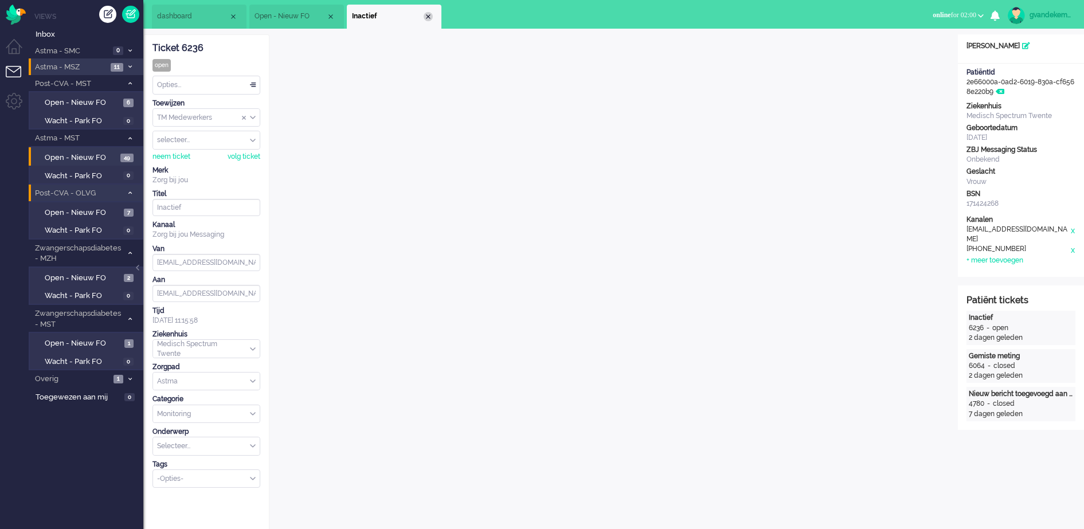
click at [426, 15] on div "Close tab" at bounding box center [428, 16] width 9 height 9
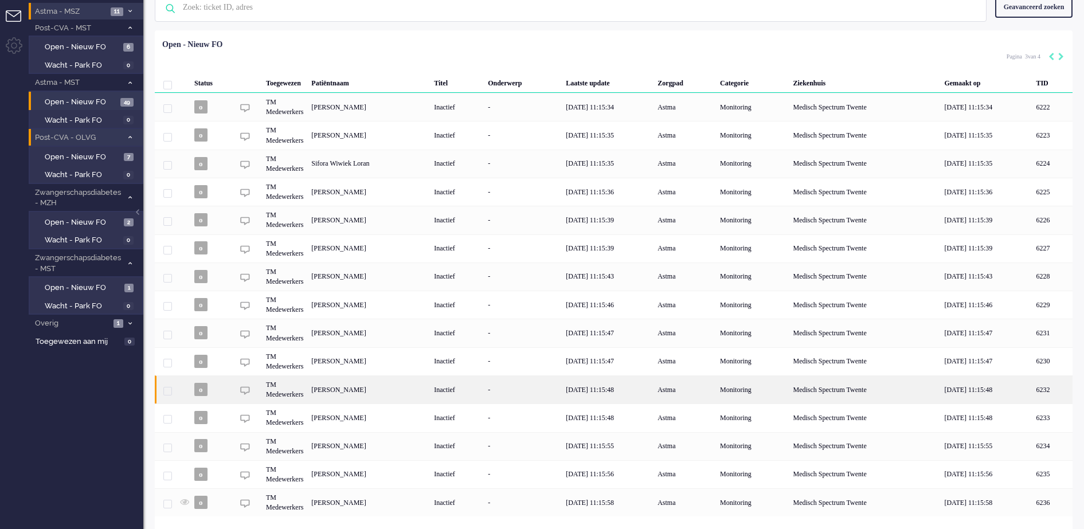
scroll to position [84, 0]
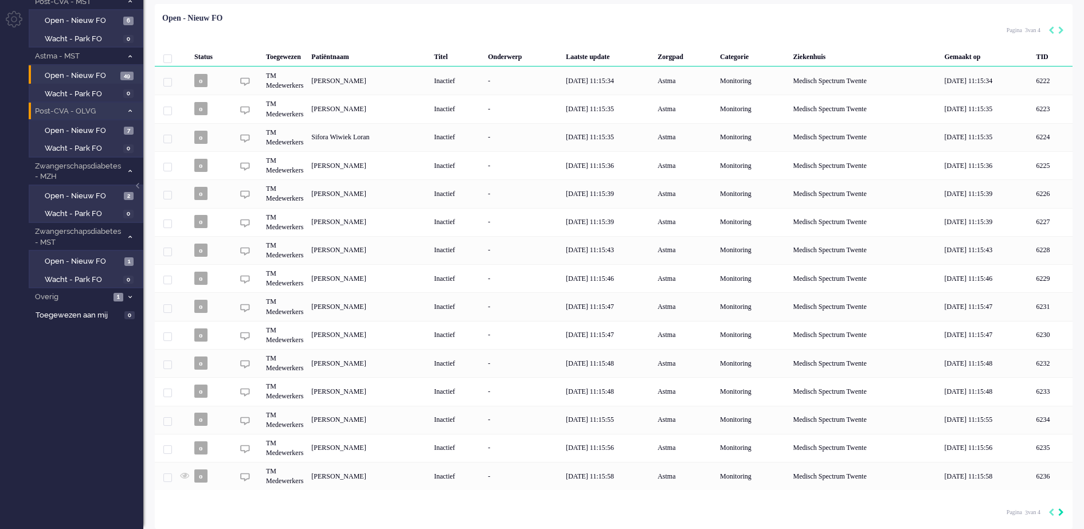
click at [1060, 511] on icon "Next" at bounding box center [1061, 512] width 6 height 8
type input "4"
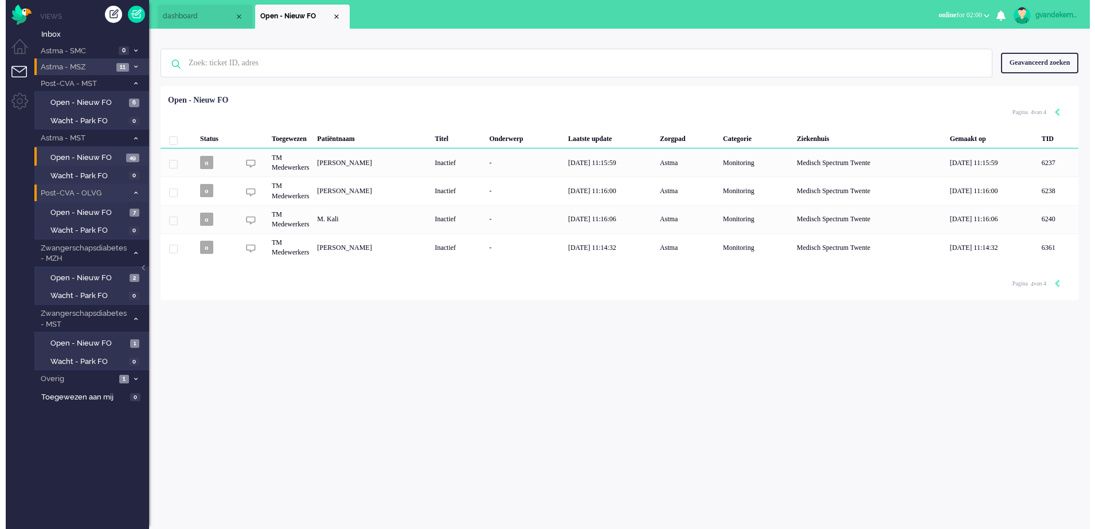
scroll to position [0, 0]
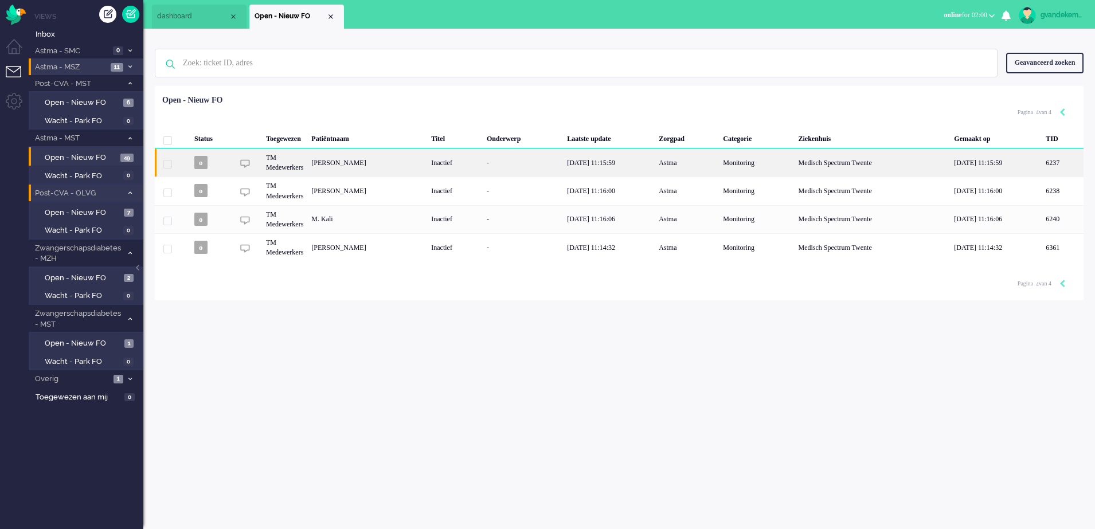
click at [1042, 161] on div "[PERSON_NAME]" at bounding box center [1063, 162] width 42 height 28
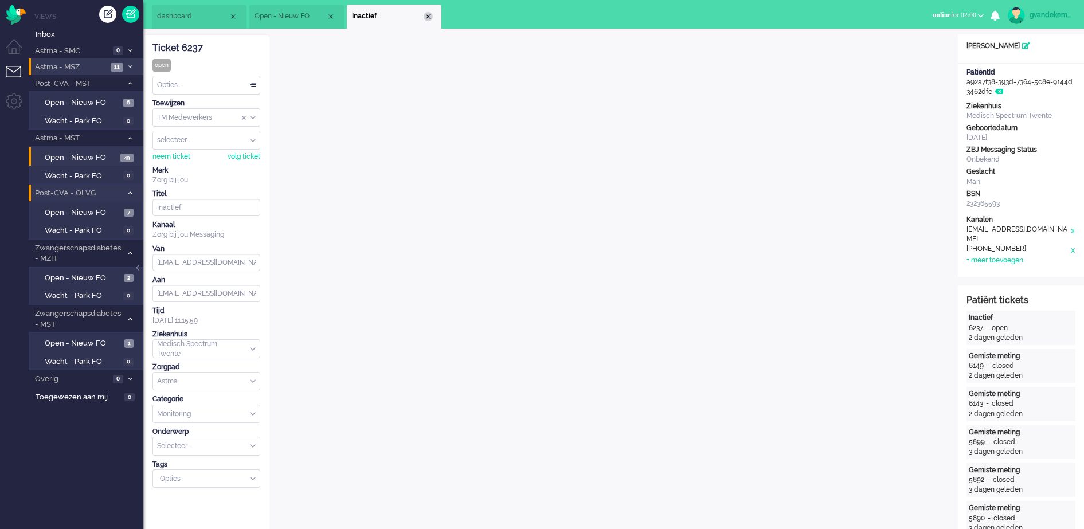
click at [427, 17] on div "Close tab" at bounding box center [428, 16] width 9 height 9
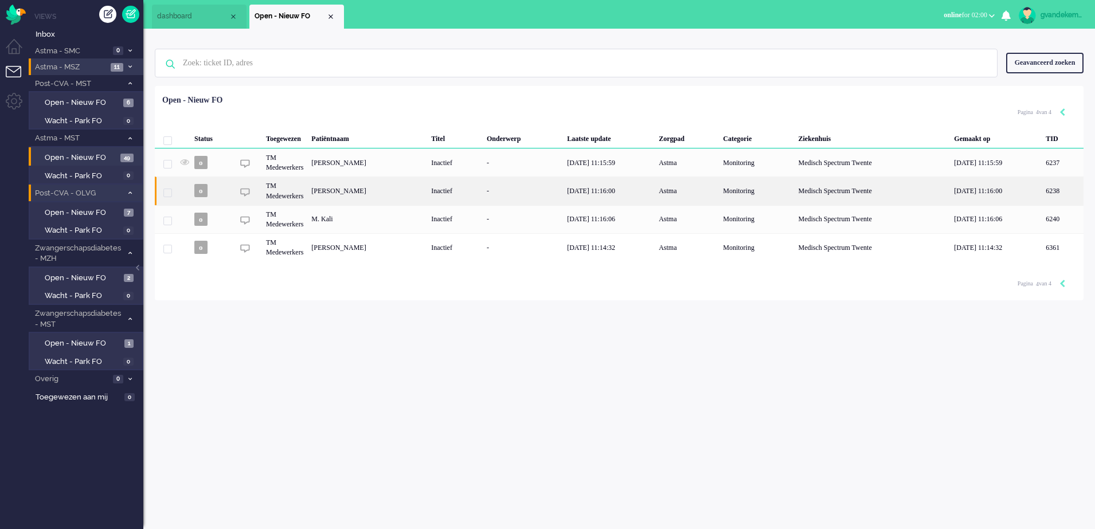
click at [1042, 184] on div "[PERSON_NAME]" at bounding box center [1063, 191] width 42 height 28
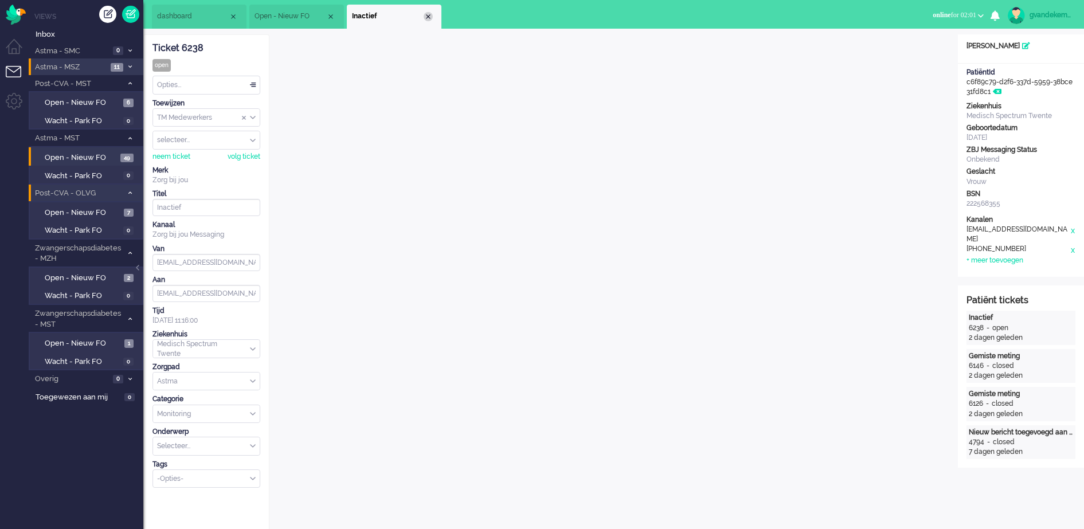
click at [427, 17] on div "Close tab" at bounding box center [428, 16] width 9 height 9
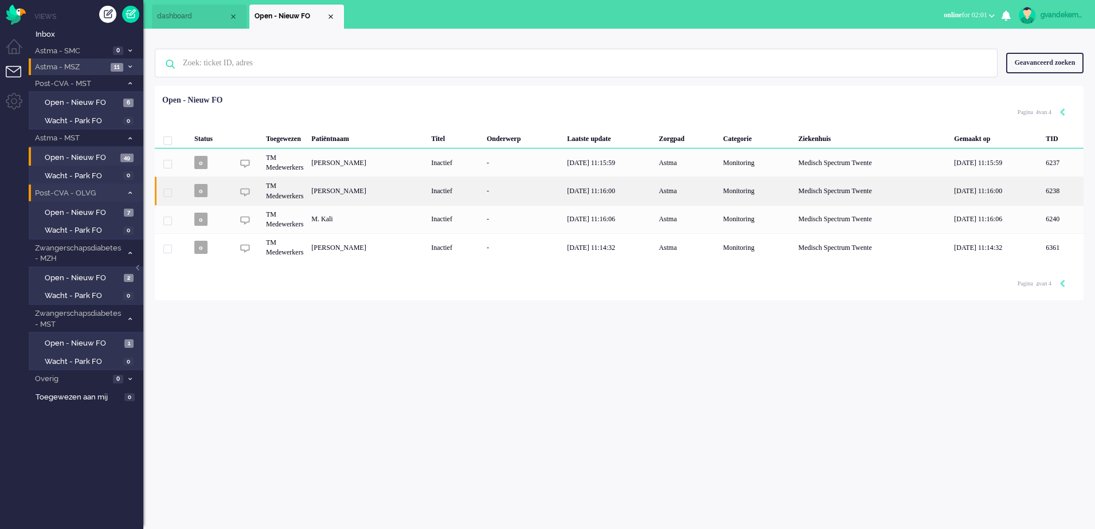
click at [1042, 195] on div "[PERSON_NAME]" at bounding box center [1063, 191] width 42 height 28
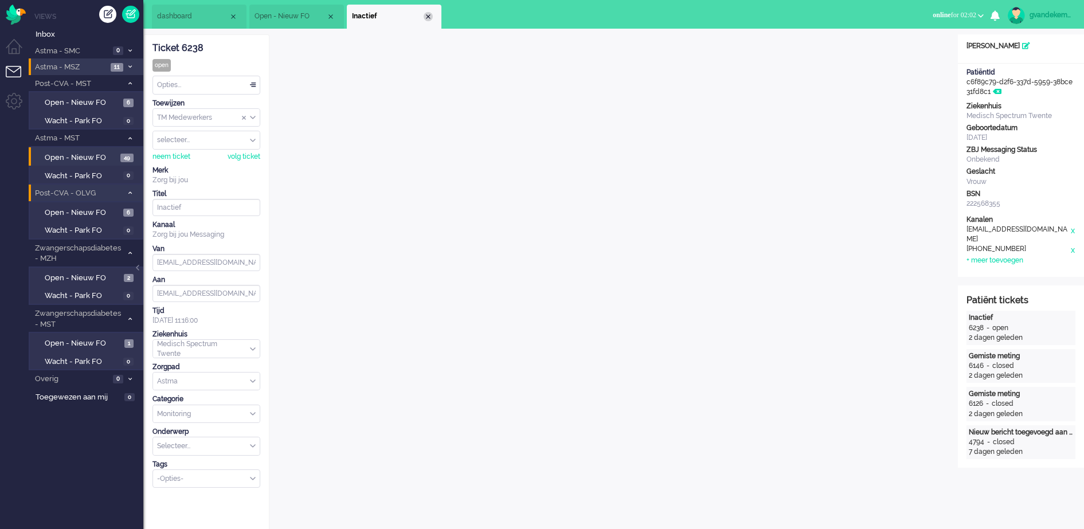
click at [428, 15] on div "Close tab" at bounding box center [428, 16] width 9 height 9
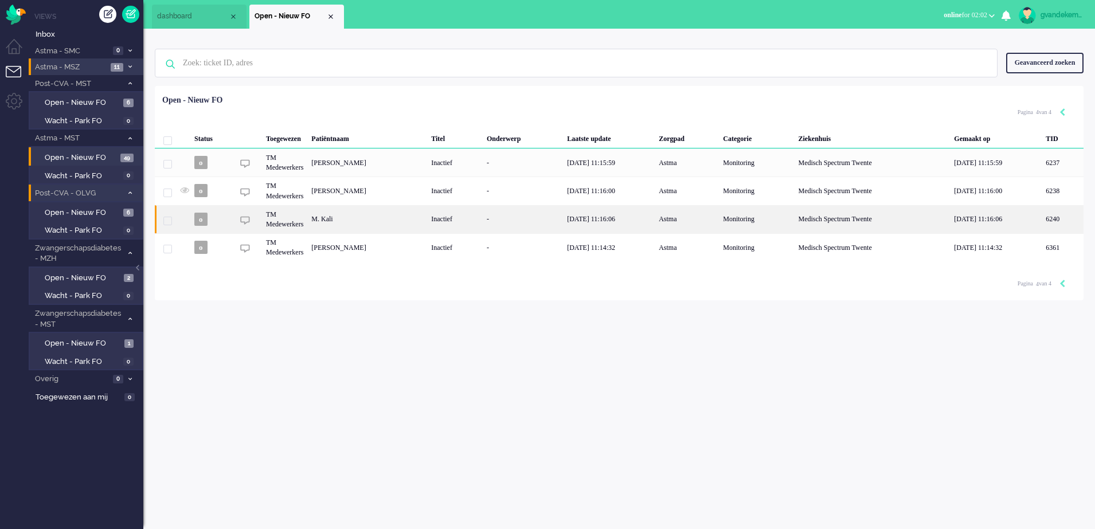
click at [719, 226] on div "TM Medewerkers" at bounding box center [756, 219] width 75 height 28
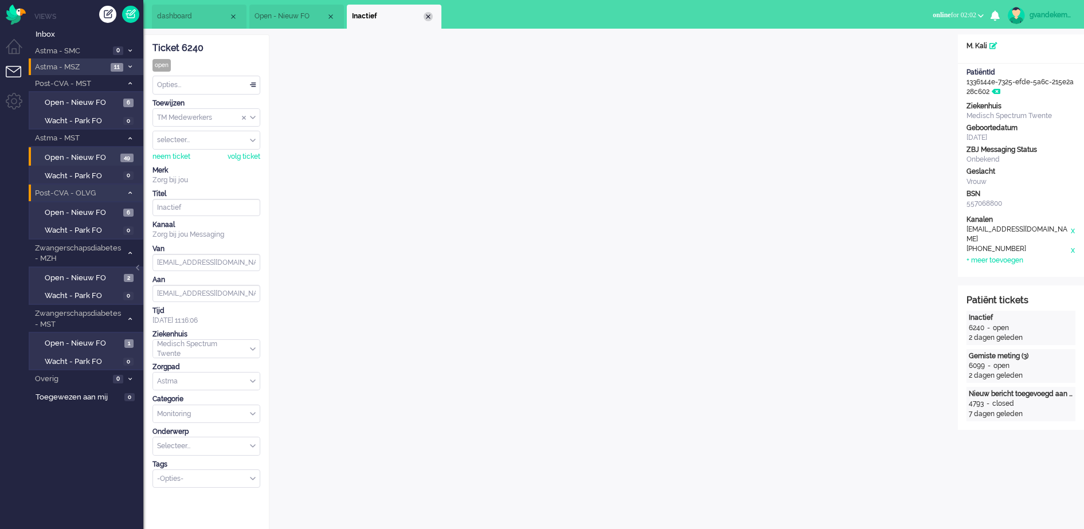
click at [428, 17] on div "Close tab" at bounding box center [428, 16] width 9 height 9
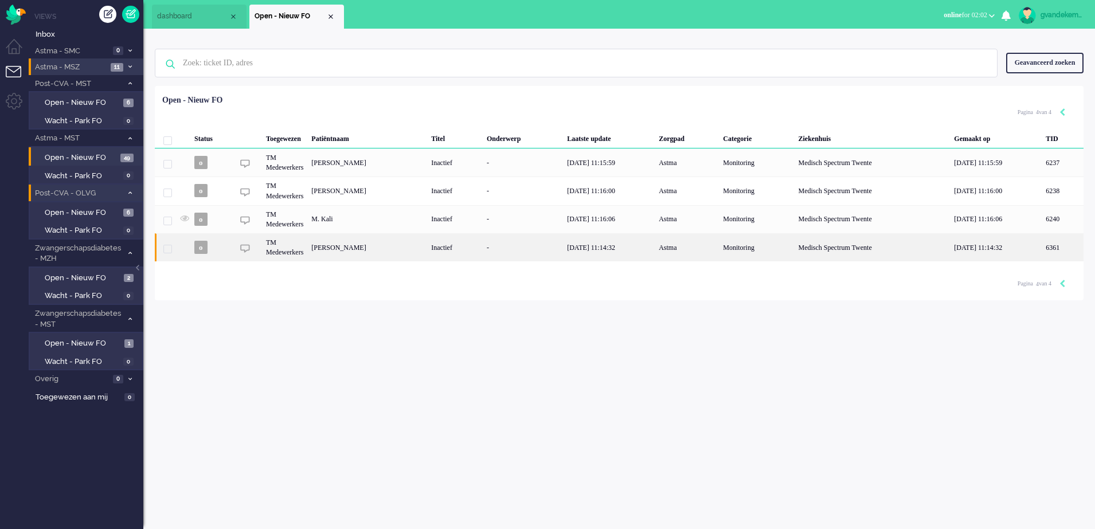
click at [1042, 244] on div "[PERSON_NAME]" at bounding box center [1063, 247] width 42 height 28
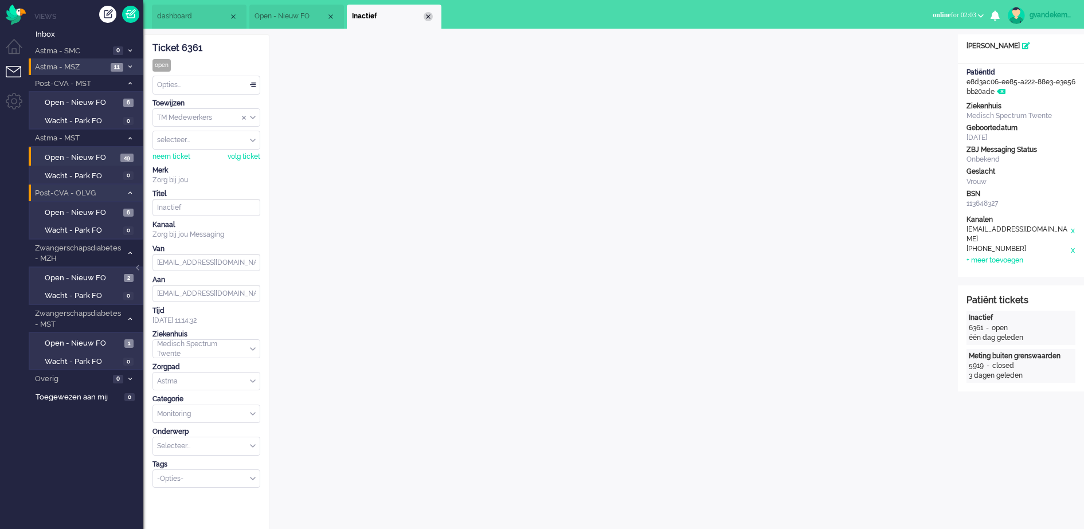
click at [426, 15] on div "Close tab" at bounding box center [428, 16] width 9 height 9
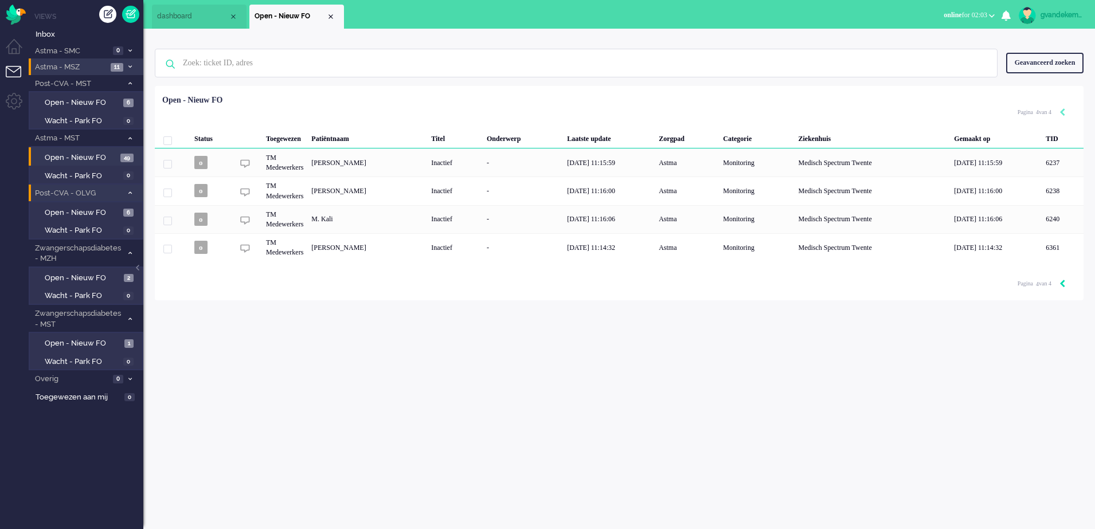
click at [1062, 283] on icon "Previous" at bounding box center [1062, 284] width 6 height 8
type input "3"
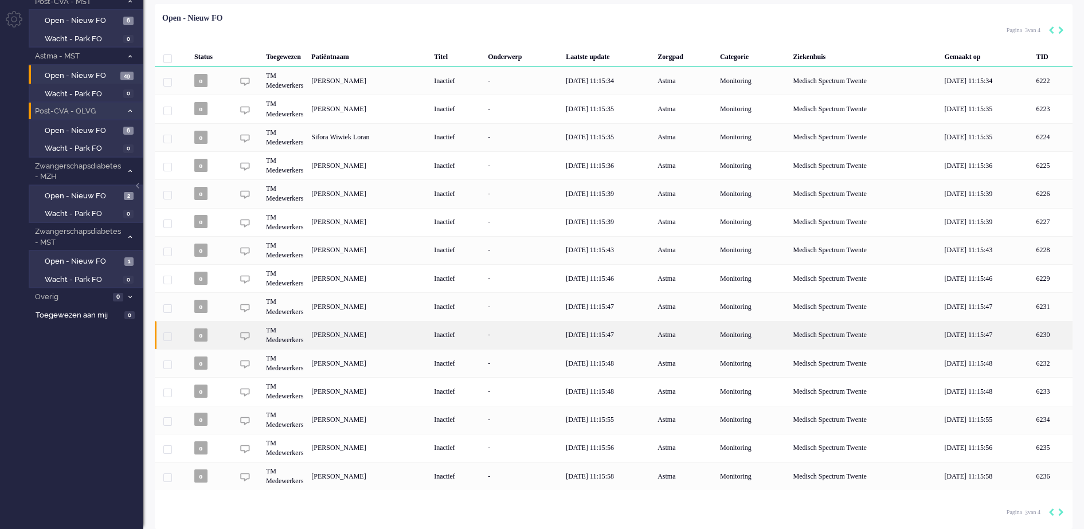
scroll to position [84, 0]
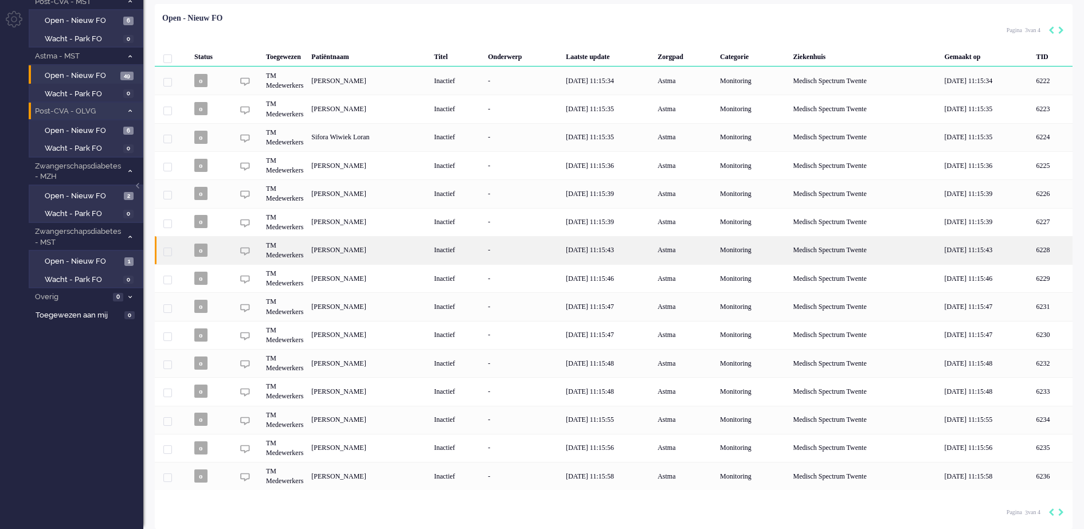
click at [1032, 244] on div "[PERSON_NAME]" at bounding box center [1052, 250] width 41 height 28
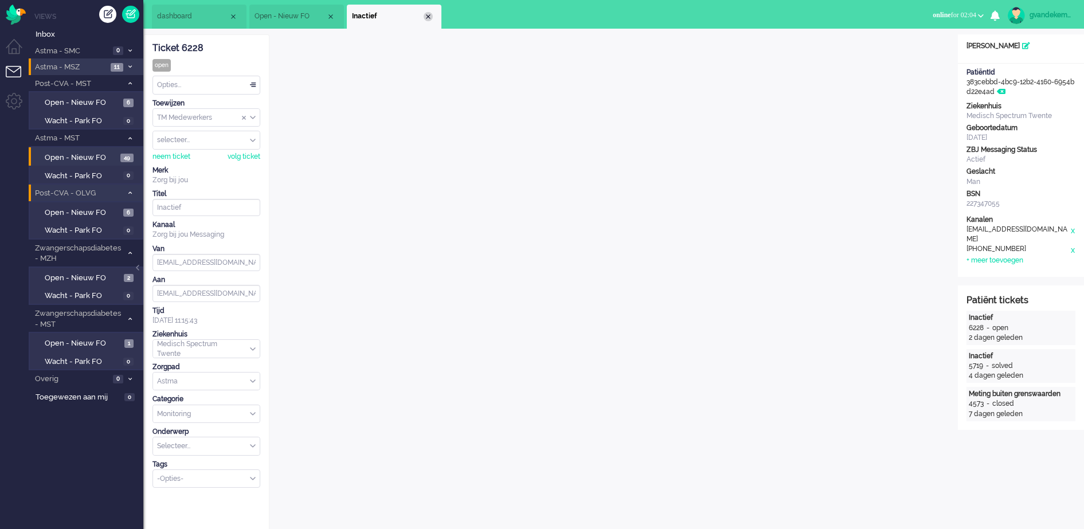
click at [430, 15] on div "Close tab" at bounding box center [428, 16] width 9 height 9
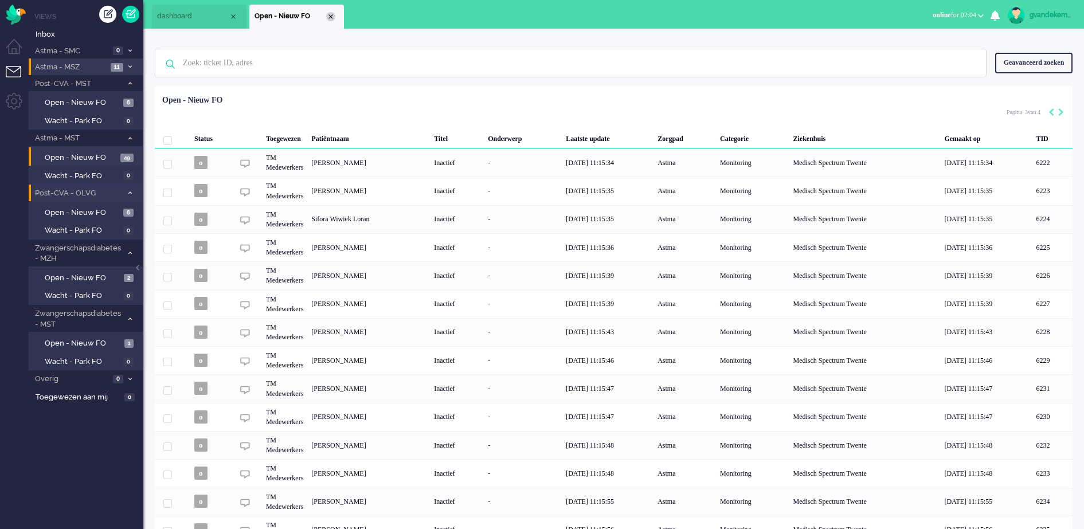
click at [330, 16] on div "Close tab" at bounding box center [330, 16] width 9 height 9
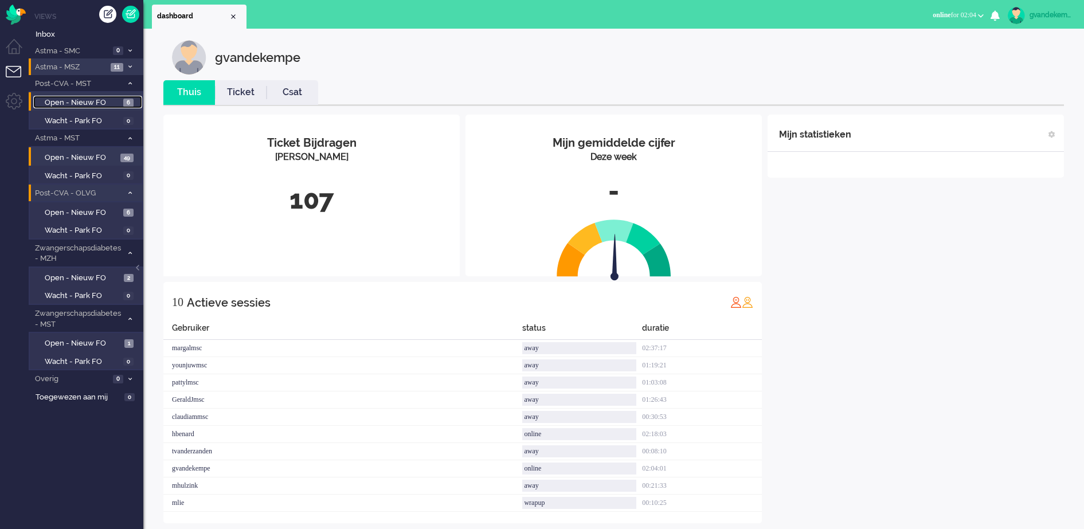
click at [95, 99] on span "Open - Nieuw FO" at bounding box center [83, 102] width 76 height 11
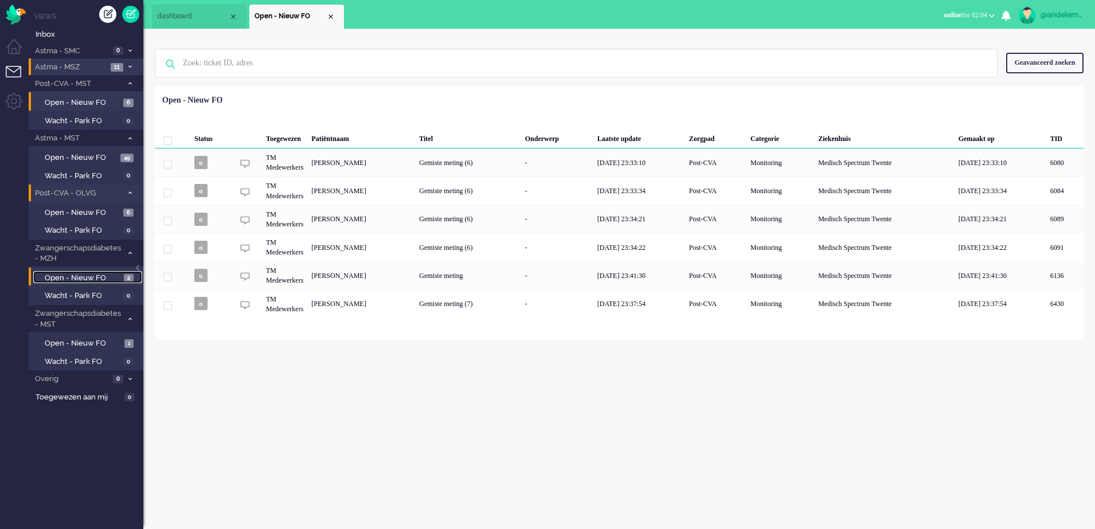
click at [92, 276] on span "Open - Nieuw FO" at bounding box center [83, 278] width 76 height 11
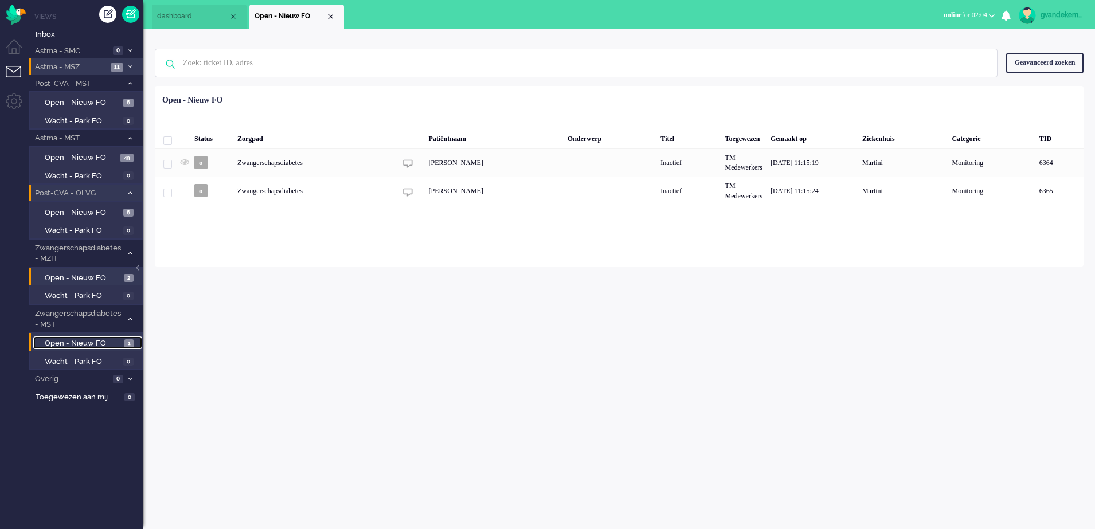
click at [99, 340] on span "Open - Nieuw FO" at bounding box center [83, 343] width 77 height 11
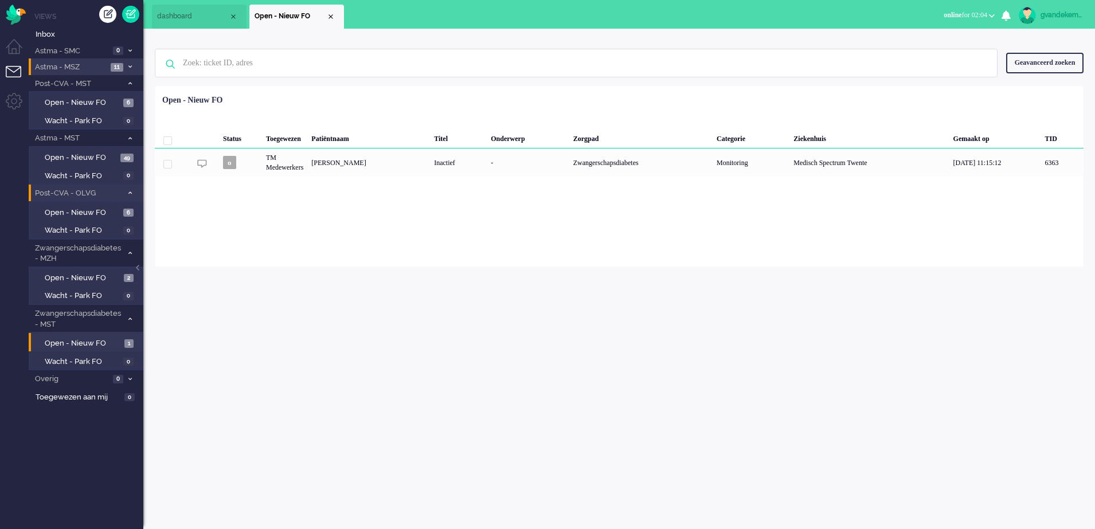
click at [91, 66] on span "Astma - MSZ" at bounding box center [70, 67] width 74 height 11
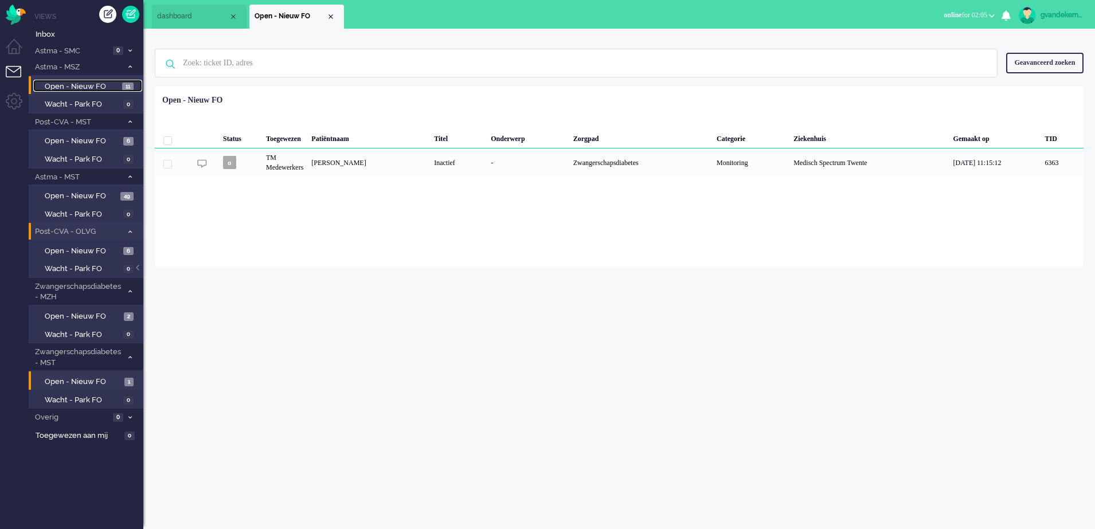
click at [109, 82] on span "Open - Nieuw FO" at bounding box center [82, 86] width 75 height 11
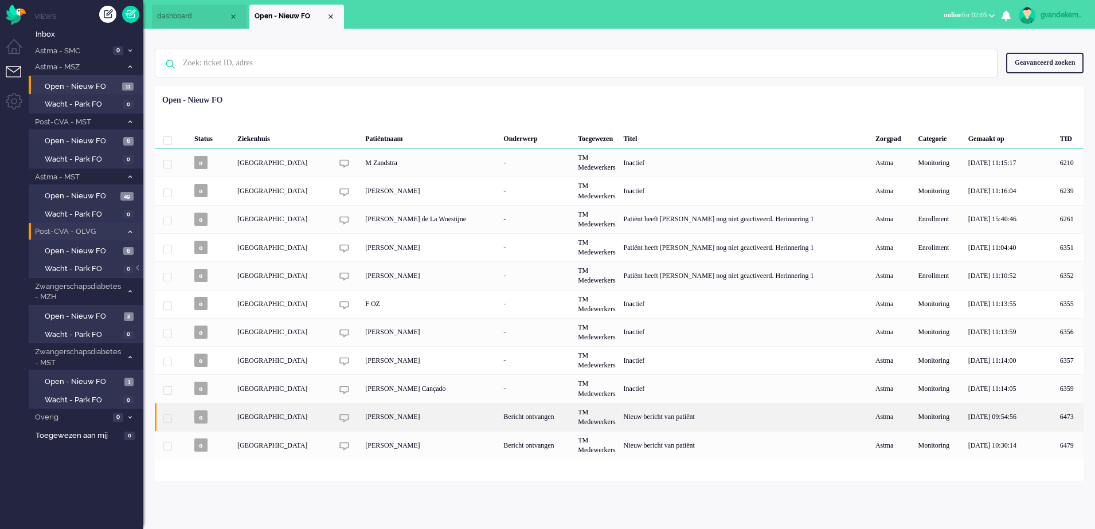
click at [552, 418] on div "Bericht ontvangen" at bounding box center [536, 417] width 75 height 28
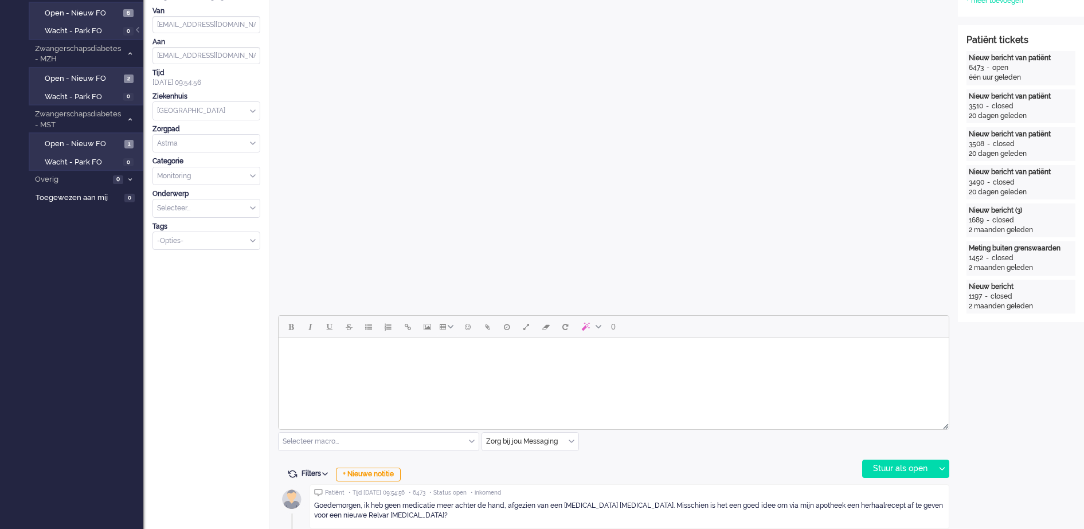
scroll to position [287, 0]
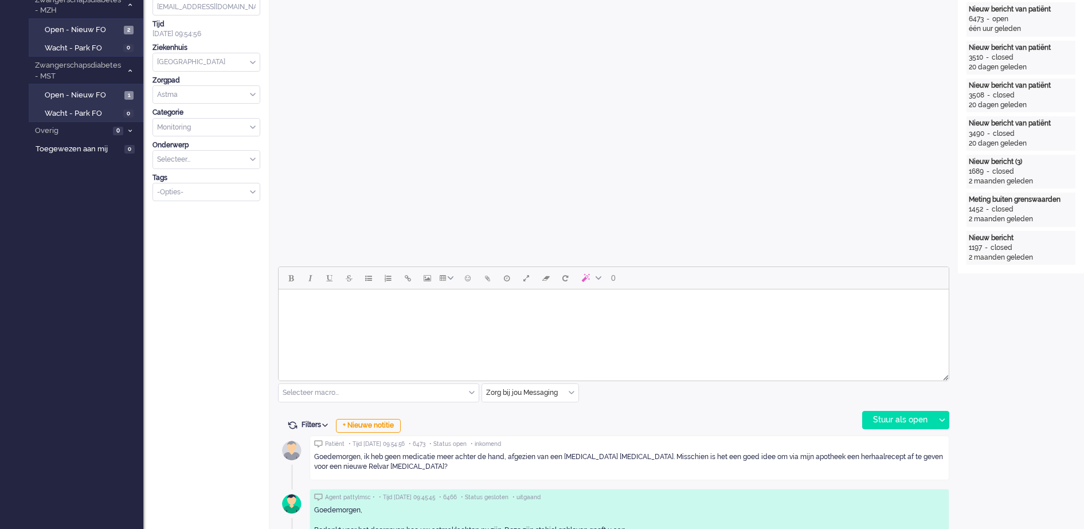
click at [429, 306] on body "Rich Text Area. Press ALT-0 for help." at bounding box center [613, 304] width 661 height 20
paste body "Rich Text Area. Press ALT-0 for help."
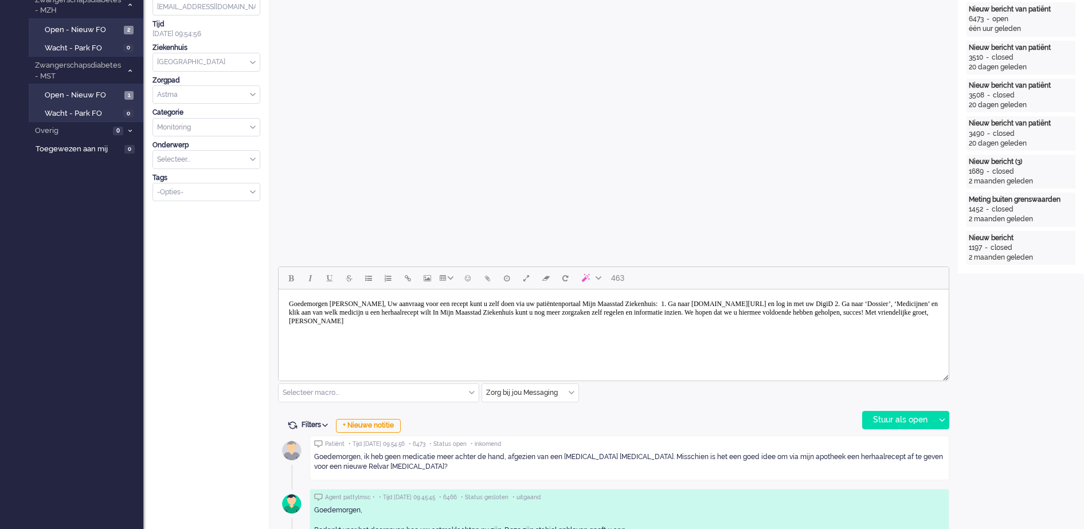
click at [385, 309] on body "Goedemorgen [PERSON_NAME], Uw aanvraag voor een recept kunt u zelf doen via uw …" at bounding box center [613, 312] width 661 height 37
click at [377, 302] on body "Goedemorgen [PERSON_NAME], Uw aanvraag voor een recept kunt u zelf doen via uw …" at bounding box center [613, 312] width 661 height 37
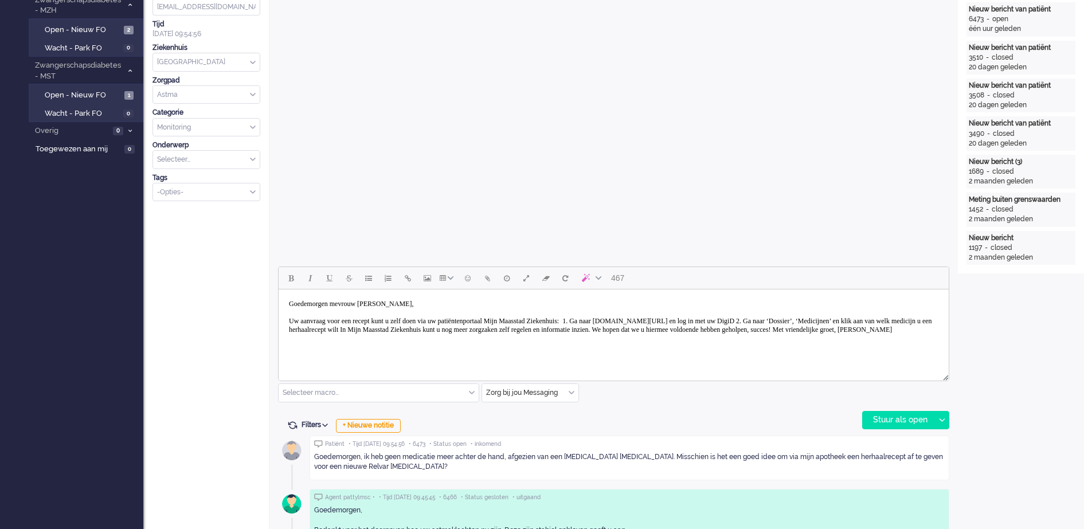
click at [632, 318] on body "Goedemorgen mevrouw [PERSON_NAME], Uw aanvraag voor een recept kunt u zelf doen…" at bounding box center [613, 317] width 661 height 46
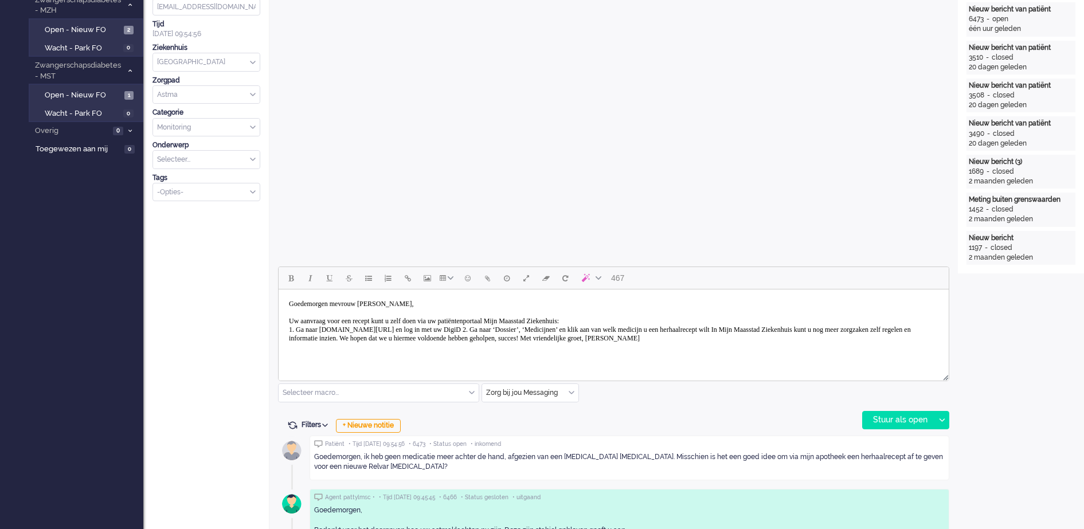
click at [529, 330] on body "Goedemorgen mevrouw [PERSON_NAME], Uw aanvraag voor een recept kunt u zelf doen…" at bounding box center [613, 321] width 661 height 54
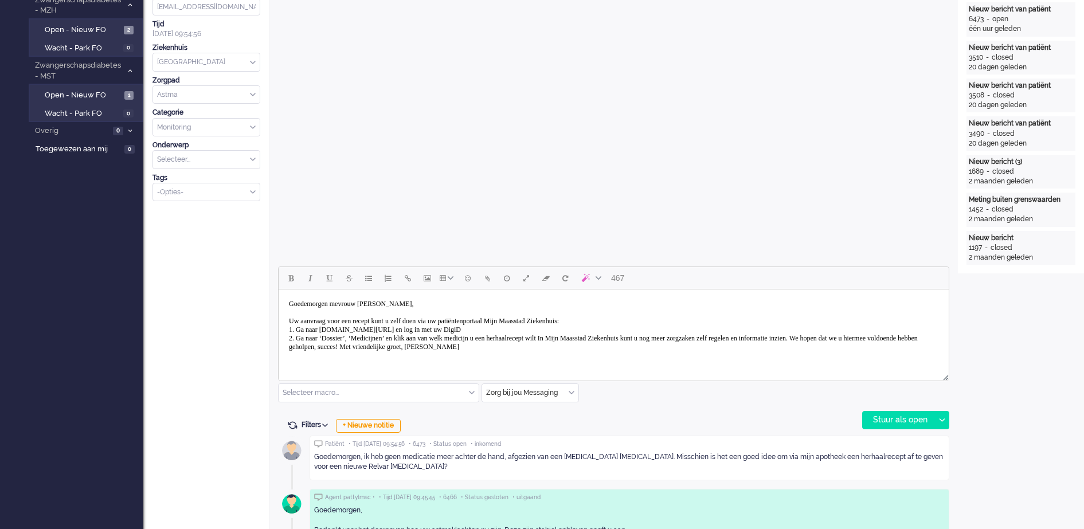
click at [594, 335] on body "Goedemorgen mevrouw [PERSON_NAME], Uw aanvraag voor een recept kunt u zelf doen…" at bounding box center [613, 325] width 661 height 63
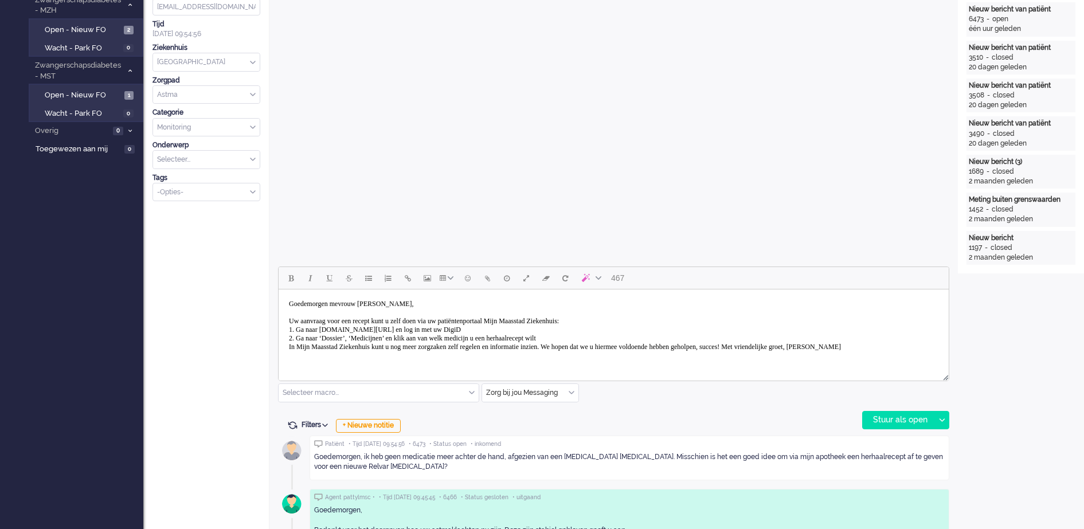
click at [835, 346] on body "Goedemorgen mevrouw [PERSON_NAME], Uw aanvraag voor een recept kunt u zelf doen…" at bounding box center [613, 325] width 661 height 63
click at [372, 357] on body "Goedemorgen mevrouw [PERSON_NAME], Uw aanvraag voor een recept kunt u zelf doen…" at bounding box center [613, 334] width 661 height 80
click at [369, 365] on body "Goedemorgen mevrouw [PERSON_NAME], Uw aanvraag voor een recept kunt u zelf doen…" at bounding box center [613, 334] width 661 height 80
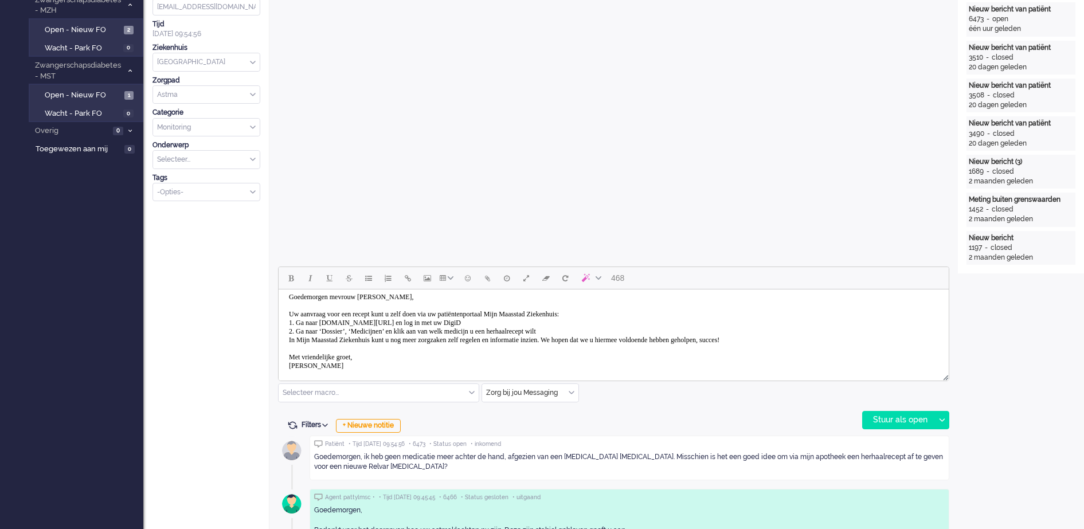
click at [287, 343] on body "Goedemorgen mevrouw [PERSON_NAME], Uw aanvraag voor een recept kunt u zelf doen…" at bounding box center [613, 331] width 661 height 89
click at [605, 351] on body "Goedemorgen mevrouw [PERSON_NAME], Uw aanvraag voor een recept kunt u zelf doen…" at bounding box center [613, 335] width 661 height 97
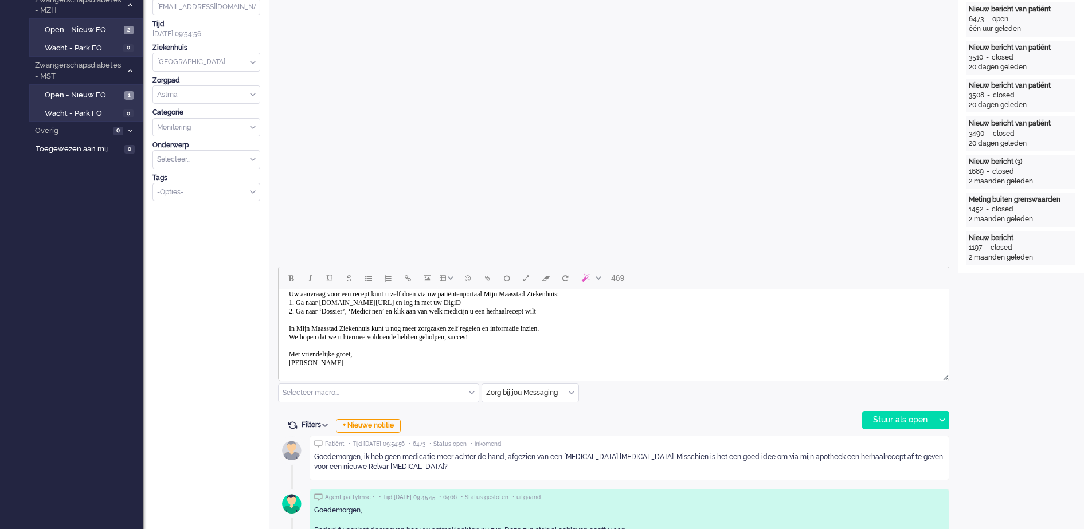
scroll to position [34, 0]
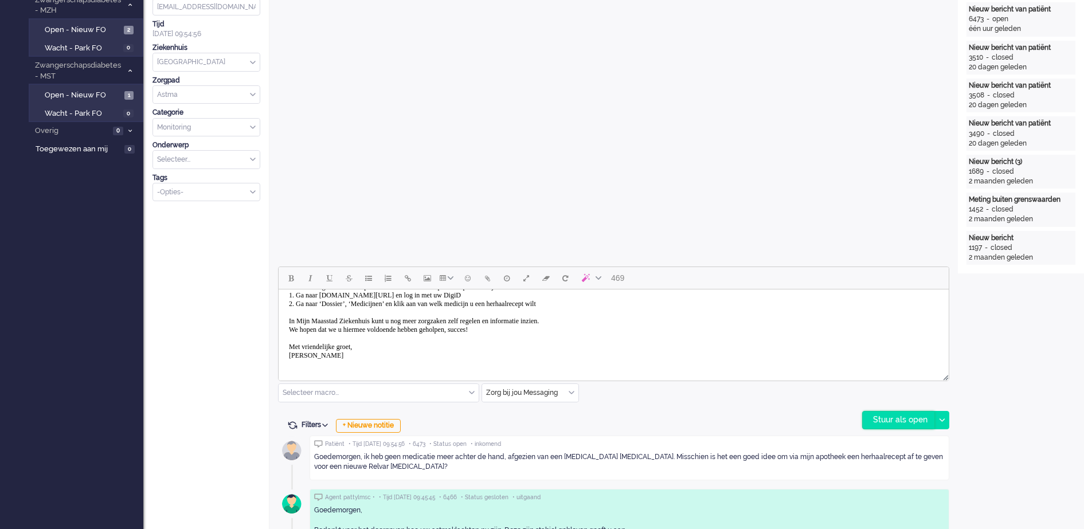
click at [875, 416] on div "Stuur als open" at bounding box center [899, 420] width 72 height 17
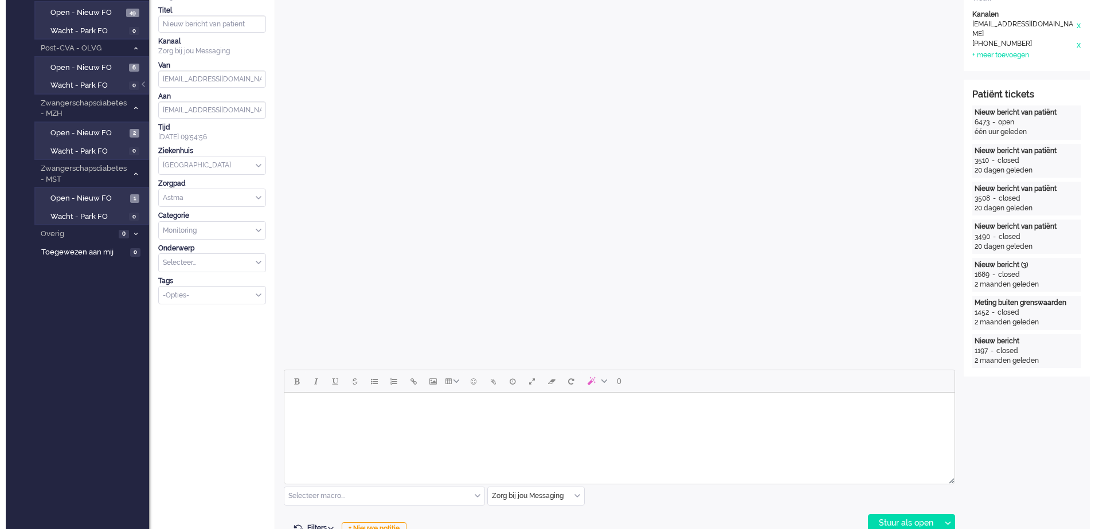
scroll to position [0, 0]
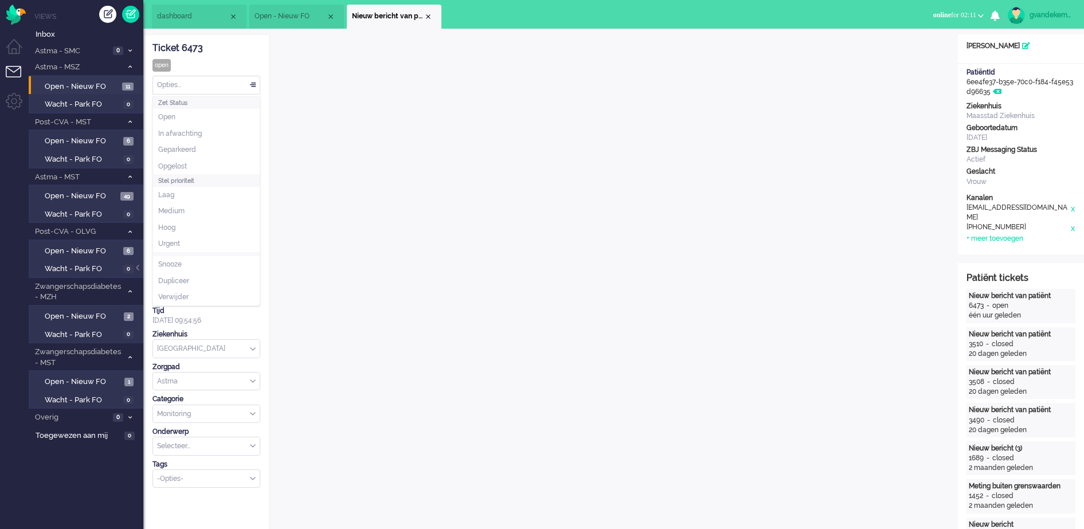
click at [253, 88] on div "Opties..." at bounding box center [206, 85] width 107 height 18
click at [178, 166] on span "Opgelost" at bounding box center [172, 167] width 29 height 10
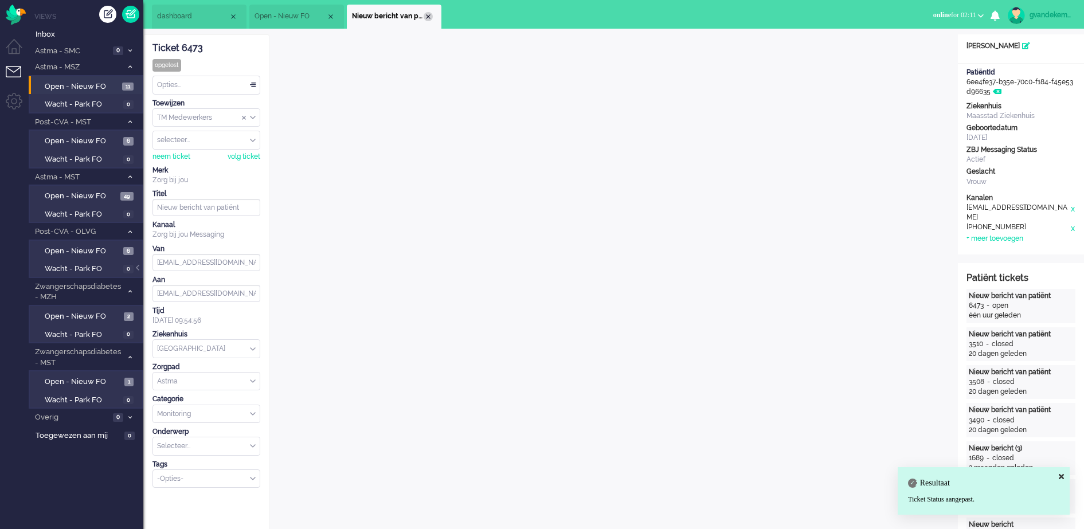
click at [429, 14] on div "Close tab" at bounding box center [428, 16] width 9 height 9
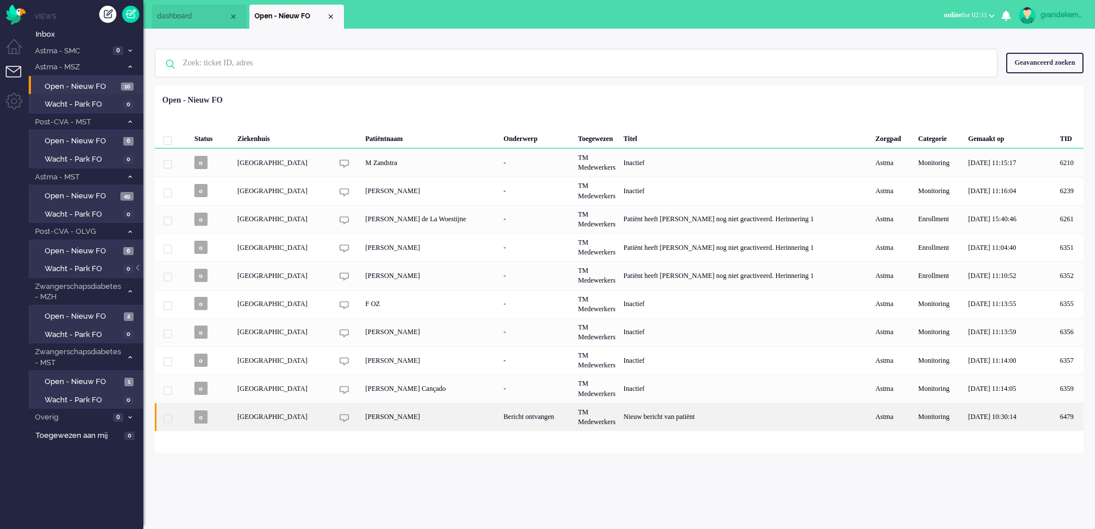
click at [550, 420] on div "Bericht ontvangen" at bounding box center [536, 417] width 75 height 28
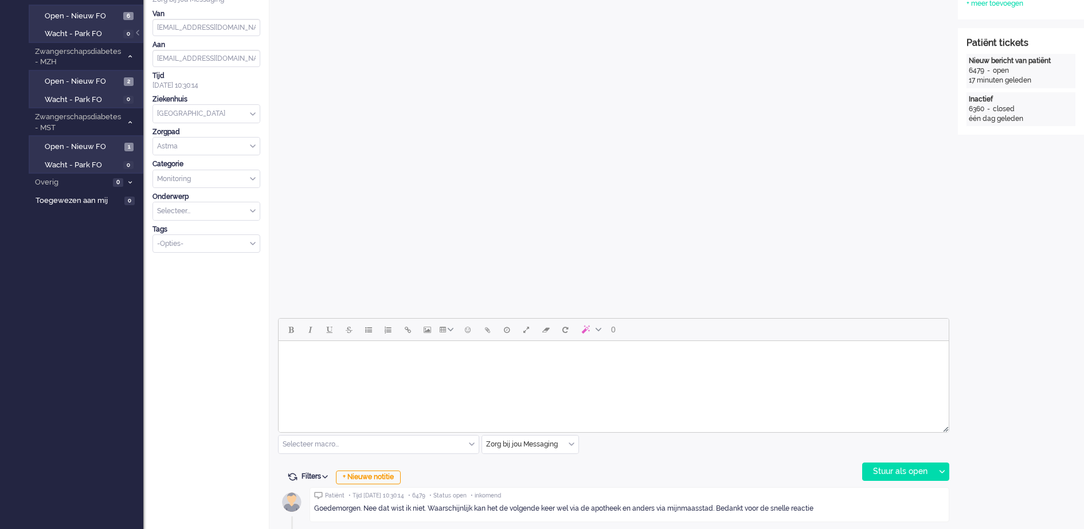
scroll to position [287, 0]
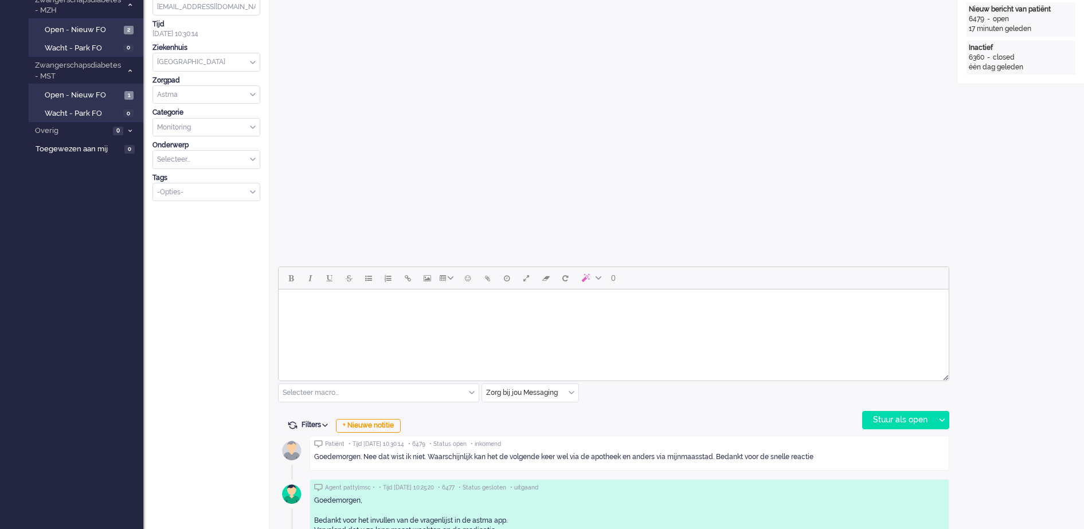
click at [537, 308] on body "Rich Text Area. Press ALT-0 for help." at bounding box center [613, 304] width 661 height 20
click at [402, 303] on body "Goedemorgen mevrouw Van Zeweland," at bounding box center [613, 312] width 661 height 37
click at [373, 326] on body "Goedemorgen mevrouw Van Zeeland," at bounding box center [613, 312] width 661 height 37
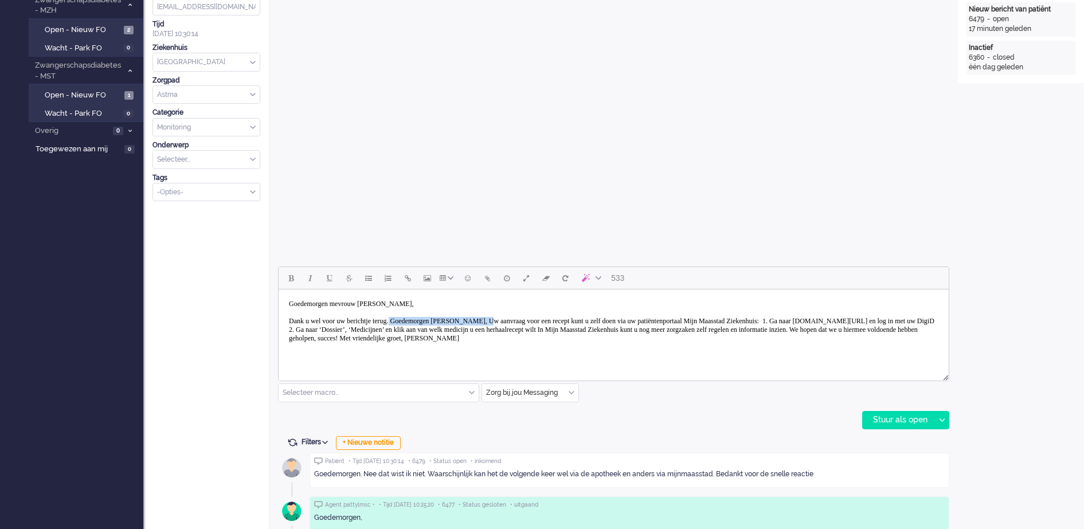
drag, startPoint x: 414, startPoint y: 318, endPoint x: 530, endPoint y: 319, distance: 115.2
click at [530, 319] on body "Goedemorgen mevrouw Van Zeeland, Dank u wel voor uw berichtje terug. Goedemorge…" at bounding box center [613, 321] width 661 height 54
click at [543, 318] on body "Goedemorgen mevrouw Van Zeeland, Dank u wel voor uw berichtje terug.Uw aanvraag…" at bounding box center [613, 321] width 661 height 54
click at [793, 320] on body "Goedemorgen mevrouw Van Zeeland, Dank u wel voor uw berichtje terug.Uw aanvraag…" at bounding box center [613, 321] width 661 height 54
click at [527, 326] on body "Goedemorgen mevrouw Van Zeeland, Dank u wel voor uw berichtje terug.Uw aanvraag…" at bounding box center [613, 321] width 661 height 54
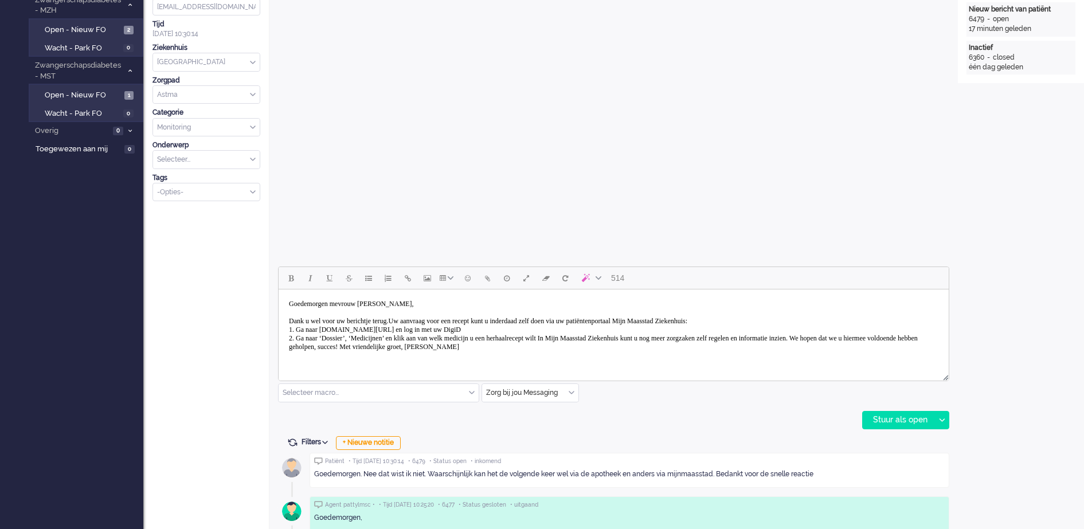
click at [594, 335] on body "Goedemorgen mevrouw Van Zeeland, Dank u wel voor uw berichtje terug.Uw aanvraag…" at bounding box center [613, 325] width 661 height 63
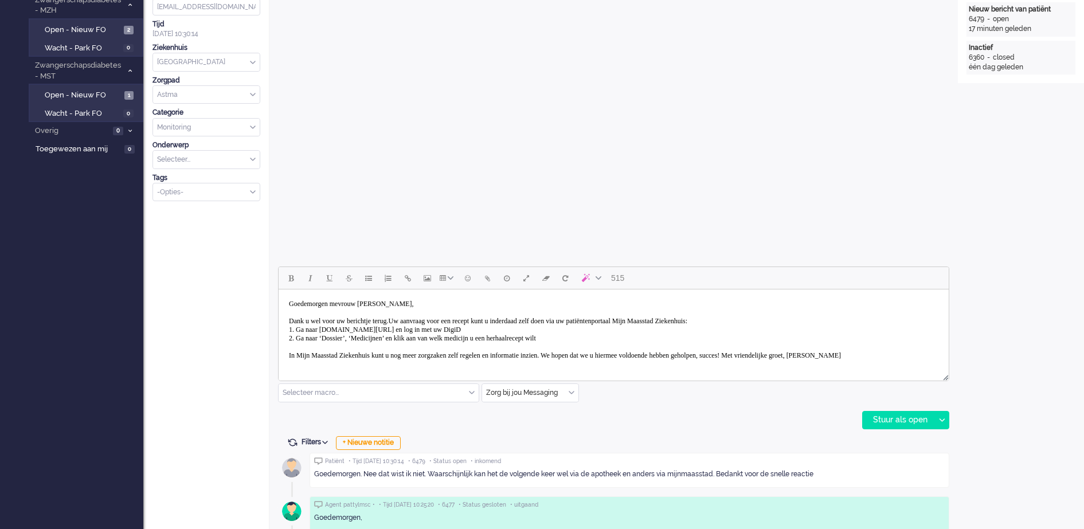
click at [833, 354] on body "Goedemorgen mevrouw Van Zeeland, Dank u wel voor uw berichtje terug.Uw aanvraag…" at bounding box center [613, 330] width 661 height 72
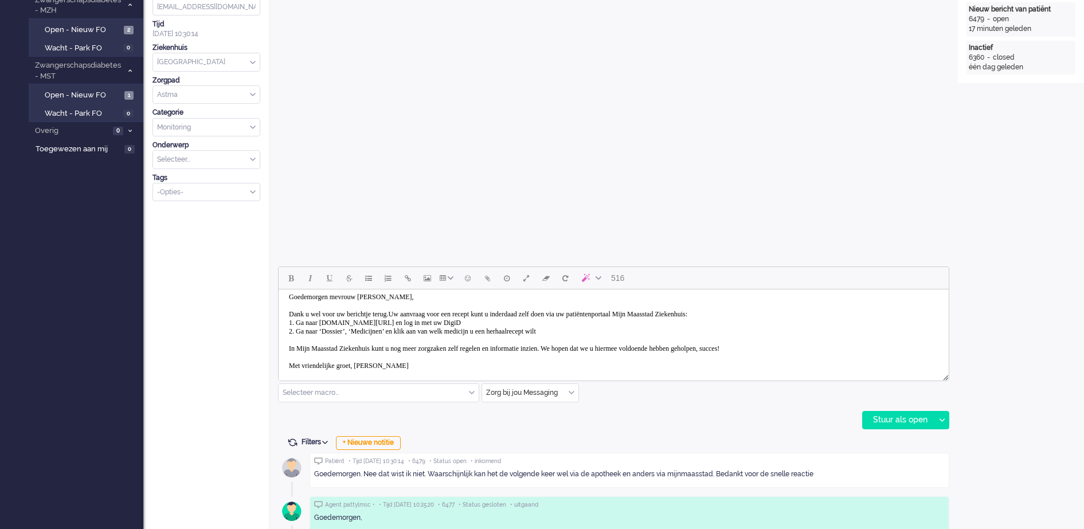
click at [369, 364] on body "Goedemorgen mevrouw Van Zeeland, Dank u wel voor uw berichtje terug.Uw aanvraag…" at bounding box center [613, 331] width 661 height 89
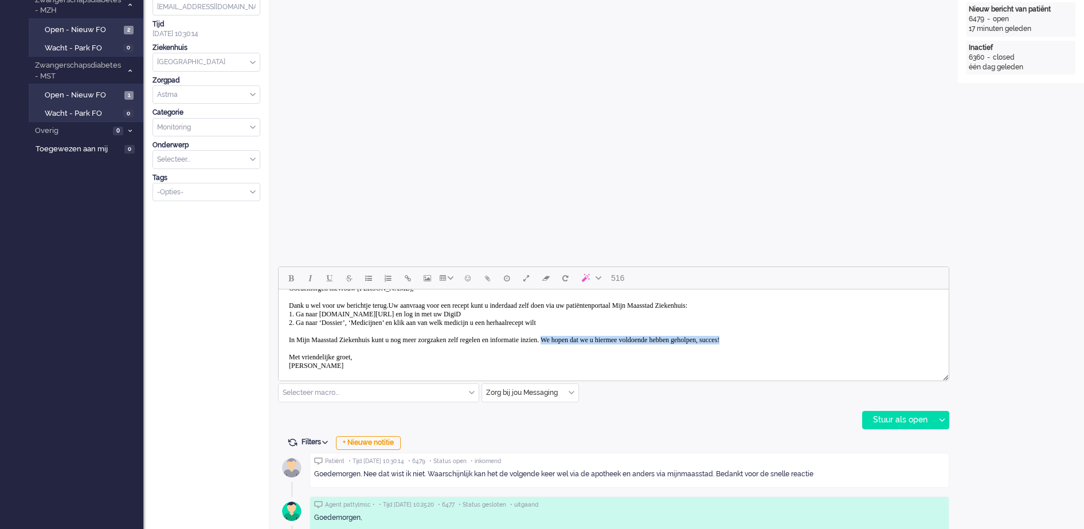
drag, startPoint x: 604, startPoint y: 338, endPoint x: 839, endPoint y: 338, distance: 235.0
click at [839, 338] on body "Goedemorgen mevrouw Van Zeeland, Dank u wel voor uw berichtje terug.Uw aanvraag…" at bounding box center [613, 327] width 661 height 97
click at [413, 306] on body "Goedemorgen mevrouw Van Zeeland, Dank u wel voor uw berichtje terug.Uw aanvraag…" at bounding box center [613, 327] width 661 height 97
click at [617, 340] on body "Goedemorgen mevrouw Van Zeeland, Dank u wel voor uw berichtje terug. Uw aanvraa…" at bounding box center [613, 327] width 661 height 97
click at [894, 419] on div "Stuur als open" at bounding box center [899, 420] width 72 height 17
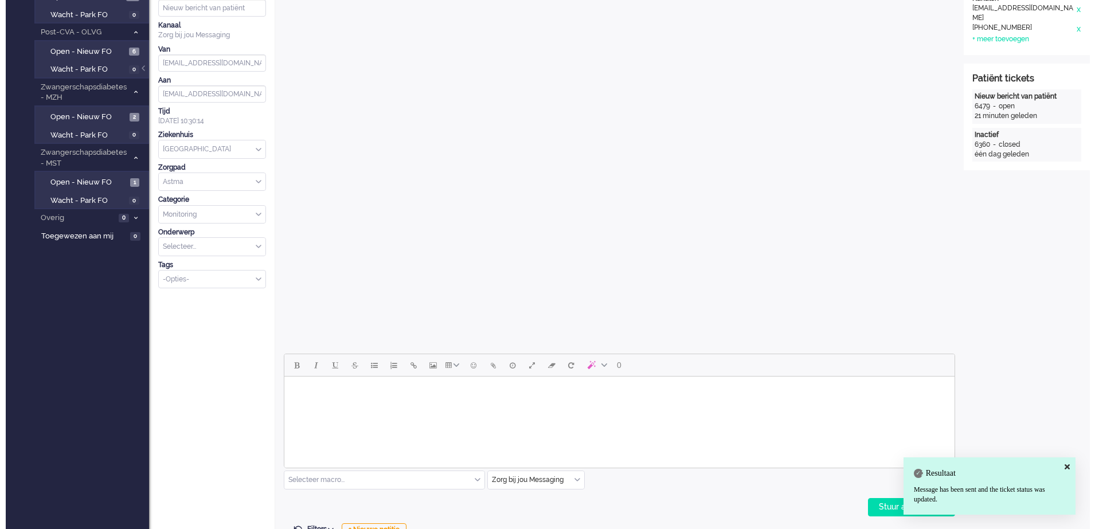
scroll to position [0, 0]
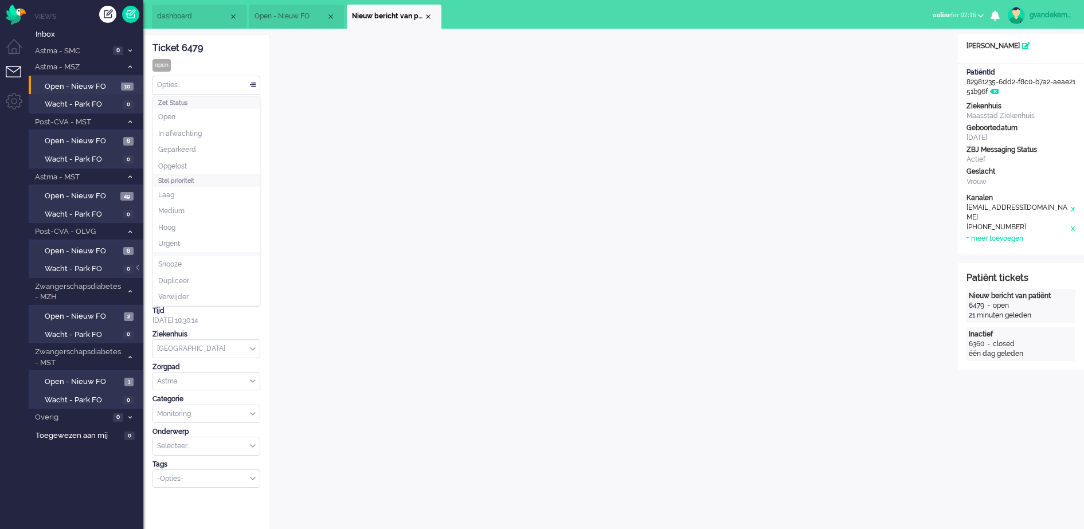
click at [252, 81] on div "Opties..." at bounding box center [206, 85] width 107 height 18
click at [174, 167] on span "Opgelost" at bounding box center [172, 167] width 29 height 10
click at [424, 15] on div "Close tab" at bounding box center [428, 16] width 9 height 9
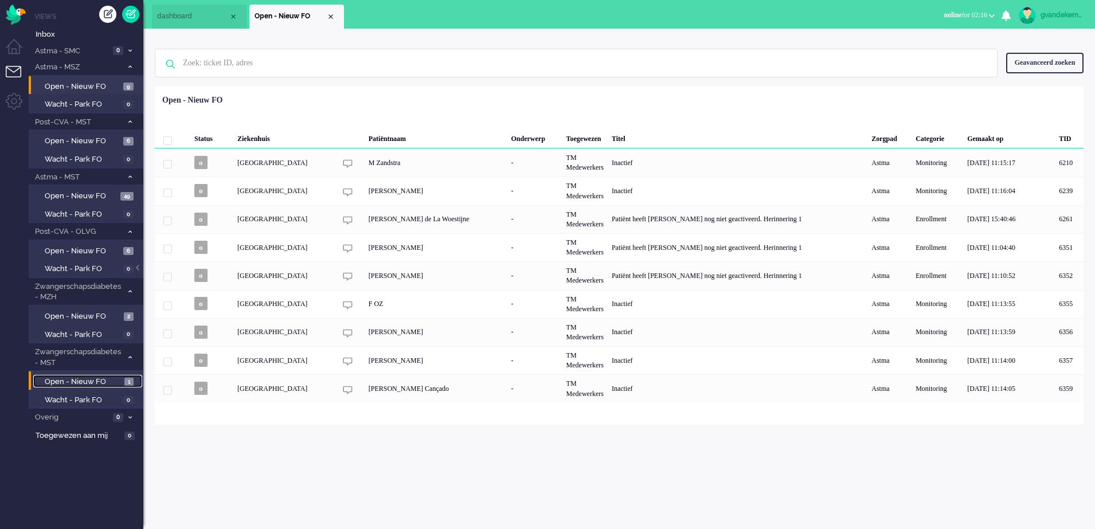
click at [99, 377] on span "Open - Nieuw FO" at bounding box center [83, 382] width 77 height 11
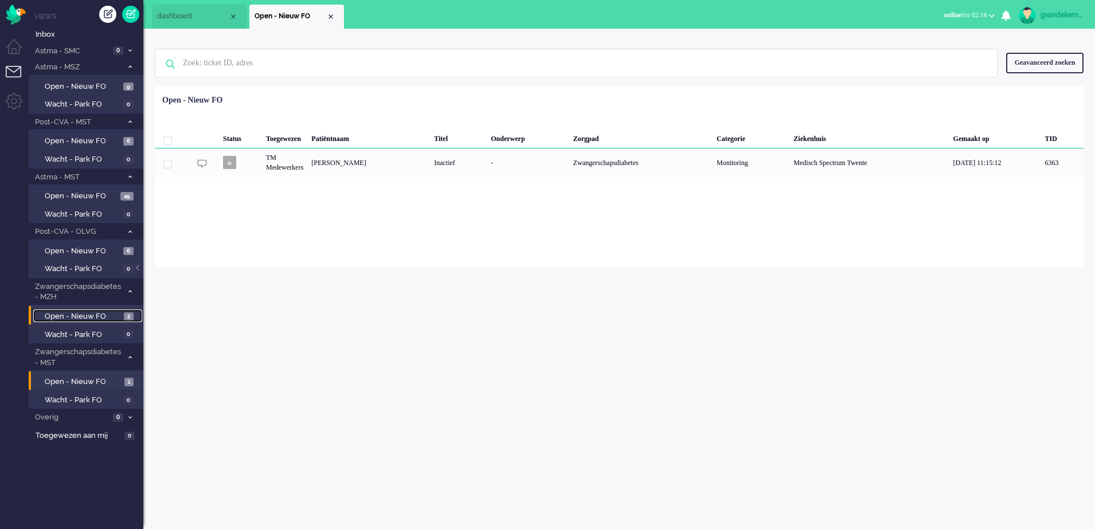
click at [115, 311] on span "Open - Nieuw FO" at bounding box center [83, 316] width 76 height 11
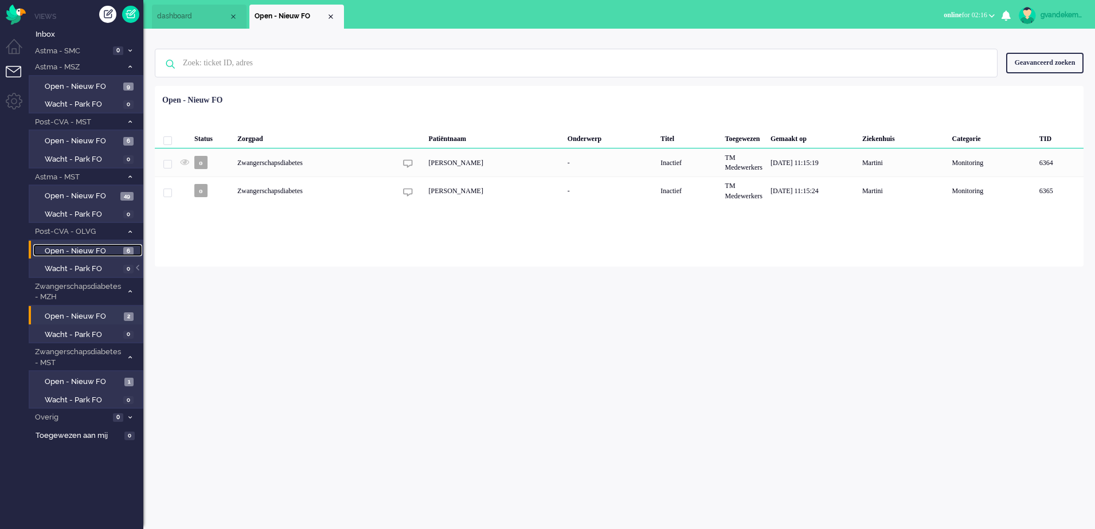
click at [121, 248] on link "Open - Nieuw FO 6" at bounding box center [87, 250] width 109 height 13
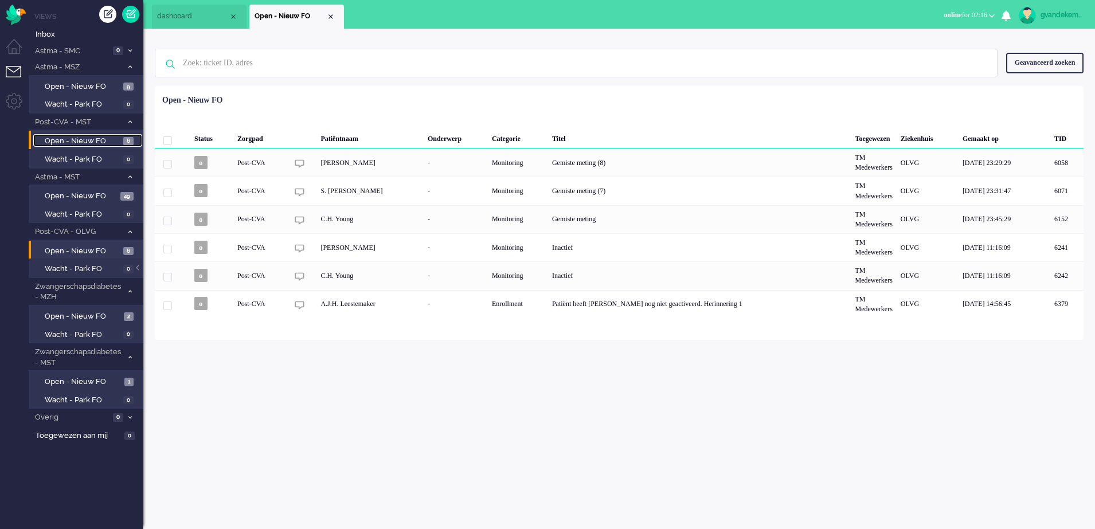
click at [119, 138] on span "Open - Nieuw FO" at bounding box center [83, 141] width 76 height 11
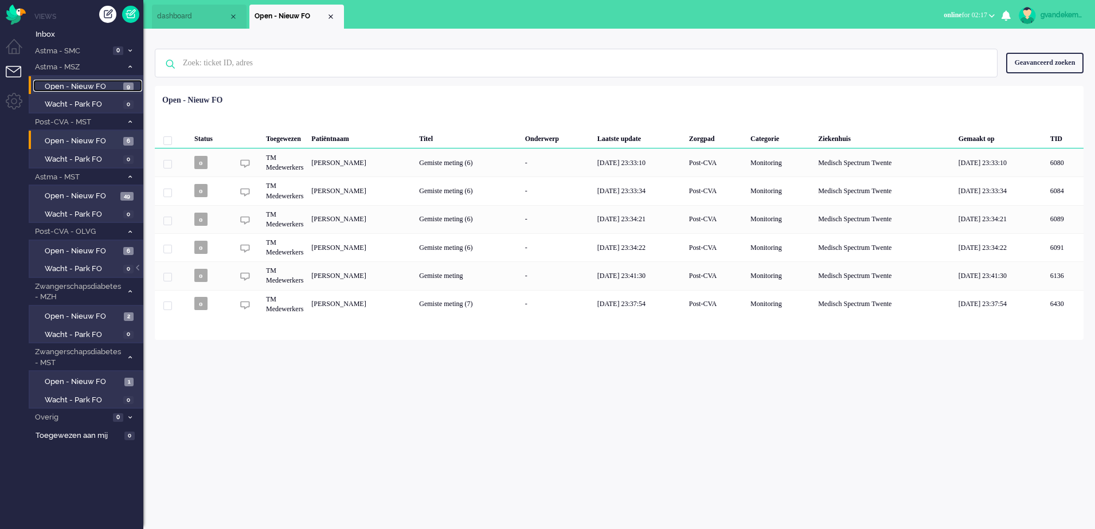
click at [98, 84] on span "Open - Nieuw FO" at bounding box center [83, 86] width 76 height 11
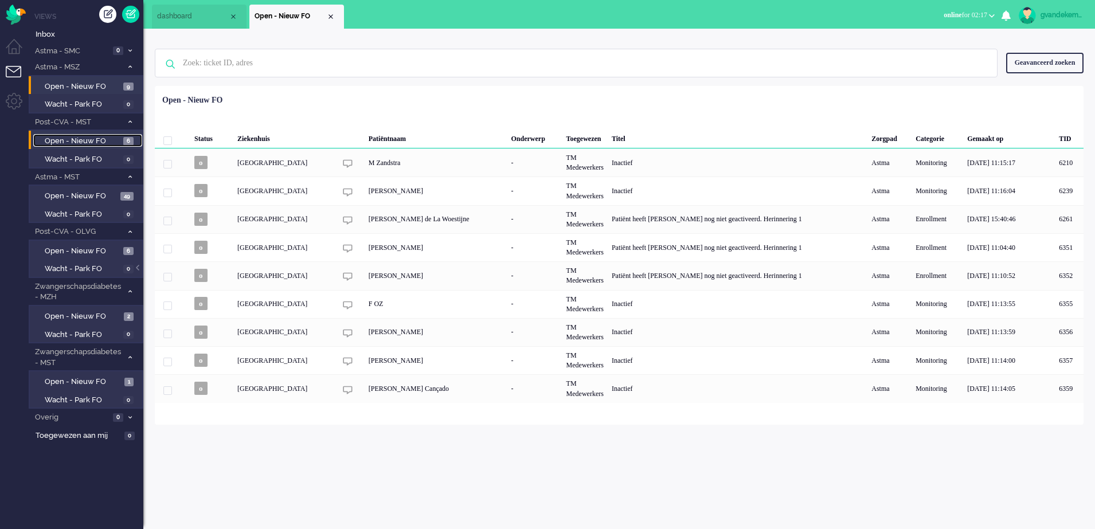
click at [105, 143] on span "Open - Nieuw FO" at bounding box center [83, 141] width 76 height 11
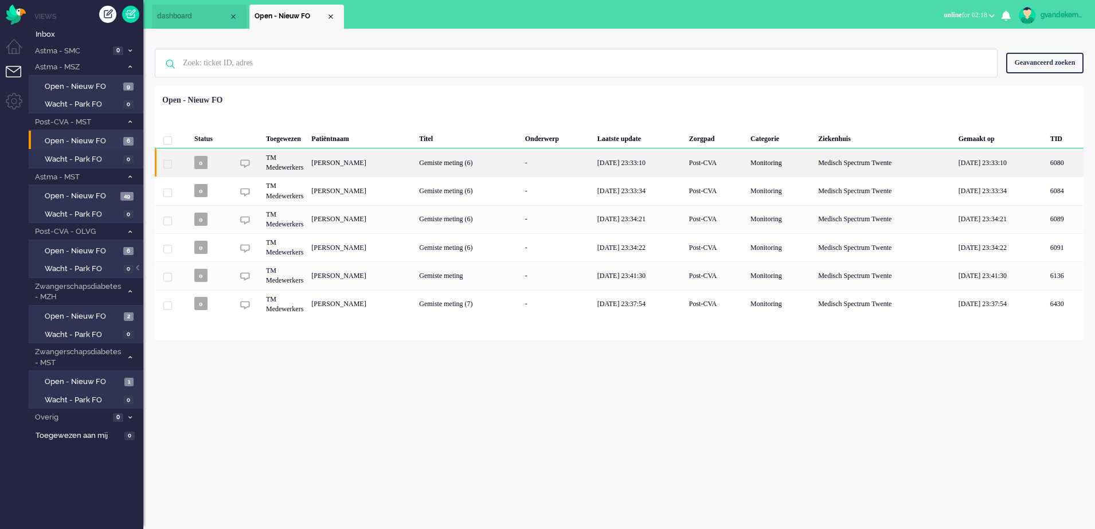
click at [1046, 155] on div "[PERSON_NAME]" at bounding box center [1064, 162] width 37 height 28
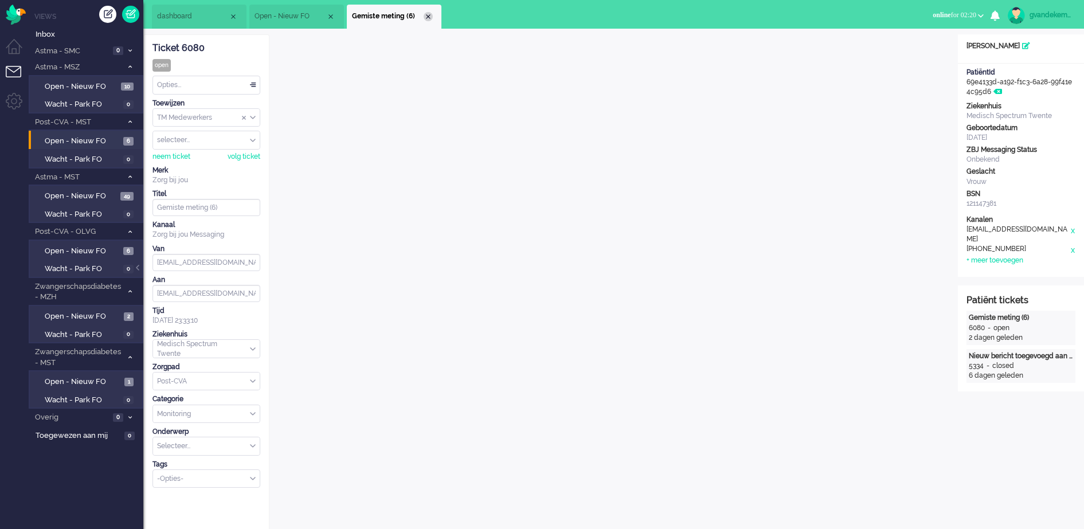
click at [424, 16] on div "Close tab" at bounding box center [428, 16] width 9 height 9
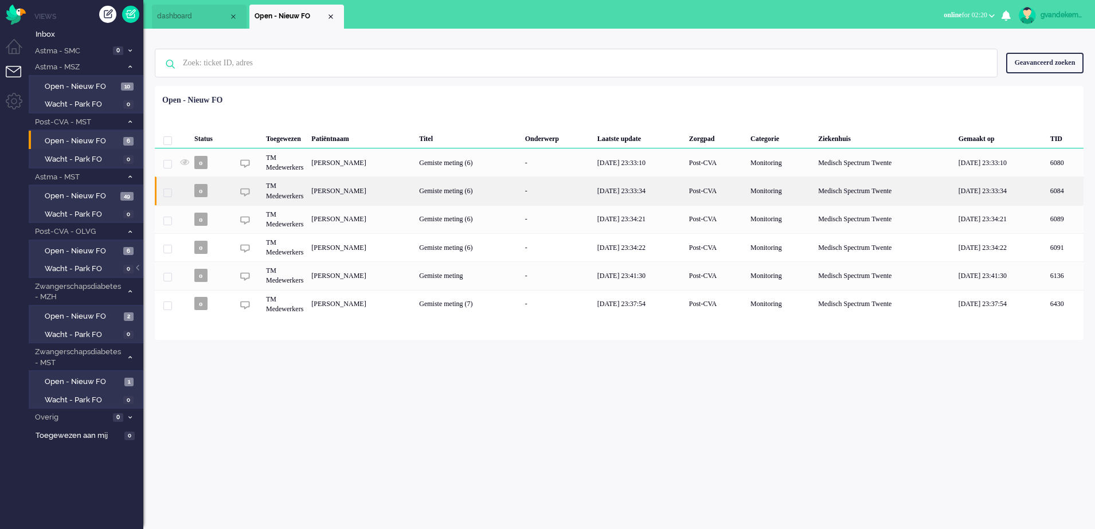
click at [1046, 193] on div "[PERSON_NAME]" at bounding box center [1064, 191] width 37 height 28
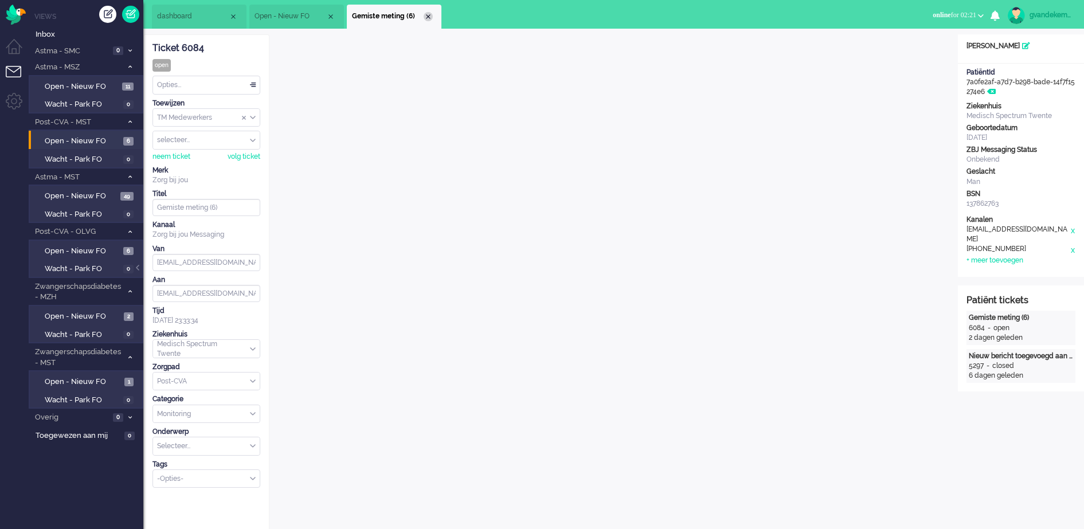
click at [430, 19] on div "Close tab" at bounding box center [428, 16] width 9 height 9
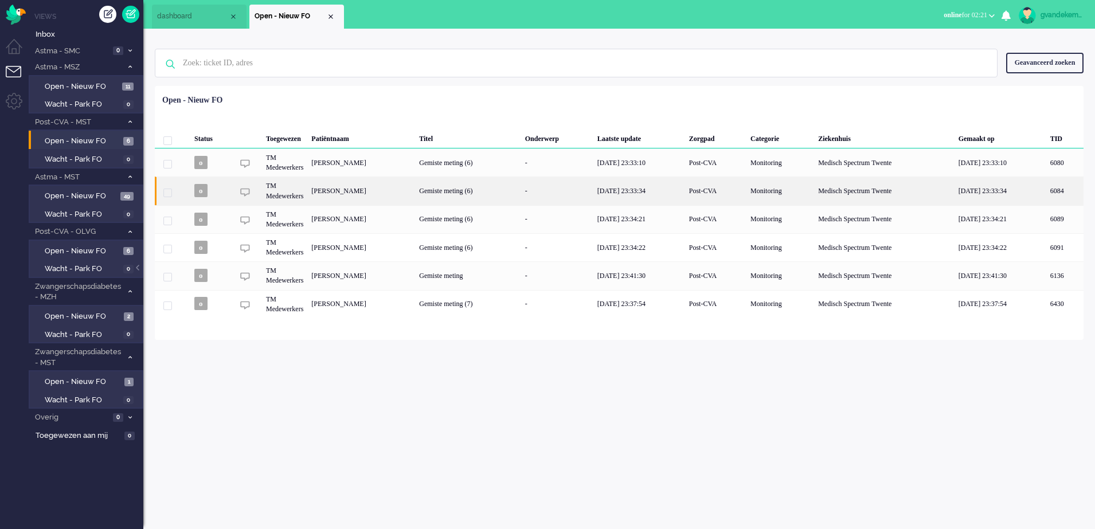
click at [1046, 183] on div "[PERSON_NAME]" at bounding box center [1064, 191] width 37 height 28
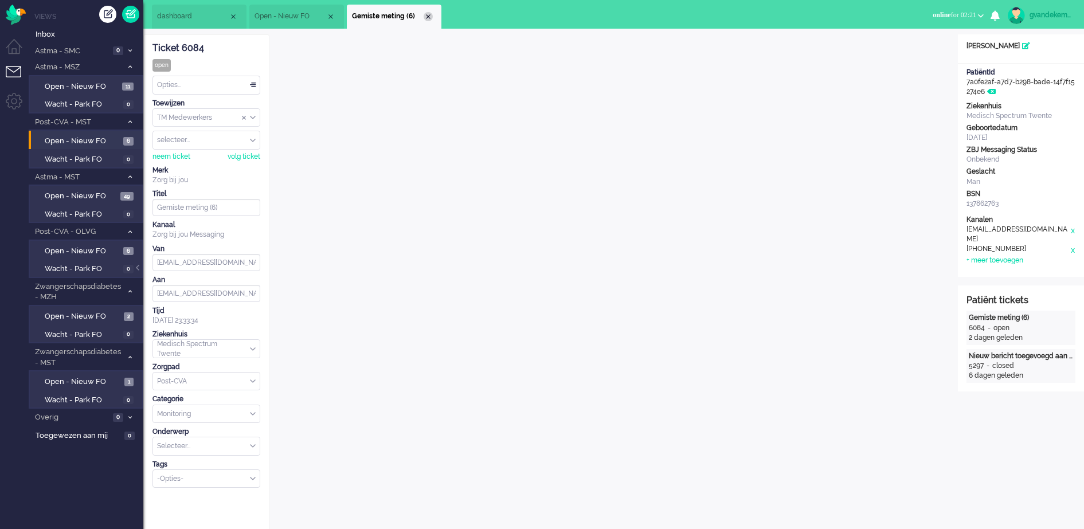
click at [430, 19] on div "Close tab" at bounding box center [428, 16] width 9 height 9
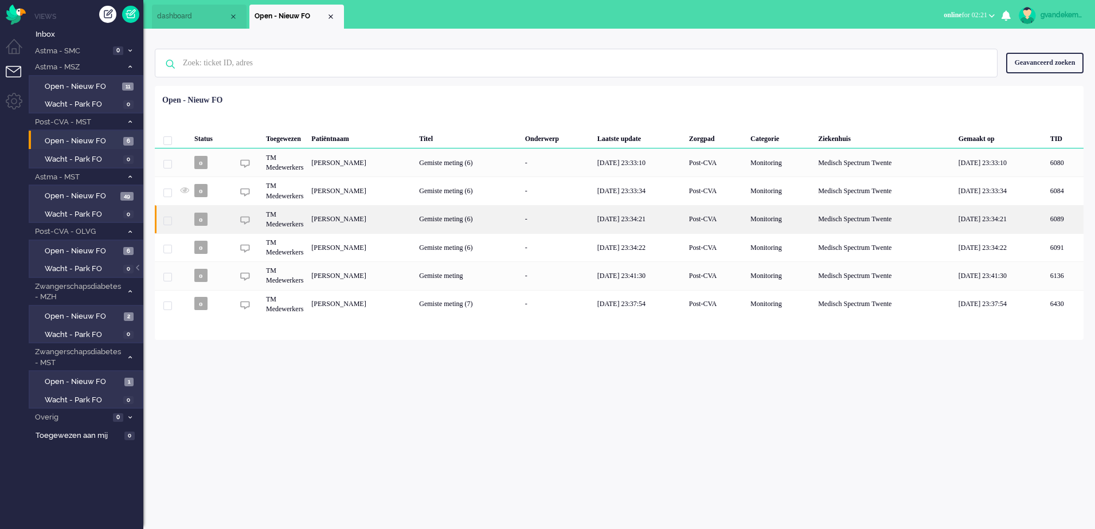
click at [1046, 224] on div "[PERSON_NAME]" at bounding box center [1064, 219] width 37 height 28
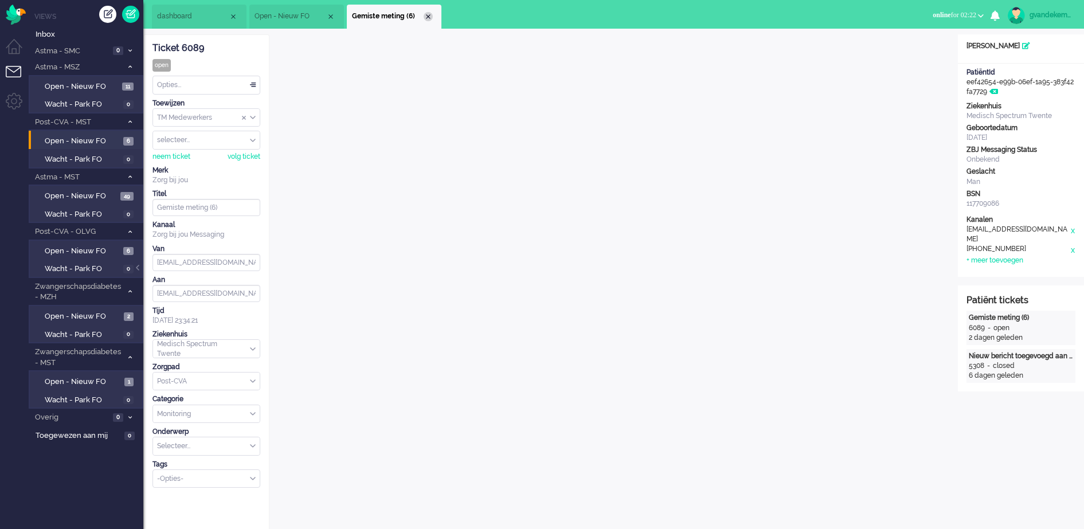
click at [424, 14] on div "Close tab" at bounding box center [428, 16] width 9 height 9
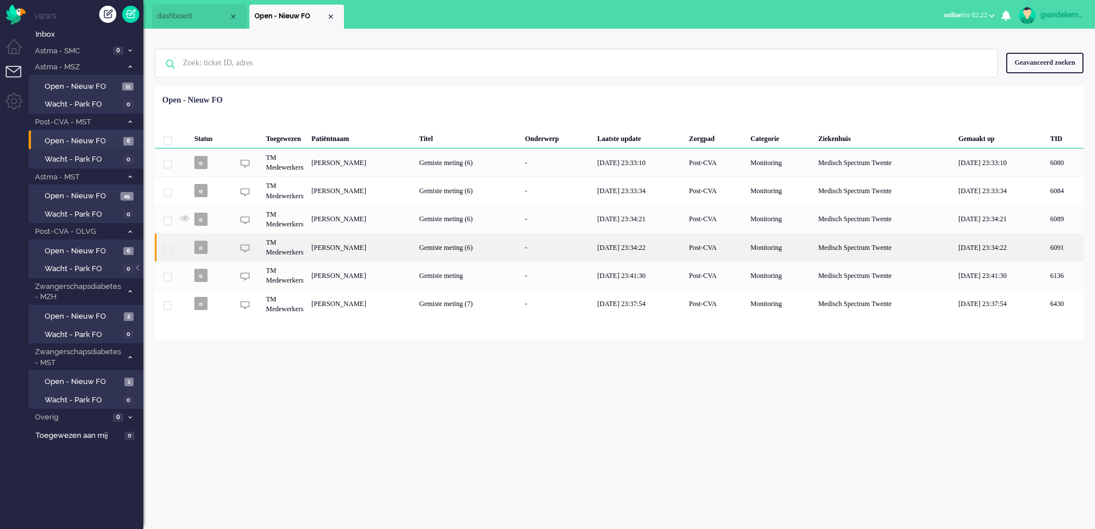
click at [1046, 252] on div "[PERSON_NAME]" at bounding box center [1064, 247] width 37 height 28
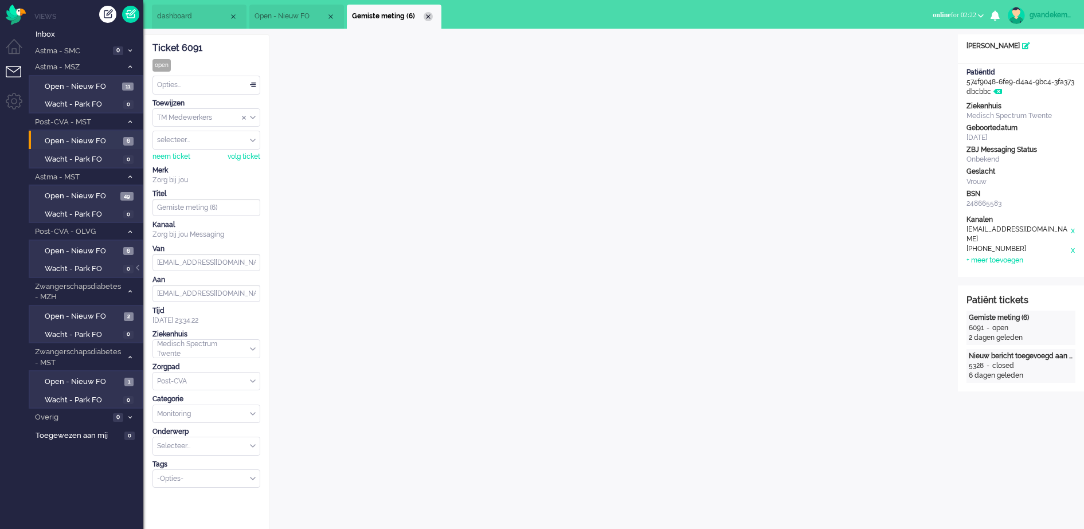
click at [427, 14] on div "Close tab" at bounding box center [428, 16] width 9 height 9
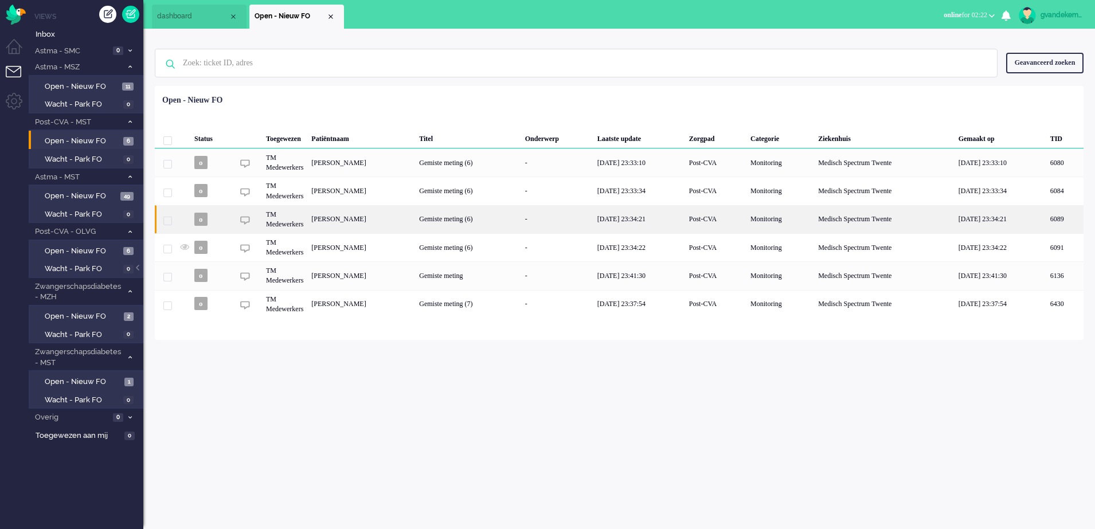
click at [1046, 221] on div "[PERSON_NAME]" at bounding box center [1064, 219] width 37 height 28
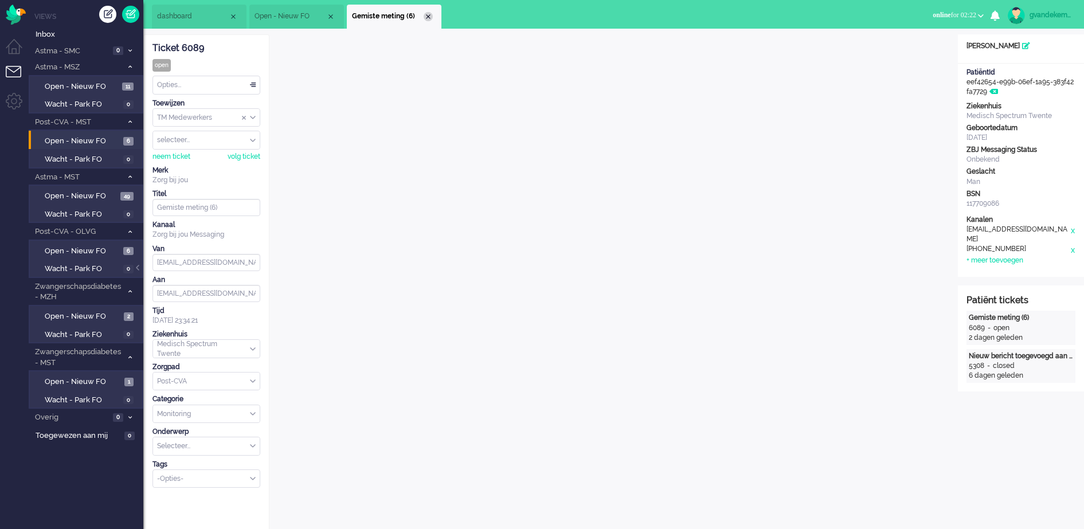
click at [428, 17] on div "Close tab" at bounding box center [428, 16] width 9 height 9
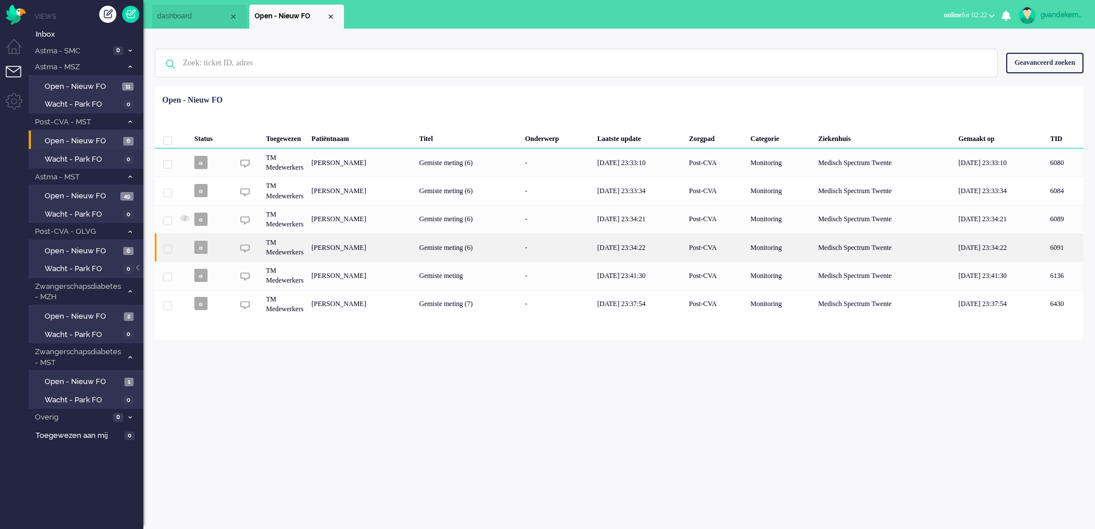
click at [1046, 252] on div "[PERSON_NAME]" at bounding box center [1064, 247] width 37 height 28
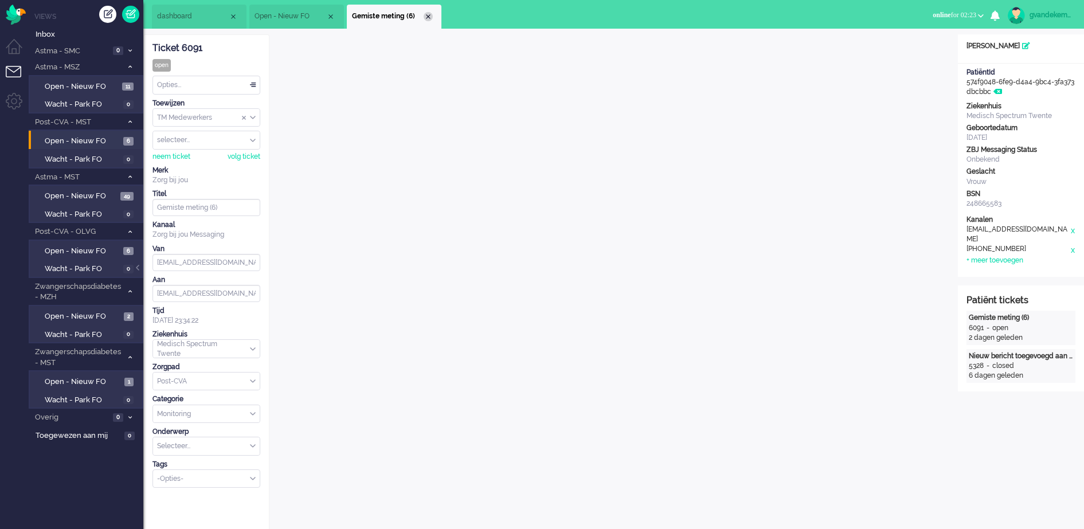
click at [429, 15] on div "Close tab" at bounding box center [428, 16] width 9 height 9
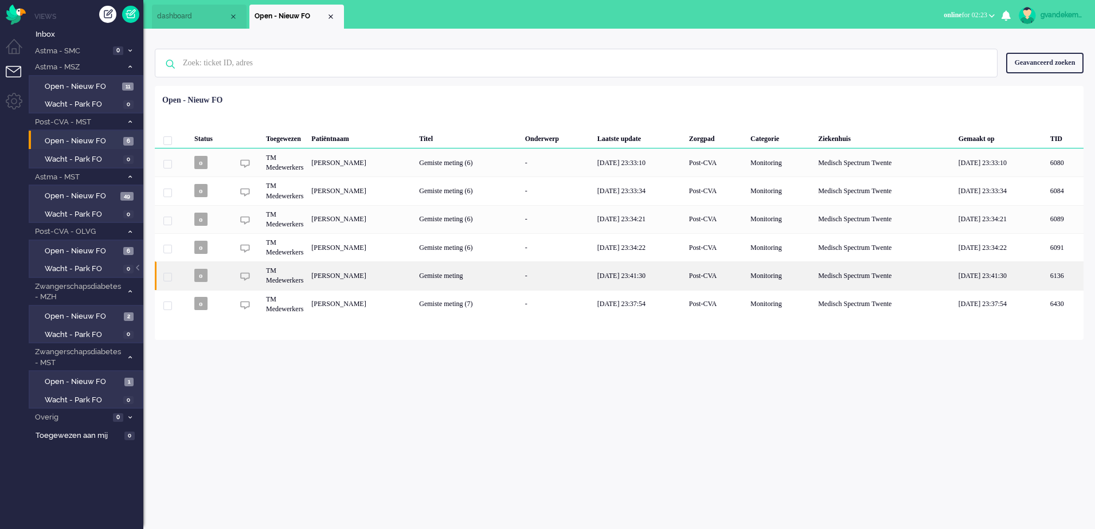
click at [1046, 276] on div "[PERSON_NAME]" at bounding box center [1064, 275] width 37 height 28
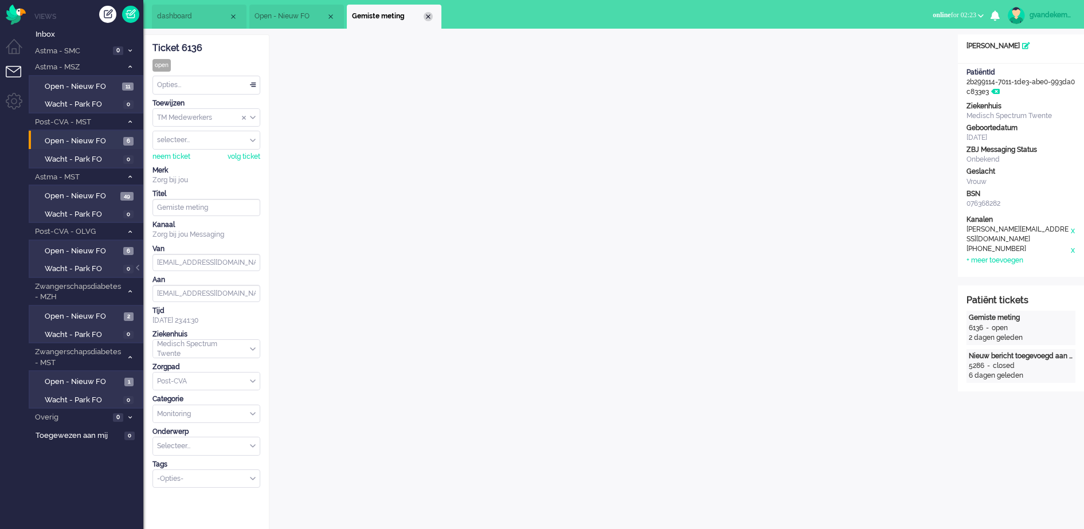
click at [424, 15] on div "Close tab" at bounding box center [428, 16] width 9 height 9
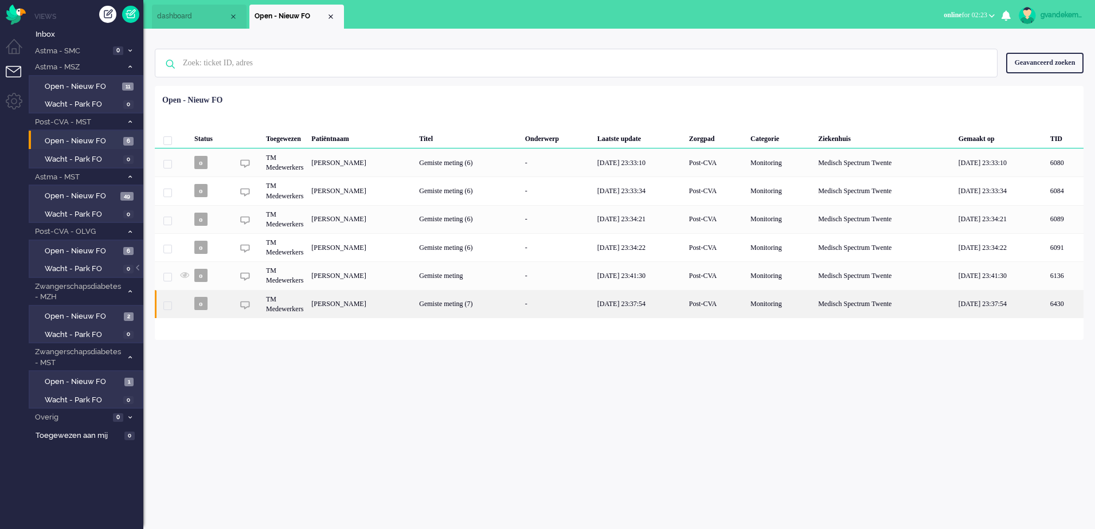
click at [1046, 306] on div "[PERSON_NAME]" at bounding box center [1064, 304] width 37 height 28
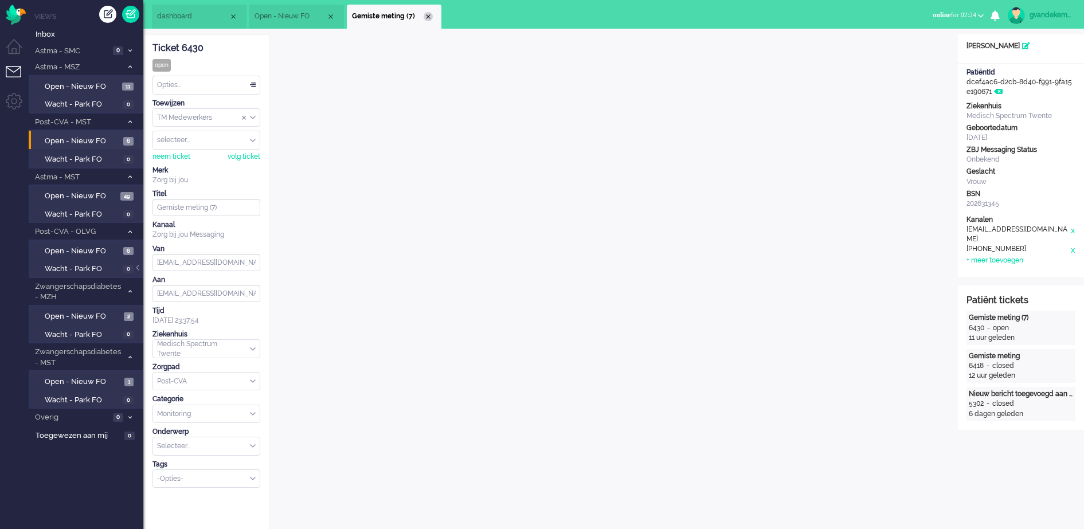
click at [429, 18] on div "Close tab" at bounding box center [428, 16] width 9 height 9
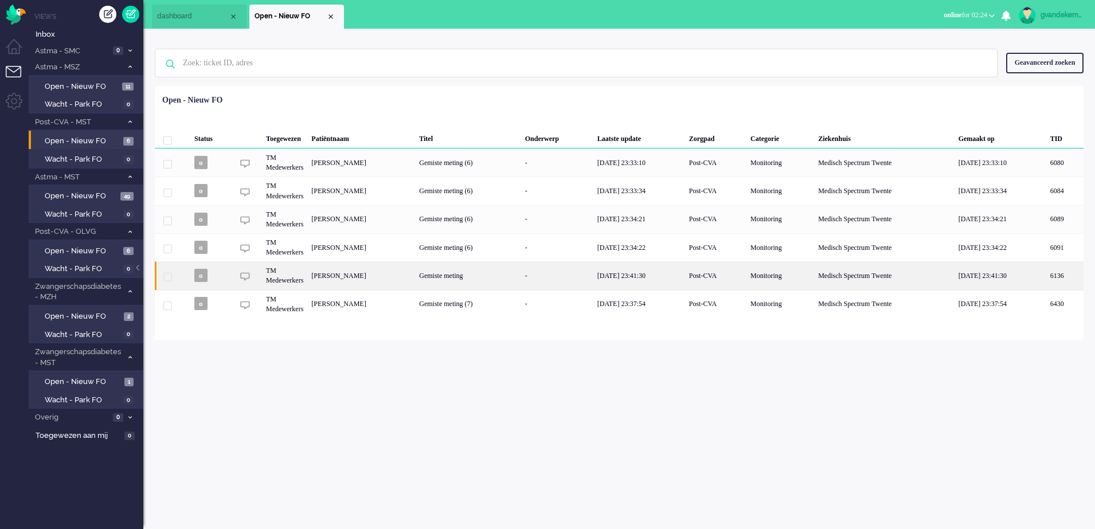
click at [1046, 270] on div "[PERSON_NAME]" at bounding box center [1064, 275] width 37 height 28
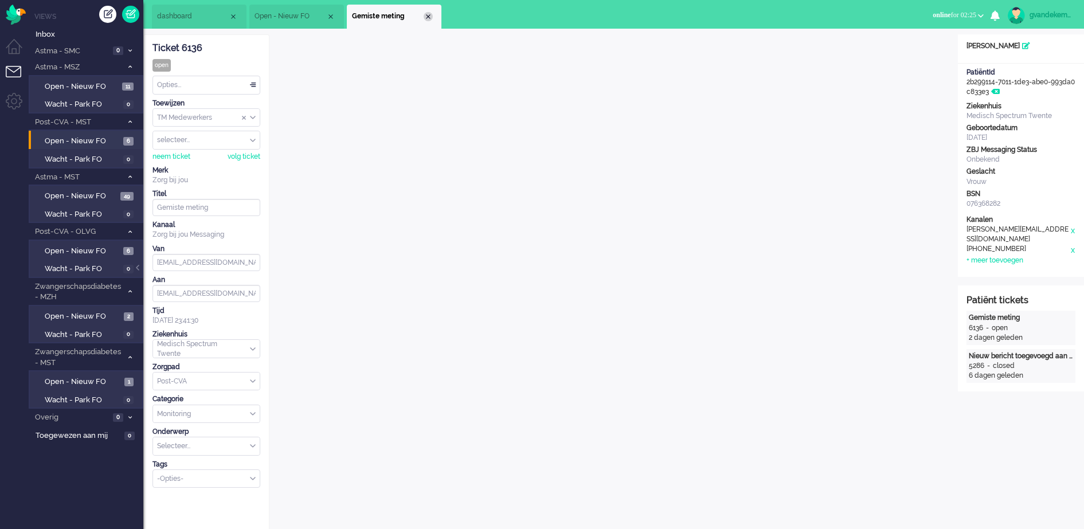
click at [429, 17] on div "Close tab" at bounding box center [428, 16] width 9 height 9
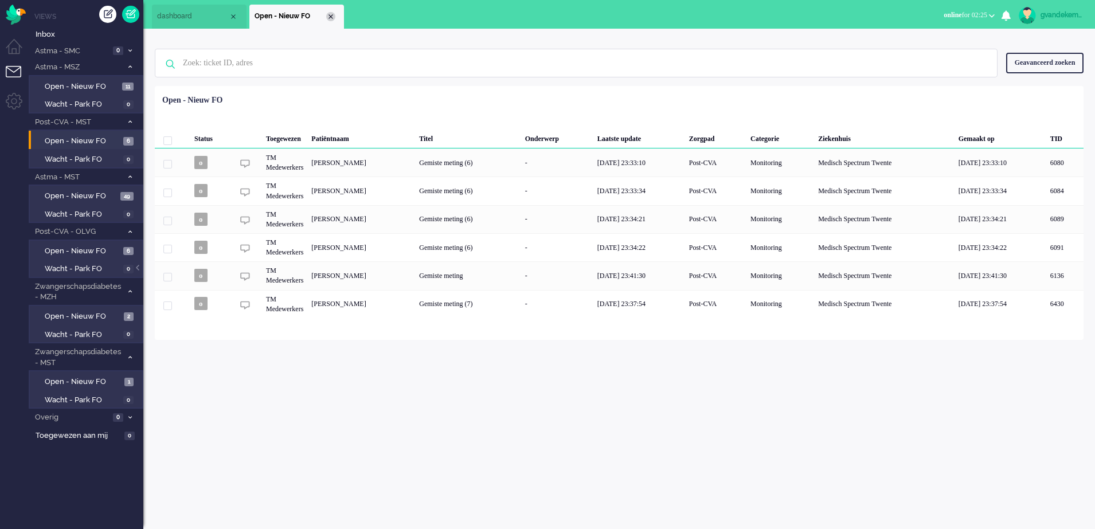
click at [332, 14] on div "Close tab" at bounding box center [330, 16] width 9 height 9
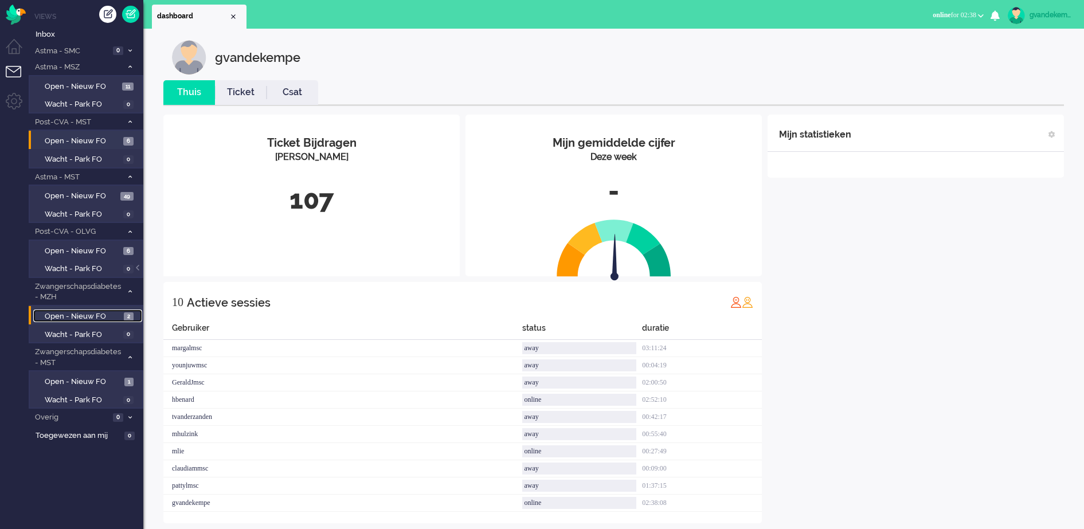
click at [79, 315] on span "Open - Nieuw FO" at bounding box center [83, 316] width 76 height 11
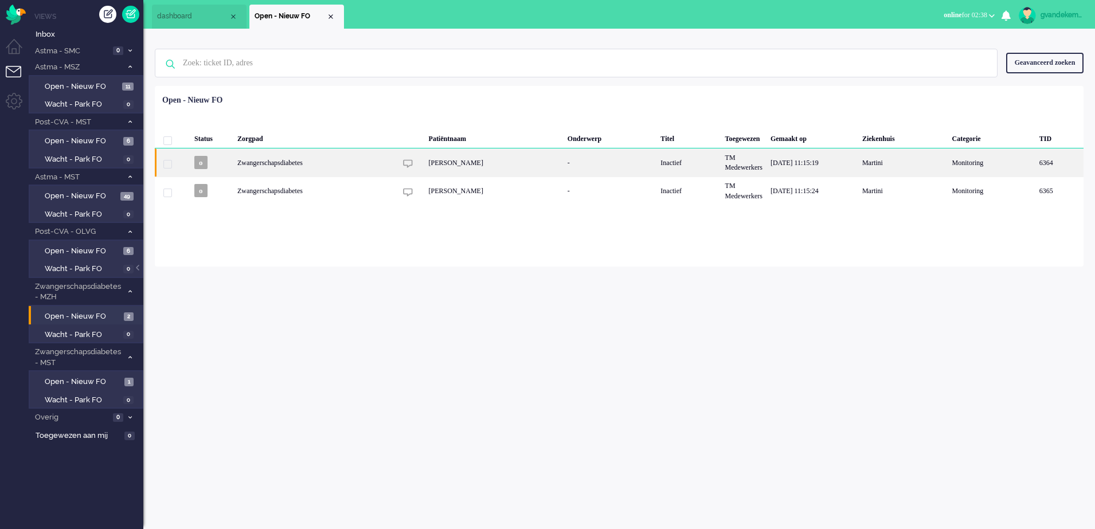
click at [451, 167] on div "[PERSON_NAME]" at bounding box center [494, 162] width 139 height 28
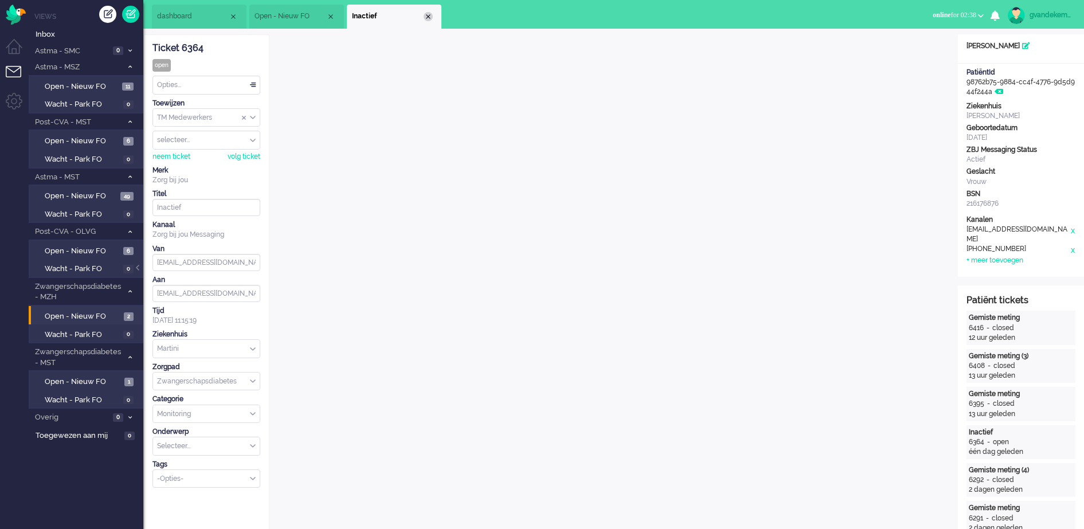
click at [427, 18] on div "Close tab" at bounding box center [428, 16] width 9 height 9
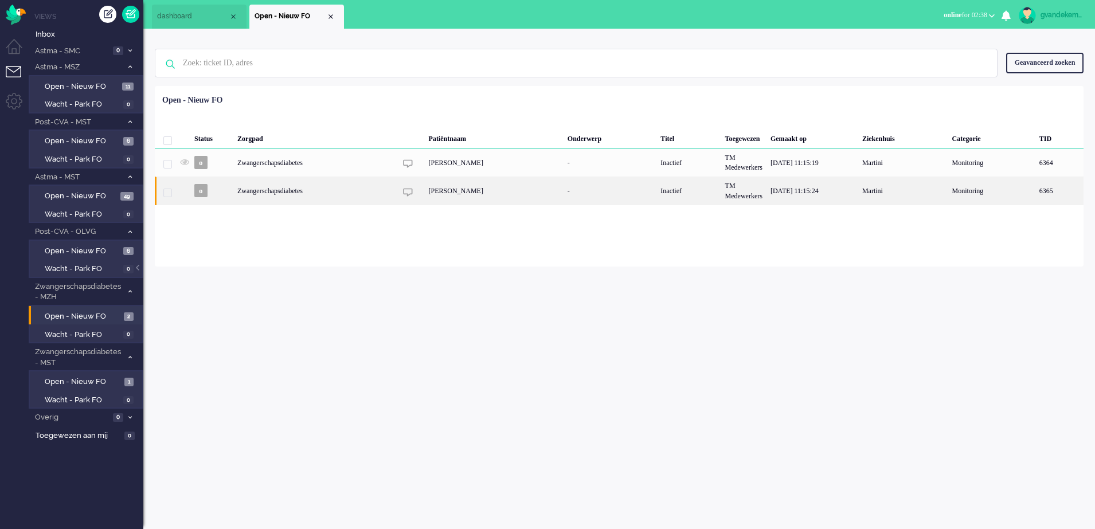
click at [656, 197] on div "Zwangerschapsdiabetes" at bounding box center [688, 191] width 64 height 28
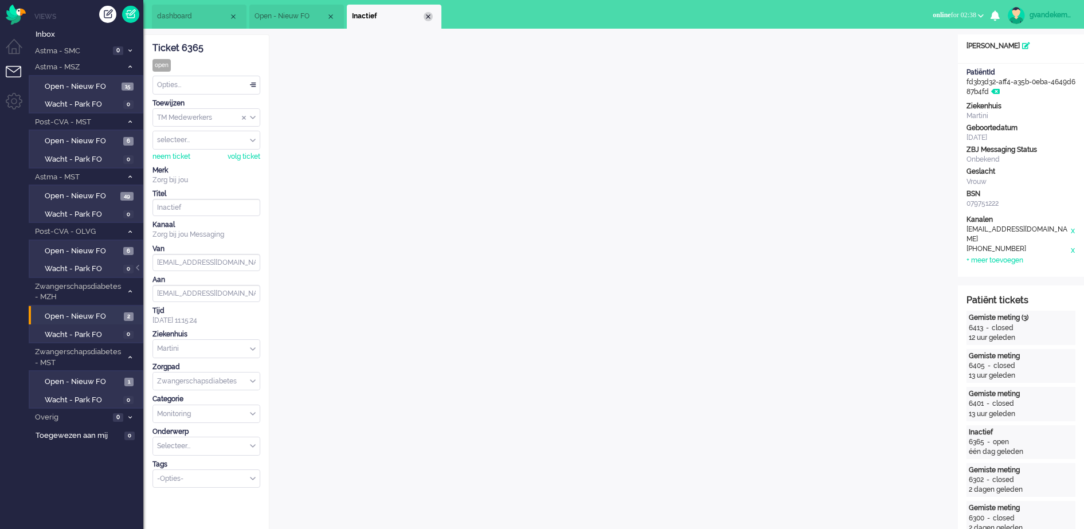
click at [426, 17] on div "Close tab" at bounding box center [428, 16] width 9 height 9
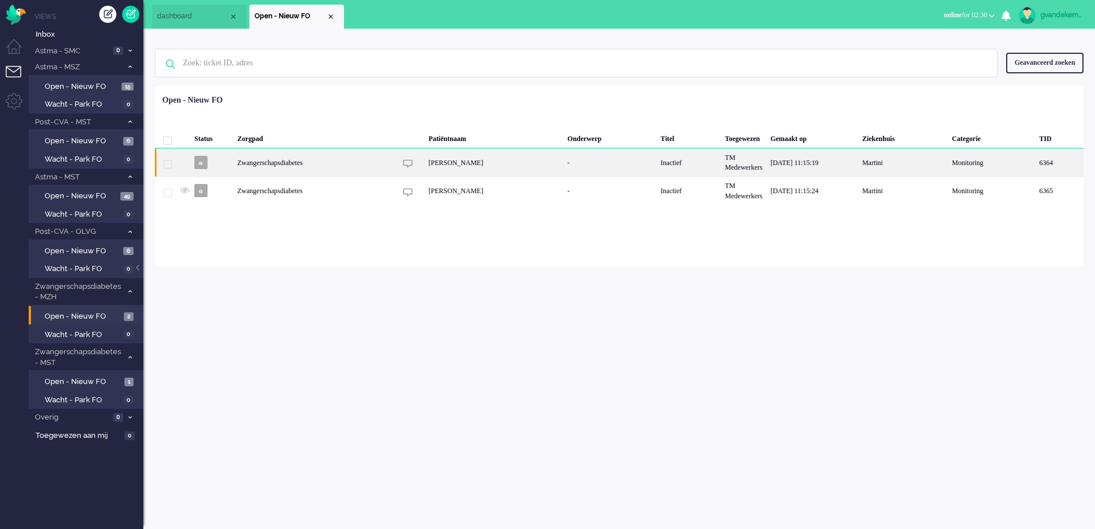
click at [454, 165] on div "[PERSON_NAME]" at bounding box center [494, 162] width 139 height 28
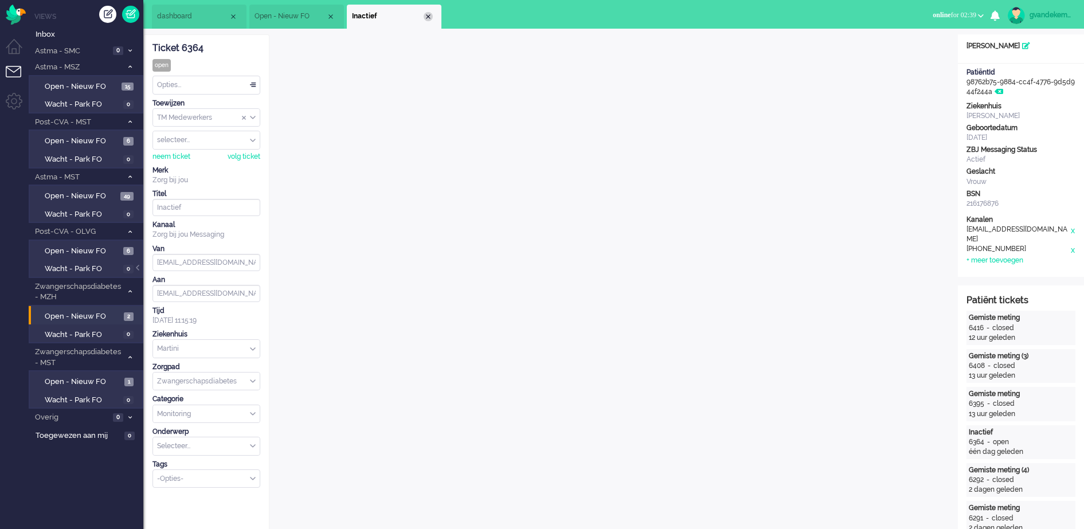
click at [428, 15] on div "Close tab" at bounding box center [428, 16] width 9 height 9
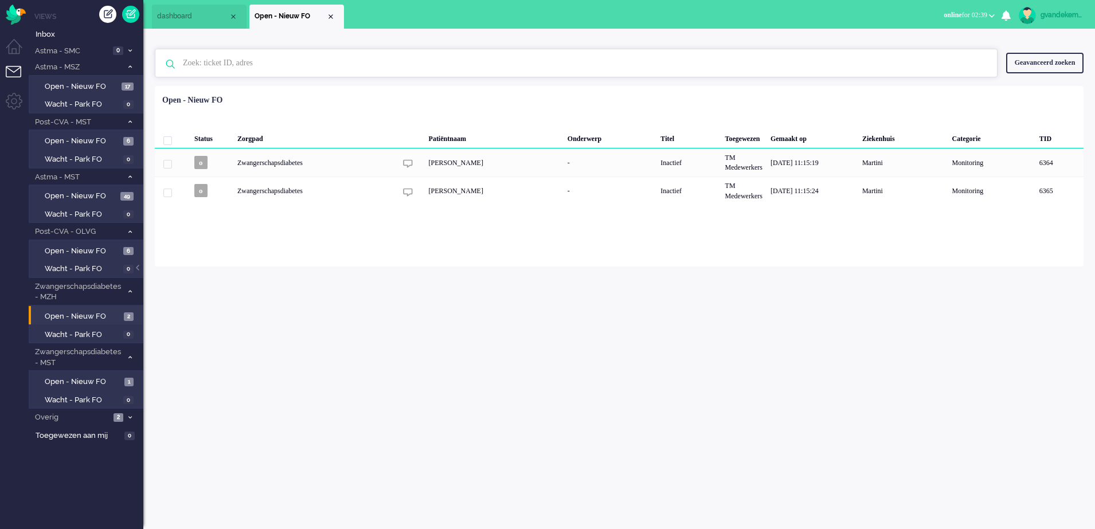
click at [221, 63] on input "text" at bounding box center [577, 63] width 807 height 28
type input "6175"
click at [1033, 65] on div "Geavanceerd zoeken" at bounding box center [1044, 63] width 77 height 20
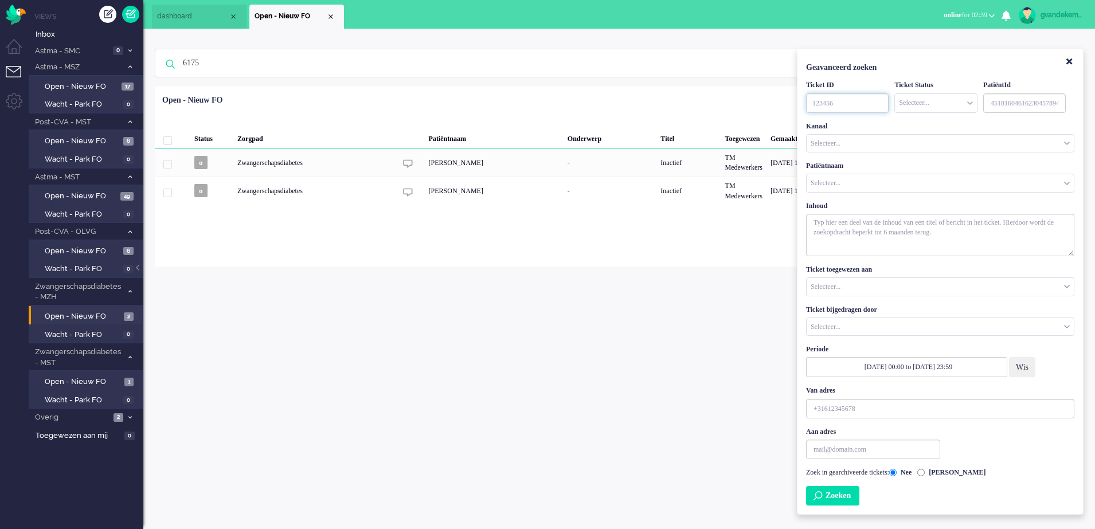
click at [824, 100] on input "TicketID" at bounding box center [847, 102] width 83 height 19
type input "6175"
click at [845, 495] on button "Zoeken" at bounding box center [832, 495] width 53 height 19
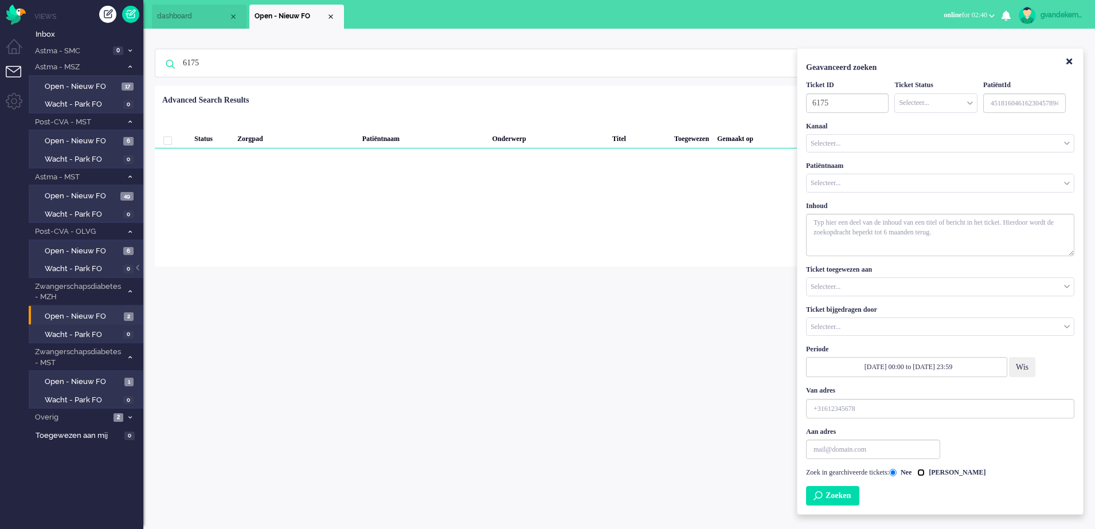
click at [925, 473] on input "[PERSON_NAME]" at bounding box center [920, 472] width 7 height 7
radio input "true"
drag, startPoint x: 864, startPoint y: 496, endPoint x: 858, endPoint y: 497, distance: 6.3
click at [856, 497] on button "Zoeken" at bounding box center [832, 495] width 53 height 19
click at [1068, 61] on icon "Close" at bounding box center [1069, 61] width 6 height 9
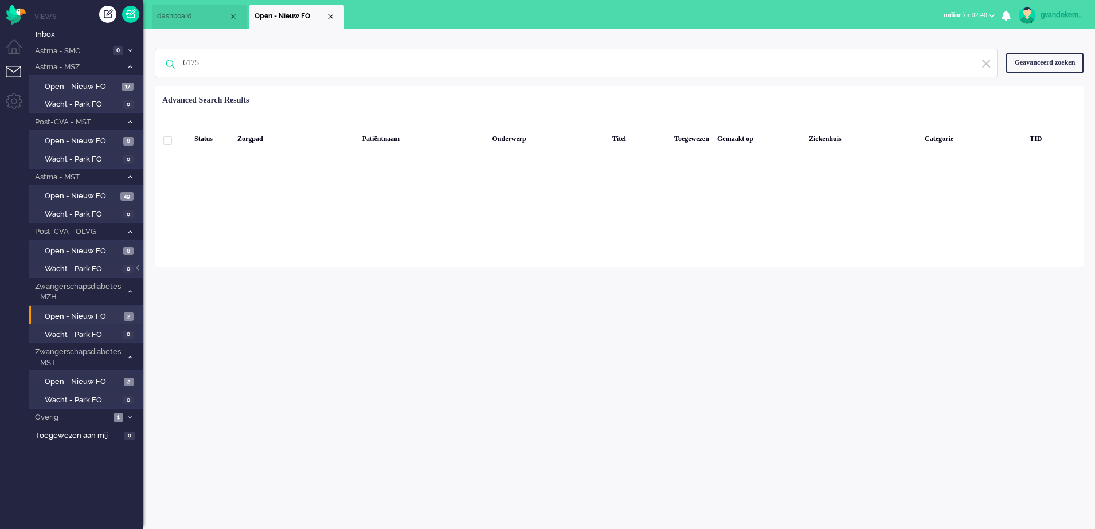
click at [984, 65] on img at bounding box center [986, 63] width 10 height 11
click at [334, 15] on div "Close tab" at bounding box center [330, 16] width 9 height 9
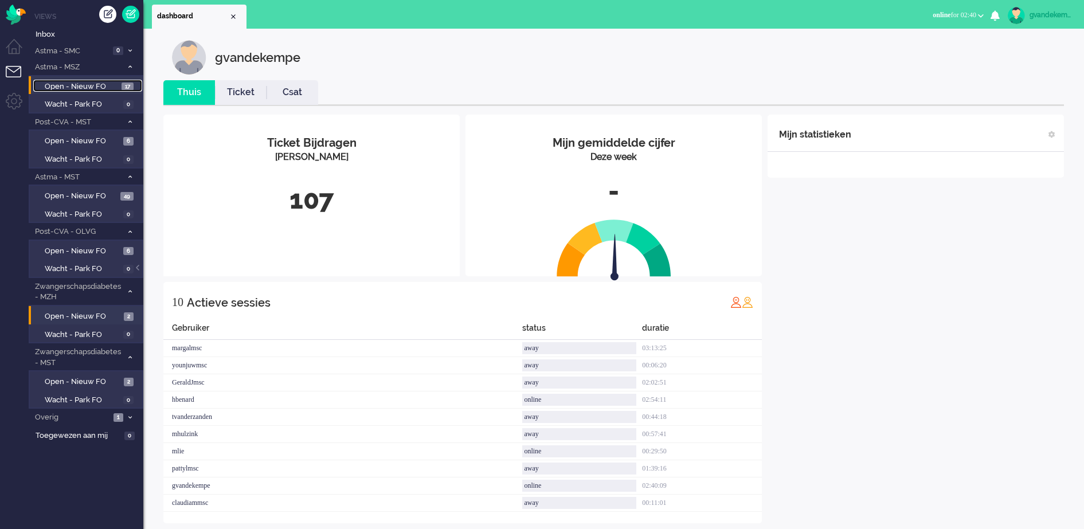
click at [101, 87] on span "Open - Nieuw FO" at bounding box center [82, 86] width 74 height 11
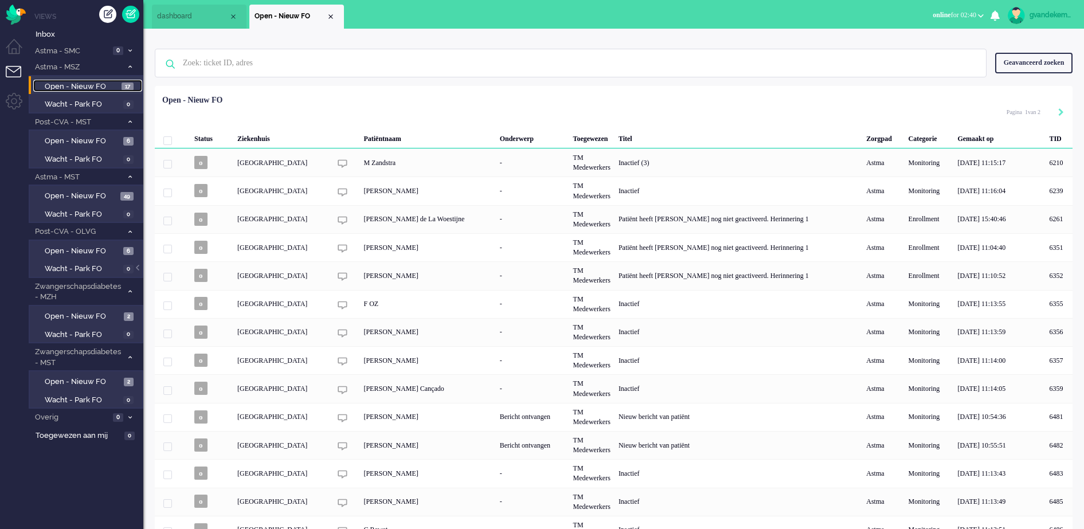
scroll to position [84, 0]
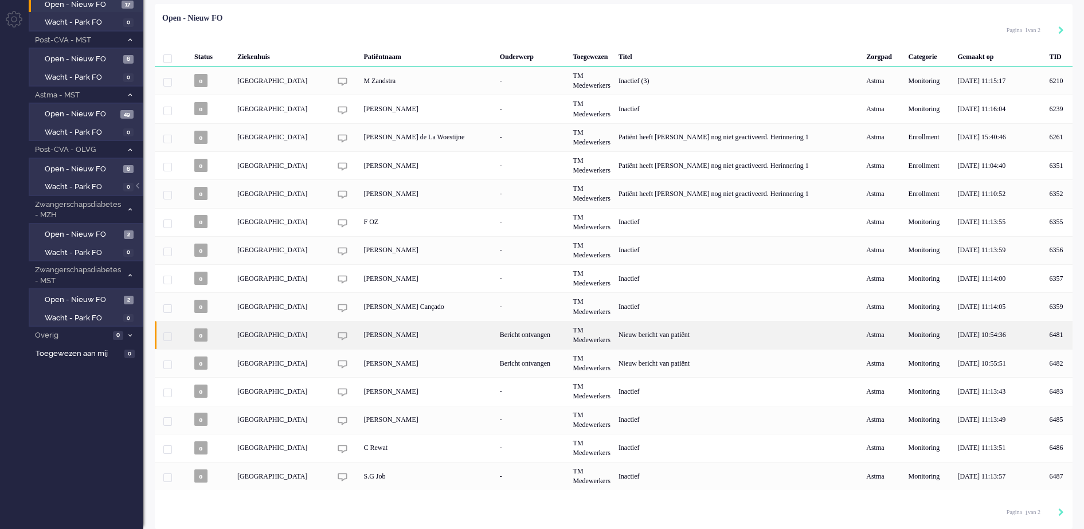
click at [613, 342] on div "TM Medewerkers" at bounding box center [591, 335] width 45 height 28
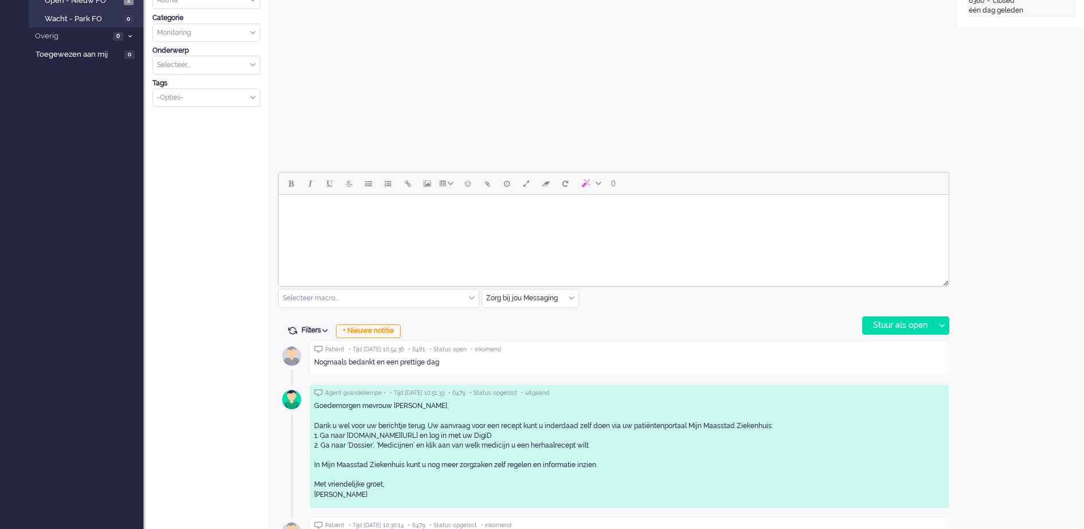
scroll to position [393, 0]
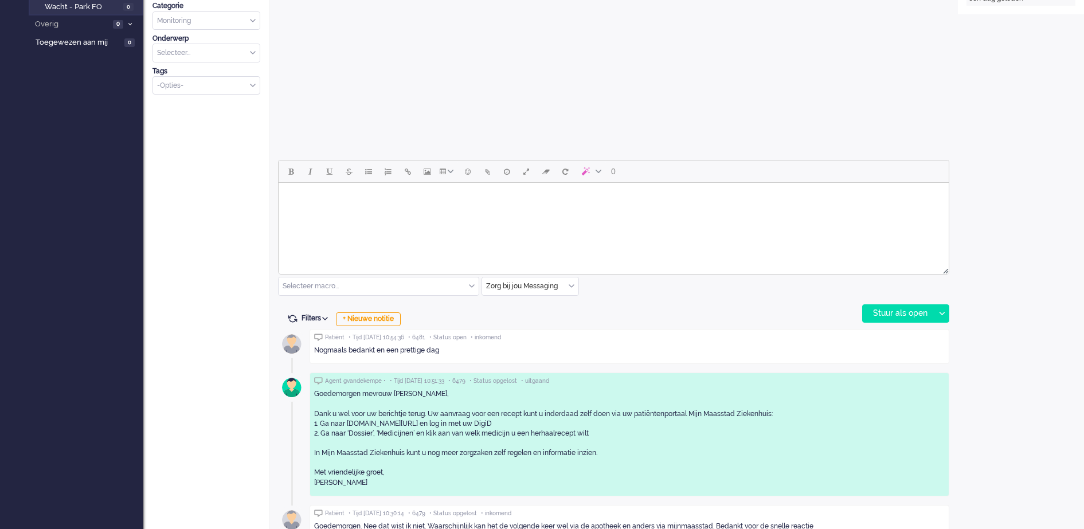
click at [626, 198] on body "Rich Text Area. Press ALT-0 for help." at bounding box center [613, 197] width 661 height 20
click at [914, 313] on div "Stuur als open" at bounding box center [899, 313] width 72 height 17
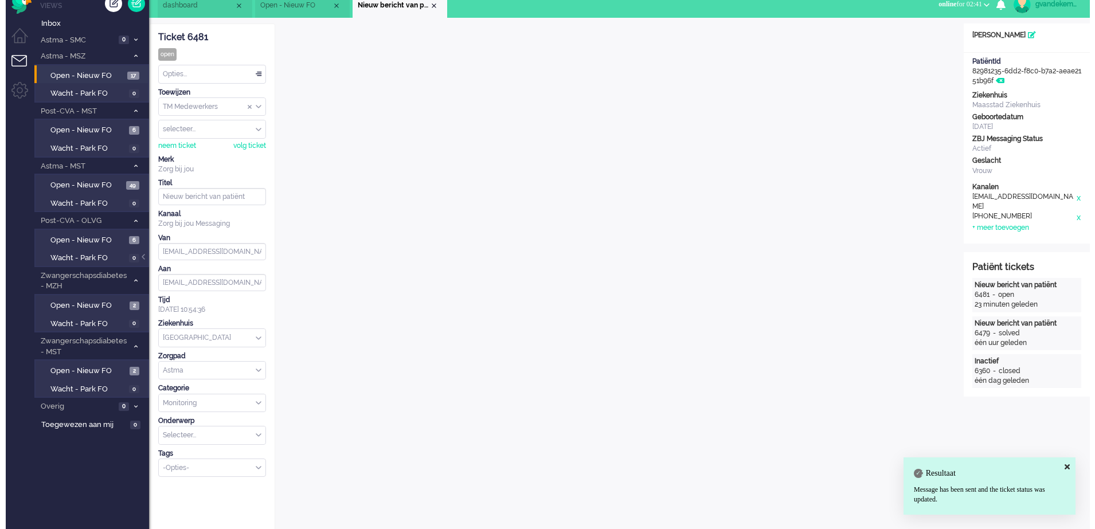
scroll to position [0, 0]
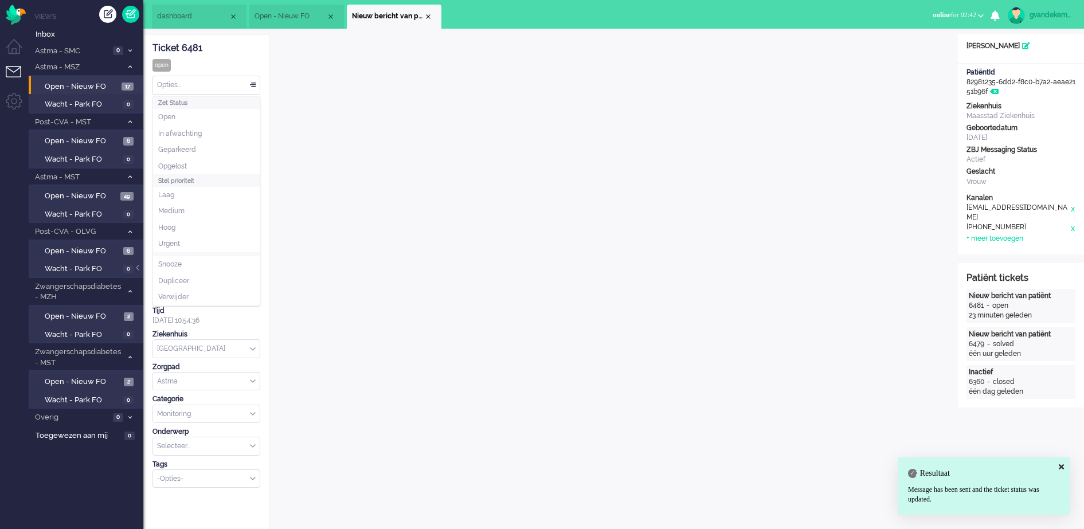
click at [251, 83] on div "Opties..." at bounding box center [206, 85] width 107 height 18
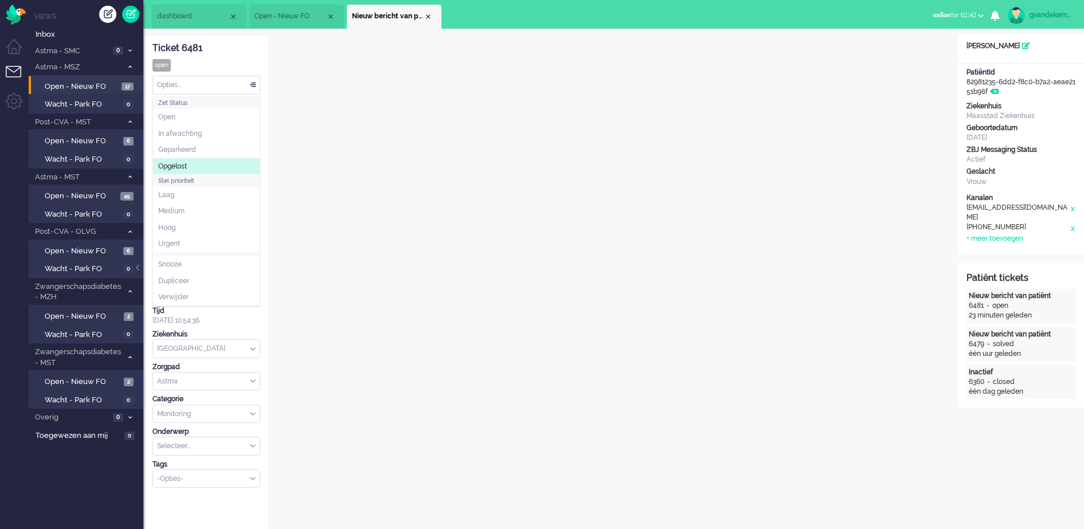
click at [194, 165] on li "Opgelost" at bounding box center [206, 166] width 107 height 17
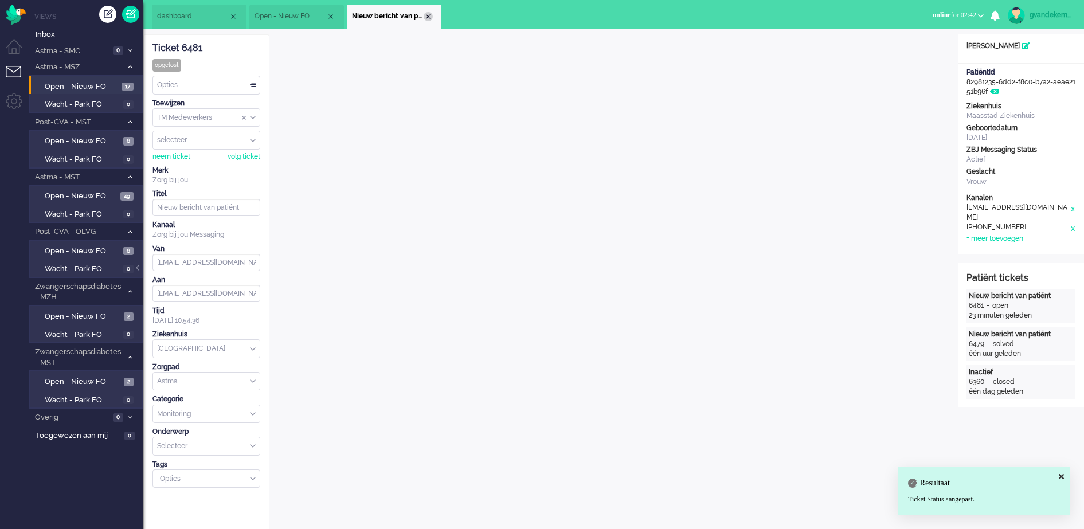
click at [427, 14] on div "Close tab" at bounding box center [428, 16] width 9 height 9
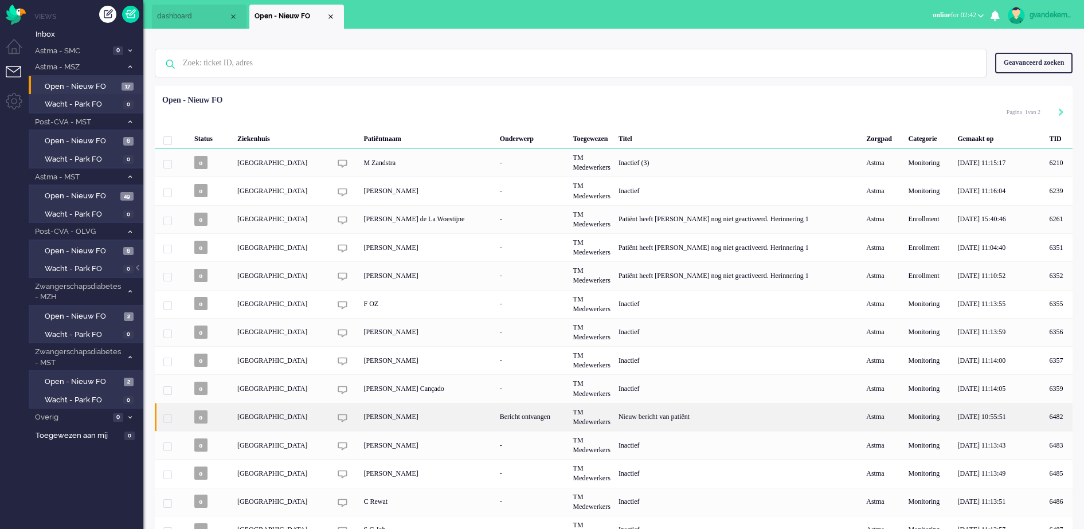
click at [614, 416] on div "TM Medewerkers" at bounding box center [591, 417] width 45 height 28
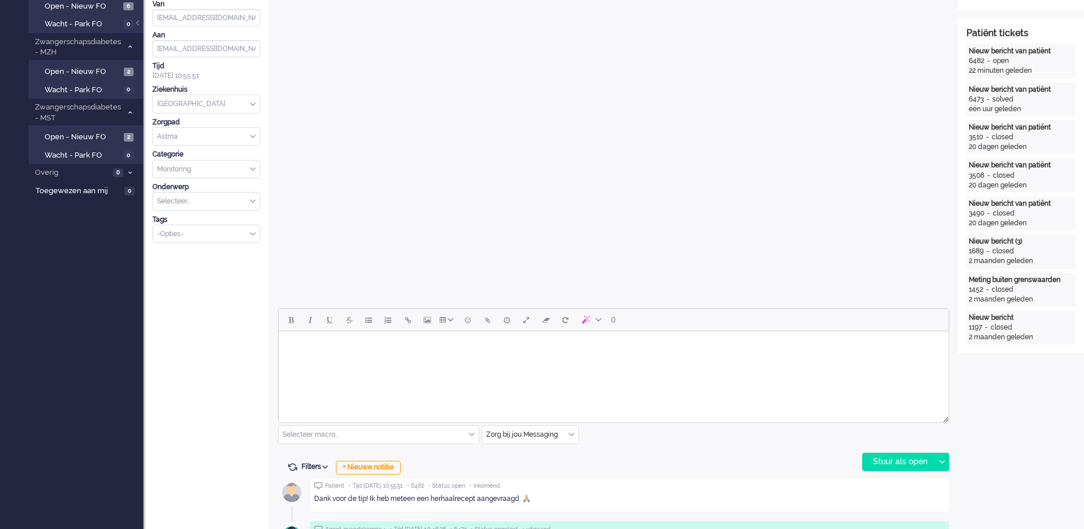
scroll to position [322, 0]
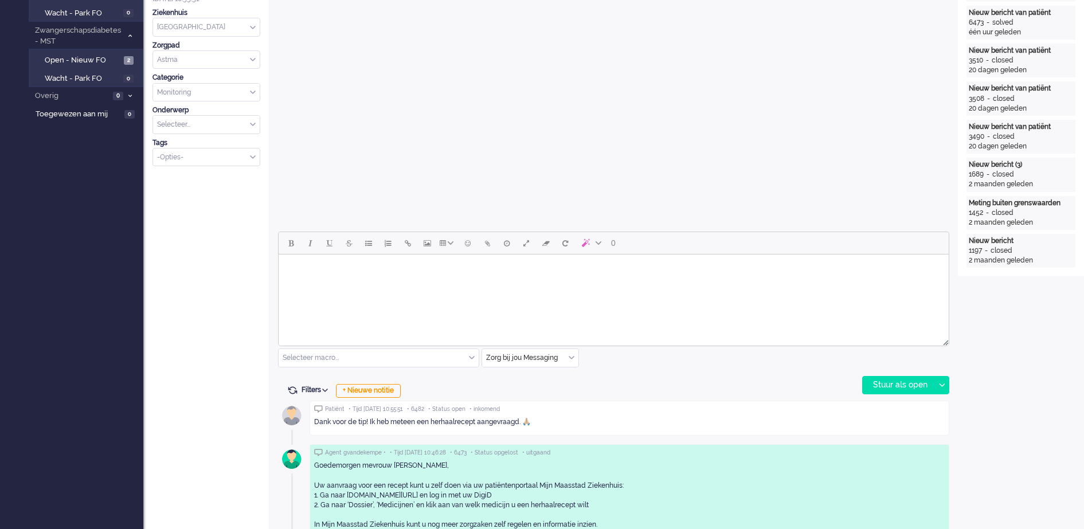
click at [456, 269] on body "Rich Text Area. Press ALT-0 for help." at bounding box center [613, 269] width 661 height 20
click at [916, 384] on div "Stuur als open" at bounding box center [899, 385] width 72 height 17
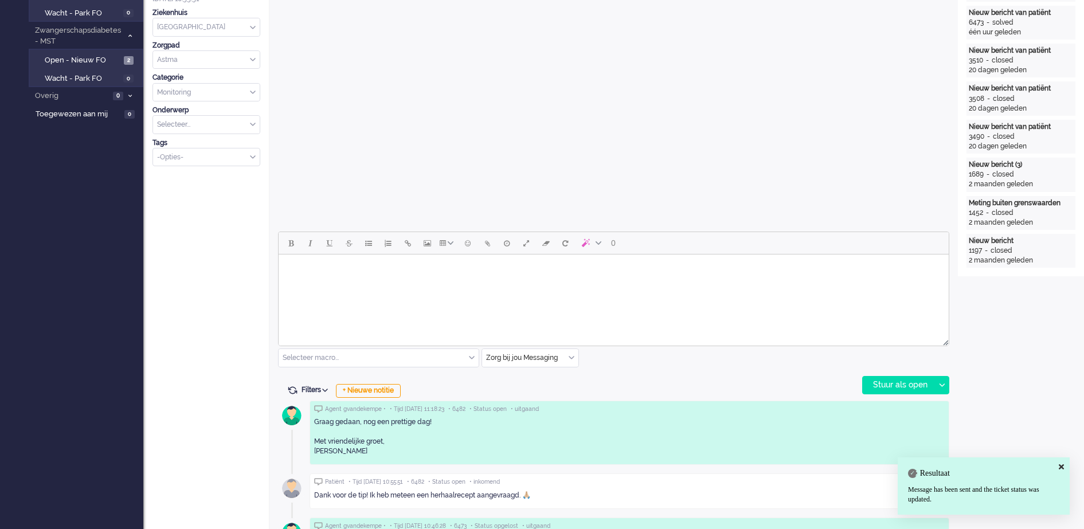
scroll to position [0, 0]
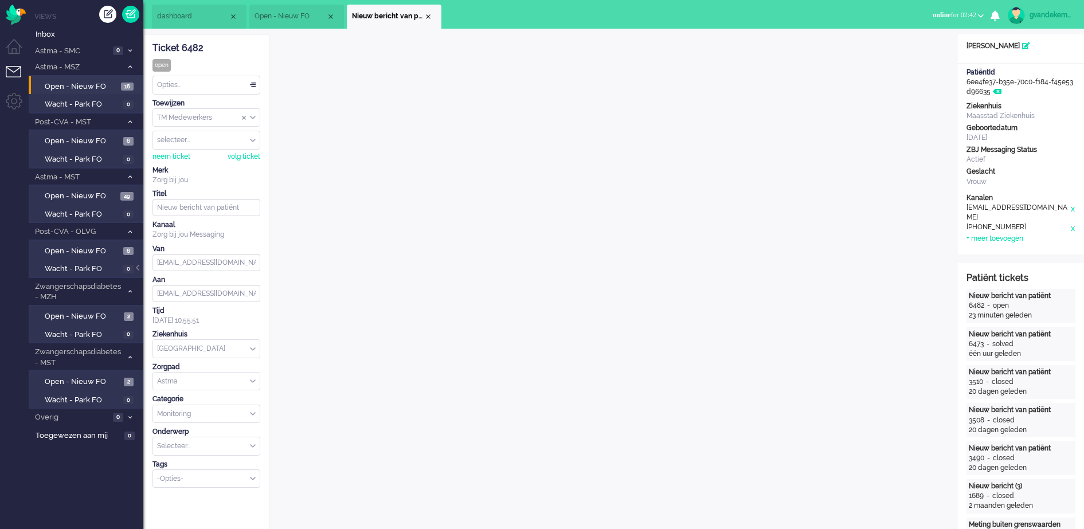
click at [250, 84] on div "Opties..." at bounding box center [206, 85] width 107 height 18
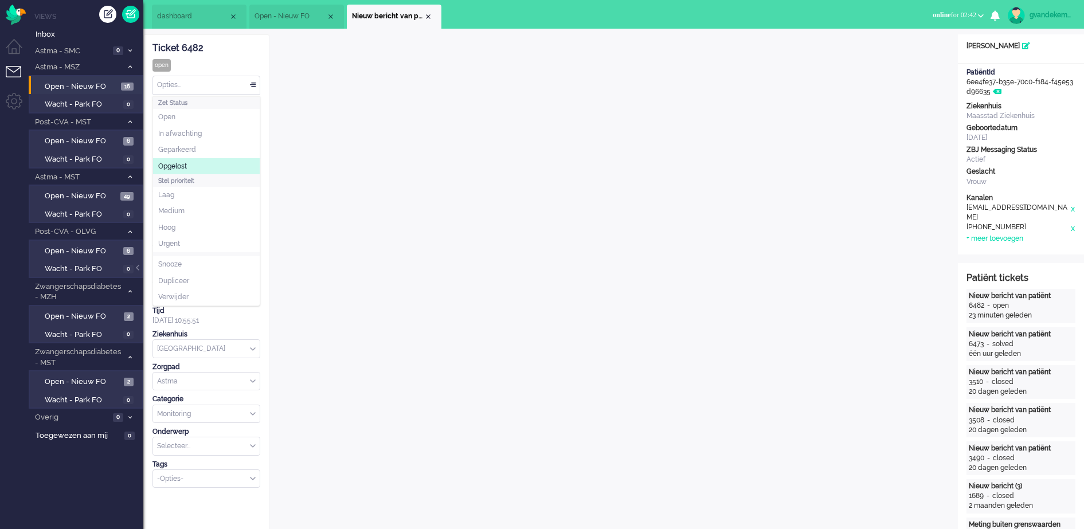
click at [229, 167] on li "Opgelost" at bounding box center [206, 166] width 107 height 17
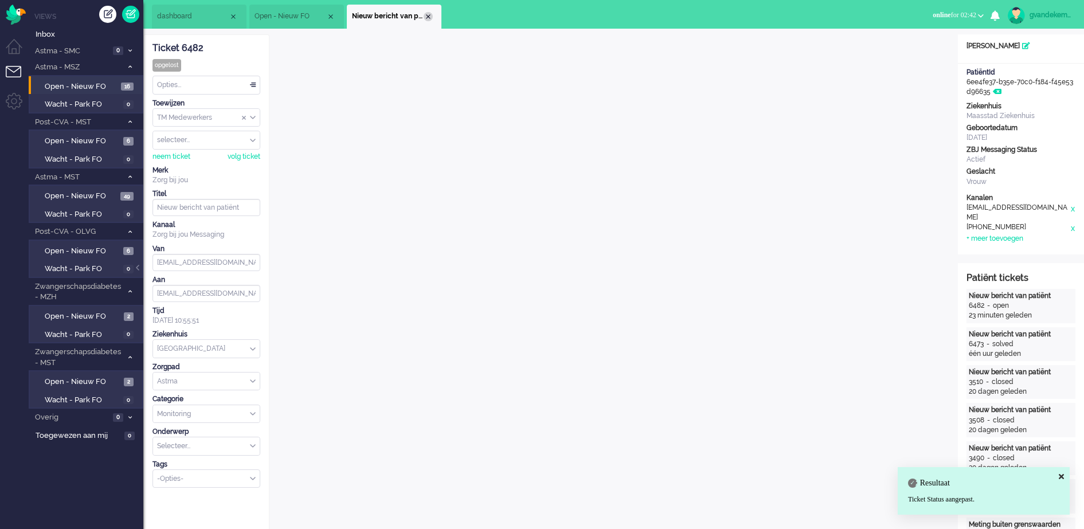
click at [428, 17] on div "Close tab" at bounding box center [428, 16] width 9 height 9
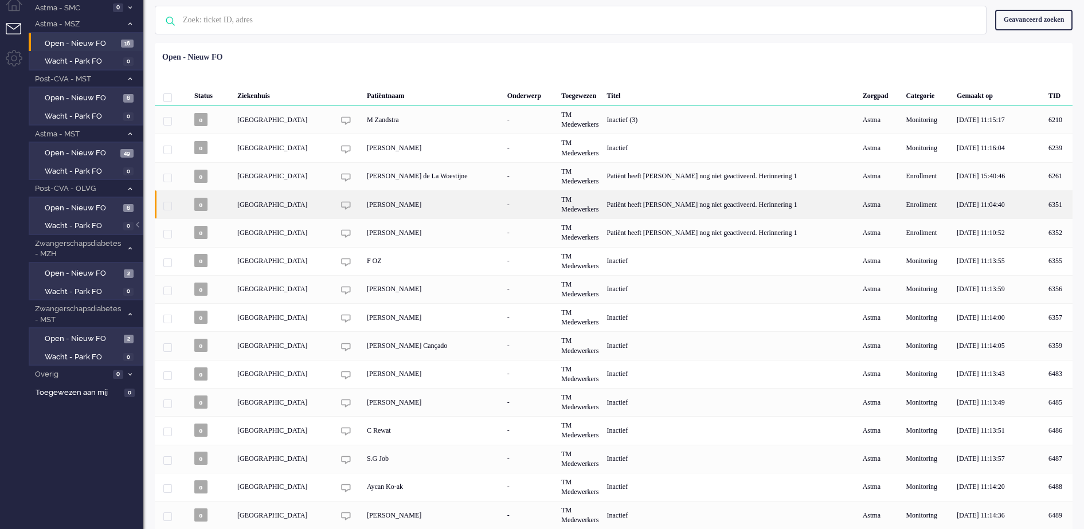
scroll to position [66, 0]
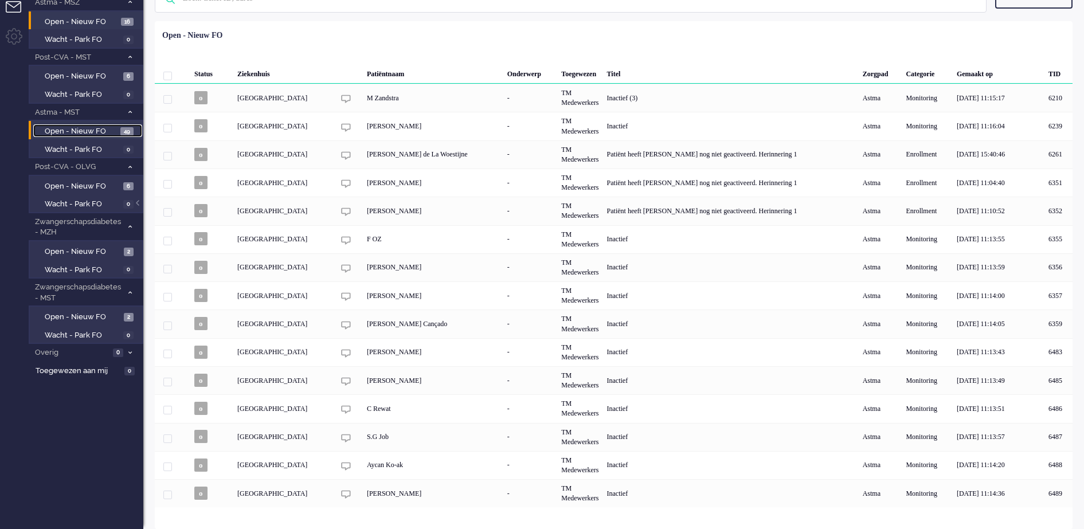
click at [106, 128] on span "Open - Nieuw FO" at bounding box center [81, 131] width 73 height 11
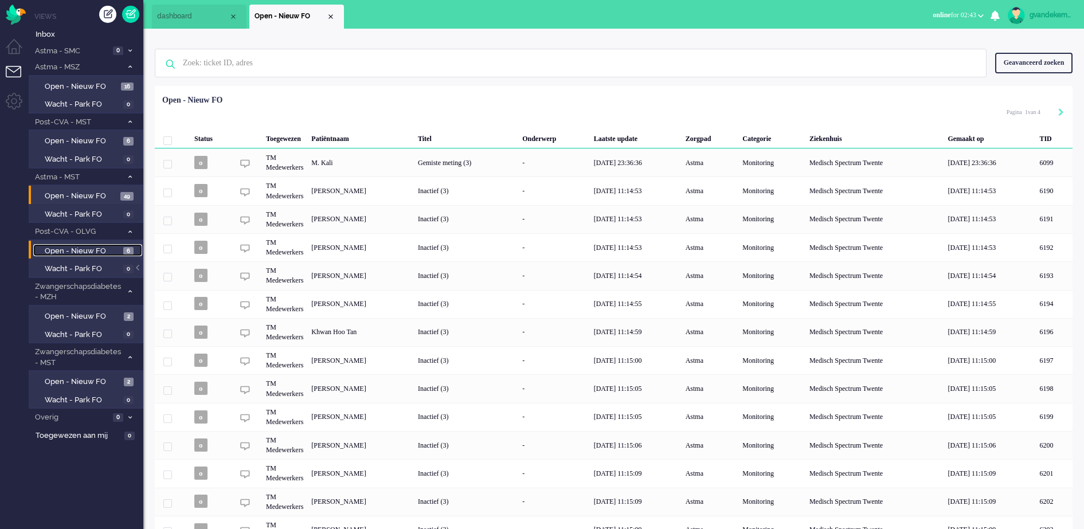
click at [103, 250] on span "Open - Nieuw FO" at bounding box center [83, 251] width 76 height 11
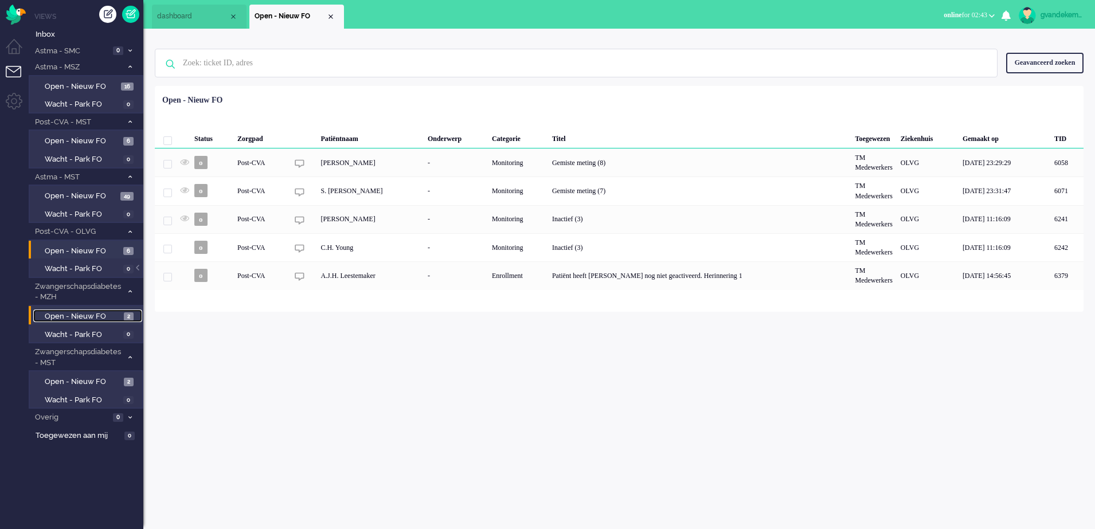
click at [108, 316] on span "Open - Nieuw FO" at bounding box center [83, 316] width 76 height 11
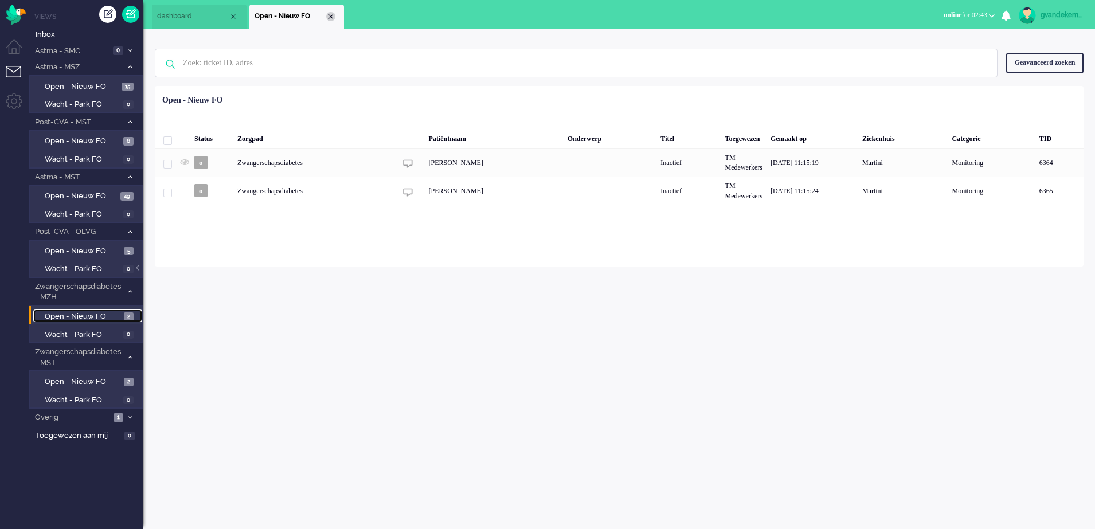
click at [328, 18] on div "Close tab" at bounding box center [330, 16] width 9 height 9
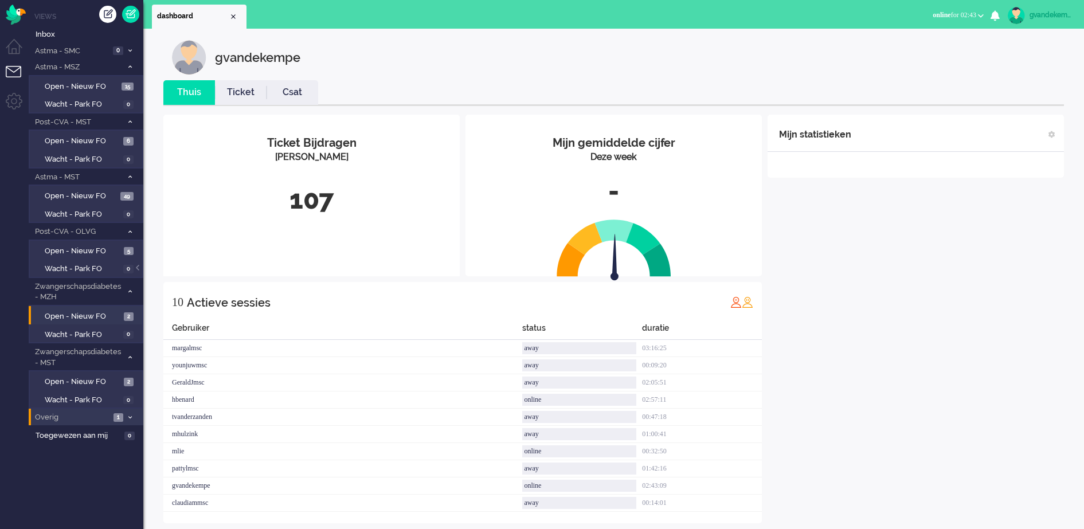
click at [95, 417] on span "Overig" at bounding box center [71, 417] width 77 height 11
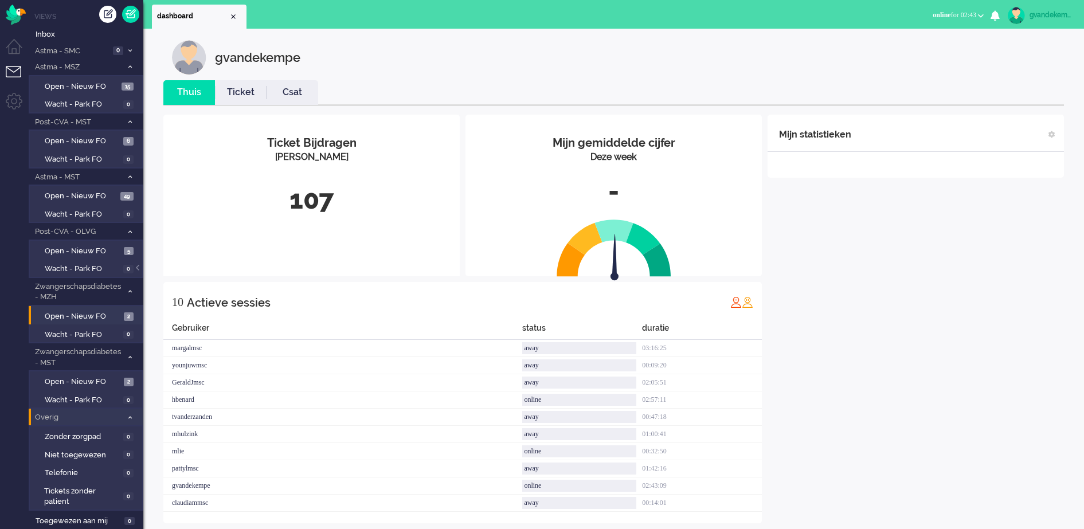
click at [130, 416] on icon at bounding box center [129, 418] width 3 height 4
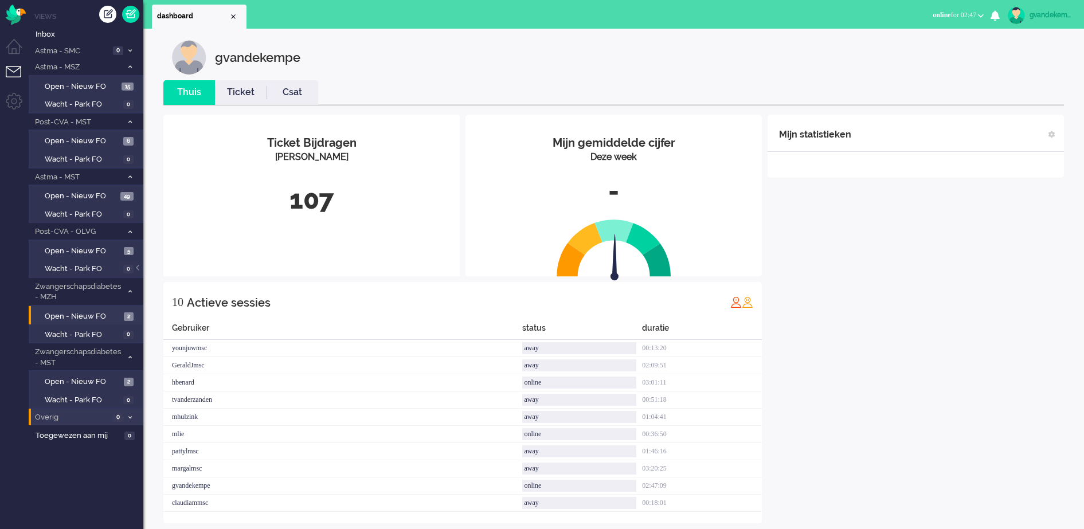
click at [991, 264] on div "Mijn statistieken + Statistieken toevoegen Bel tijd (gemiddelde dag) Wrapup tij…" at bounding box center [916, 319] width 296 height 409
click at [941, 336] on div "Mijn statistieken + Statistieken toevoegen Bel tijd (gemiddelde dag) Wrapup tij…" at bounding box center [916, 319] width 296 height 409
click at [124, 417] on li "Overig 2" at bounding box center [86, 417] width 115 height 17
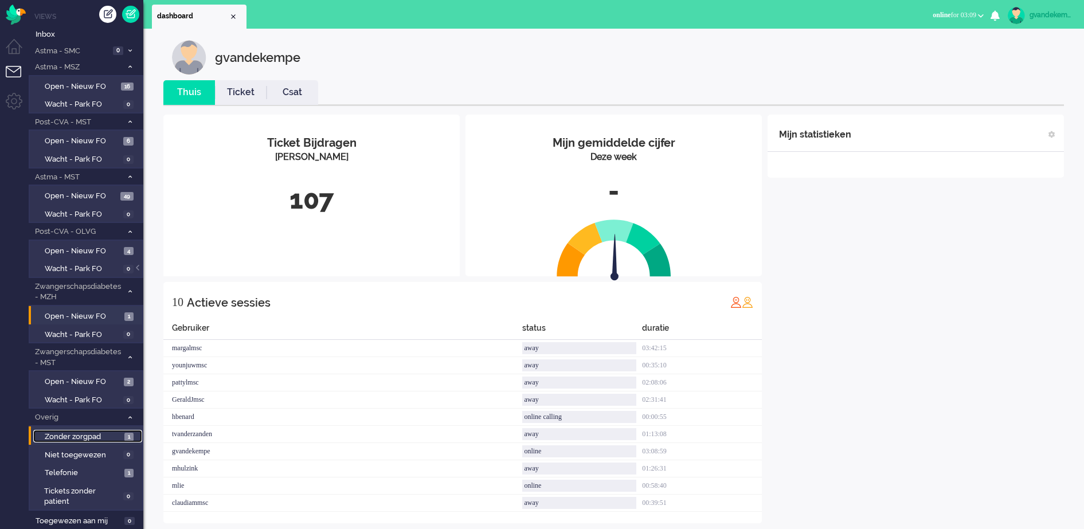
click at [103, 438] on span "Zonder zorgpad" at bounding box center [83, 437] width 77 height 11
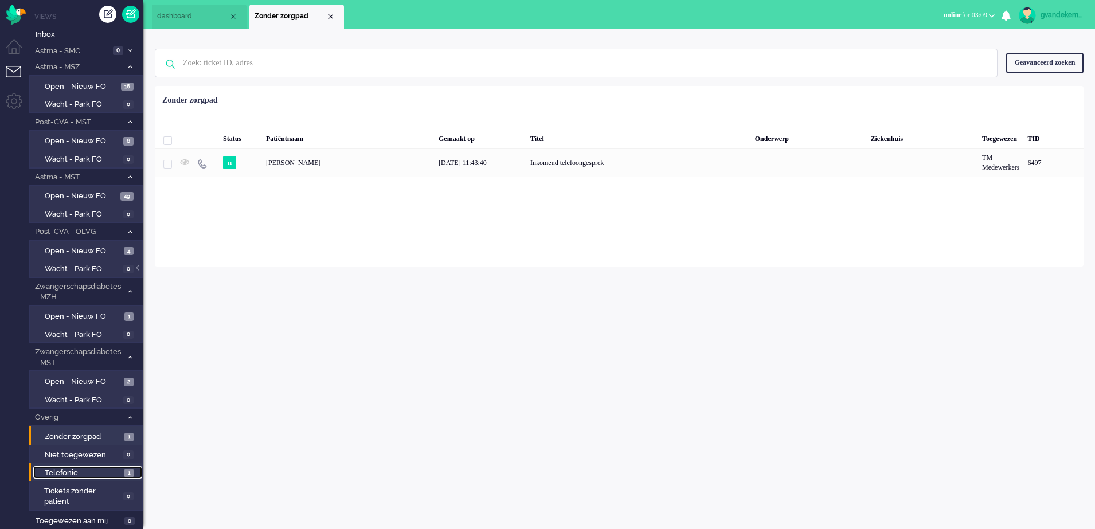
click at [110, 476] on span "Telefonie" at bounding box center [83, 473] width 77 height 11
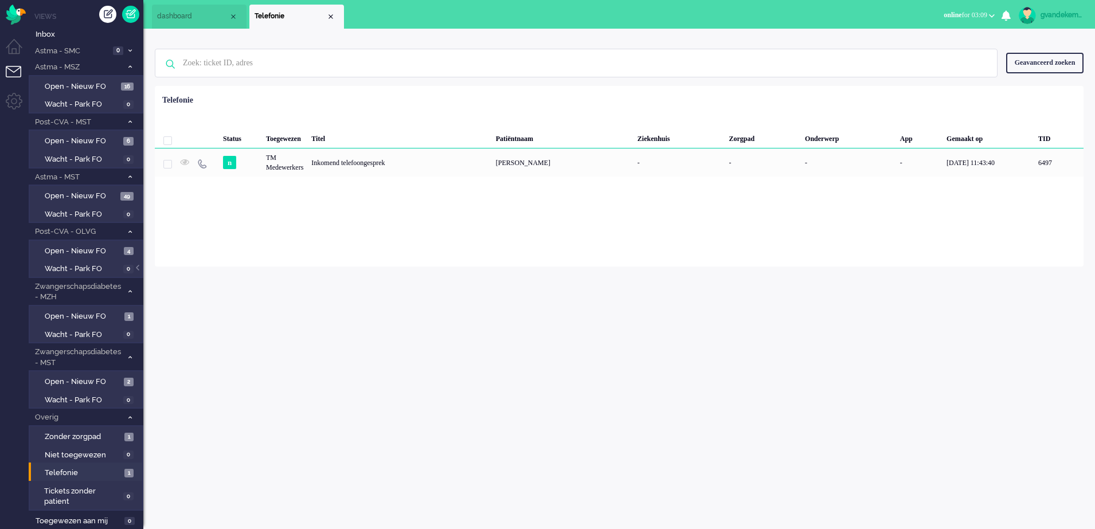
click at [128, 420] on span at bounding box center [130, 417] width 9 height 6
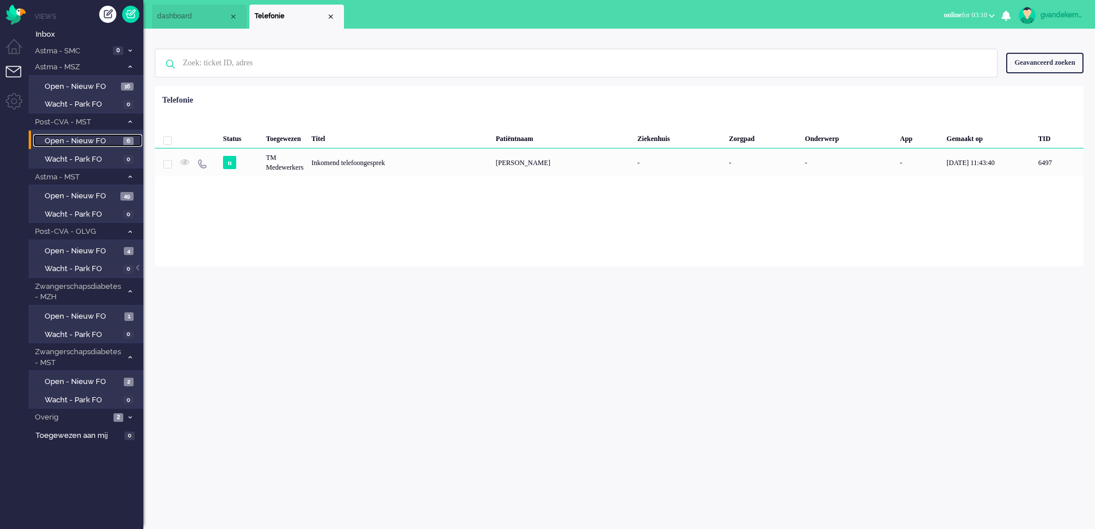
click at [94, 143] on span "Open - Nieuw FO" at bounding box center [83, 141] width 76 height 11
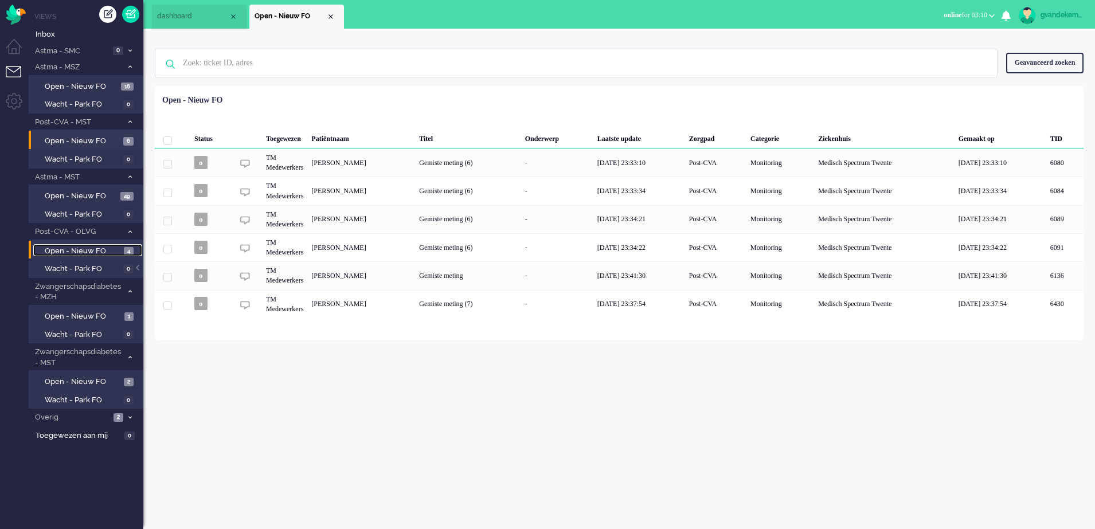
click at [95, 250] on span "Open - Nieuw FO" at bounding box center [83, 251] width 76 height 11
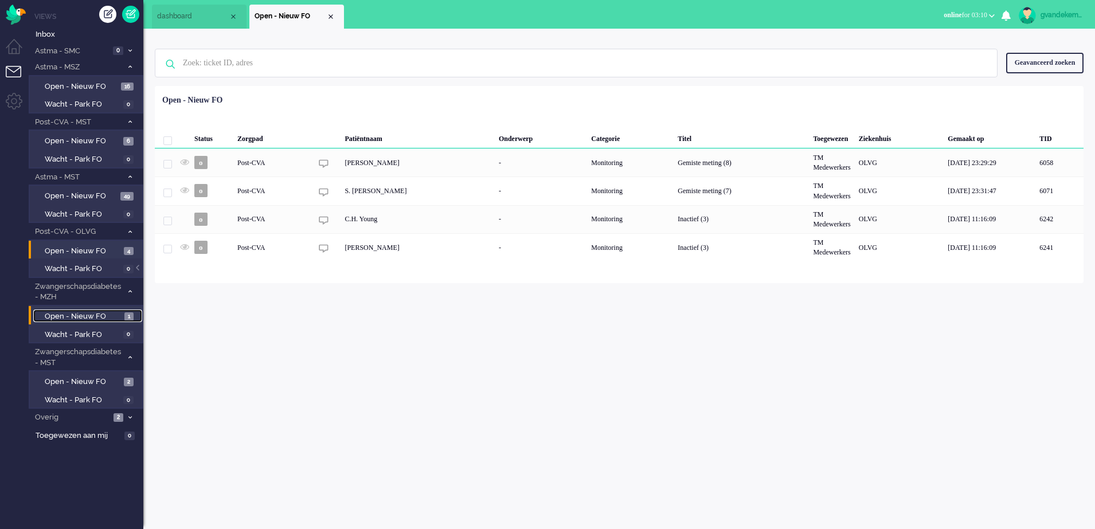
click at [85, 316] on span "Open - Nieuw FO" at bounding box center [83, 316] width 77 height 11
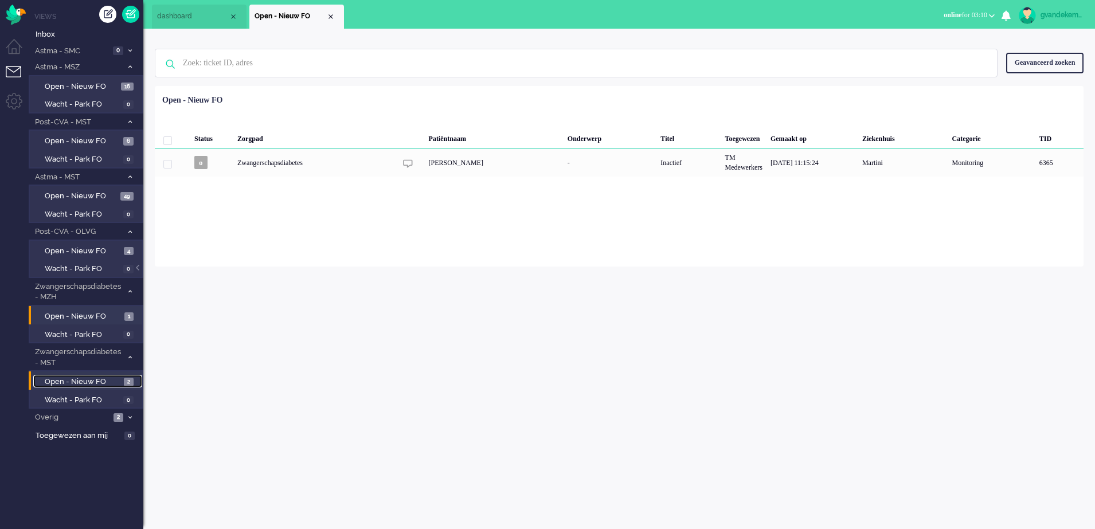
click at [75, 382] on span "Open - Nieuw FO" at bounding box center [83, 382] width 76 height 11
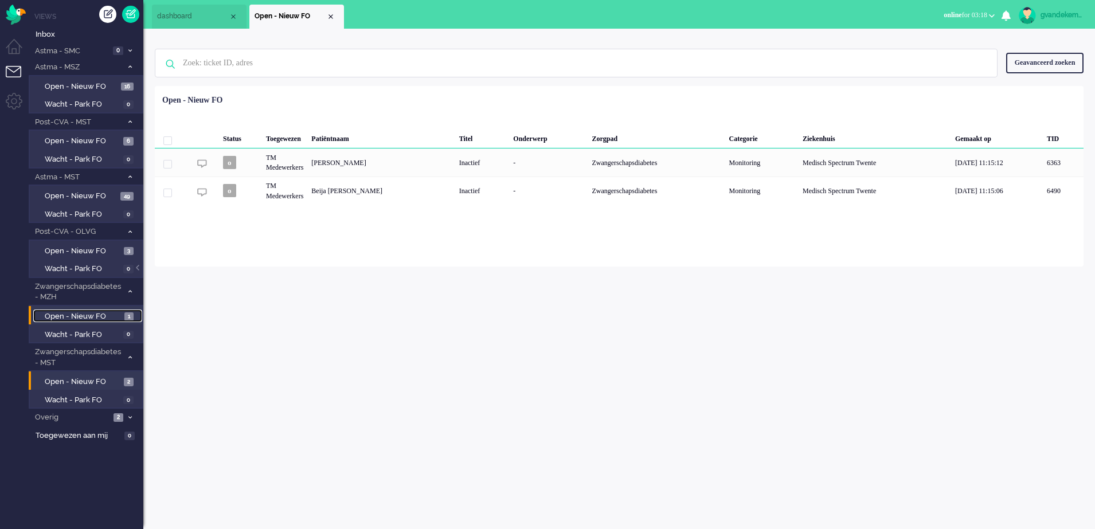
click at [112, 318] on span "Open - Nieuw FO" at bounding box center [83, 316] width 77 height 11
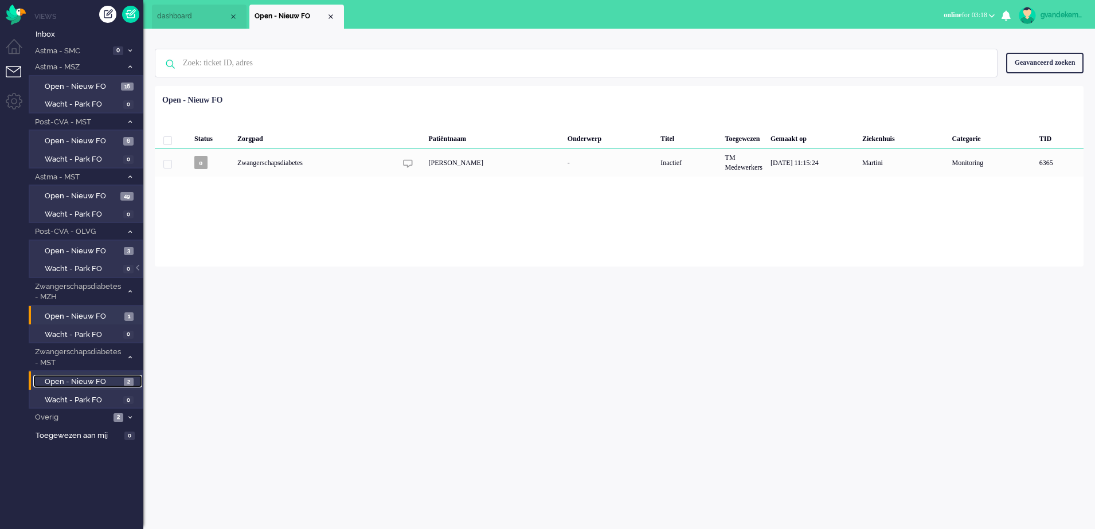
click at [120, 381] on span "Open - Nieuw FO" at bounding box center [83, 382] width 76 height 11
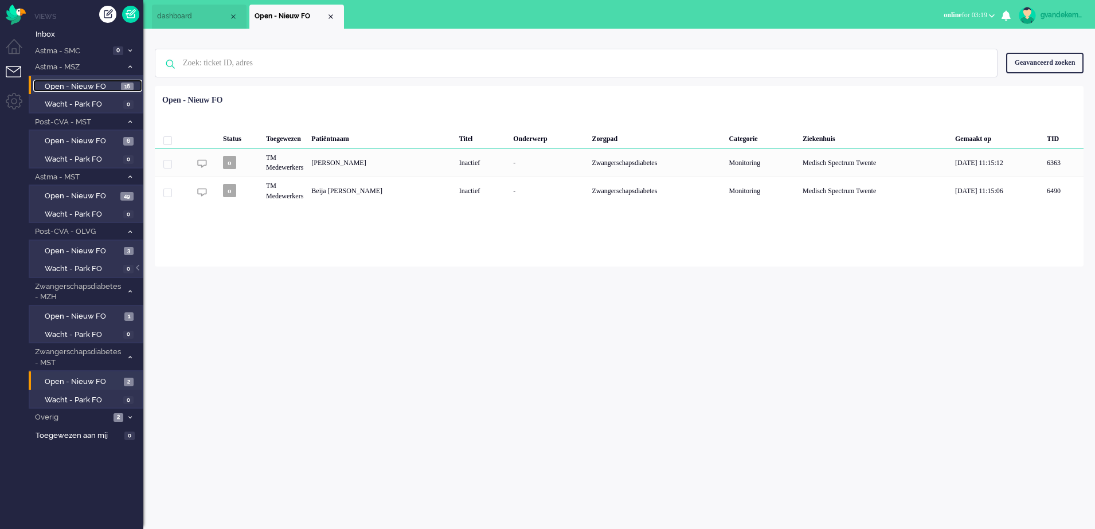
click at [88, 87] on span "Open - Nieuw FO" at bounding box center [81, 86] width 73 height 11
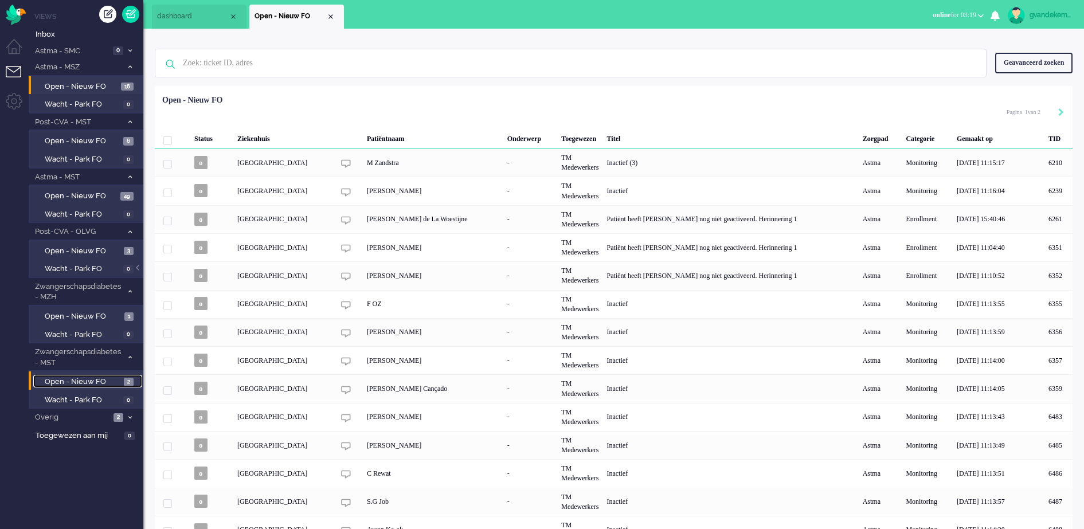
click at [95, 379] on span "Open - Nieuw FO" at bounding box center [83, 382] width 76 height 11
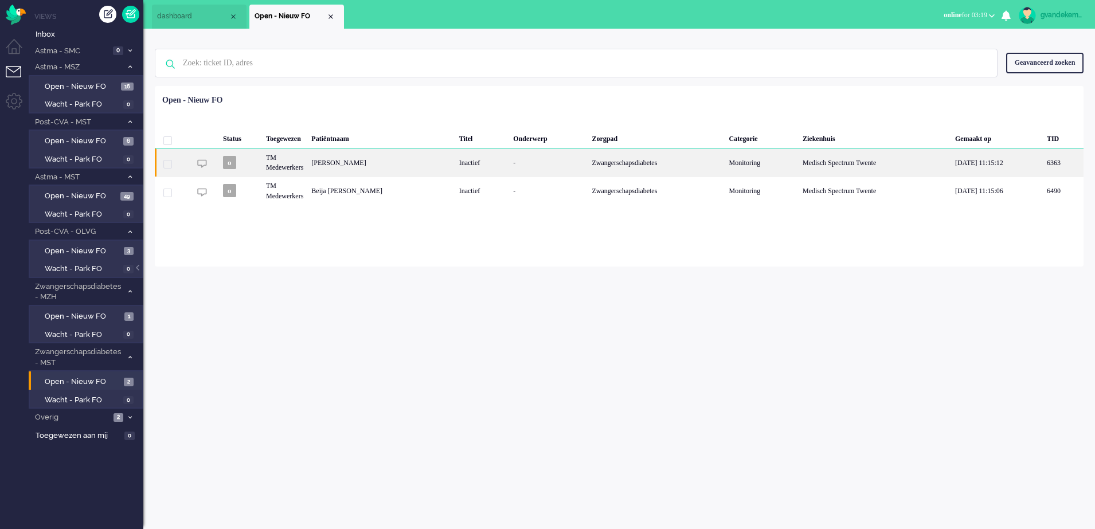
click at [485, 168] on div "Inactief" at bounding box center [482, 162] width 54 height 28
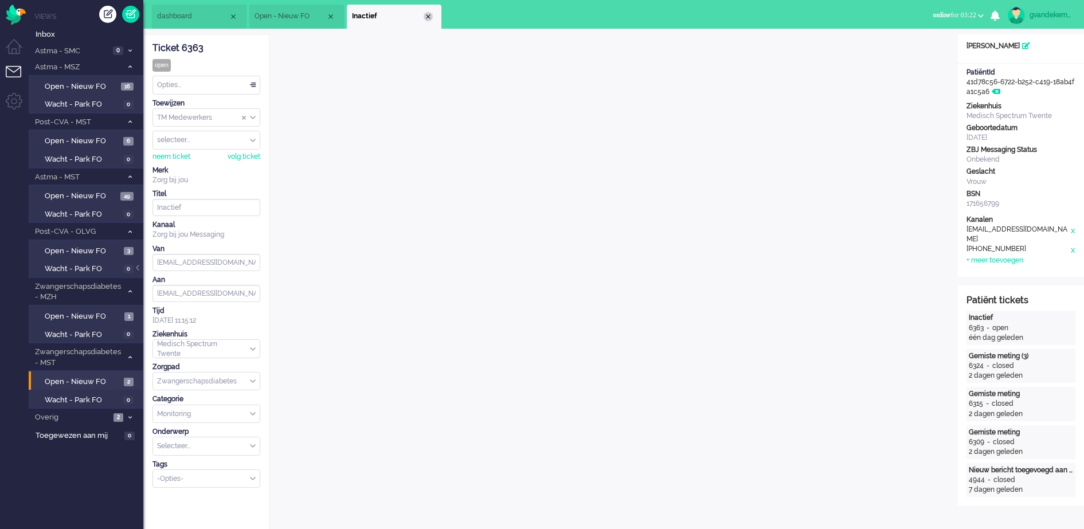
click at [429, 15] on div "Close tab" at bounding box center [428, 16] width 9 height 9
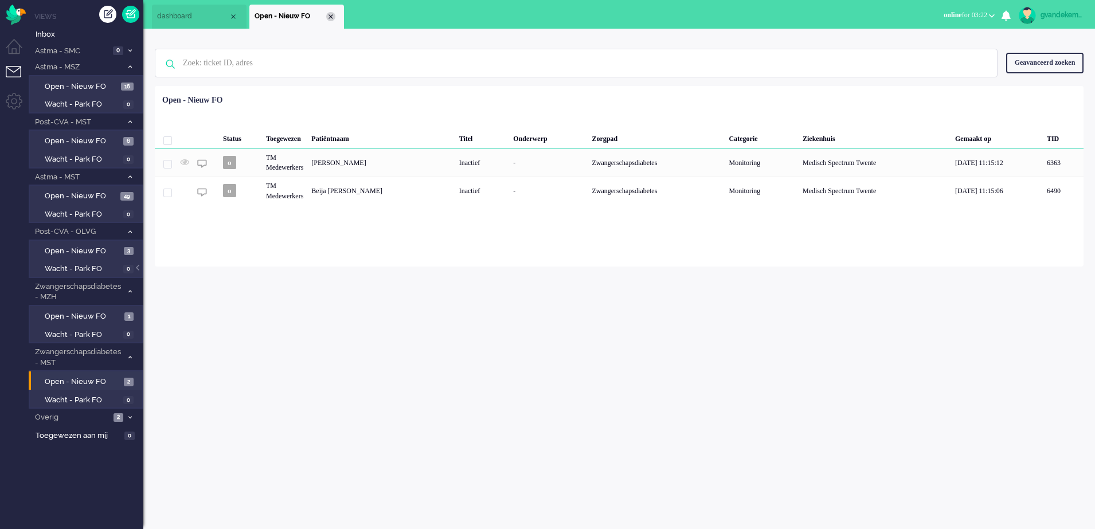
click at [330, 17] on div "Close tab" at bounding box center [330, 16] width 9 height 9
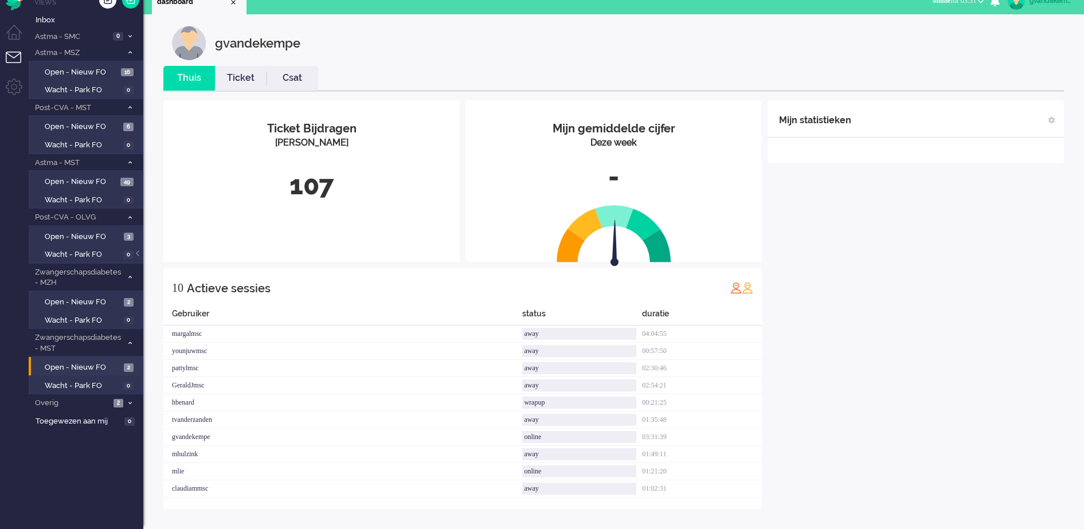
scroll to position [14, 0]
click at [103, 300] on span "Open - Nieuw FO" at bounding box center [83, 302] width 76 height 11
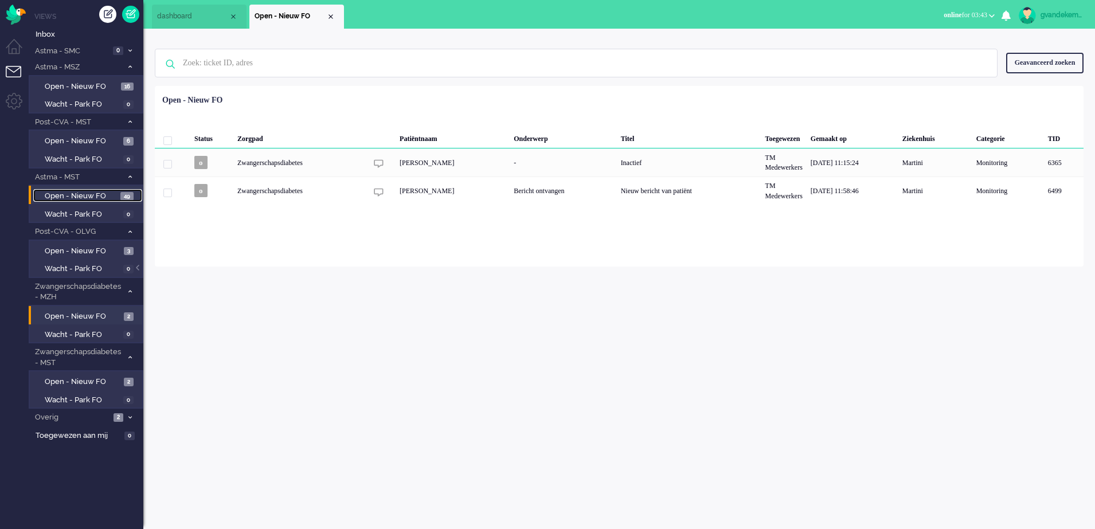
click at [80, 195] on span "Open - Nieuw FO" at bounding box center [81, 196] width 73 height 11
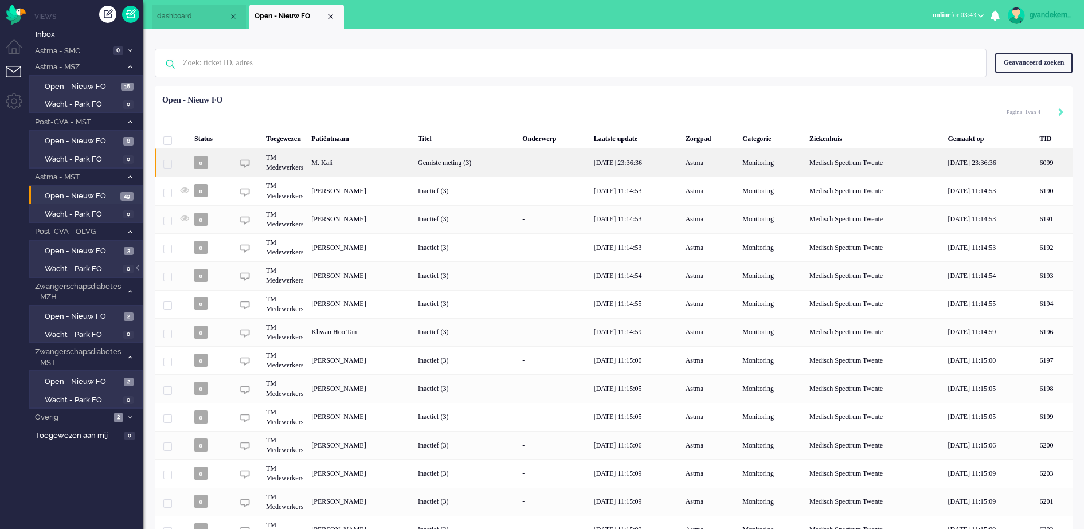
click at [1035, 164] on div "M. Kali" at bounding box center [1053, 162] width 37 height 28
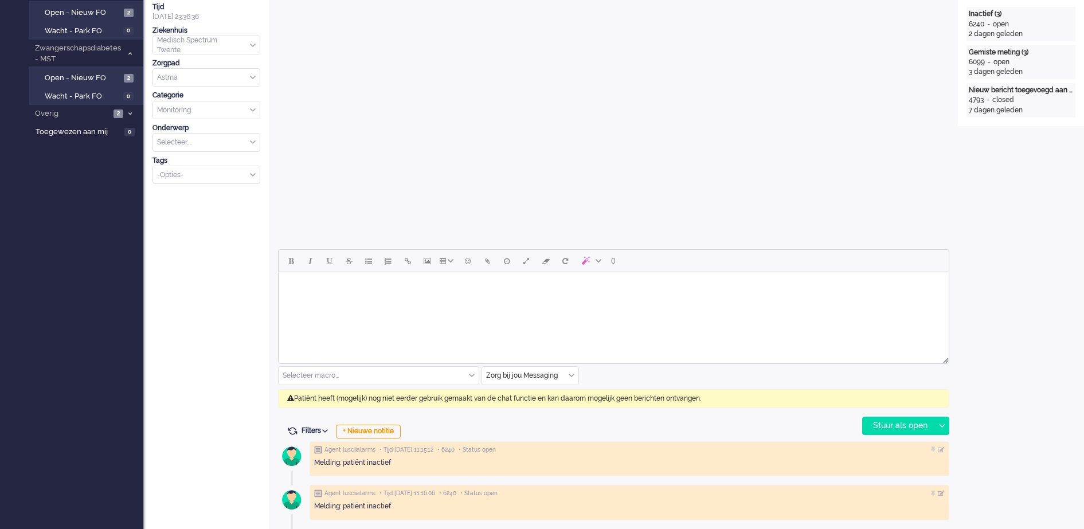
scroll to position [35, 0]
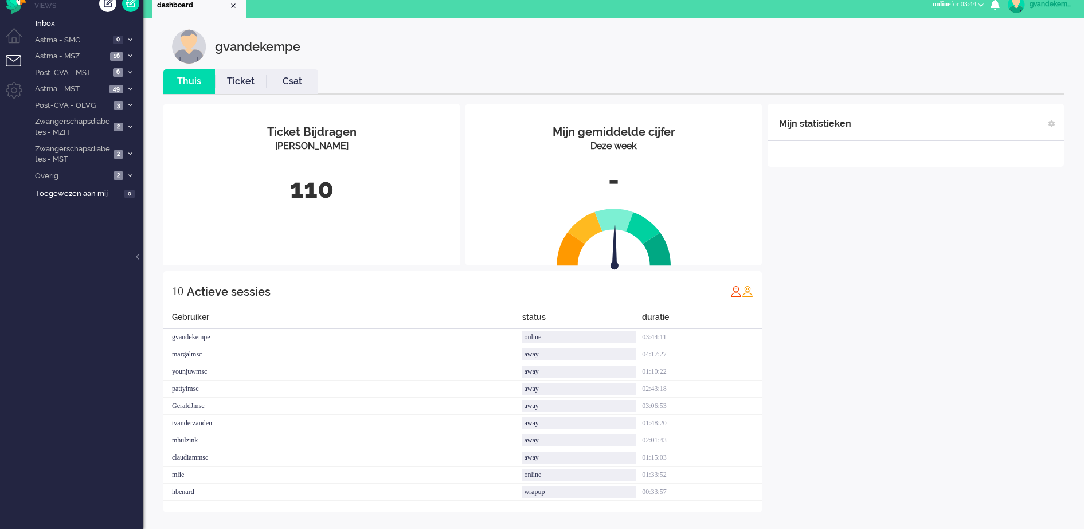
scroll to position [14, 0]
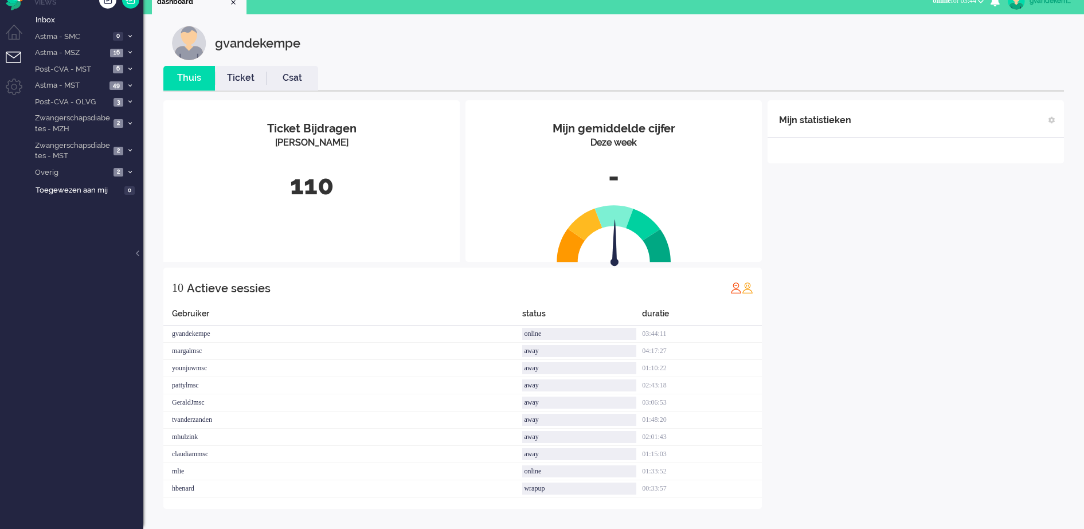
click at [891, 279] on div "Mijn statistieken + Statistieken toevoegen Bel tijd (gemiddelde dag) Wrapup tij…" at bounding box center [916, 304] width 296 height 409
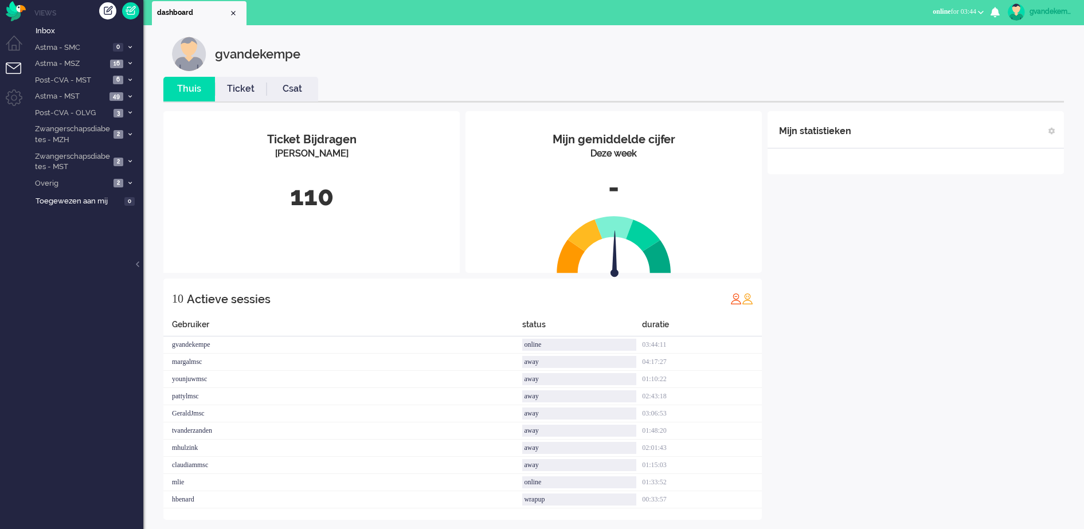
scroll to position [0, 0]
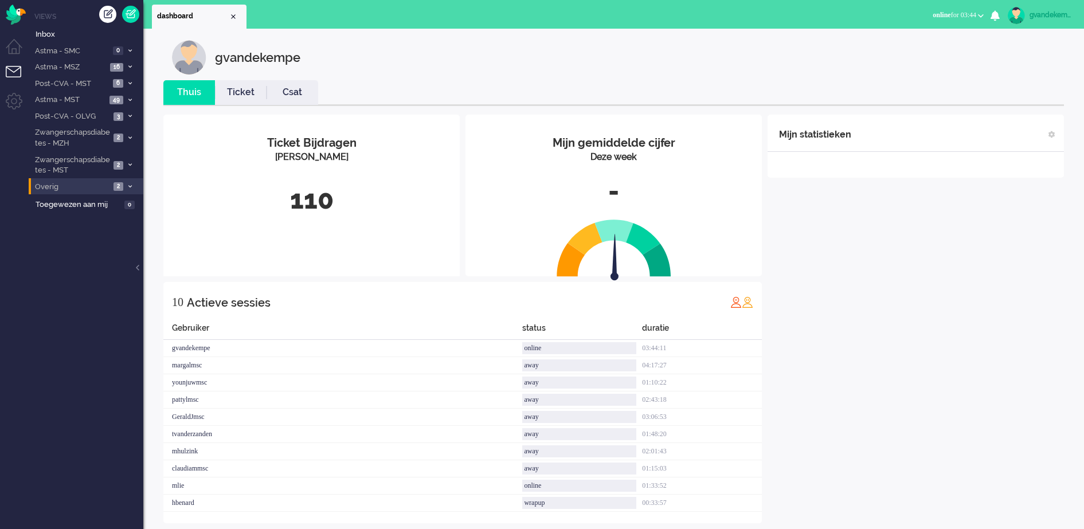
click at [129, 185] on icon at bounding box center [129, 187] width 3 height 4
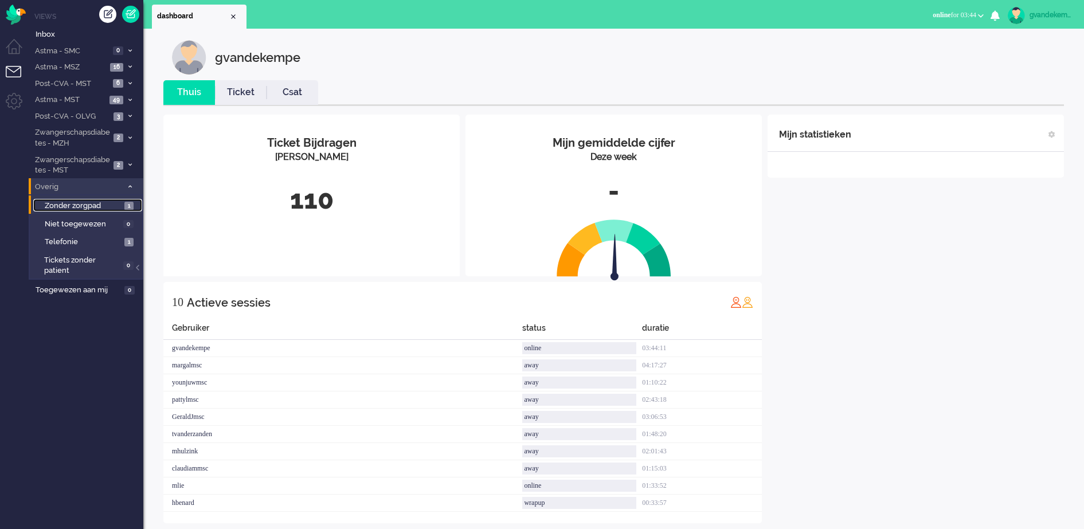
click at [126, 206] on span "1" at bounding box center [128, 206] width 9 height 9
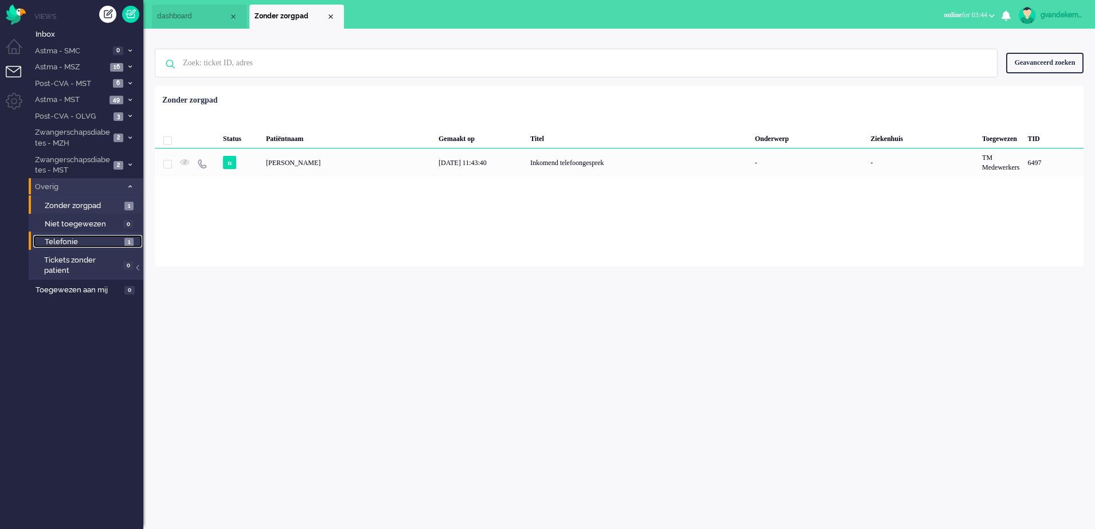
click at [133, 244] on span "1" at bounding box center [128, 242] width 9 height 9
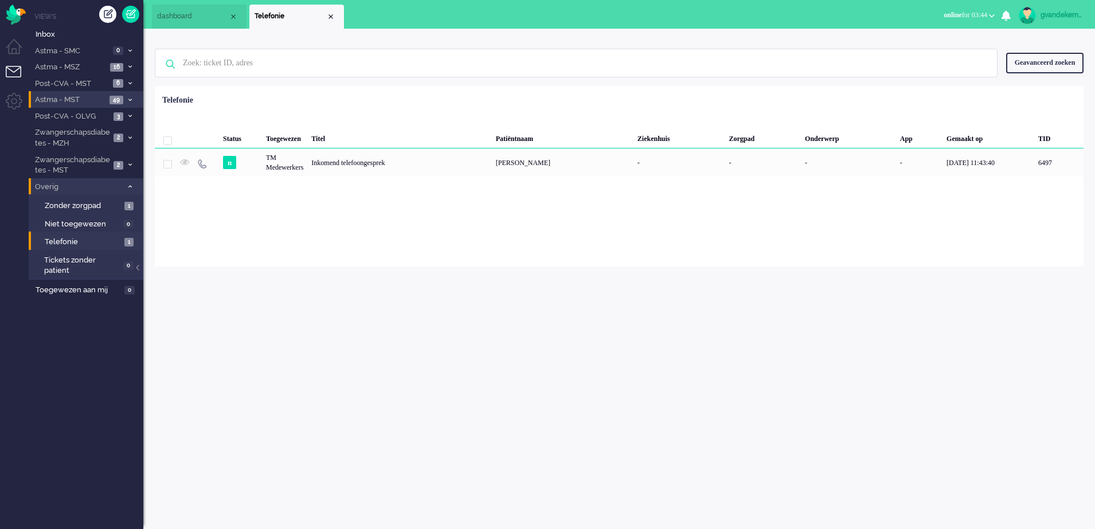
click at [120, 98] on span "49" at bounding box center [116, 100] width 14 height 9
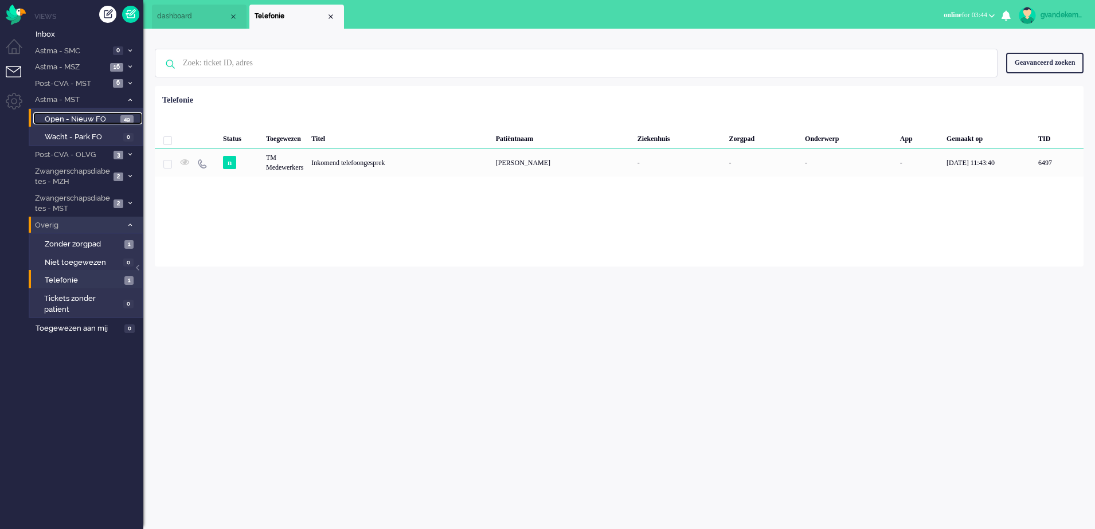
click at [100, 118] on span "Open - Nieuw FO" at bounding box center [81, 119] width 73 height 11
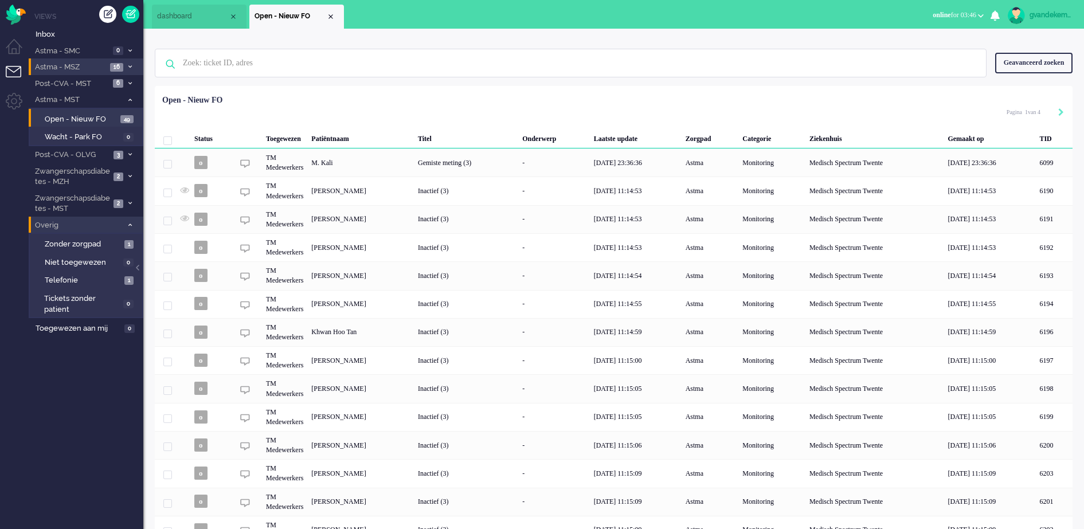
click at [126, 65] on span at bounding box center [130, 67] width 9 height 6
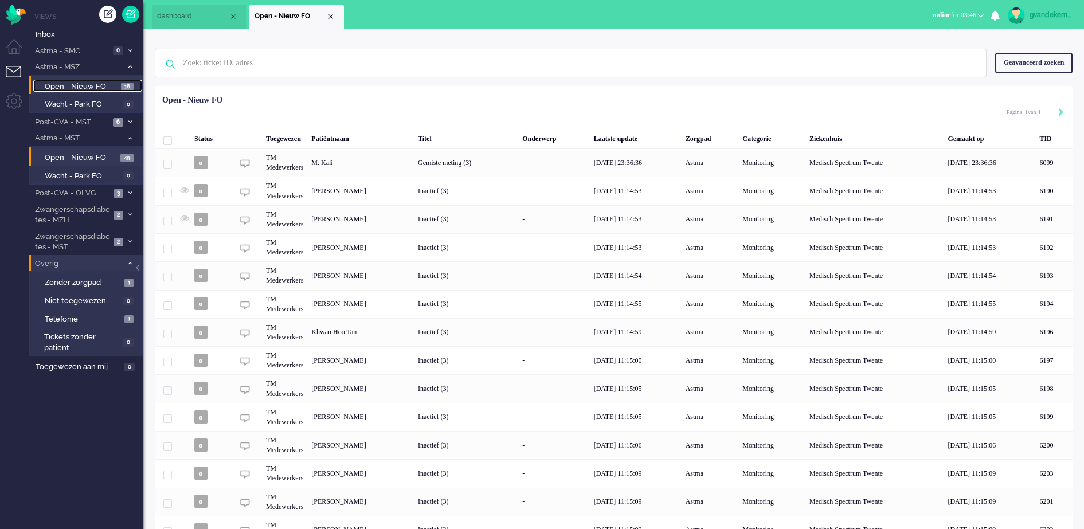
click at [88, 84] on span "Open - Nieuw FO" at bounding box center [81, 86] width 73 height 11
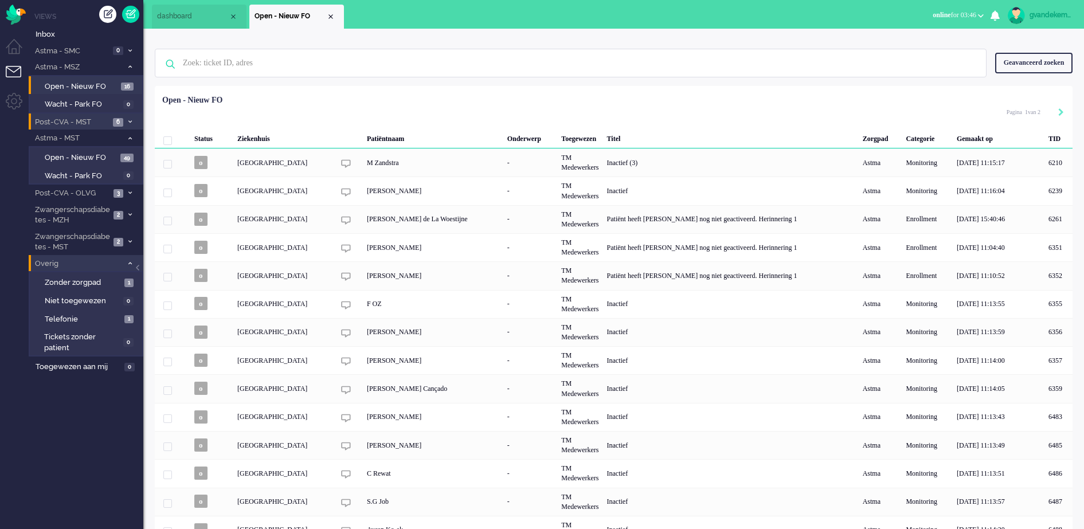
click at [128, 119] on span at bounding box center [130, 122] width 9 height 6
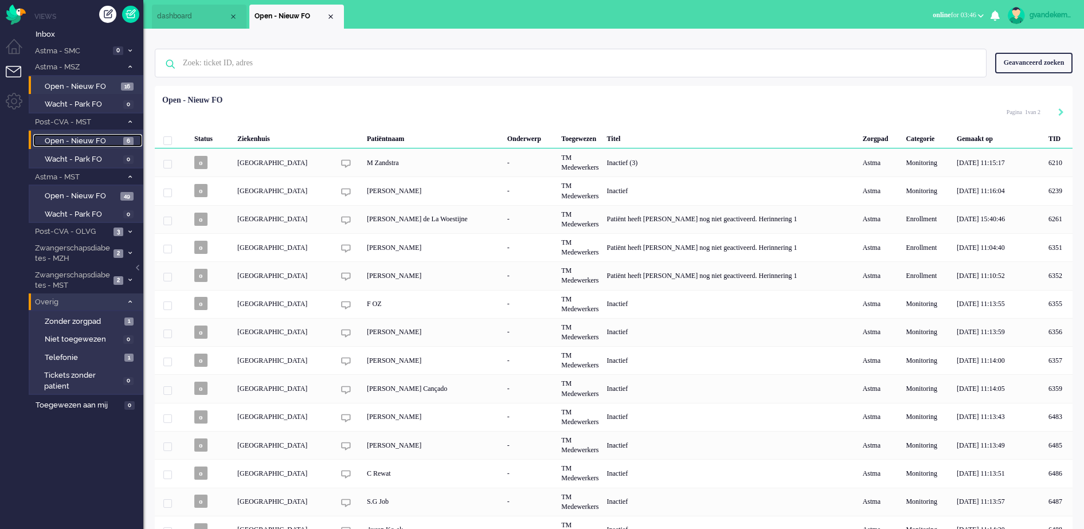
click at [114, 143] on span "Open - Nieuw FO" at bounding box center [83, 141] width 76 height 11
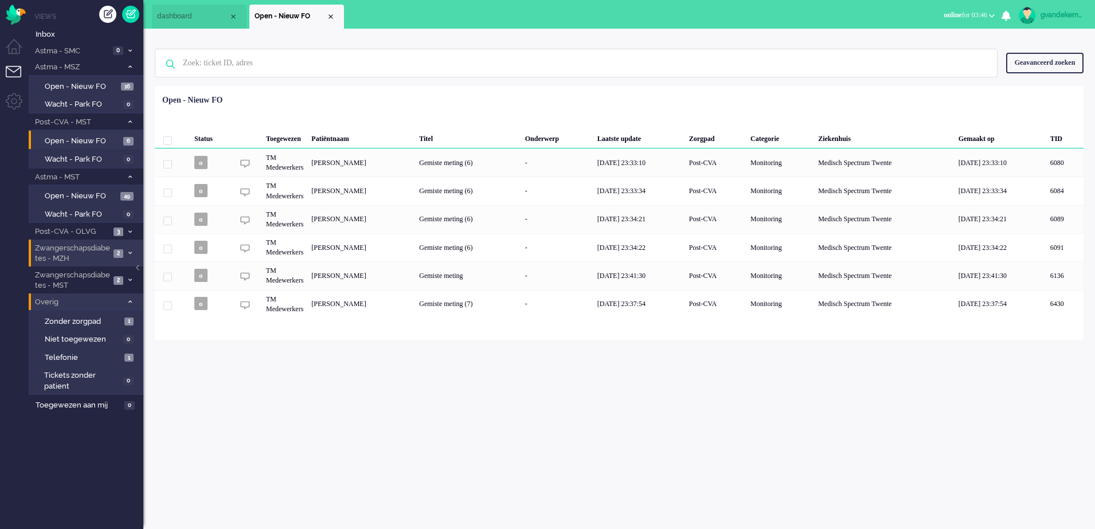
click at [129, 252] on icon at bounding box center [129, 253] width 3 height 4
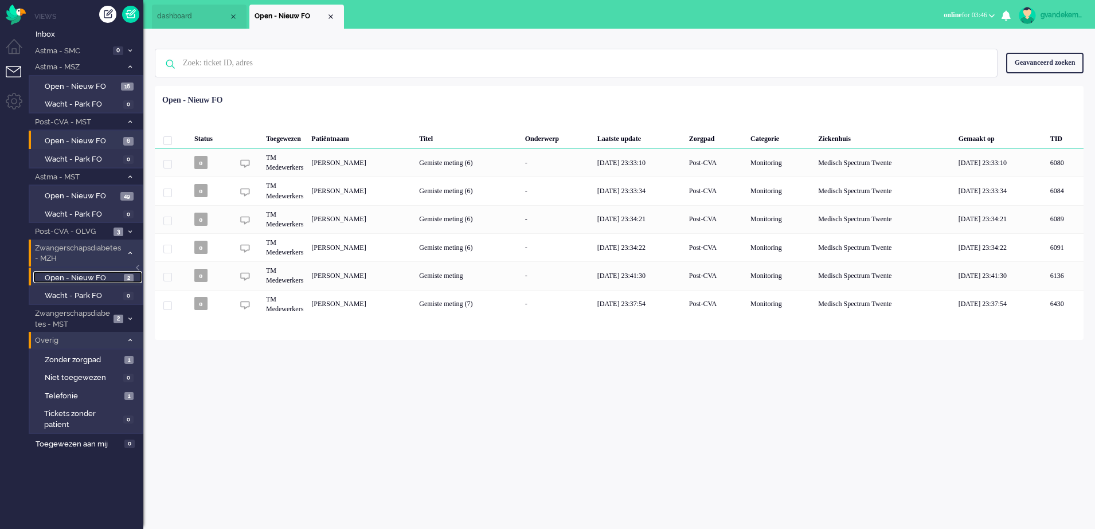
click at [101, 274] on span "Open - Nieuw FO" at bounding box center [83, 278] width 76 height 11
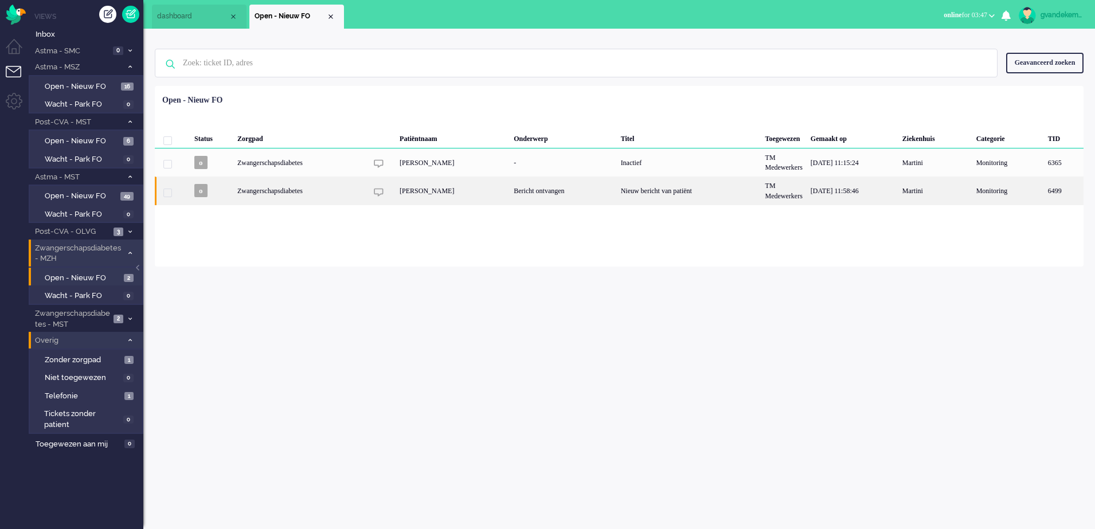
click at [500, 191] on div "[PERSON_NAME]" at bounding box center [453, 191] width 114 height 28
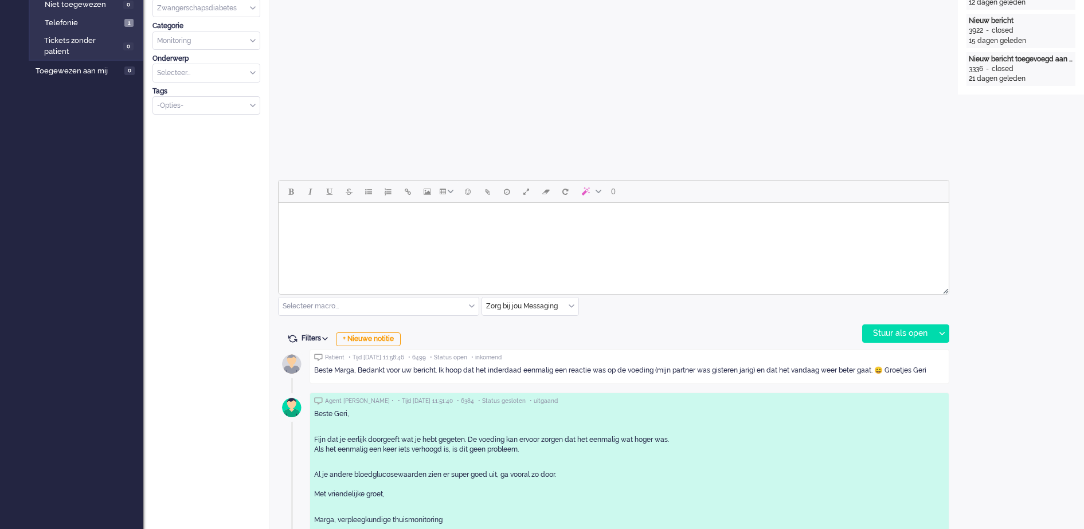
scroll to position [358, 0]
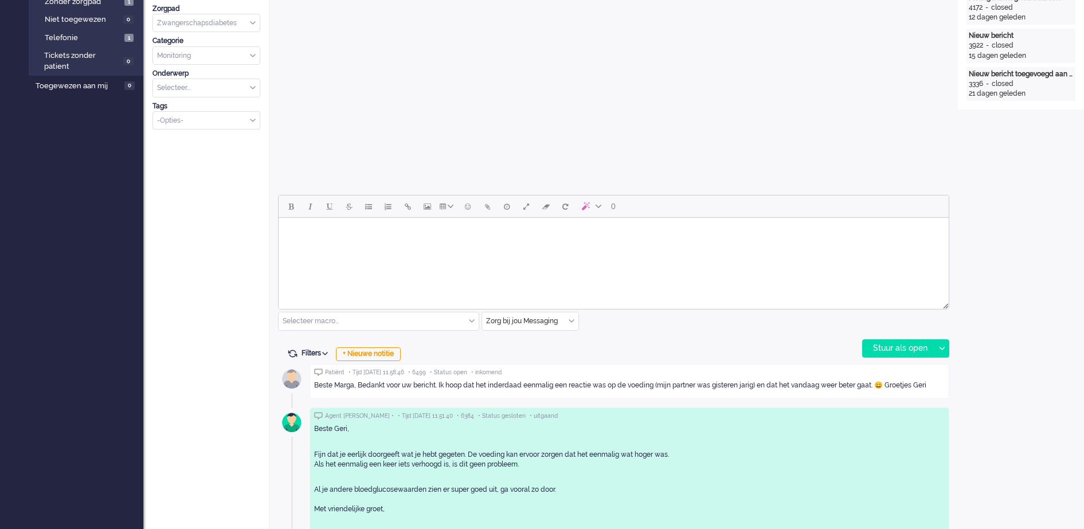
click at [368, 237] on body "Rich Text Area. Press ALT-0 for help." at bounding box center [613, 232] width 661 height 20
click at [911, 348] on div "Stuur als open" at bounding box center [899, 348] width 72 height 17
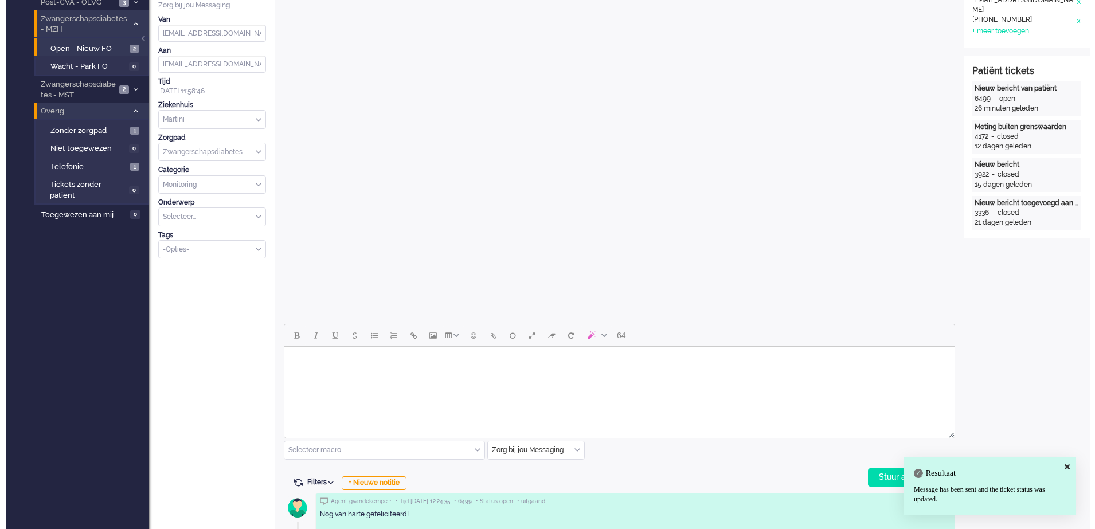
scroll to position [0, 0]
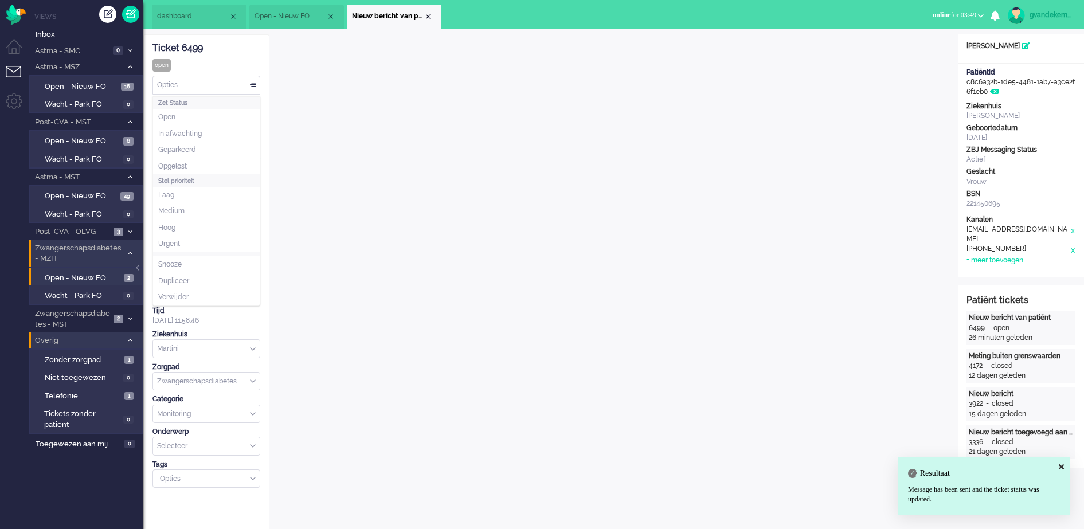
click at [250, 84] on div "Opties..." at bounding box center [206, 85] width 107 height 18
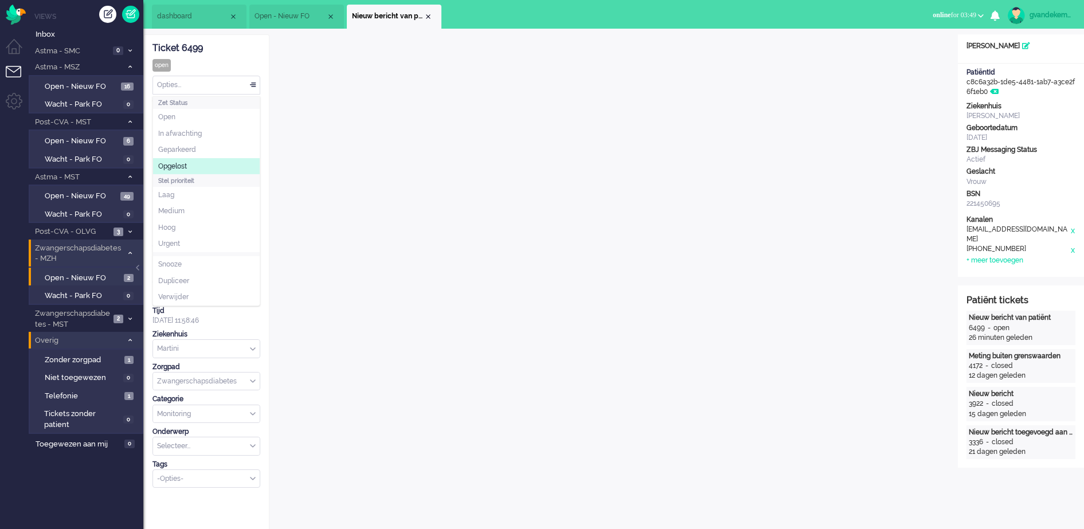
click at [202, 168] on li "Opgelost" at bounding box center [206, 166] width 107 height 17
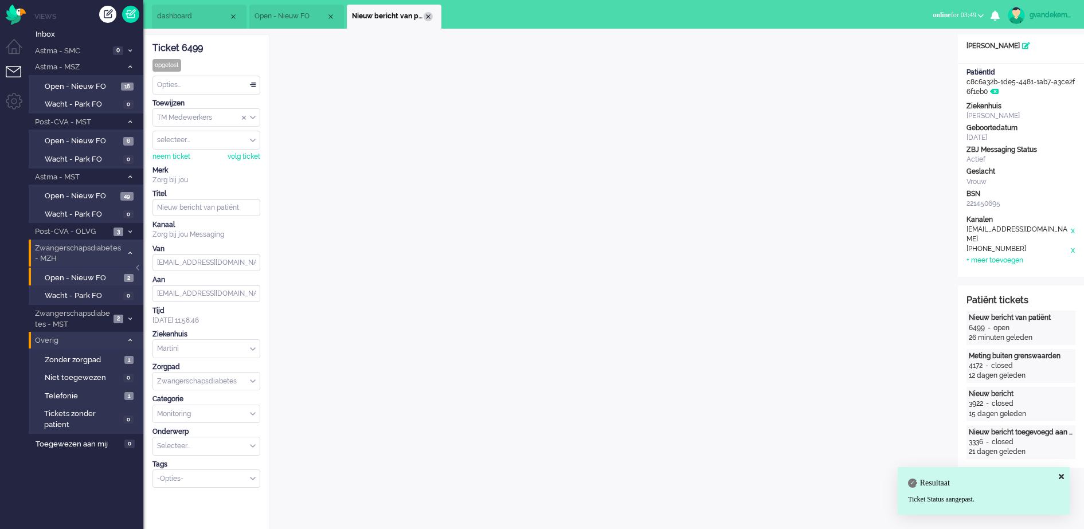
click at [425, 14] on div "Close tab" at bounding box center [428, 16] width 9 height 9
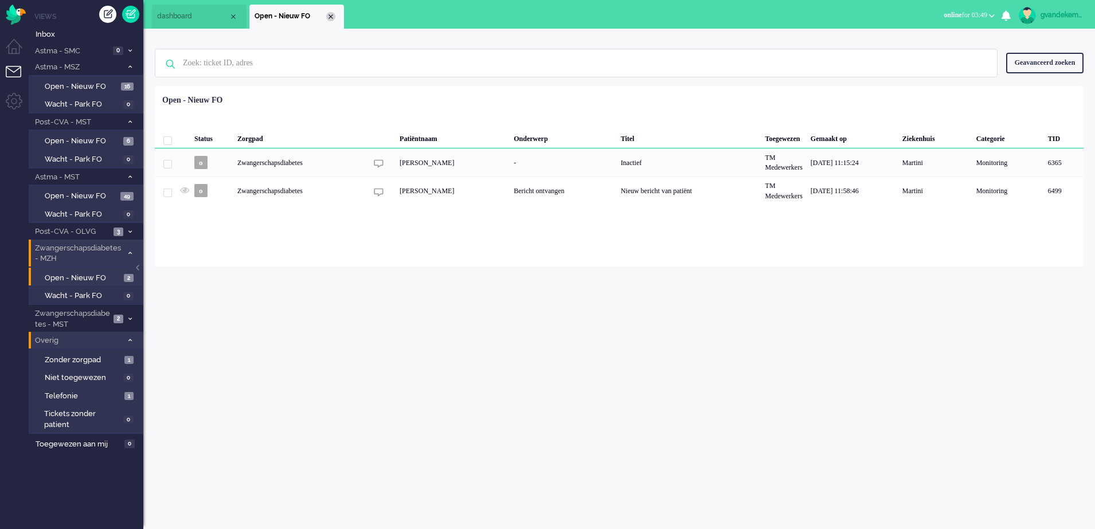
click at [330, 17] on div "Close tab" at bounding box center [330, 16] width 9 height 9
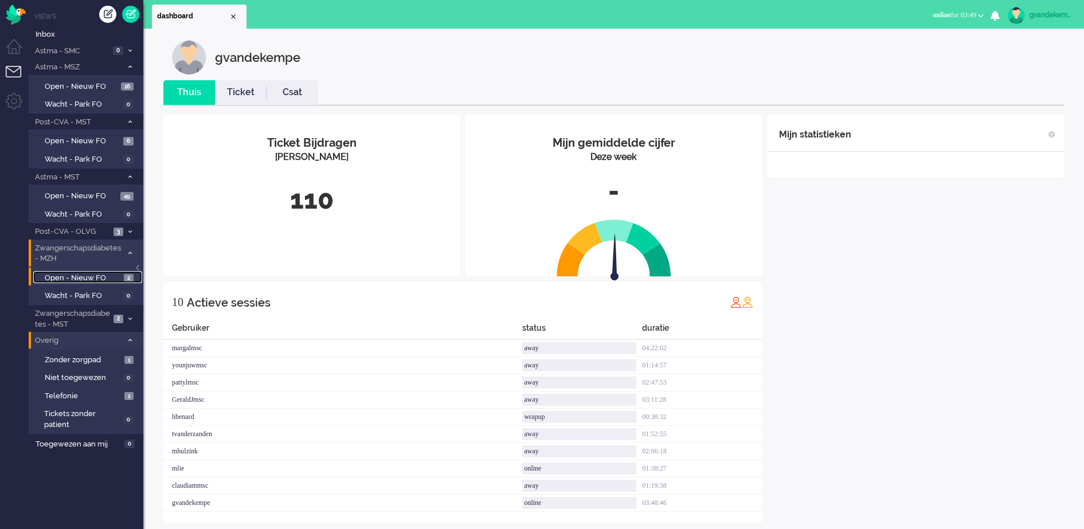
click at [108, 277] on span "Open - Nieuw FO" at bounding box center [83, 278] width 76 height 11
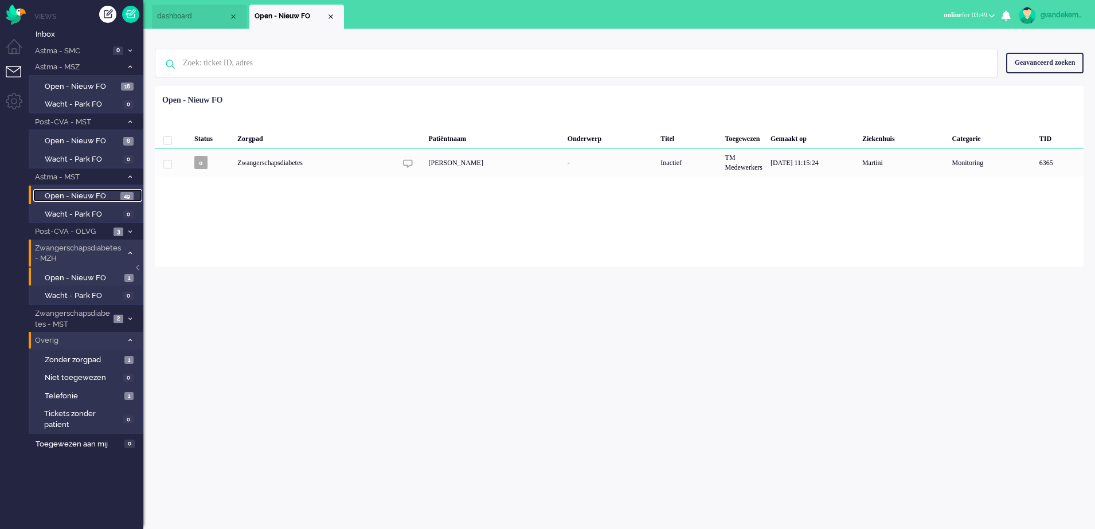
click at [96, 193] on span "Open - Nieuw FO" at bounding box center [81, 196] width 73 height 11
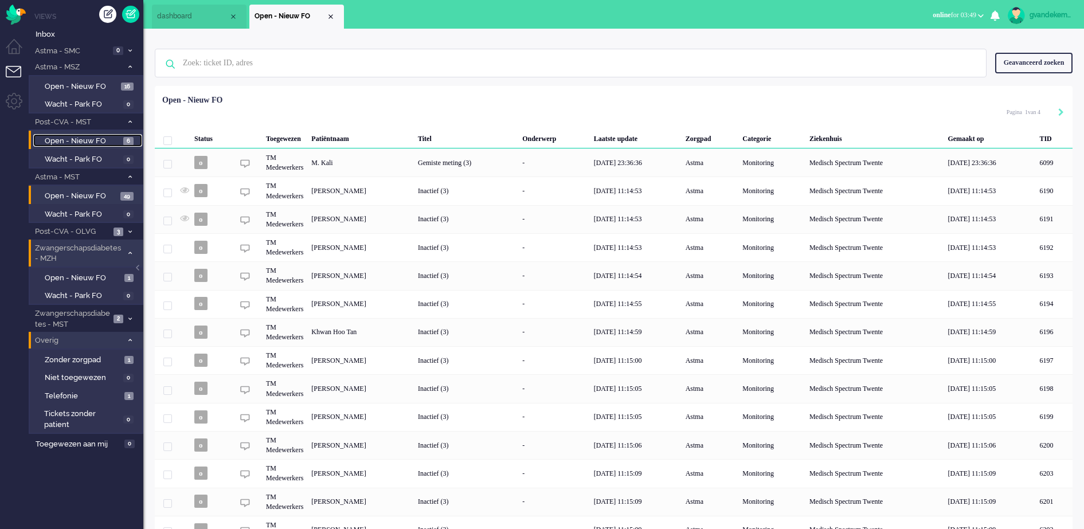
click at [97, 140] on span "Open - Nieuw FO" at bounding box center [83, 141] width 76 height 11
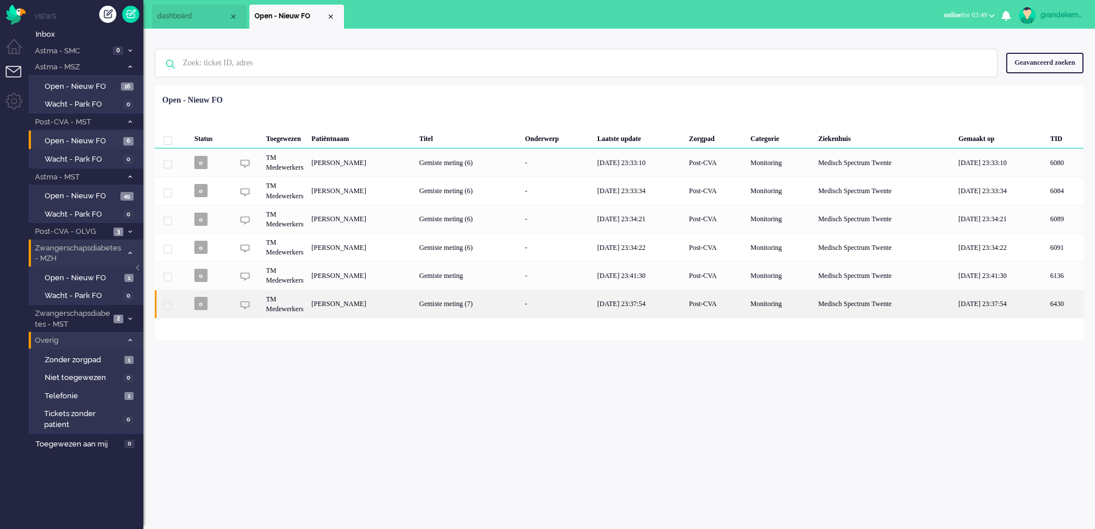
click at [520, 302] on div "Gemiste meting (7)" at bounding box center [467, 304] width 105 height 28
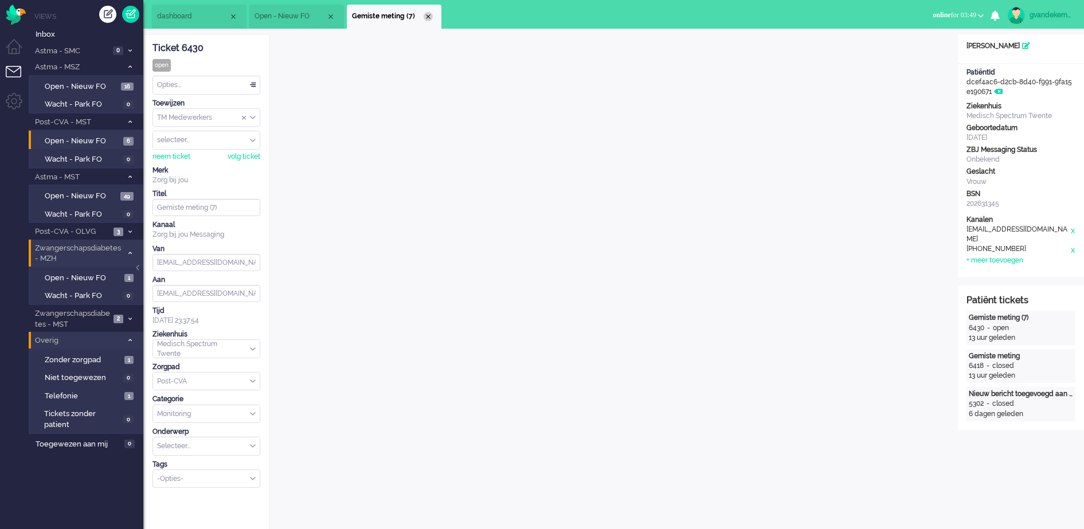
click at [428, 15] on div "Close tab" at bounding box center [428, 16] width 9 height 9
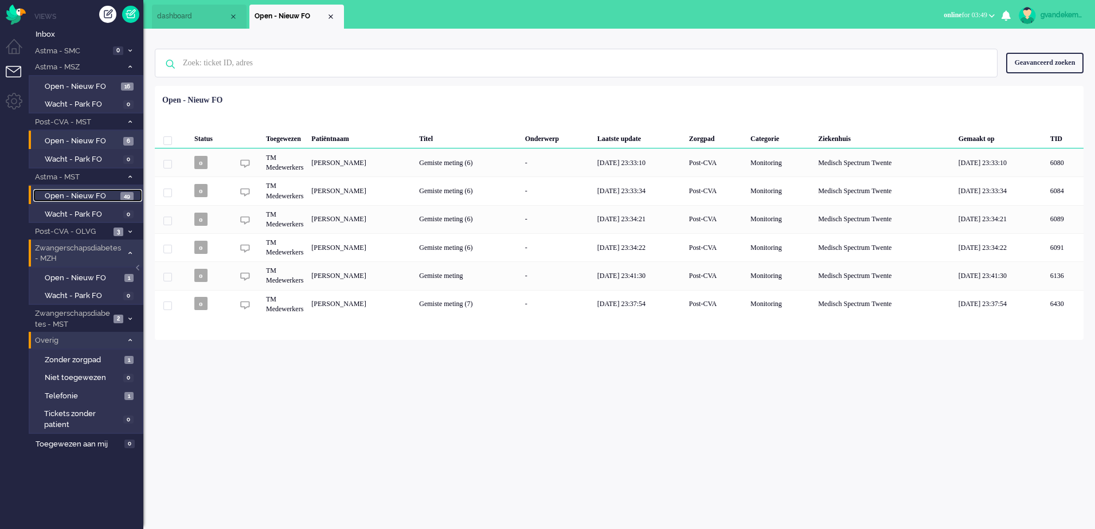
click at [93, 194] on span "Open - Nieuw FO" at bounding box center [81, 196] width 73 height 11
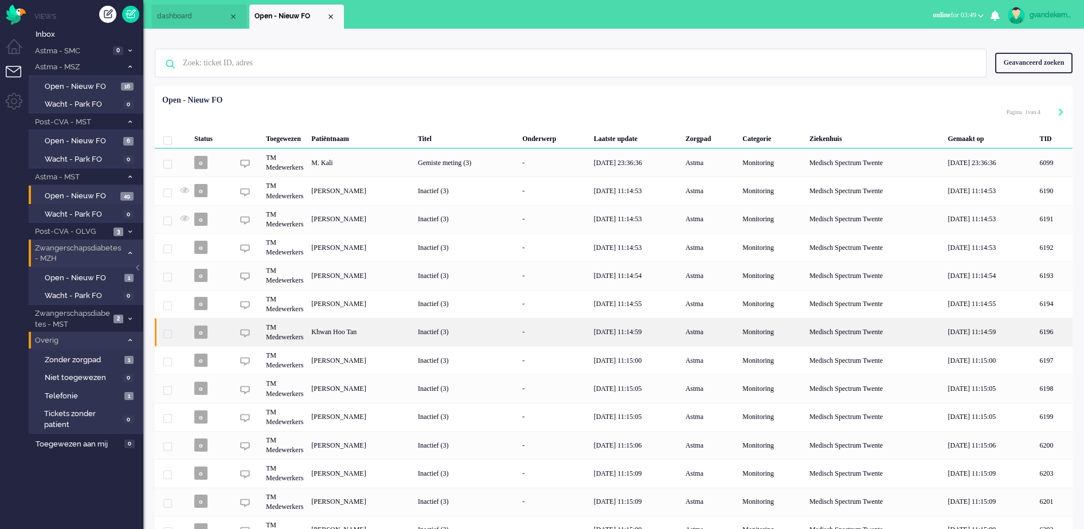
click at [1035, 333] on div "Khwan Hoo Tan" at bounding box center [1053, 332] width 37 height 28
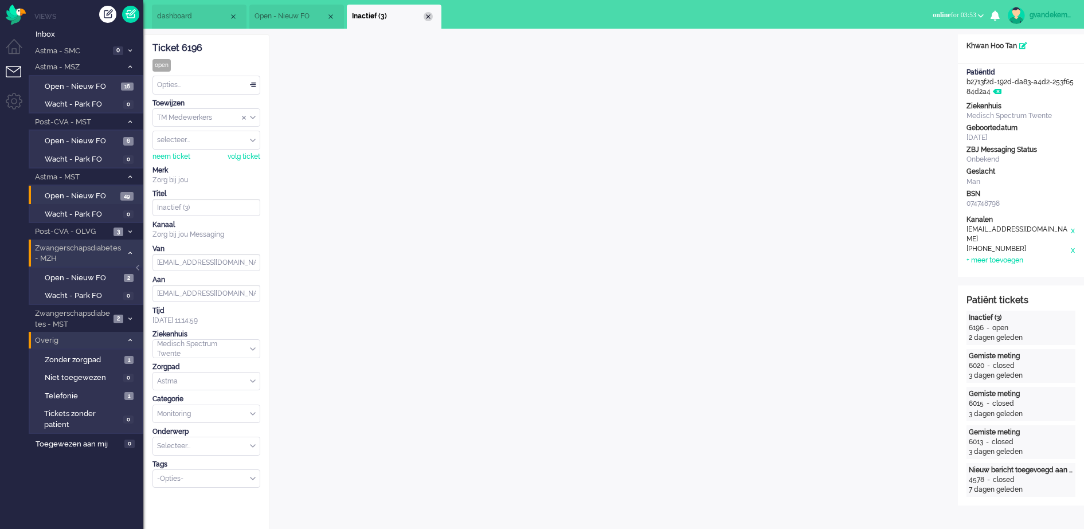
click at [426, 17] on div "Close tab" at bounding box center [428, 16] width 9 height 9
